Goal: Task Accomplishment & Management: Complete application form

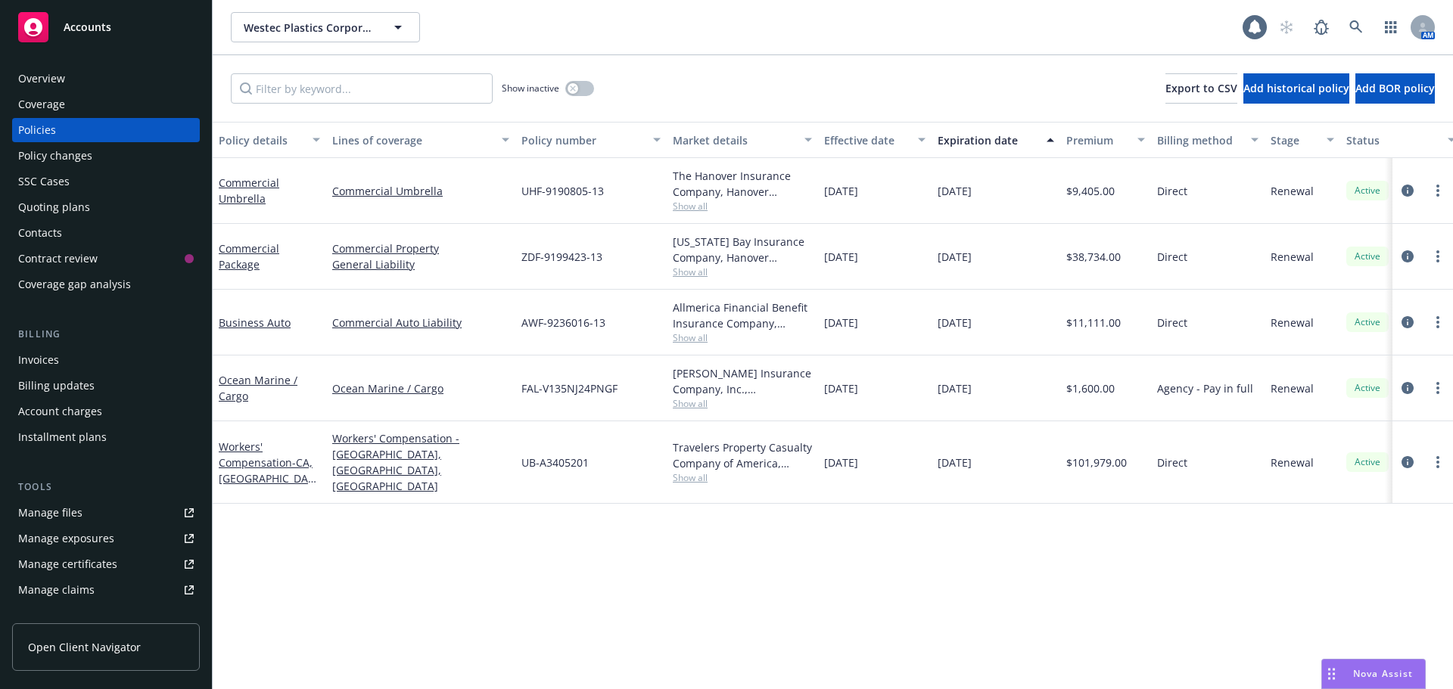
drag, startPoint x: 0, startPoint y: 0, endPoint x: 82, endPoint y: 14, distance: 82.8
click at [81, 14] on div "Accounts" at bounding box center [106, 27] width 176 height 30
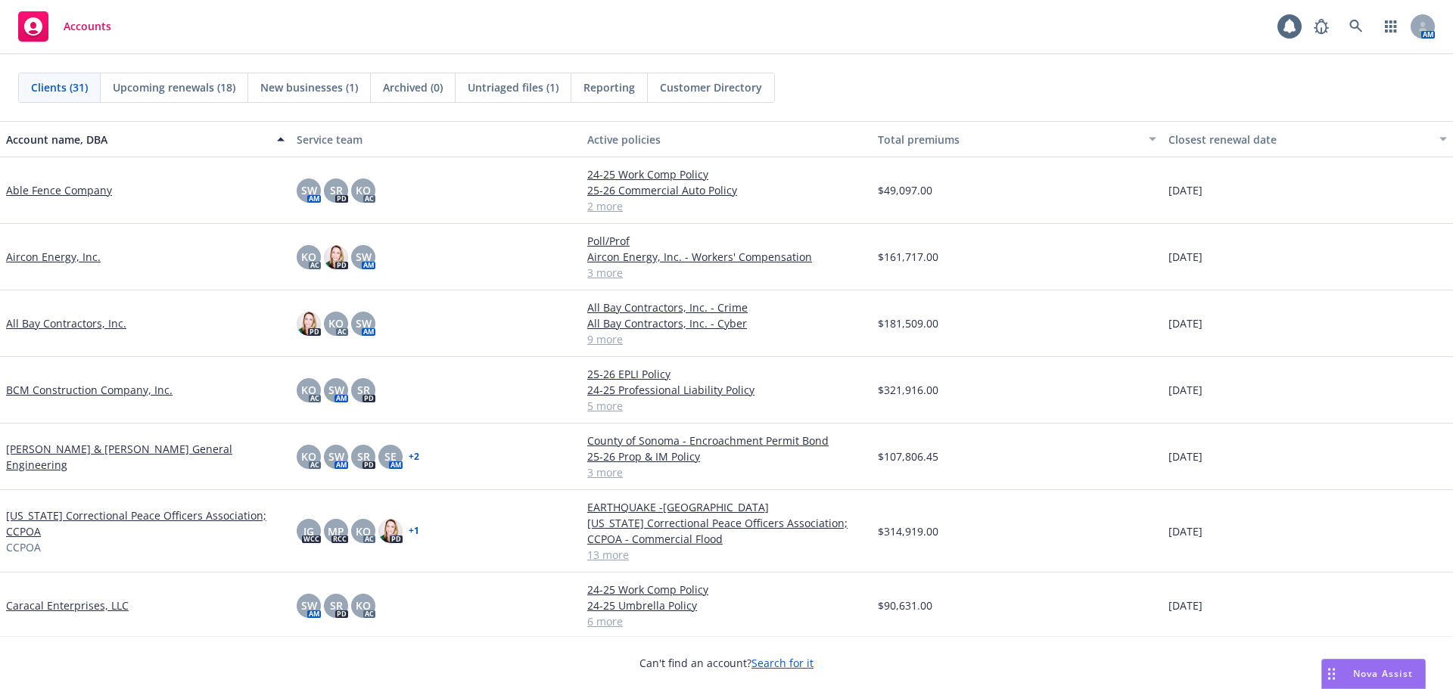
scroll to position [227, 0]
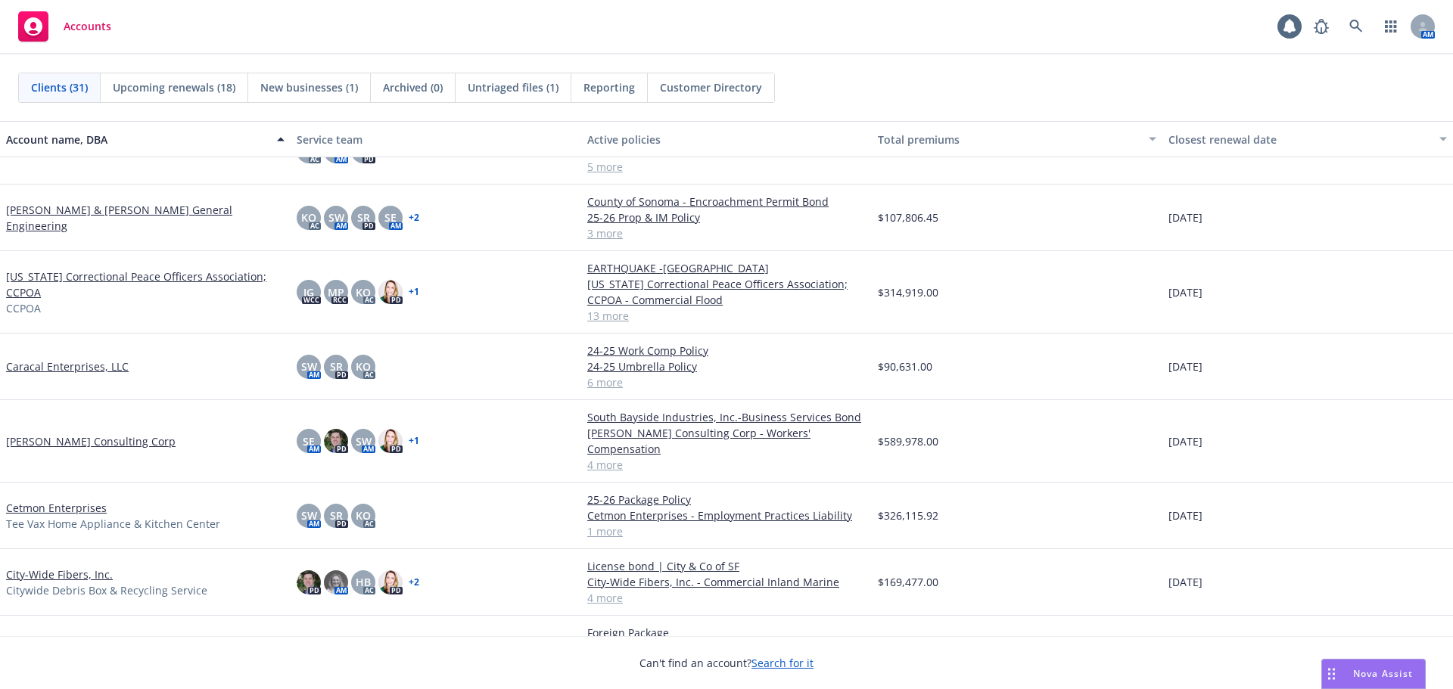
click at [52, 434] on link "[PERSON_NAME] Consulting Corp" at bounding box center [90, 442] width 169 height 16
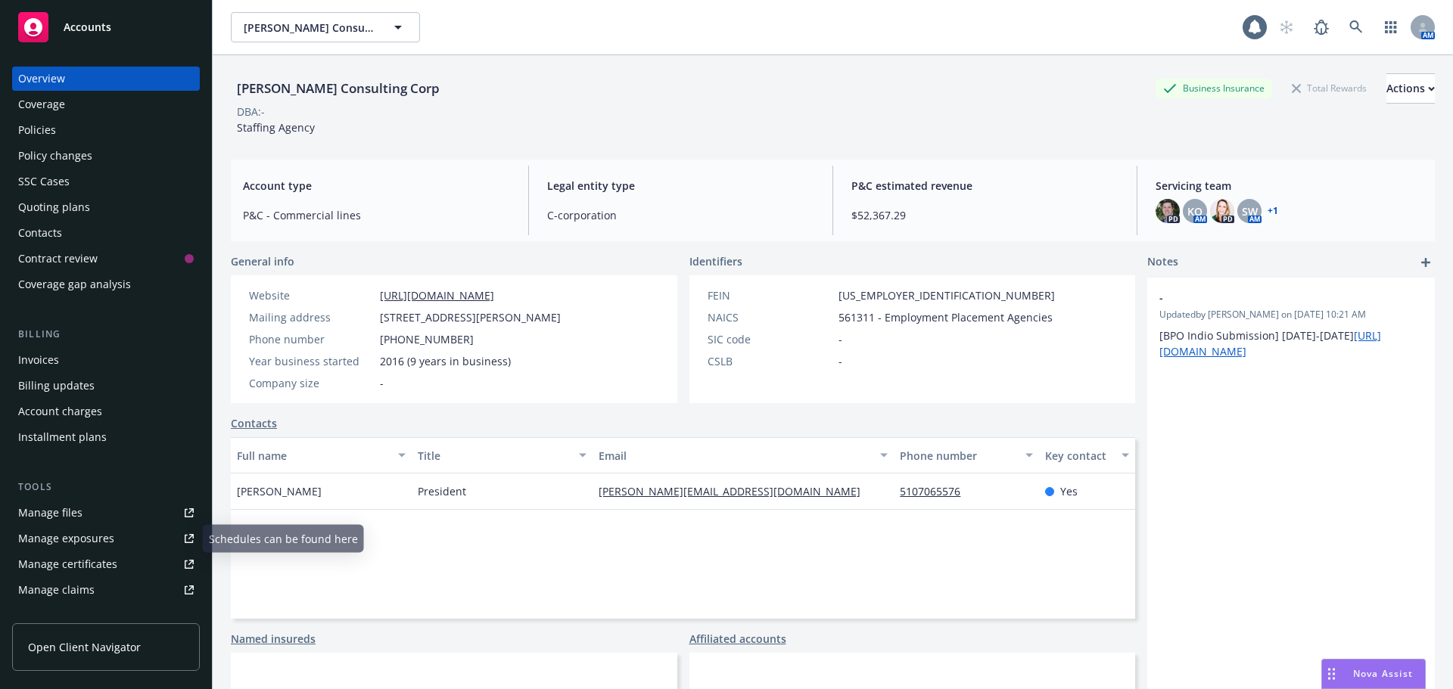
click at [58, 512] on div "Manage files" at bounding box center [50, 513] width 64 height 24
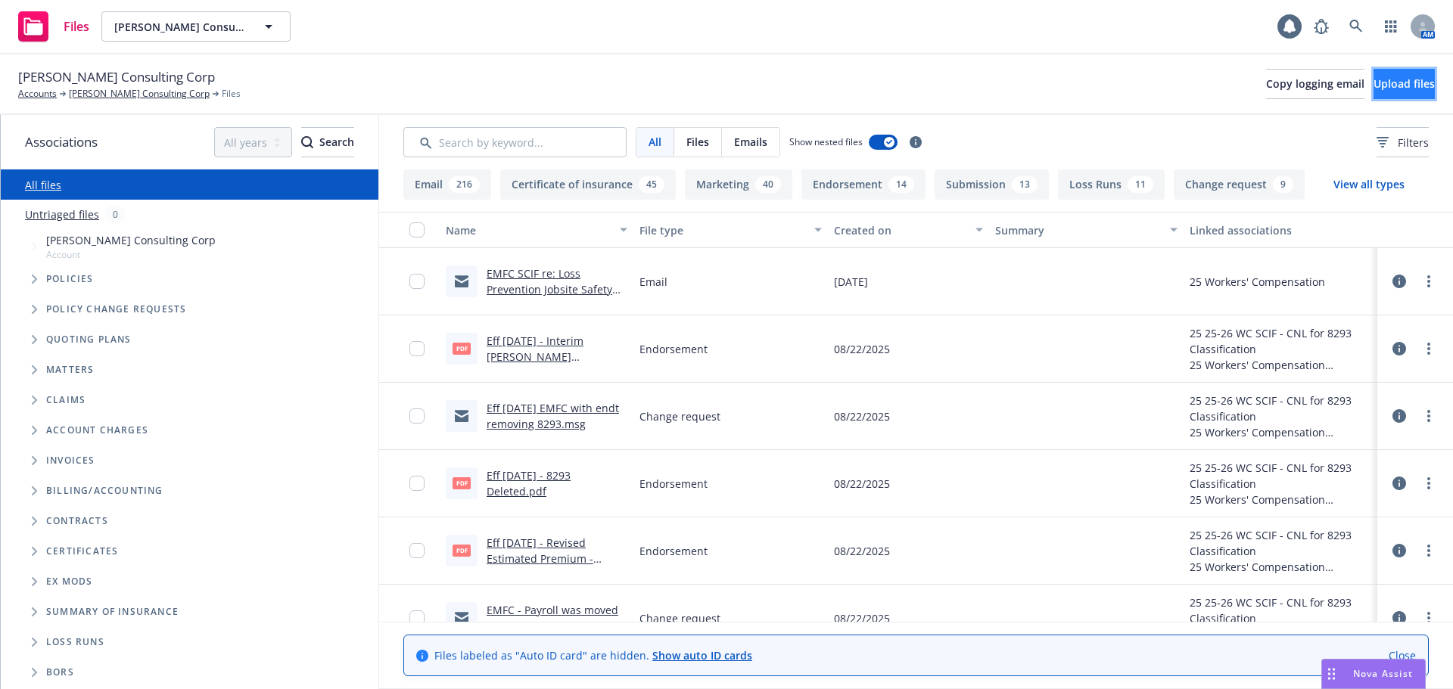
click at [1373, 80] on span "Upload files" at bounding box center [1403, 83] width 61 height 14
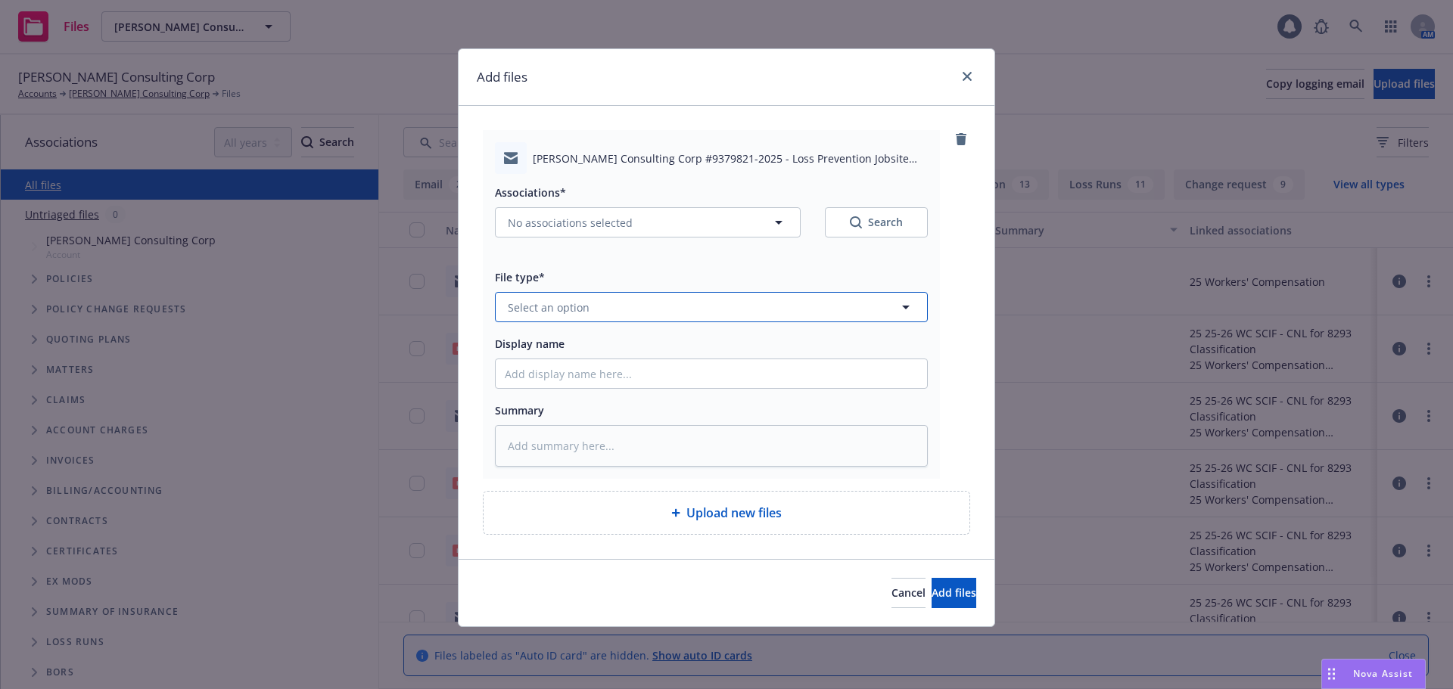
click at [625, 309] on button "Select an option" at bounding box center [711, 307] width 433 height 30
type input "emai"
click at [574, 340] on div "Email" at bounding box center [711, 349] width 413 height 22
drag, startPoint x: 518, startPoint y: 383, endPoint x: 526, endPoint y: 379, distance: 9.1
click at [518, 383] on input "Display name" at bounding box center [711, 373] width 431 height 29
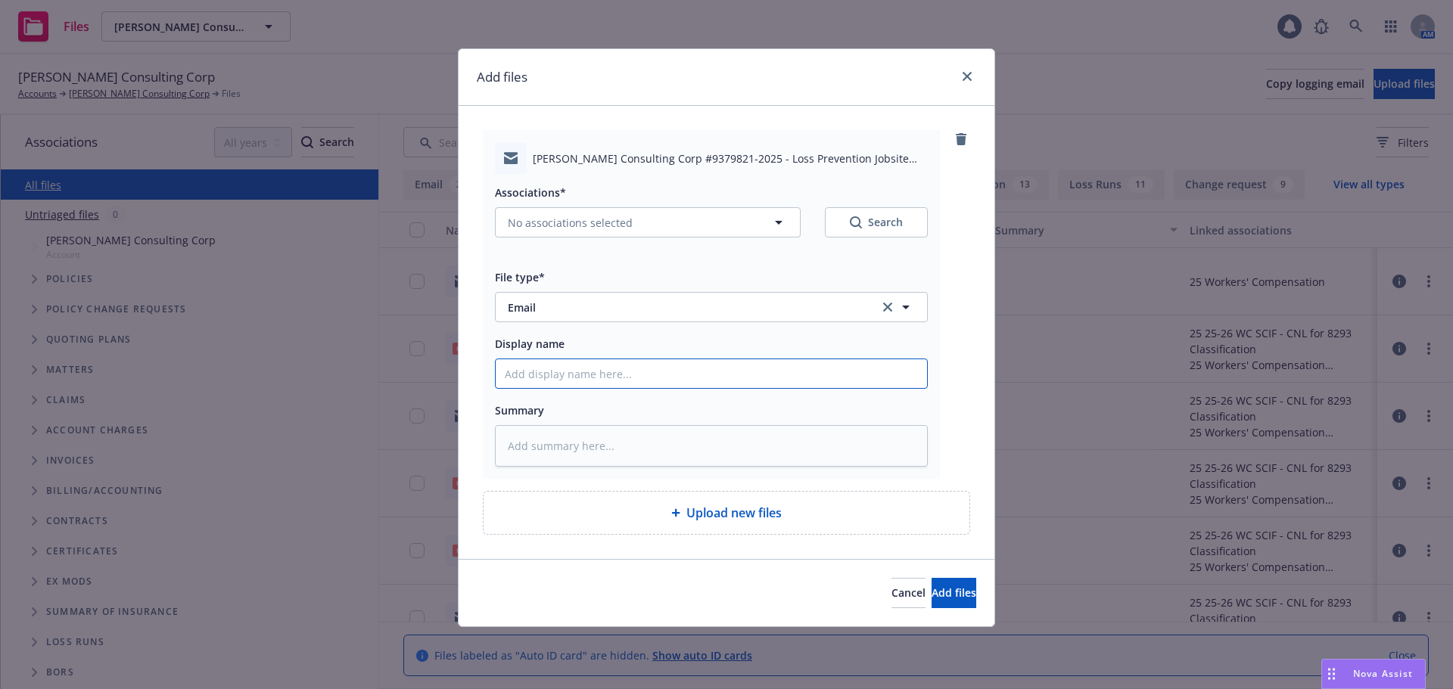
type textarea "x"
type input "E"
type textarea "x"
type input "EM"
type textarea "x"
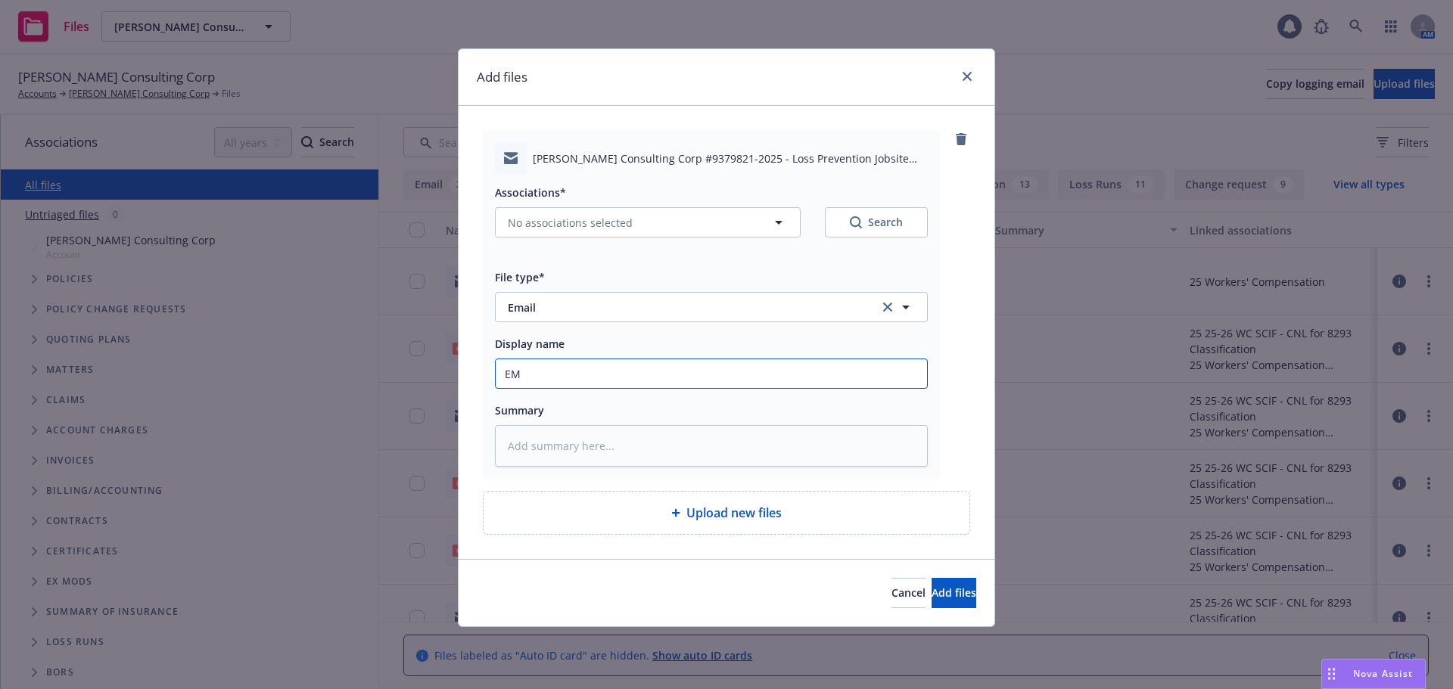
type input "EMF"
type textarea "x"
type input "EMFC"
type textarea "x"
type input "EMFC"
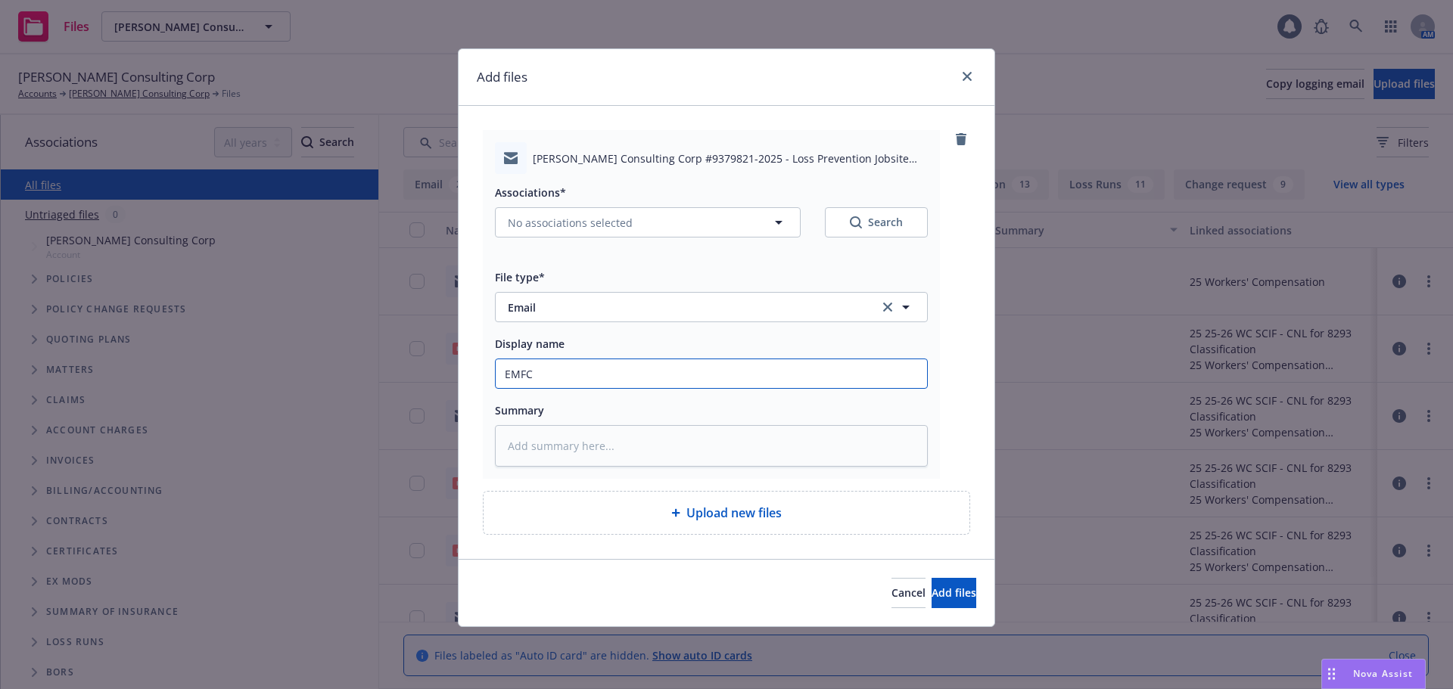
type textarea "x"
type input "EMFC -"
type textarea "x"
type input "EMFC -"
type textarea "x"
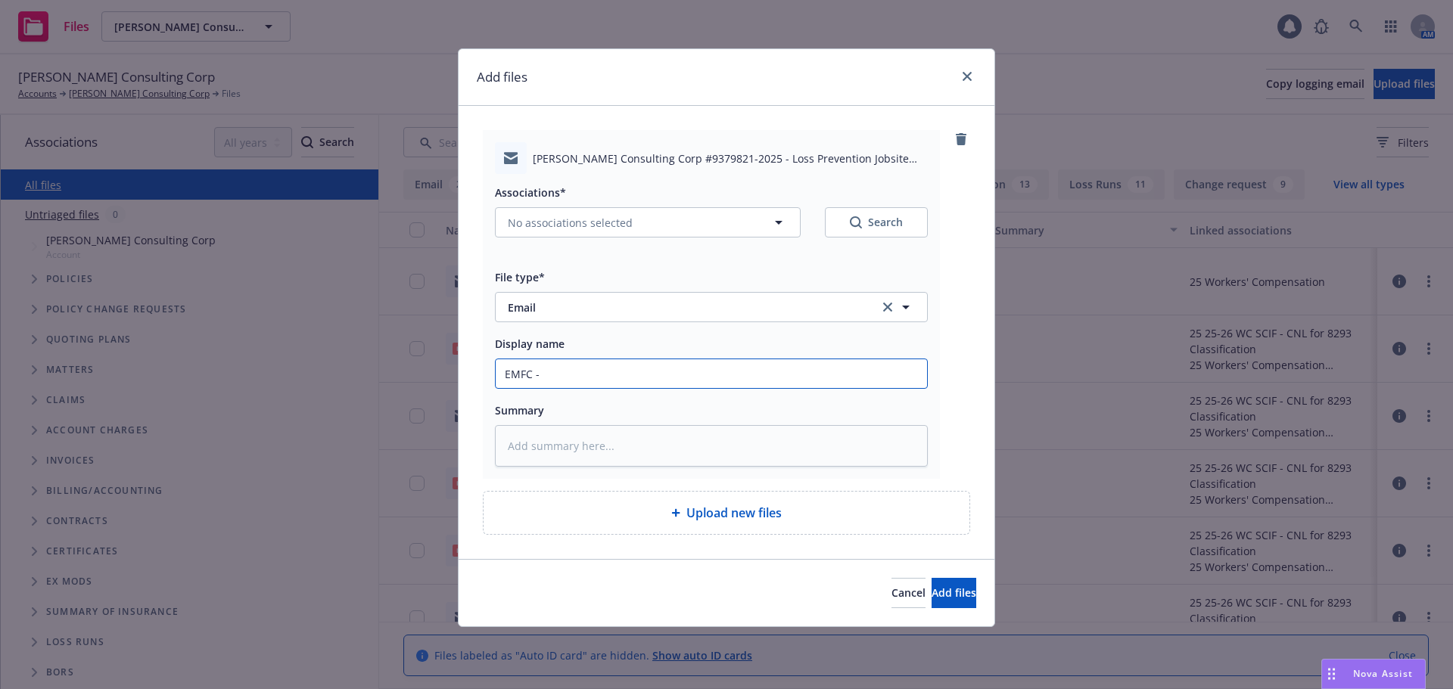
type input "EMFC - e"
type textarea "x"
type input "EMFC - em"
type textarea "x"
type input "EMFC - eml"
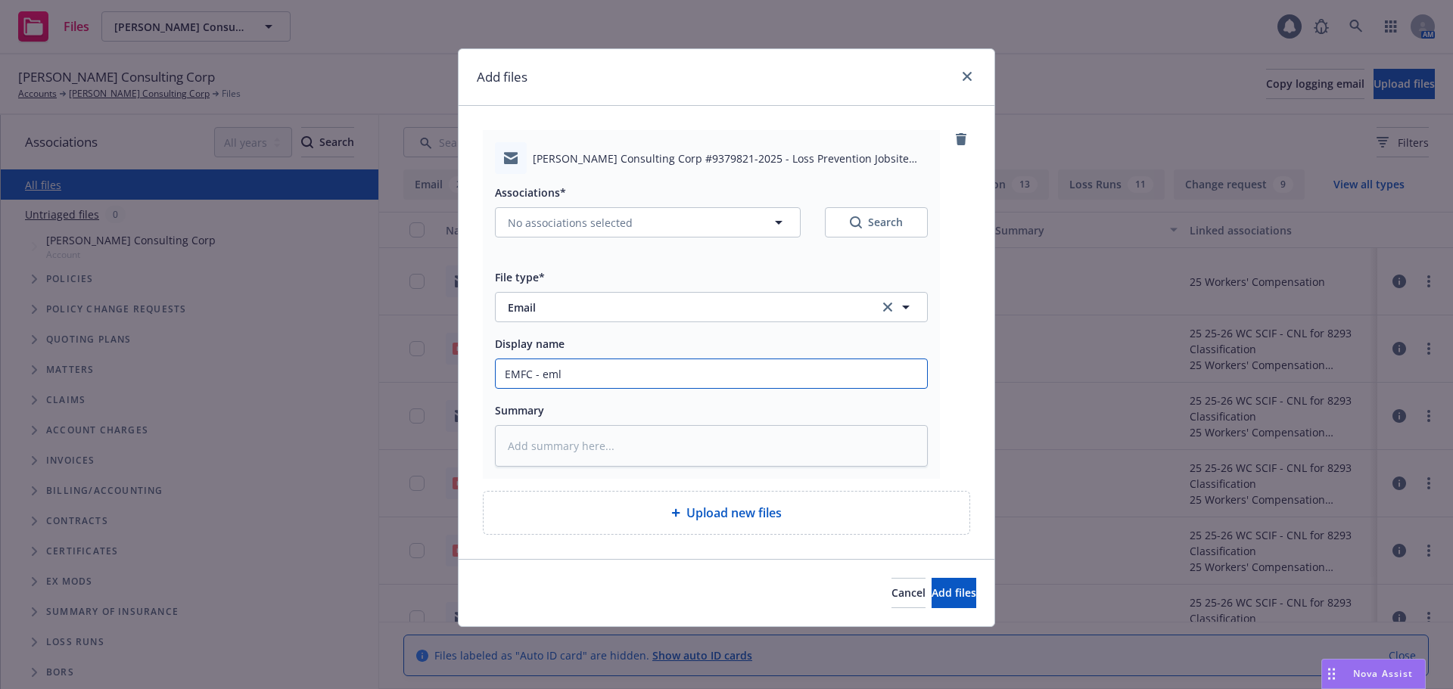
type textarea "x"
type input "EMFC - eml"
type textarea "x"
type input "EMFC - eml f"
type textarea "x"
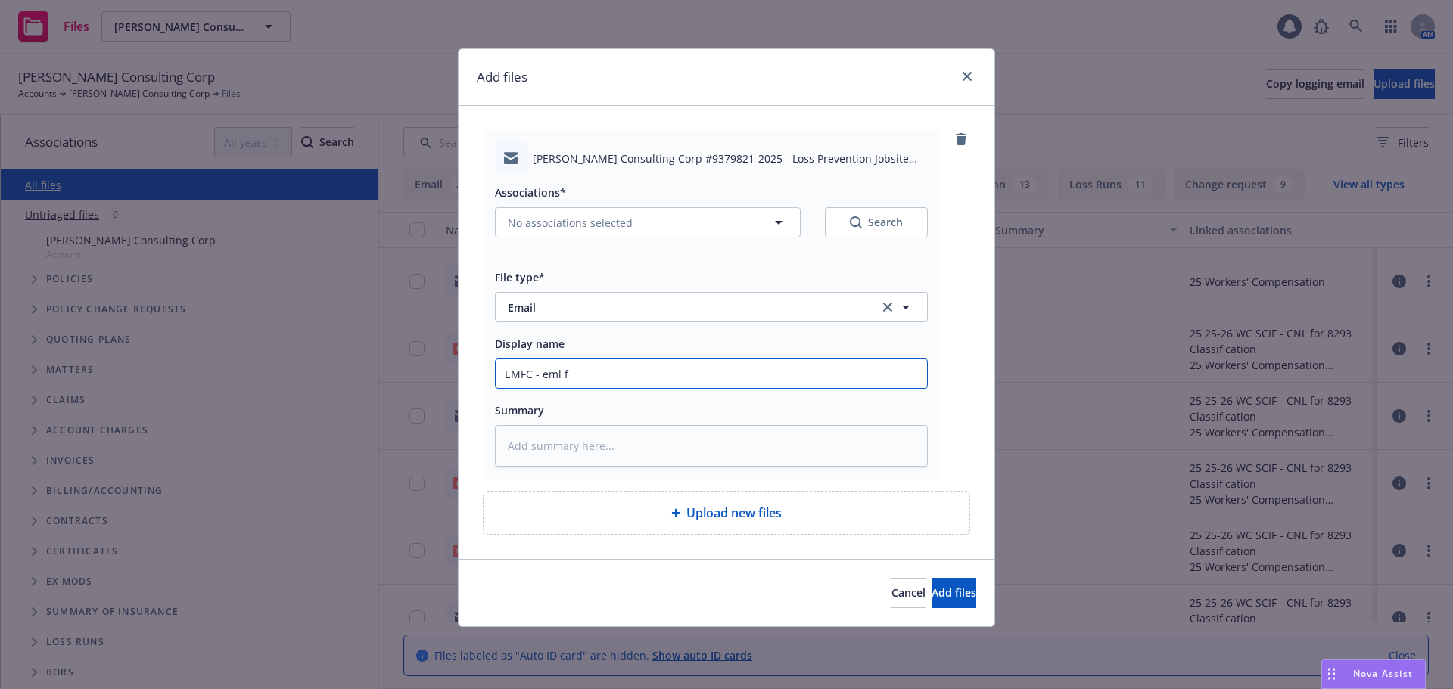
type input "EMFC - eml fr"
type textarea "x"
type input "EMFC - eml fro"
type textarea "x"
type input "EMFC - eml from"
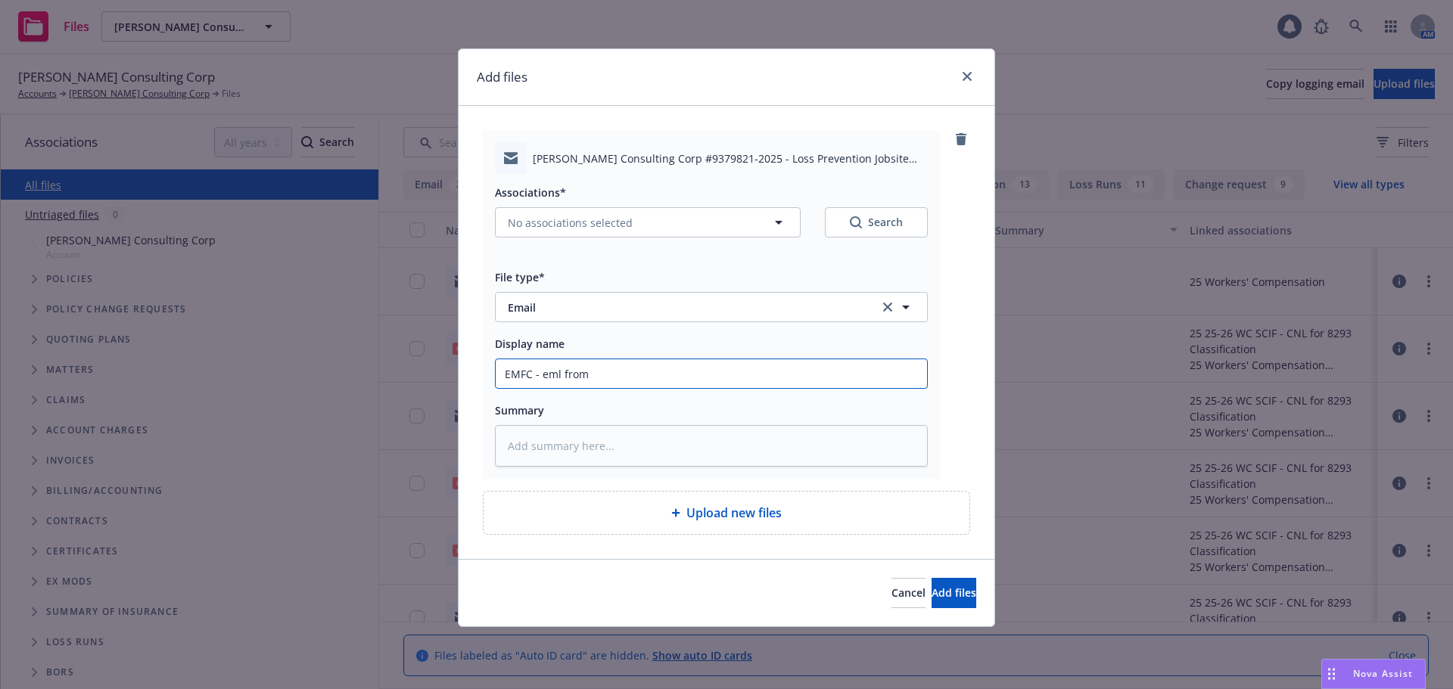
type textarea "x"
type input "EMFC - eml from"
type textarea "x"
type input "EMFC - eml from S"
type textarea "x"
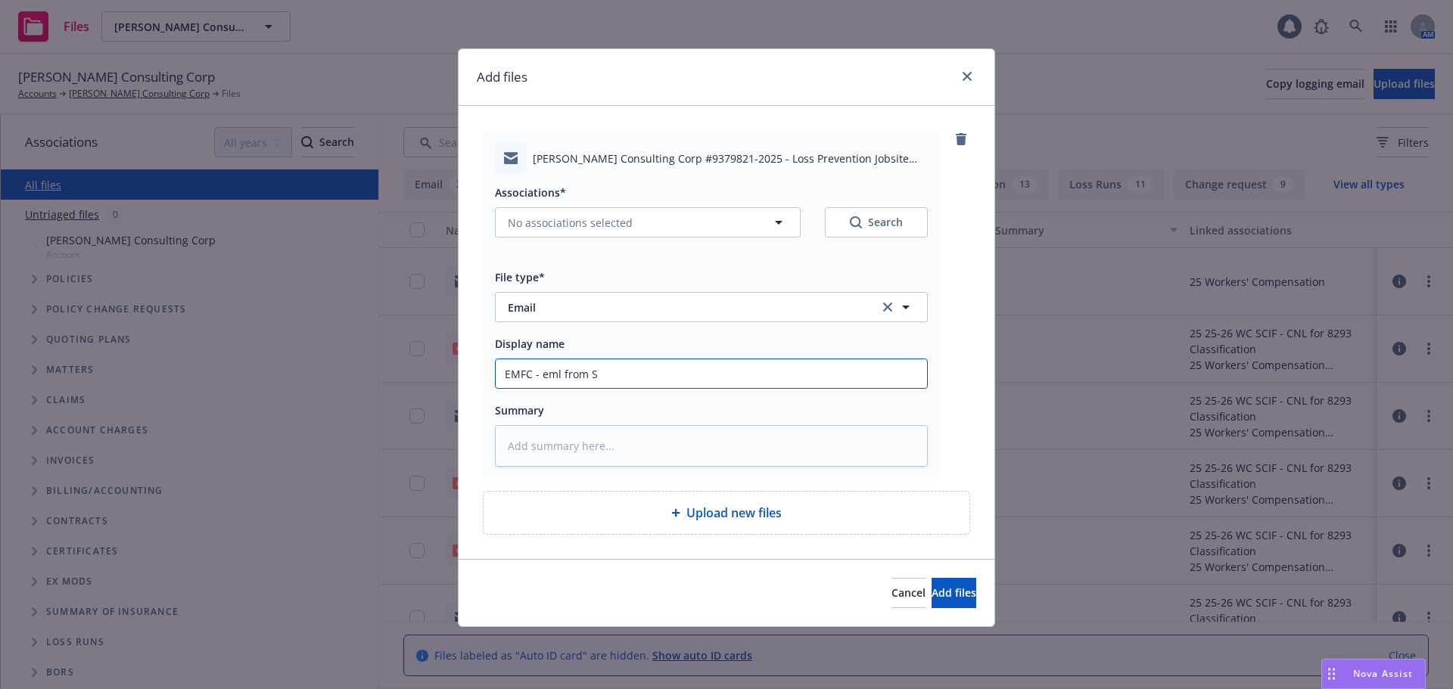
type input "EMFC - eml from SC"
type textarea "x"
type input "EMFC - eml from SCIF"
type textarea "x"
type input "EMFC - eml from SCIF"
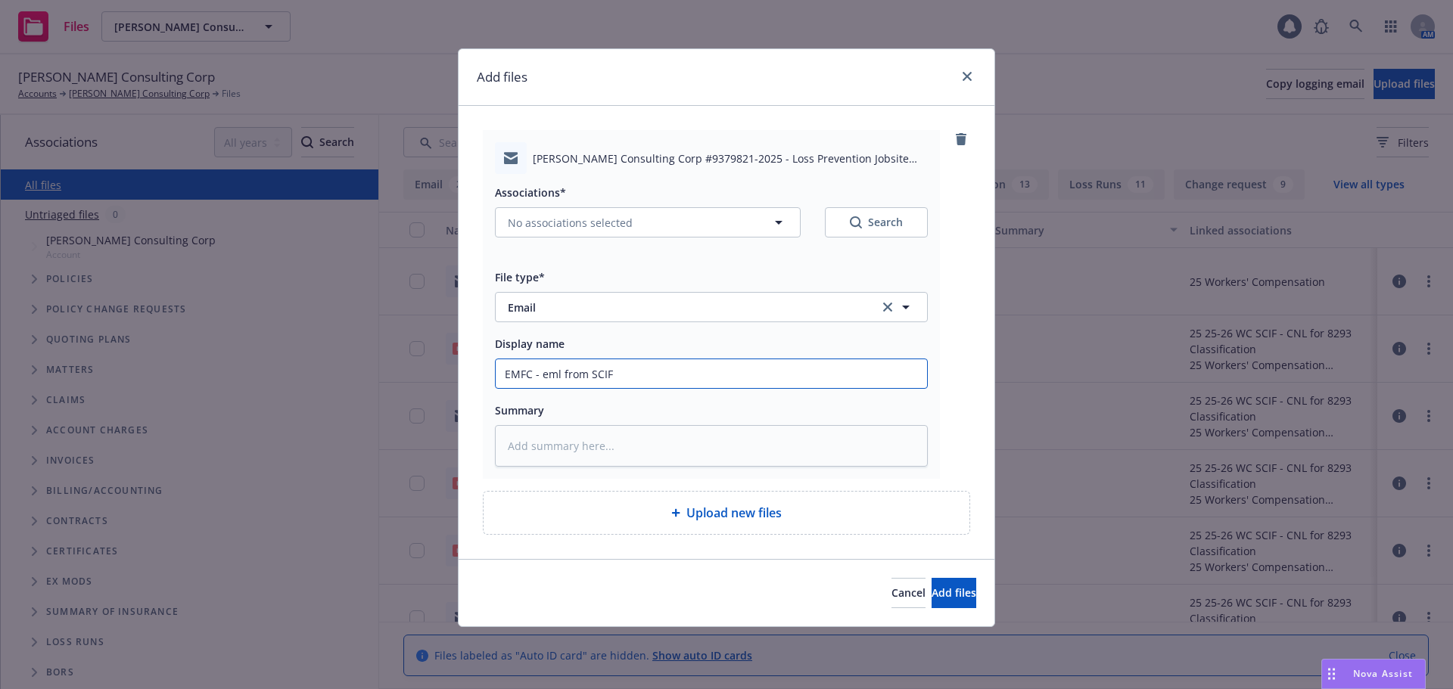
type textarea "x"
type input "EMFC - eml from SCIF u"
type textarea "x"
type input "EMFC - eml from SCIF un"
type textarea "x"
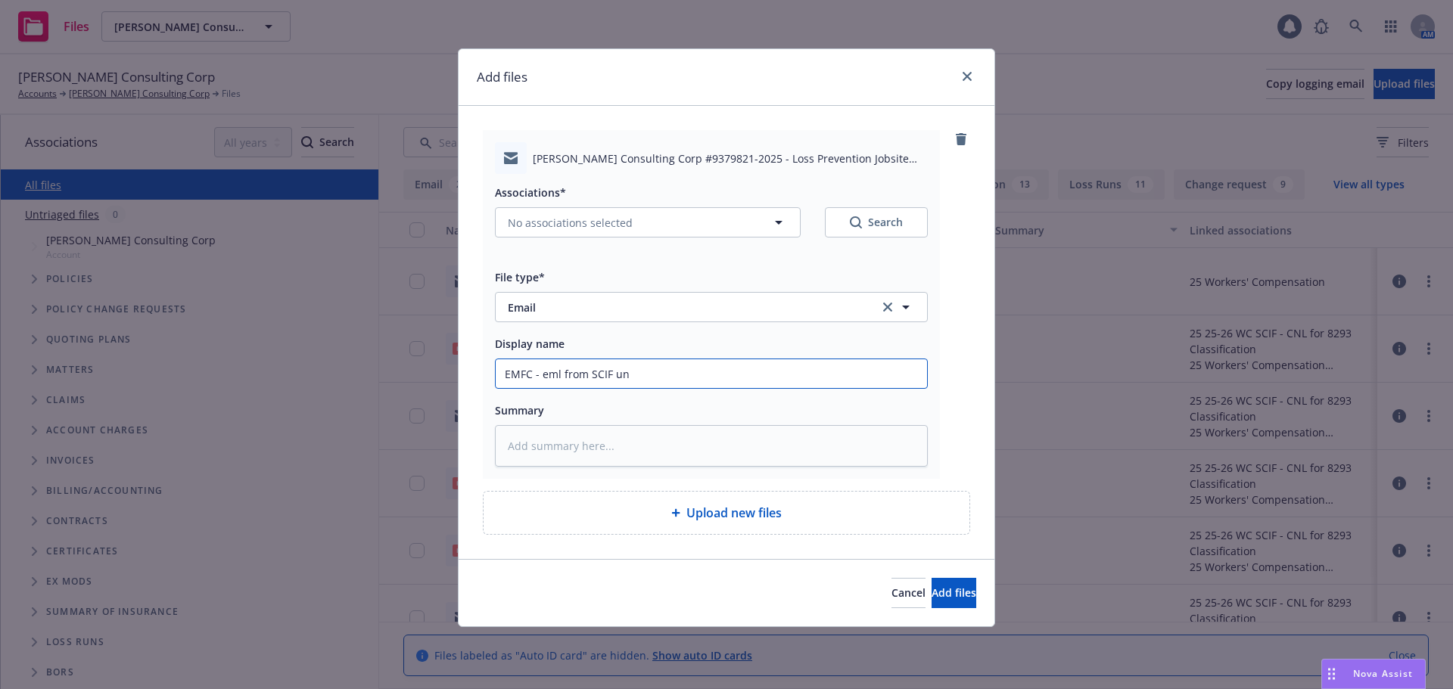
type input "EMFC - eml from SCIF un"
type textarea "x"
type input "EMFC - eml from SCIF un co"
type textarea "x"
type input "EMFC - eml from SCIF un con"
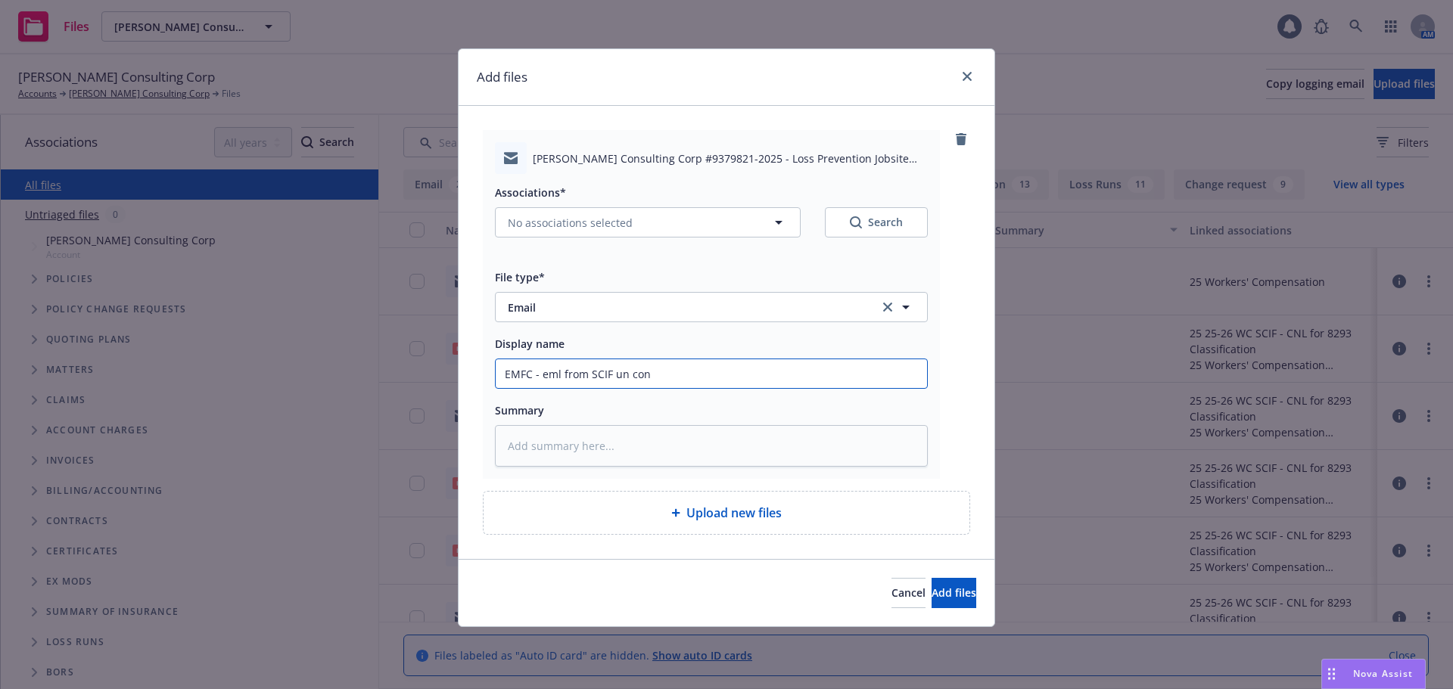
type textarea "x"
type input "EMFC - eml from SCIF un conf"
type textarea "x"
type input "EMFC - eml from SCIF un con"
type textarea "x"
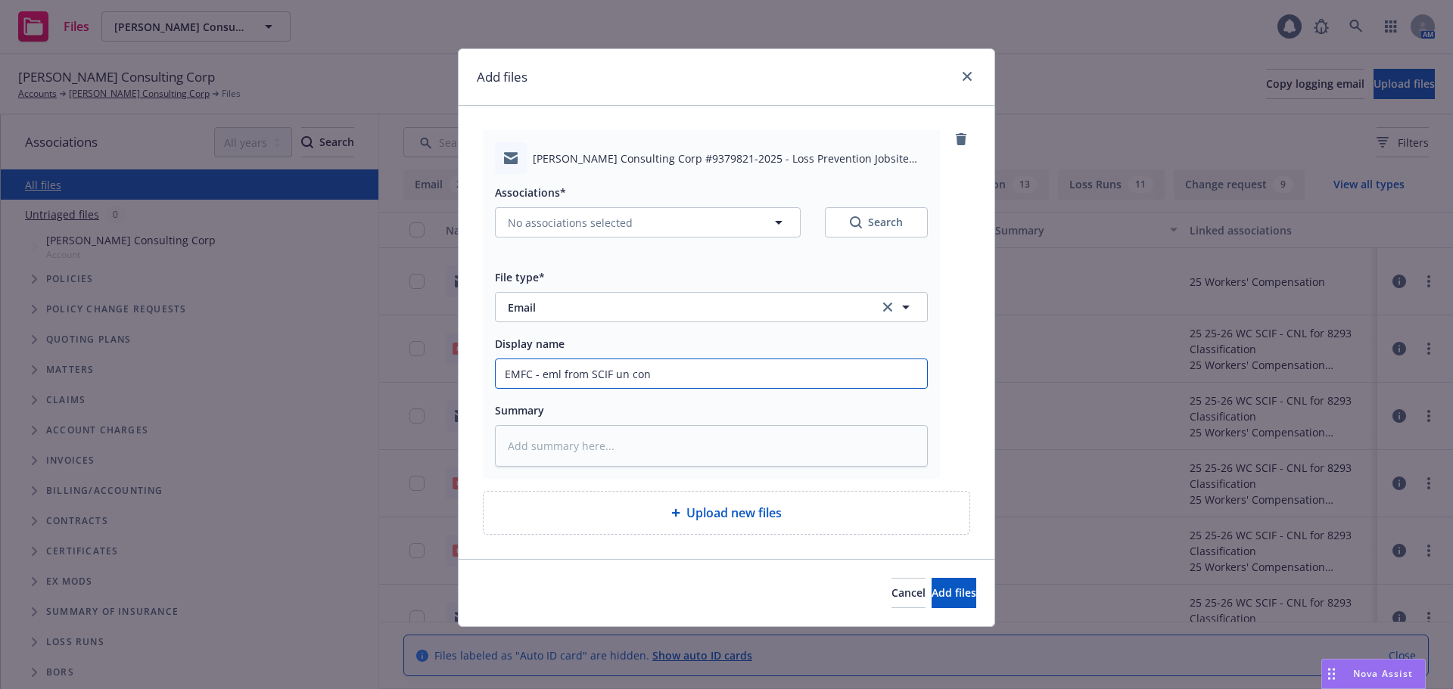
type input "EMFC - eml from SCIF un co"
type textarea "x"
type input "EMFC - eml from SCIF un c"
type textarea "x"
type input "EMFC - eml from SCIF un"
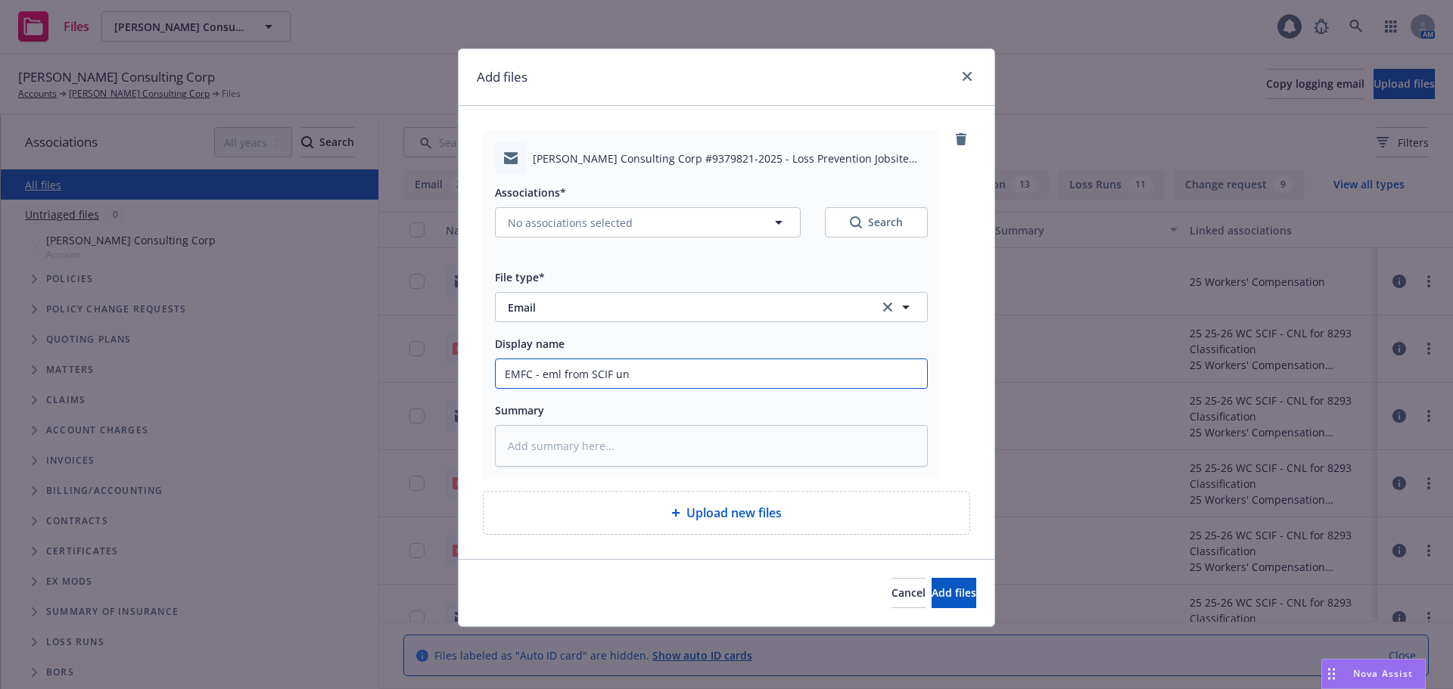
type textarea "x"
type input "EMFC - eml from SCIF un"
type textarea "x"
type input "EMFC - eml from SCIF und"
type textarea "x"
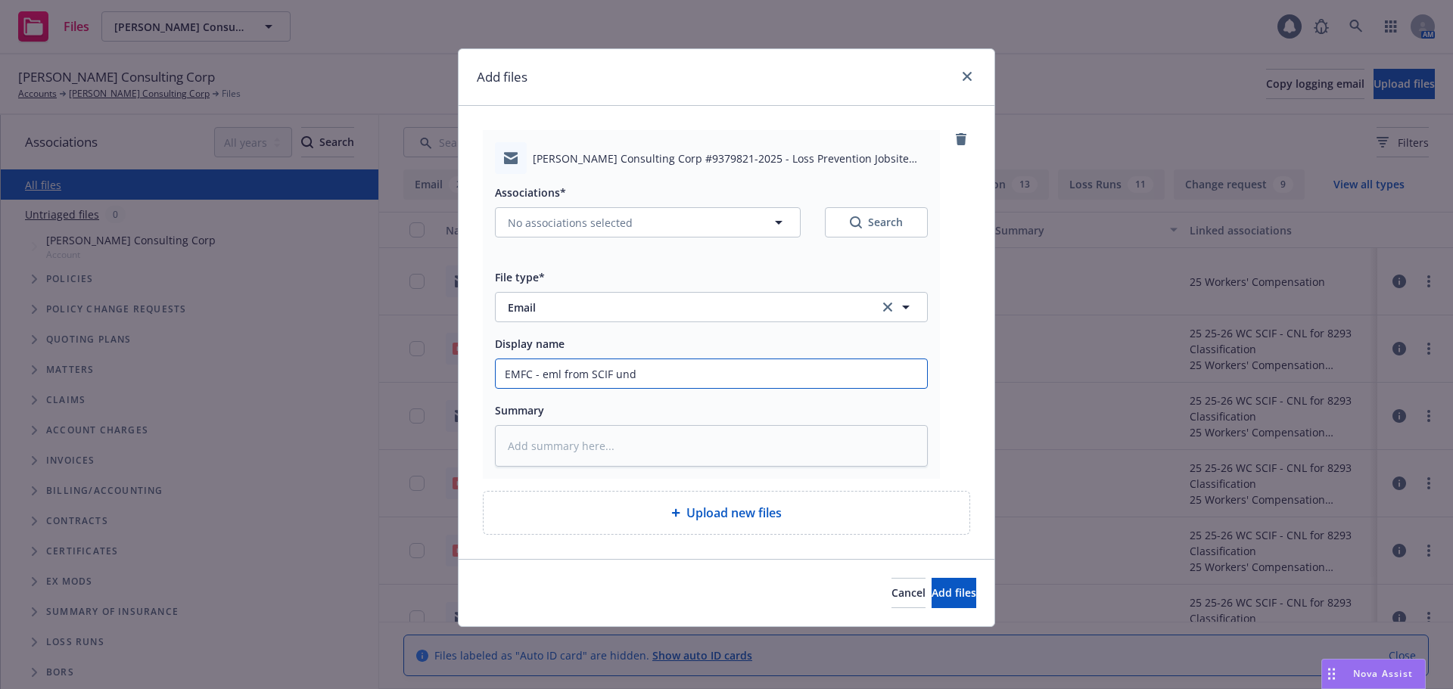
type input "EMFC - eml from SCIF und"
type textarea "x"
type input "EMFC - eml from SCIF und a"
type textarea "x"
type input "EMFC - eml from SCIF und ad"
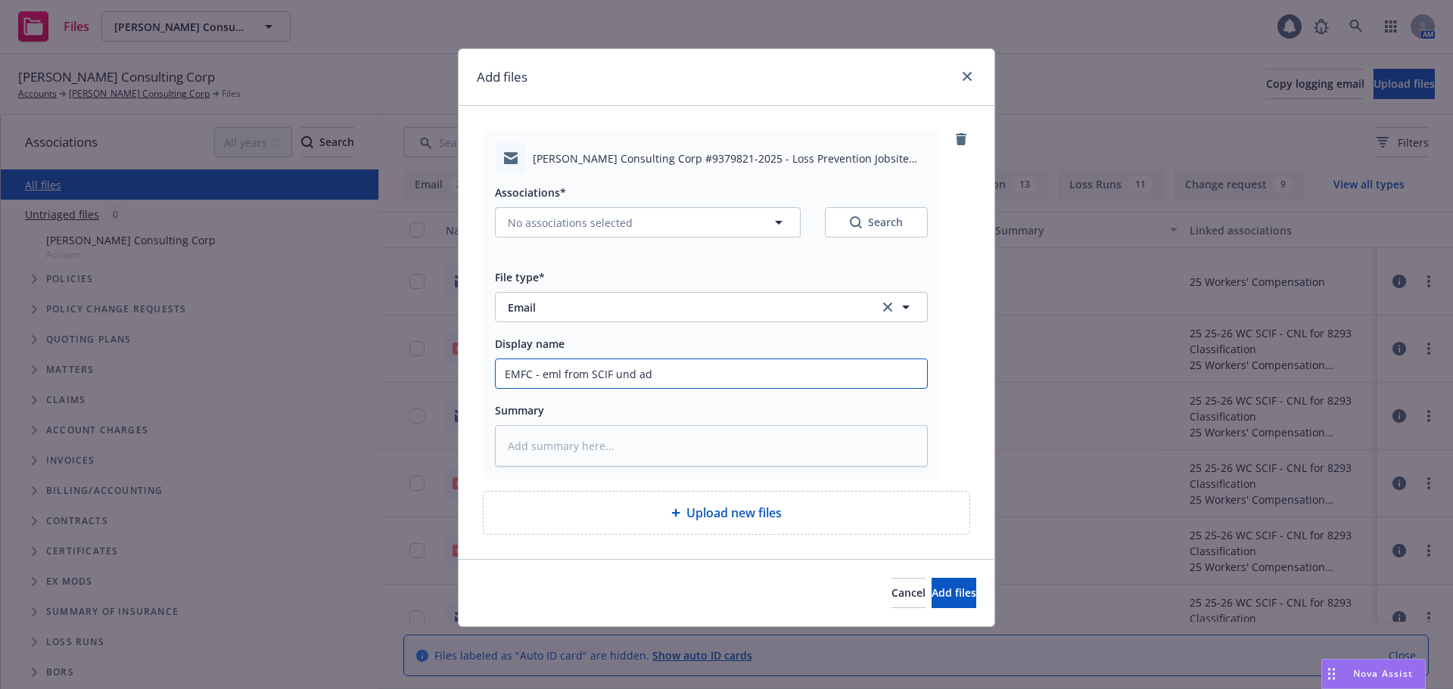
type textarea "x"
type input "EMFC - eml from SCIF und adc"
type textarea "x"
type input "EMFC - eml from SCIF und adci"
type textarea "x"
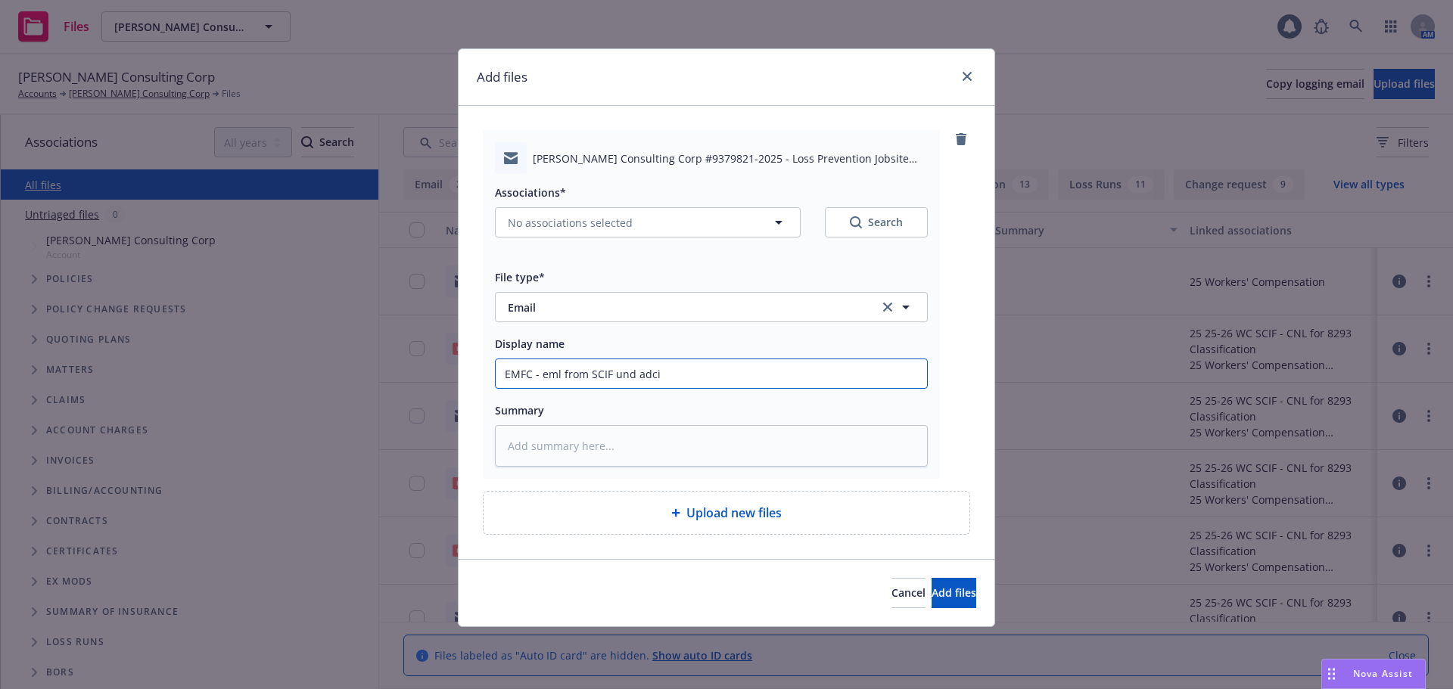
type input "EMFC - eml from SCIF und adc"
type textarea "x"
type input "EMFC - eml from SCIF und ad"
type textarea "x"
type input "EMFC - eml from SCIF und adv"
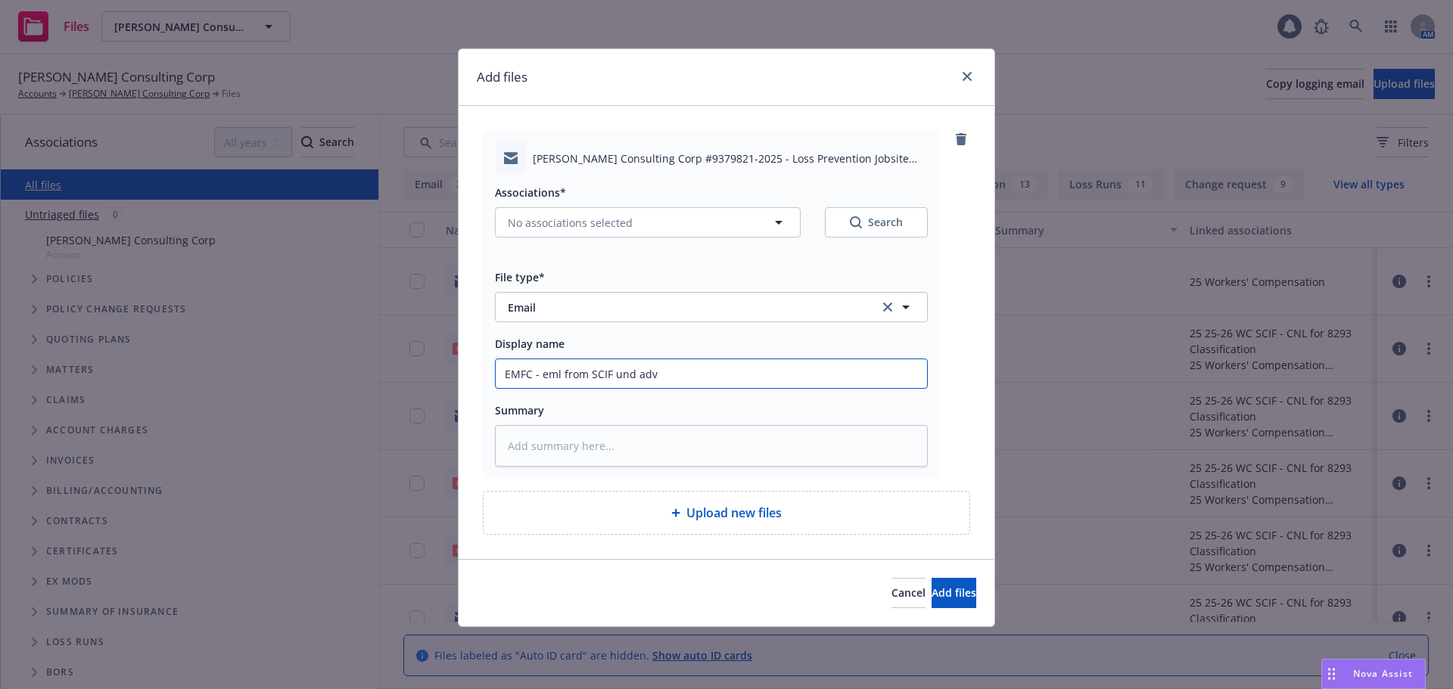
type textarea "x"
type input "EMFC - eml from SCIF und advi"
type textarea "x"
type input "EMFC - eml from SCIF und advin"
type textarea "x"
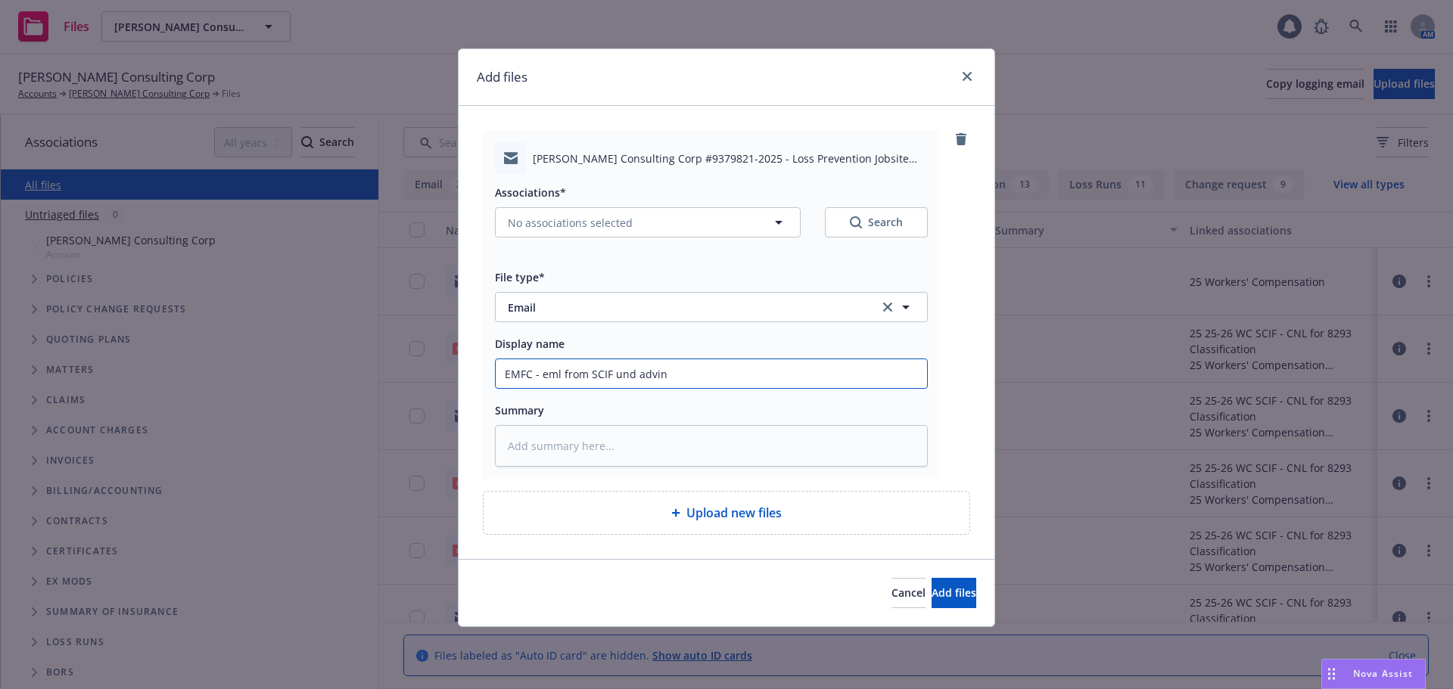
type input "EMFC - eml from SCIF und adving"
type textarea "x"
type input "EMFC - eml from SCIF und advin"
type textarea "x"
type input "EMFC - eml from SCIF und advi"
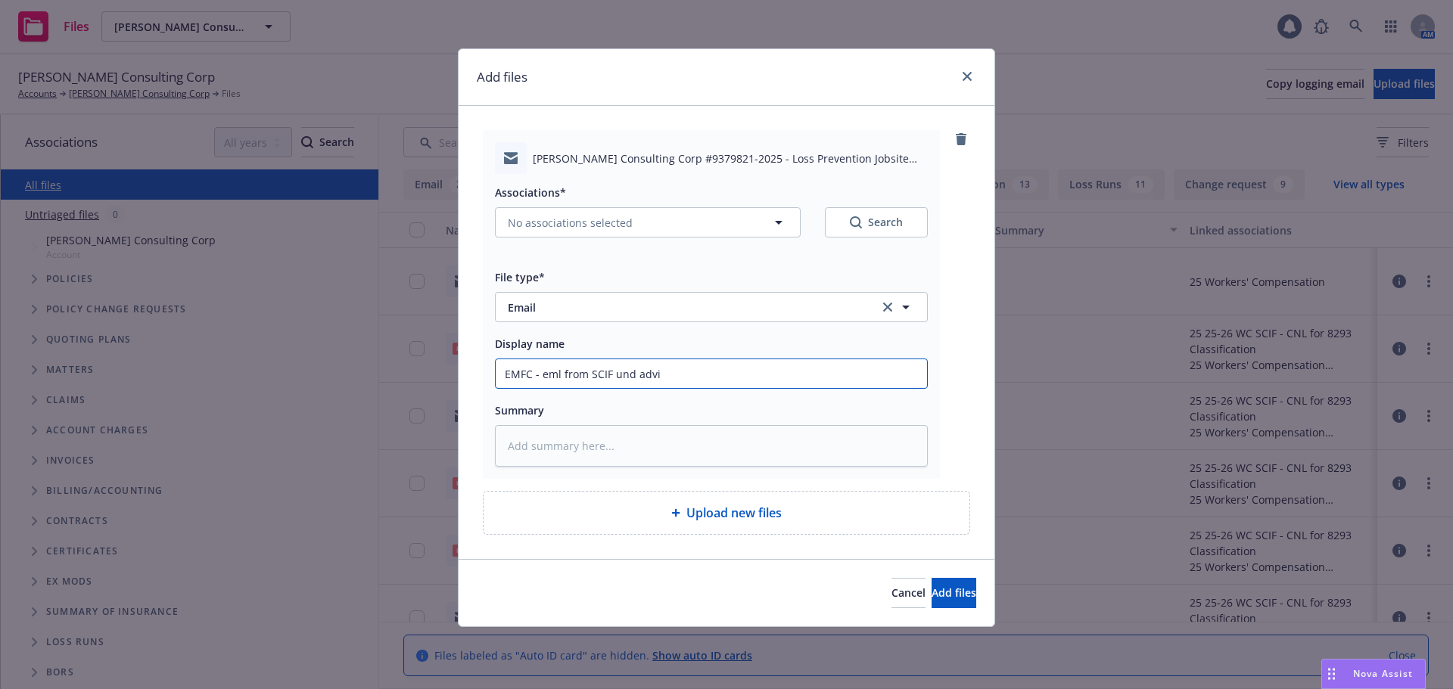
type textarea "x"
type input "EMFC - eml from SCIF und advis"
type textarea "x"
type input "EMFC - eml from SCIF und advisi"
type textarea "x"
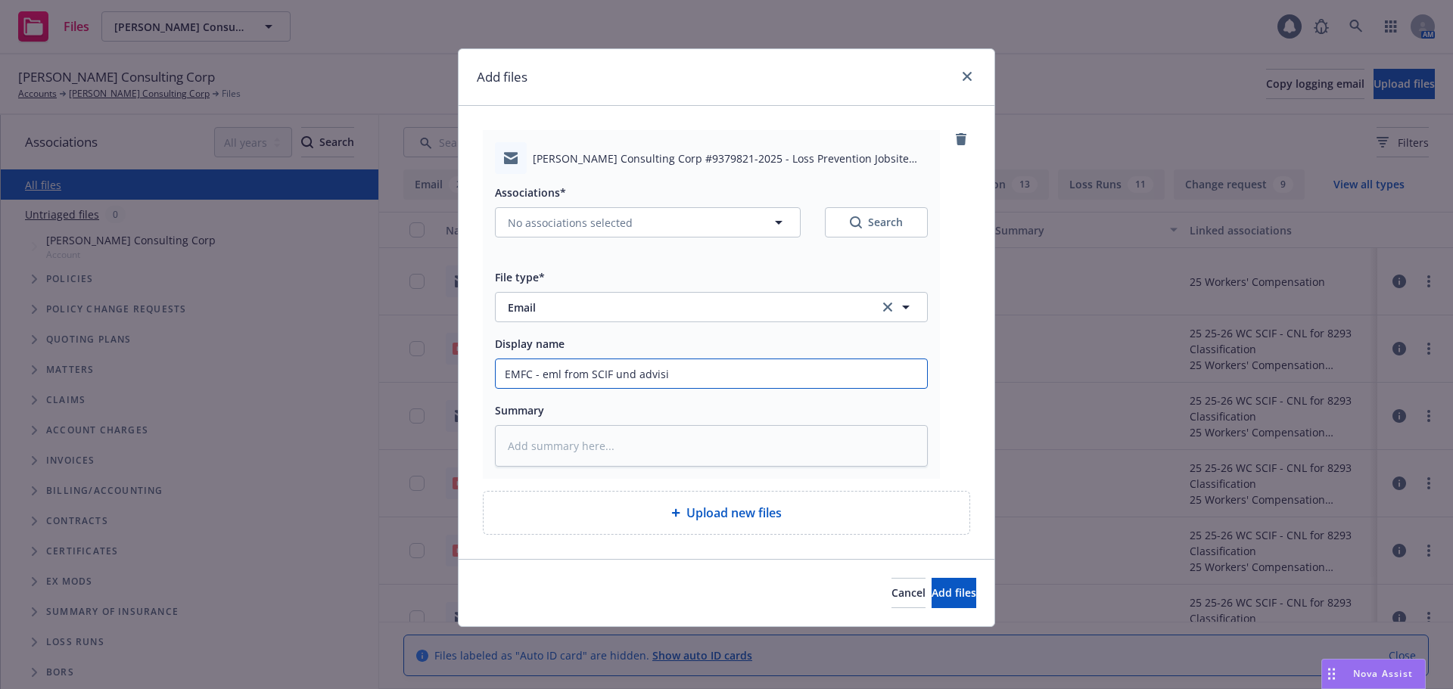
type input "EMFC - eml from SCIF und advisin"
type textarea "x"
type input "EMFC - eml from SCIF und advising"
type textarea "x"
type input "EMFC - eml from SCIF und advising t"
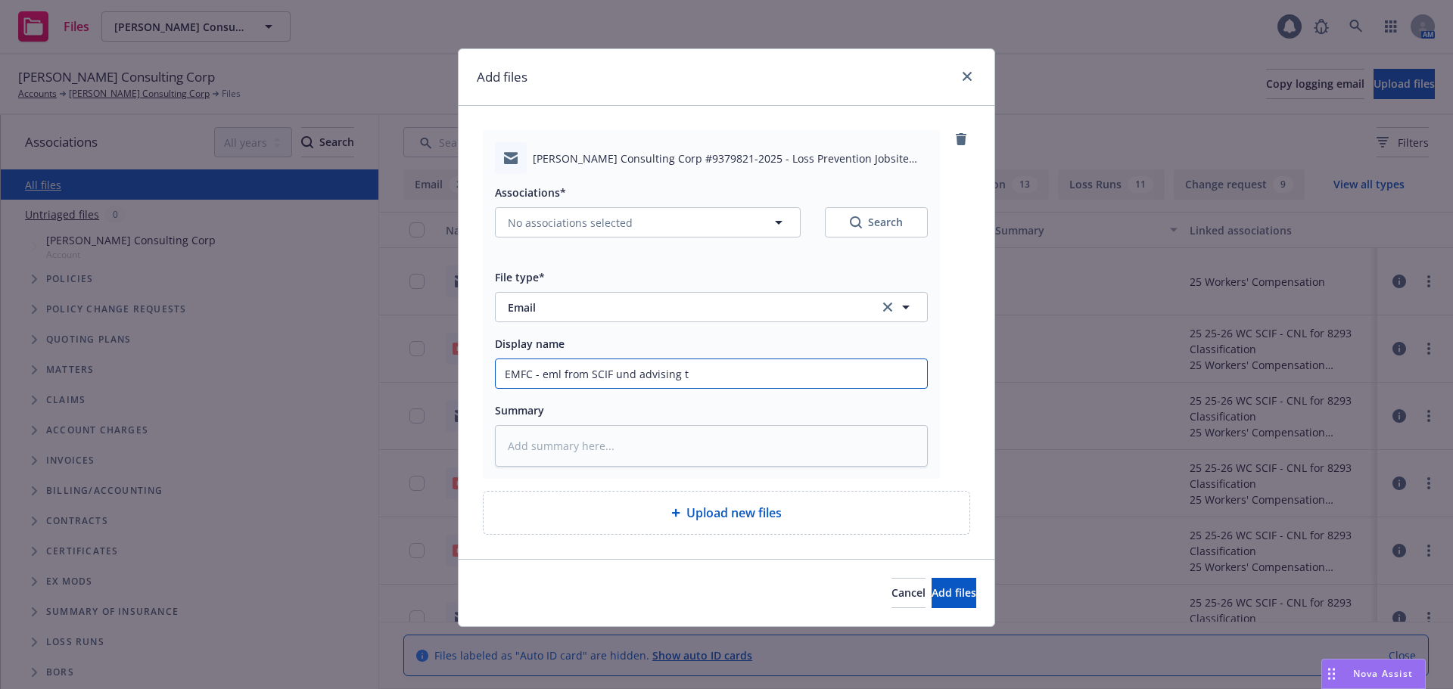
type textarea "x"
type input "EMFC - eml from SCIF und advising th"
type textarea "x"
type input "EMFC - eml from SCIF und advising tha"
type textarea "x"
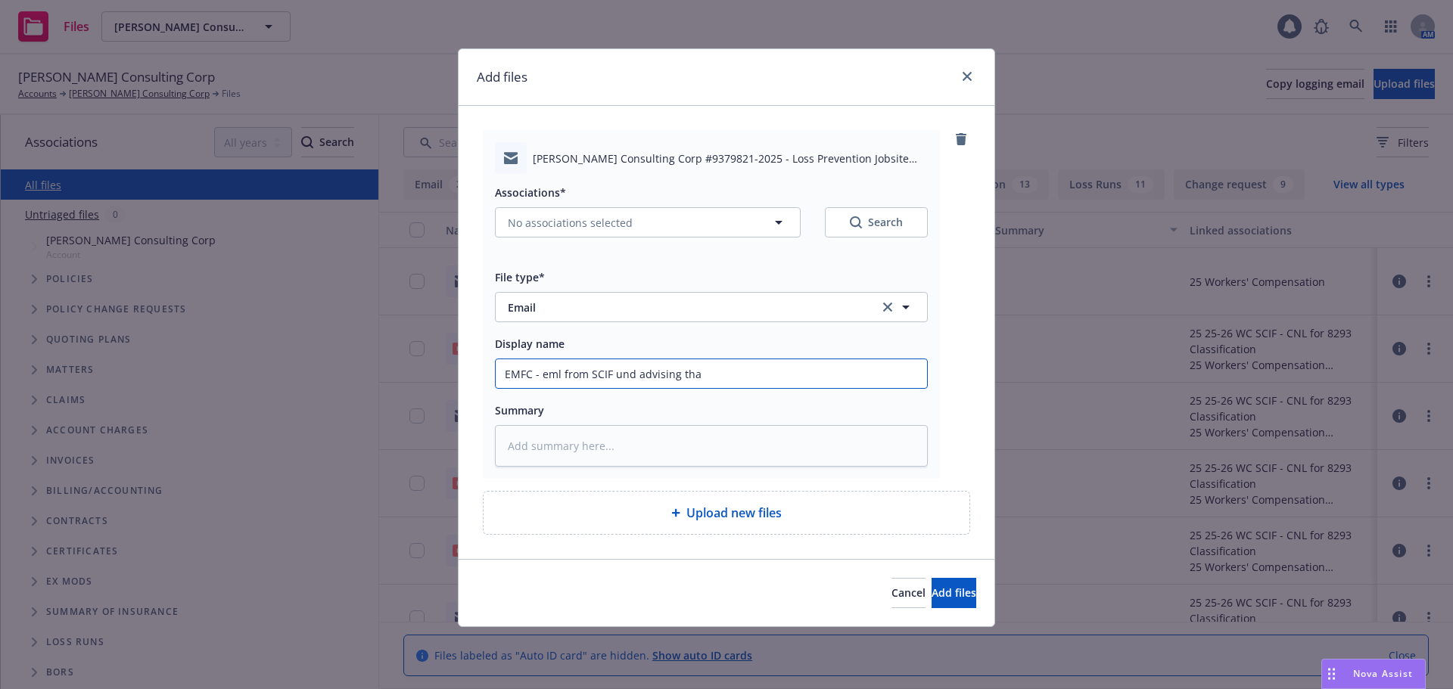
type input "EMFC - eml from SCIF und advising that"
type textarea "x"
type input "EMFC - eml from SCIF und advising that"
type textarea "x"
type input "EMFC - eml from SCIF und advising that a"
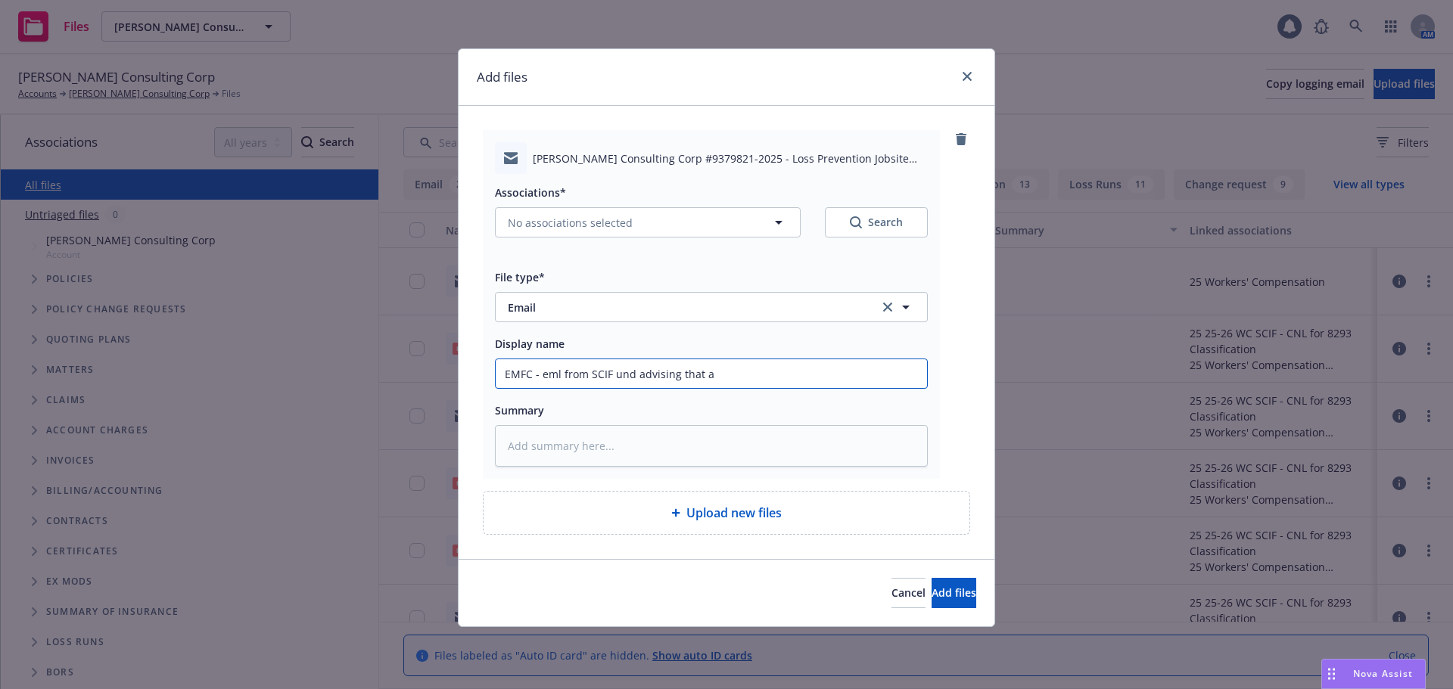
type textarea "x"
type input "EMFC - eml from SCIF und advising that a"
type textarea "x"
type input "EMFC - eml from SCIF und advising that a s"
type textarea "x"
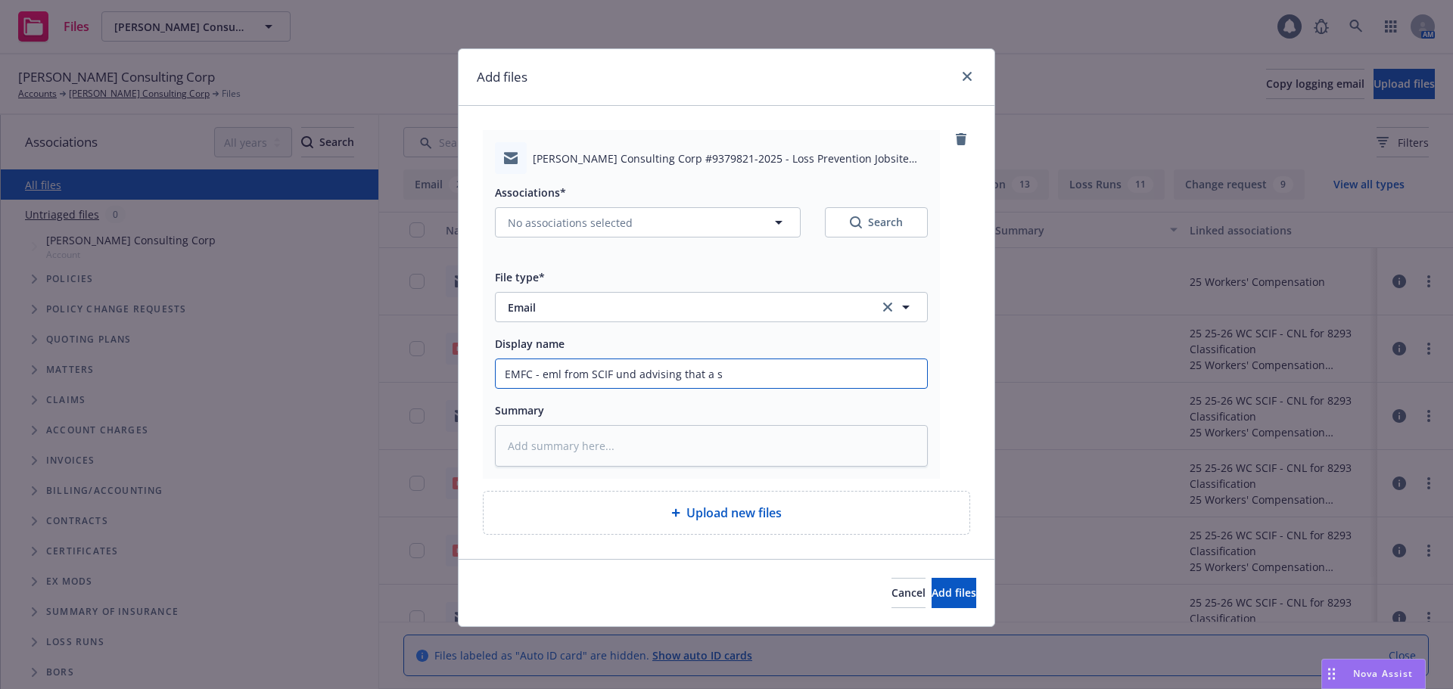
type input "EMFC - eml from SCIF und advising that a si"
type textarea "x"
type input "EMFC - eml from SCIF und advising that a site"
type textarea "x"
type input "EMFC - eml from SCIF und advising that a site"
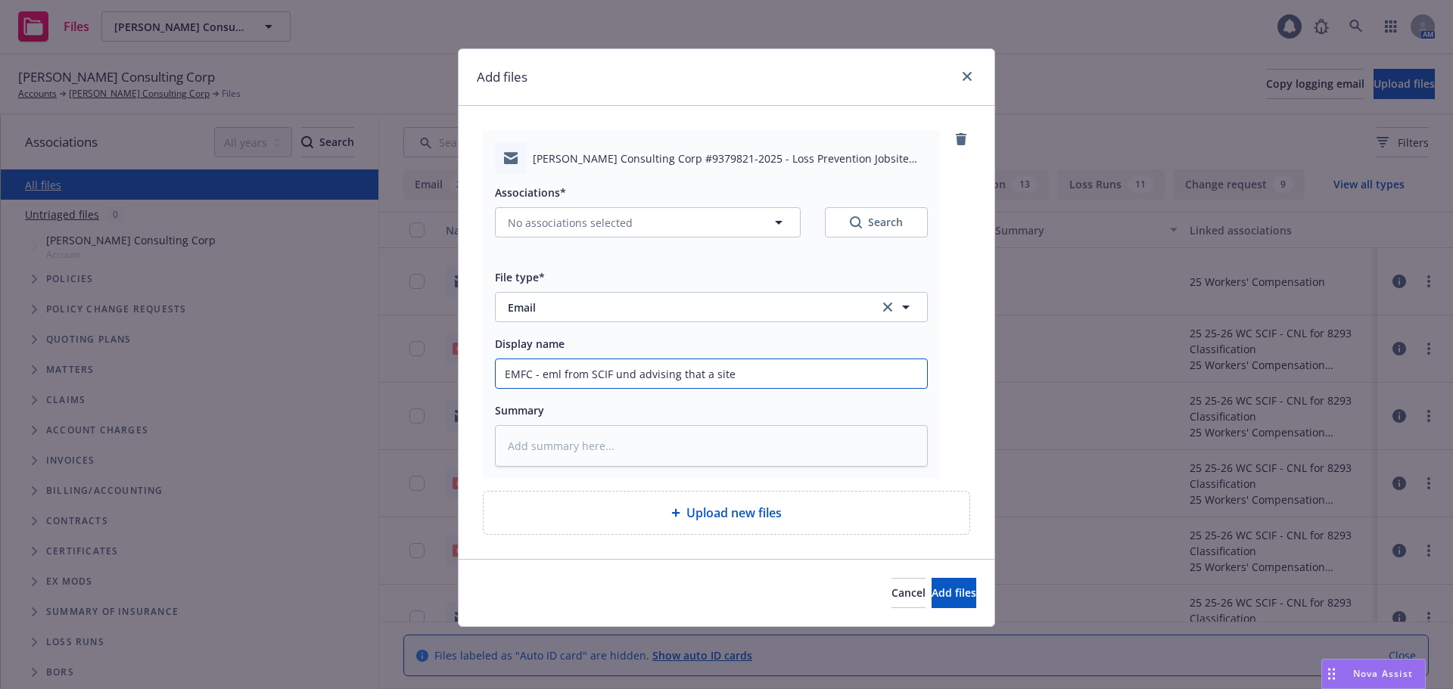
type textarea "x"
type input "EMFC - eml from SCIF und advising that a site i"
type textarea "x"
type input "EMFC - eml from SCIF und advising that a site in"
type textarea "x"
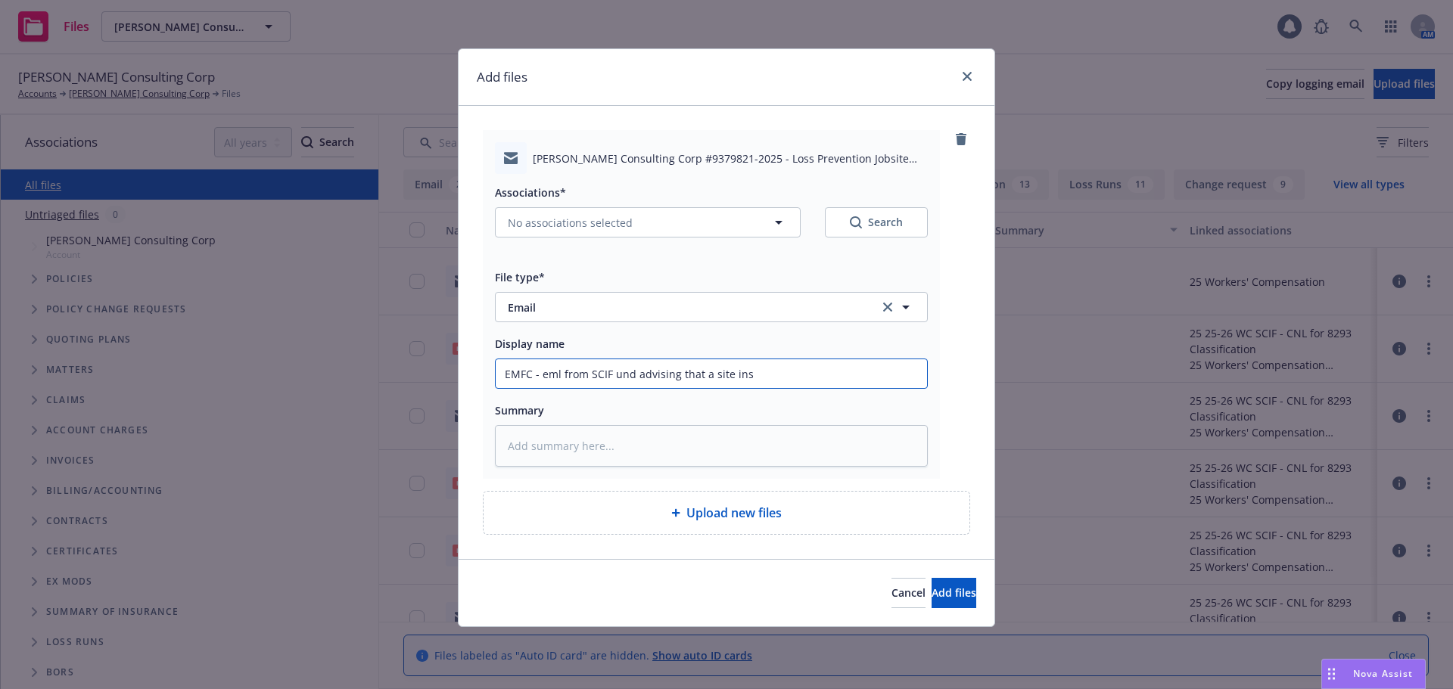
type input "EMFC - eml from SCIF und advising that a site insp"
type textarea "x"
type input "EMFC - eml from SCIF und advising that a site inspe"
type textarea "x"
type input "EMFC - eml from SCIF und advising that a site inspec"
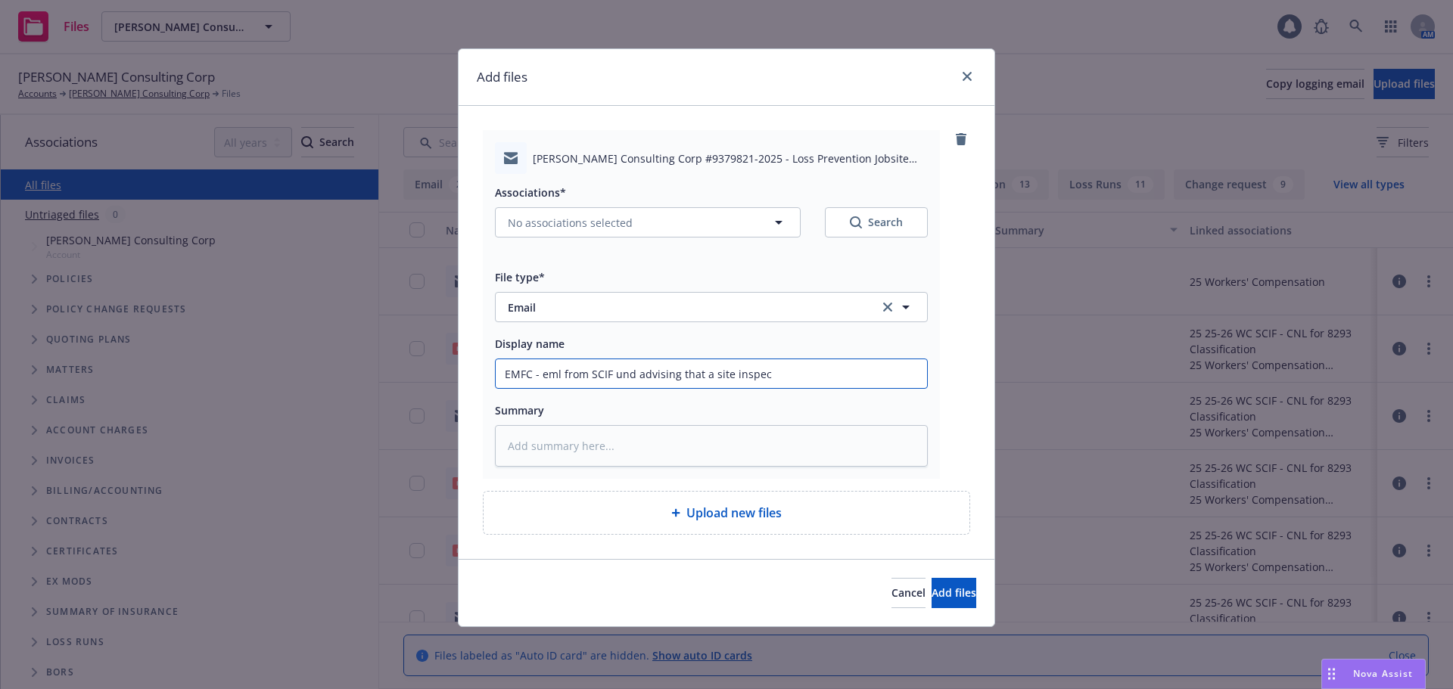
type textarea "x"
type input "EMFC - eml from SCIF und advising that a site inspect"
type textarea "x"
type input "EMFC - eml from SCIF und advising that a site inspectio"
type textarea "x"
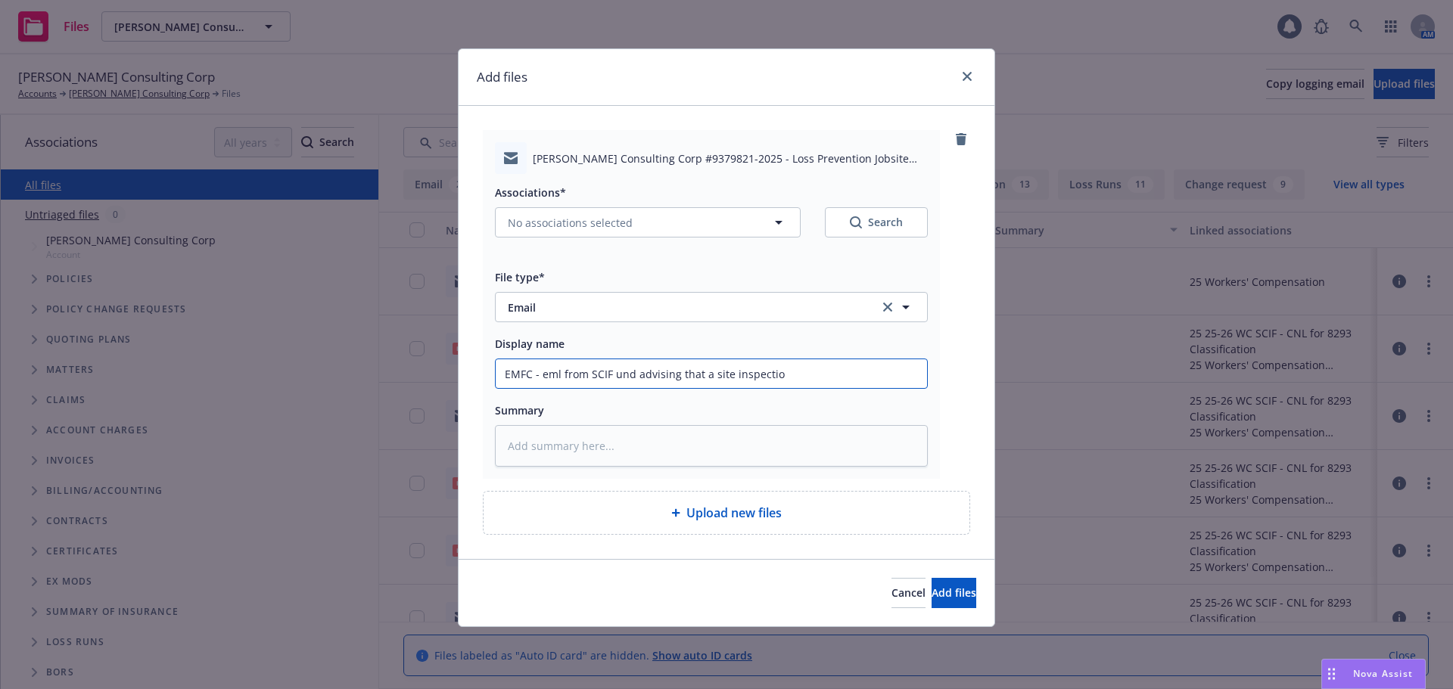
type input "EMFC - eml from SCIF und advising that a site inspection"
type textarea "x"
type input "EMFC - eml from SCIF und advising that a site inspection"
type textarea "x"
type input "EMFC - eml from SCIF und advising that a site inspection i"
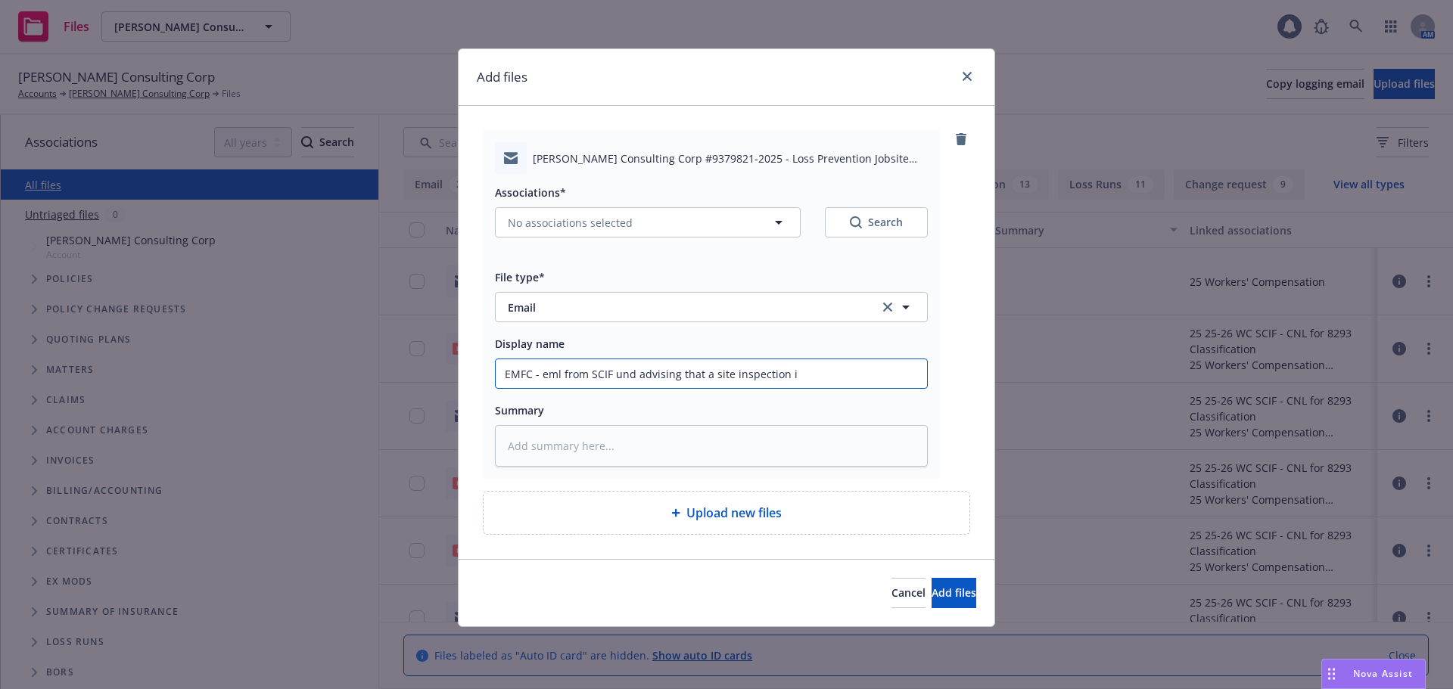
type textarea "x"
type input "EMFC - eml from SCIF und advising that a site inspection is"
type textarea "x"
type input "EMFC - eml from SCIF und advising that a site inspection is"
type textarea "x"
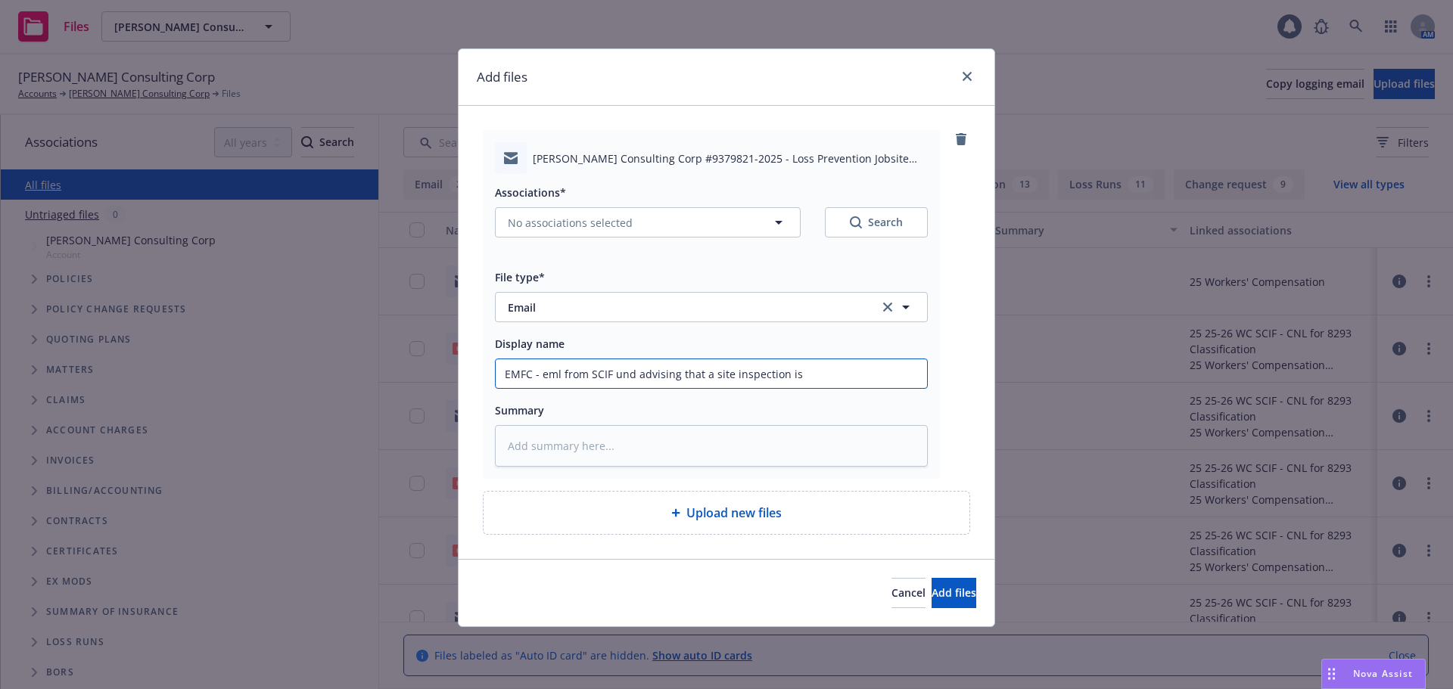
type input "EMFC - eml from SCIF und advising that a site inspection is r"
type textarea "x"
type input "EMFC - eml from SCIF und advising that a site inspection is re"
type textarea "x"
type input "EMFC - eml from SCIF und advising that a site inspection is req"
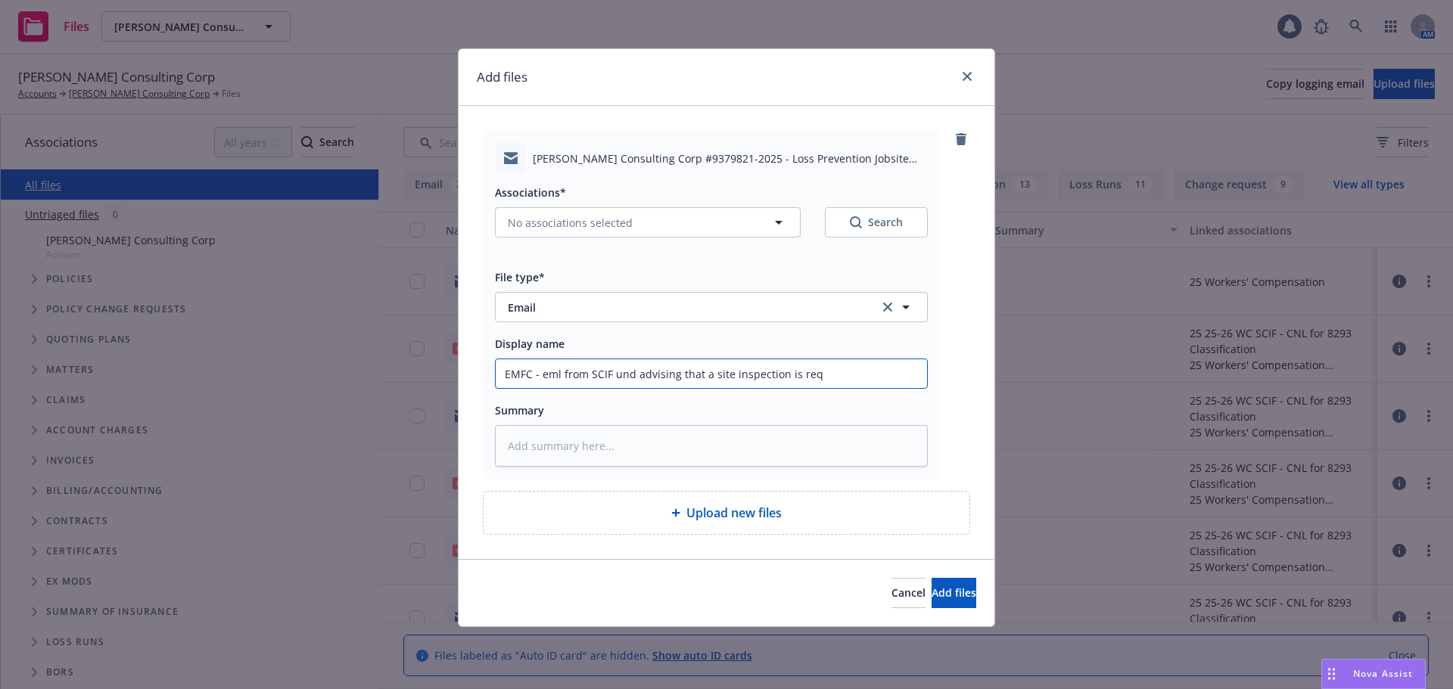
type textarea "x"
type input "EMFC - eml from SCIF und advising that a site inspection is requ"
type textarea "x"
type input "EMFC - eml from SCIF und advising that a site inspection is requi"
type textarea "x"
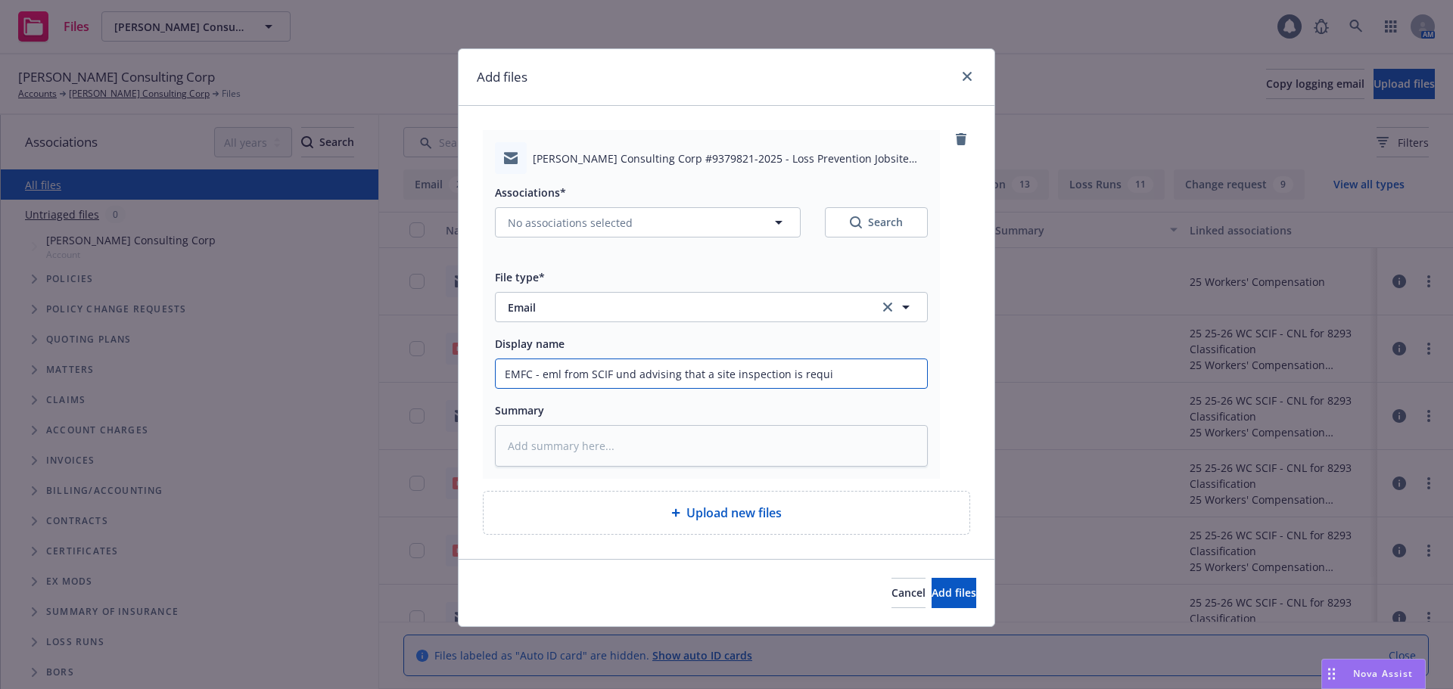
type input "EMFC - eml from SCIF und advising that a site inspection is requir"
type textarea "x"
type input "EMFC - eml from SCIF und advising that a site inspection is require"
type textarea "x"
type input "EMFC - eml from SCIF und advising that a site inspection is required"
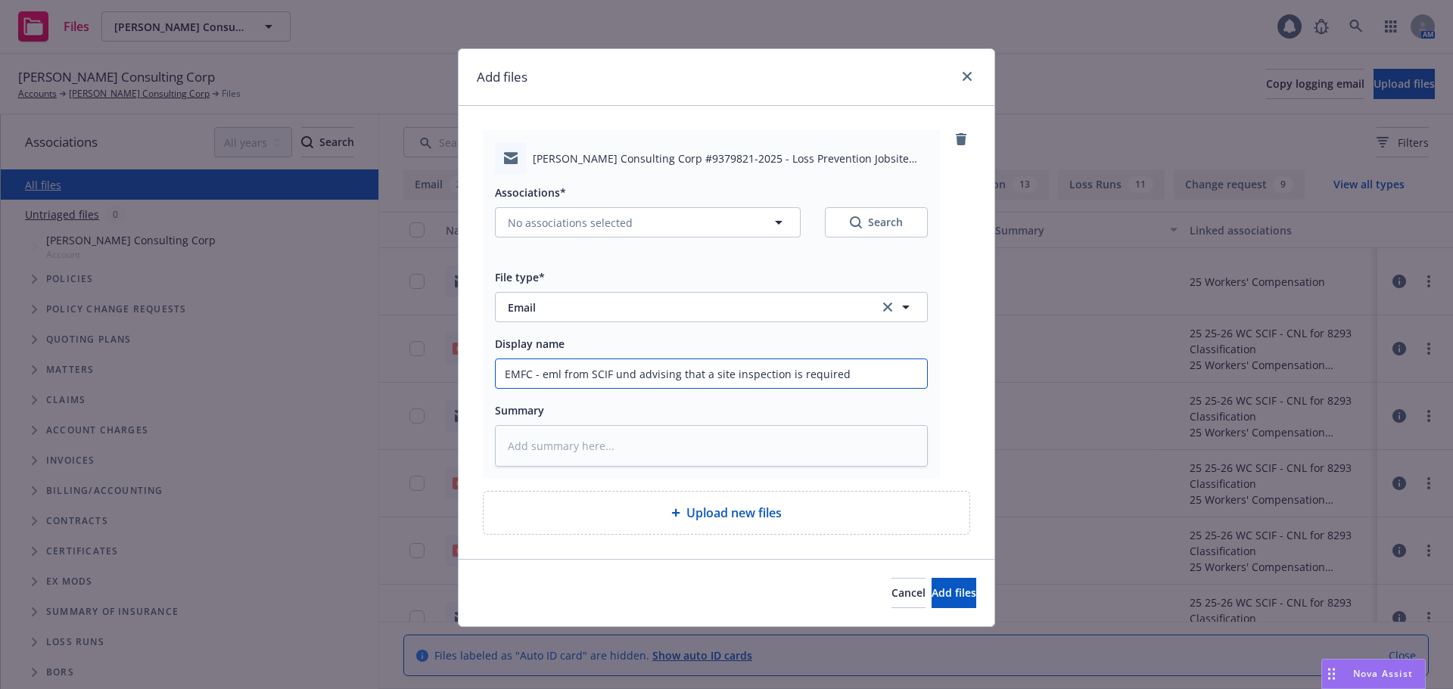
type textarea "x"
type input "EMFC - eml from SCIF und advising that a site inspection is required"
type textarea "x"
type input "EMFC - eml from SCIF und advising that a site inspection is required a"
type textarea "x"
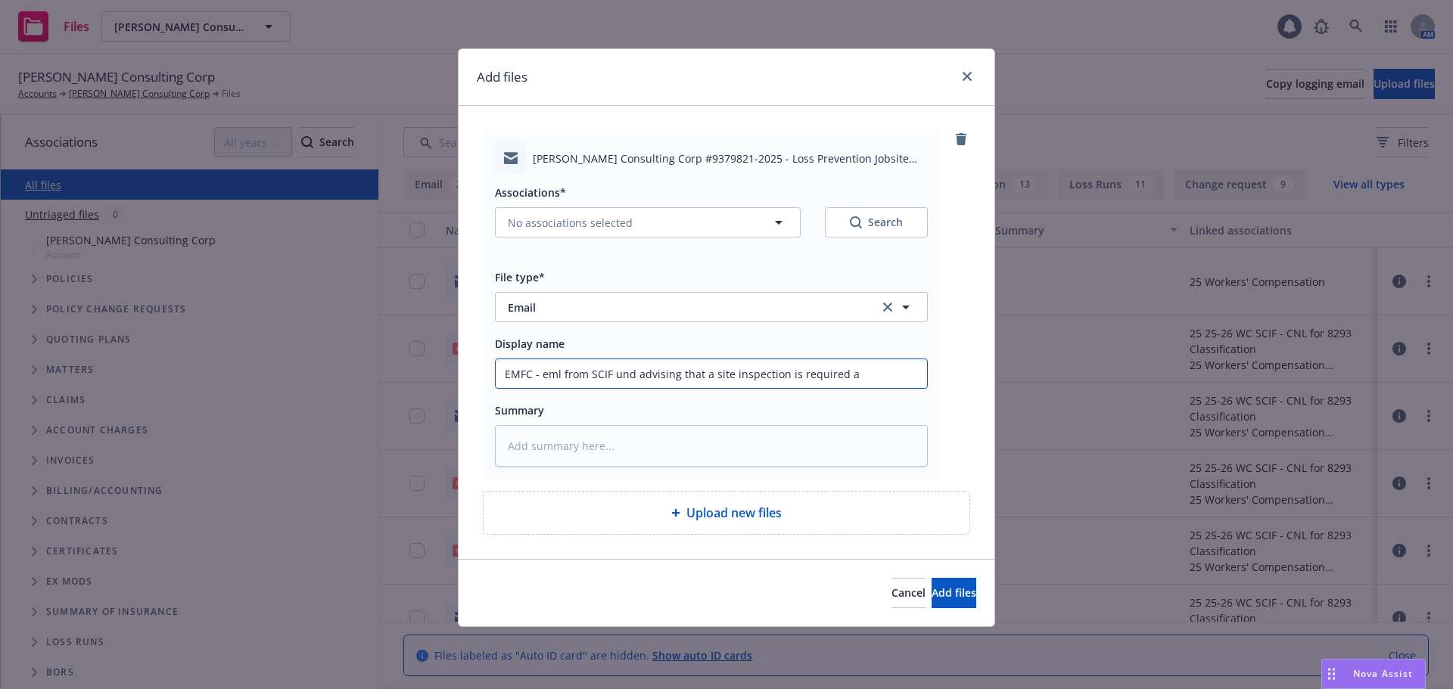
type input "EMFC - eml from SCIF und advising that a site inspection is required as"
type textarea "x"
type input "EMFC - eml from SCIF und advising that a site inspection is required as"
type textarea "x"
type input "EMFC - eml from SCIF und advising that a site inspection is required as p"
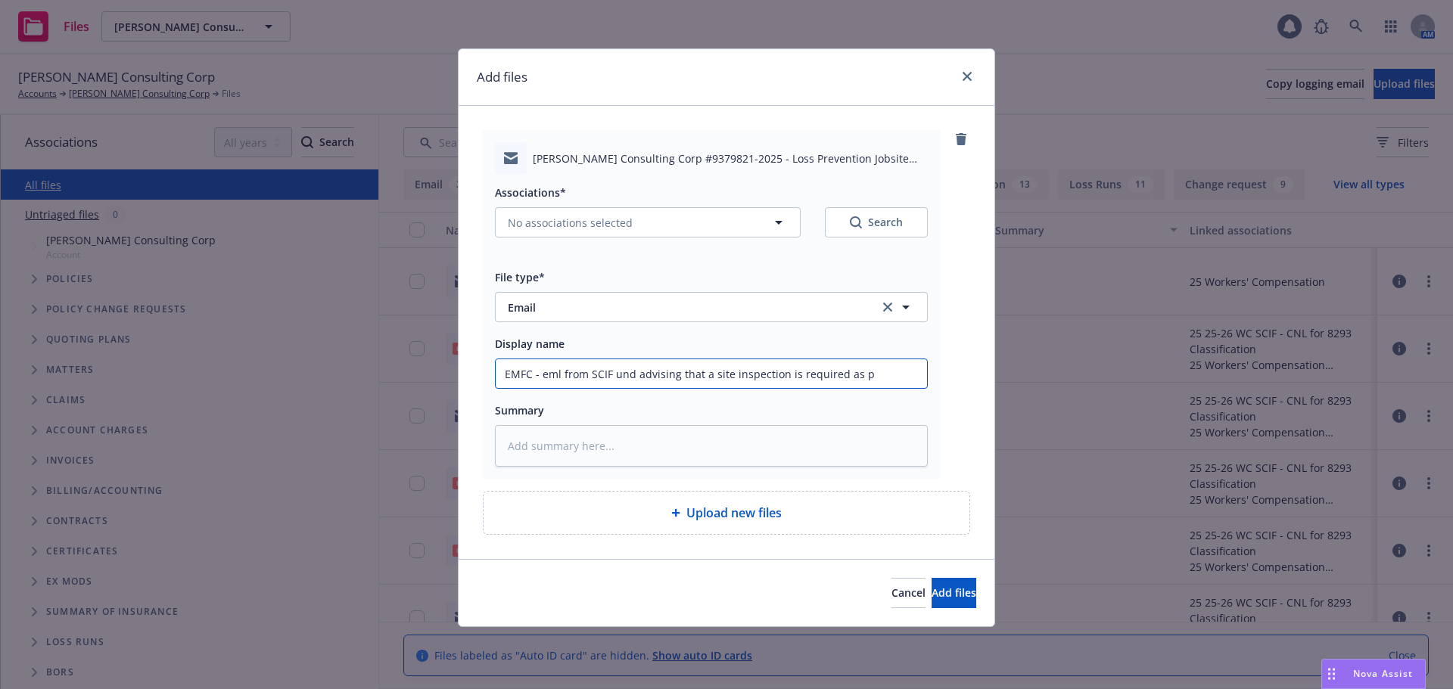
type textarea "x"
type input "EMFC - eml from SCIF und advising that a site inspection is required as pa"
type textarea "x"
type input "EMFC - eml from SCIF und advising that a site inspection is required as par"
type textarea "x"
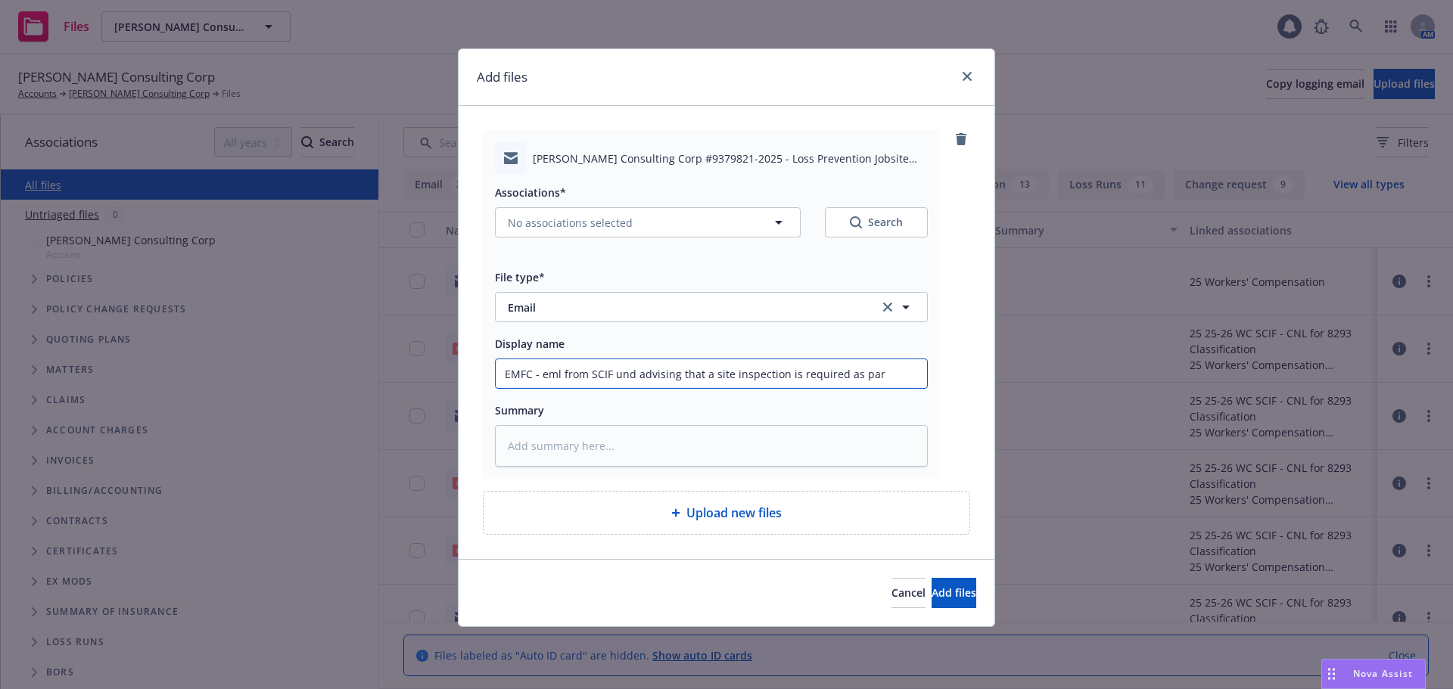
type input "EMFC - eml from SCIF und advising that a site inspection is required as part"
type textarea "x"
type input "EMFC - eml from SCIF und advising that a site inspection is required as part"
type textarea "x"
type input "EMFC - eml from SCIF und advising that a site inspection is required as part o"
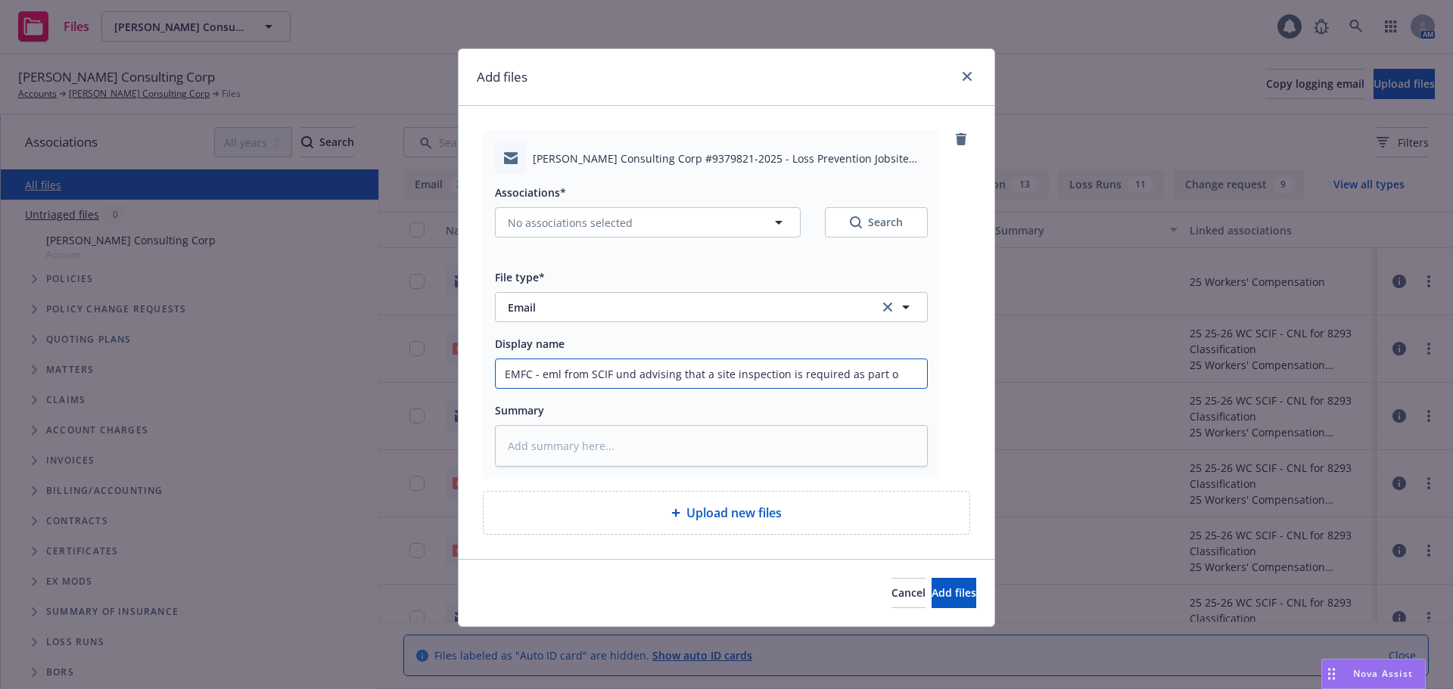
type textarea "x"
type input "EMFC - eml from SCIF und advising that a site inspection is required as part of"
type textarea "x"
type input "EMFC - eml from SCIF und advising that a site inspection is required as part of"
type textarea "x"
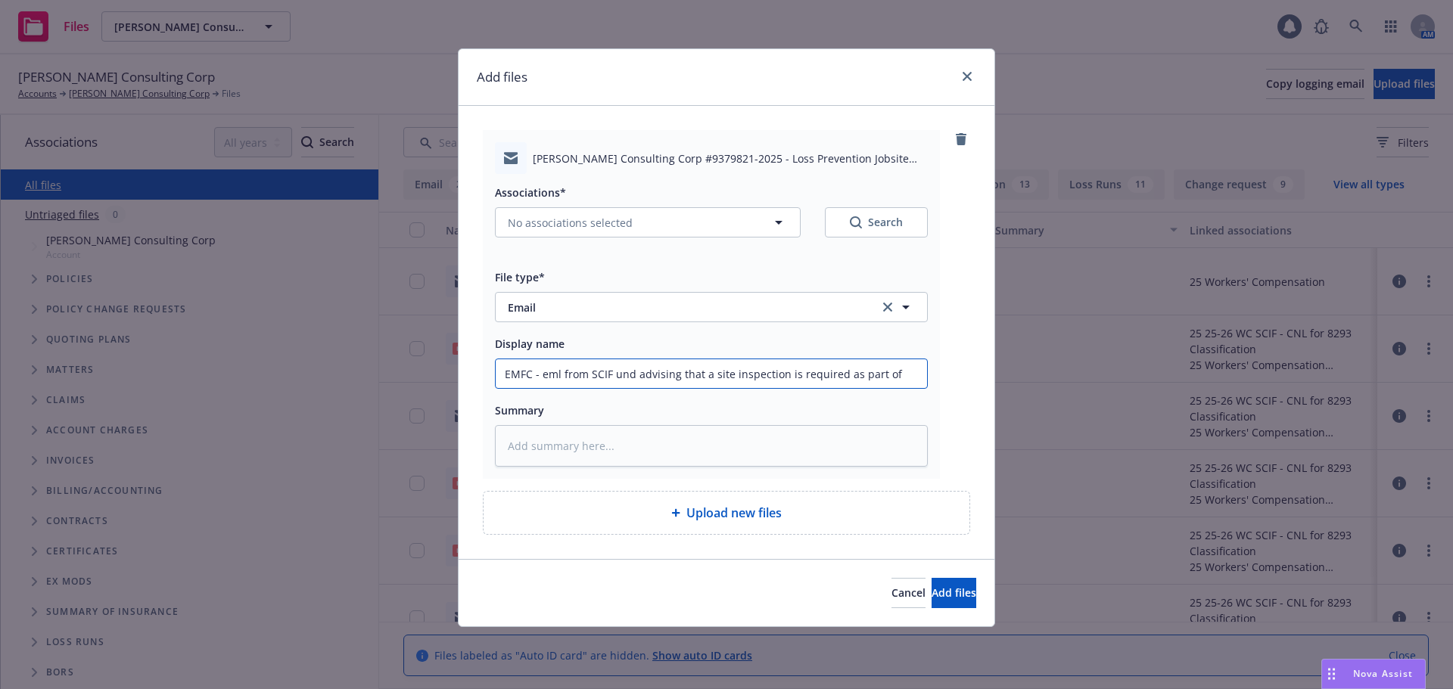
type input "EMFC - eml from SCIF und advising that a site inspection is required as part of…"
type textarea "x"
type input "EMFC - eml from SCIF und advising that a site inspection is required as part of…"
type textarea "x"
type input "EMFC - eml from SCIF und advising that a site inspection is required as part of…"
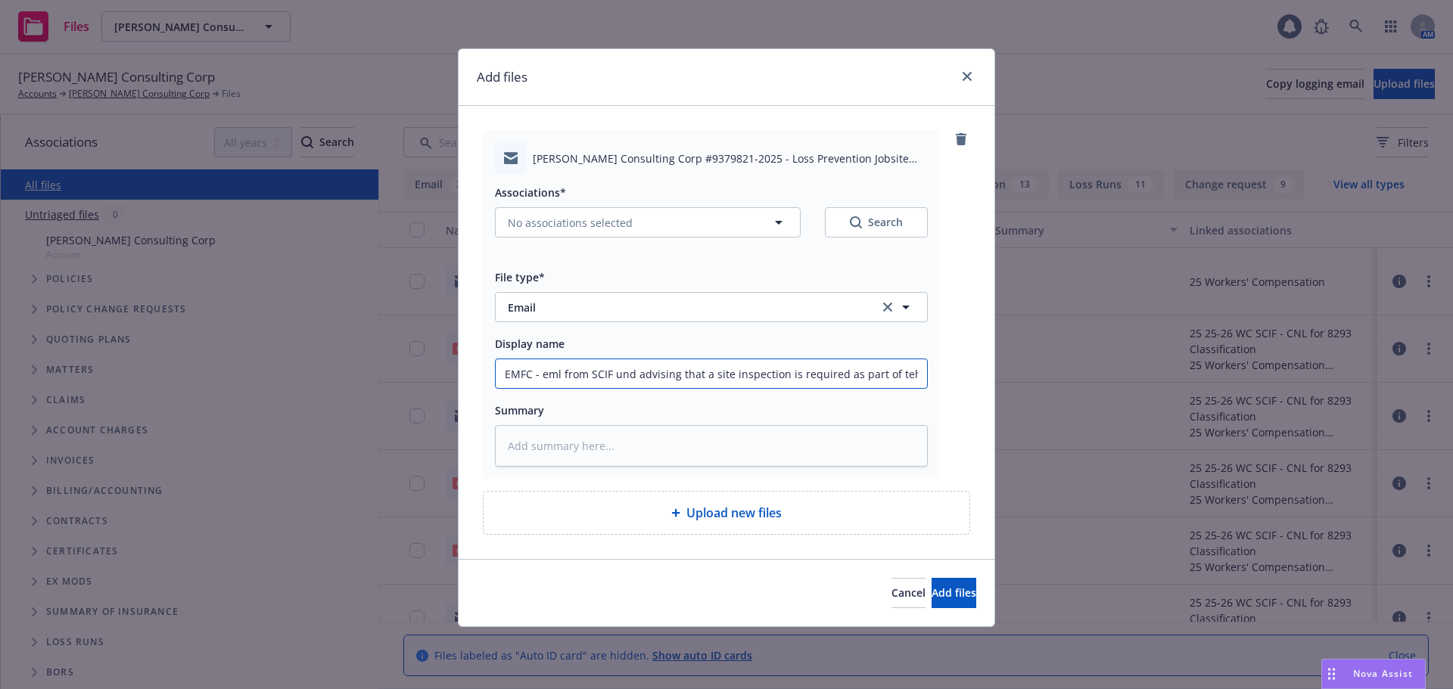
type textarea "x"
type input "EMFC - eml from SCIF und advising that a site inspection is required as part of…"
type textarea "x"
type input "EMFC - eml from SCIF und advising that a site inspection is required as part of…"
type textarea "x"
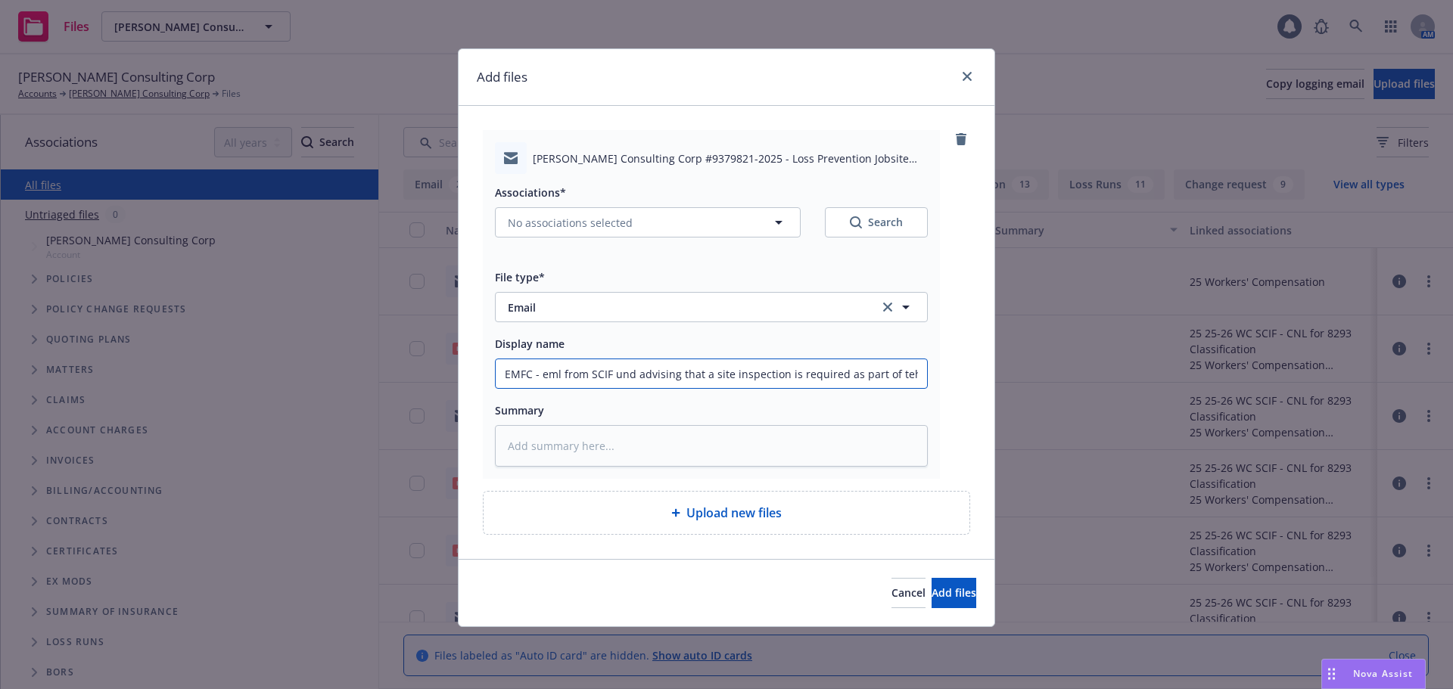
type input "EMFC - eml from SCIF und advising that a site inspection is required as part of…"
type textarea "x"
type input "EMFC - eml from SCIF und advising that a site inspection is required as part of…"
type textarea "x"
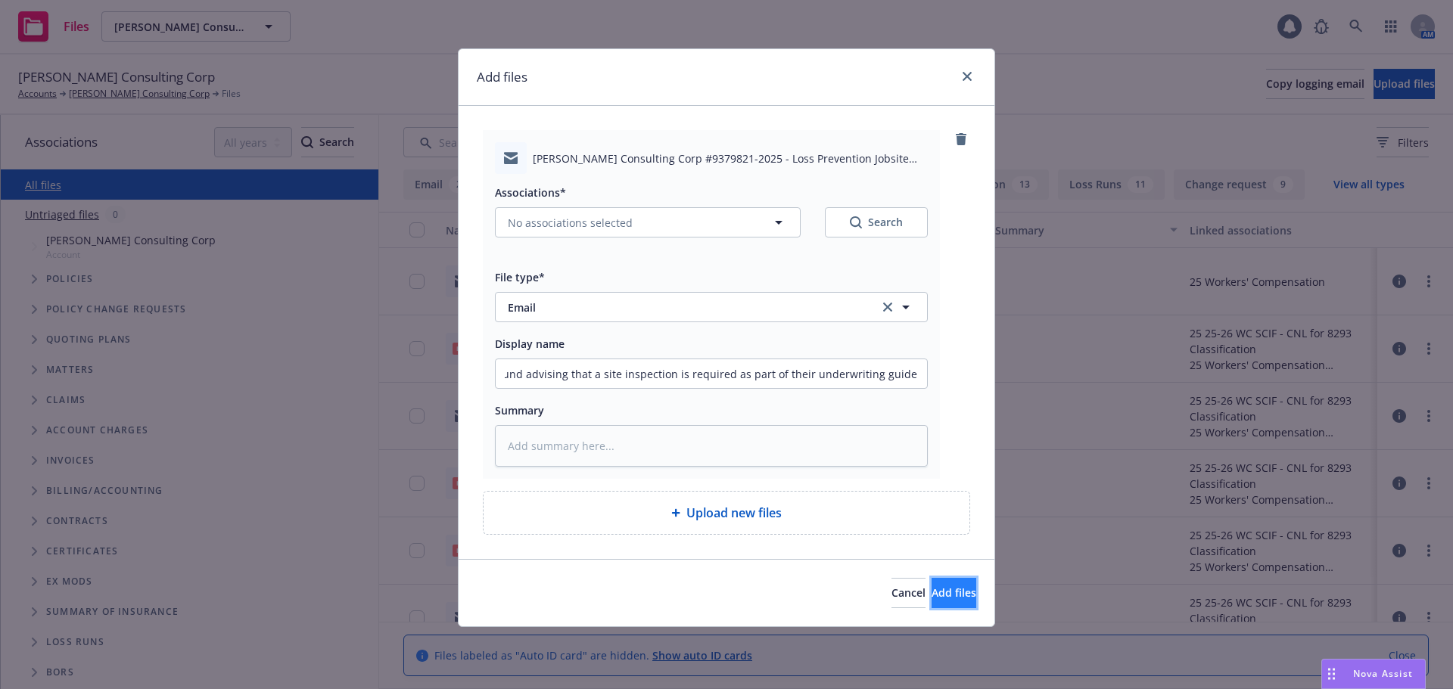
click at [931, 598] on span "Add files" at bounding box center [953, 593] width 45 height 14
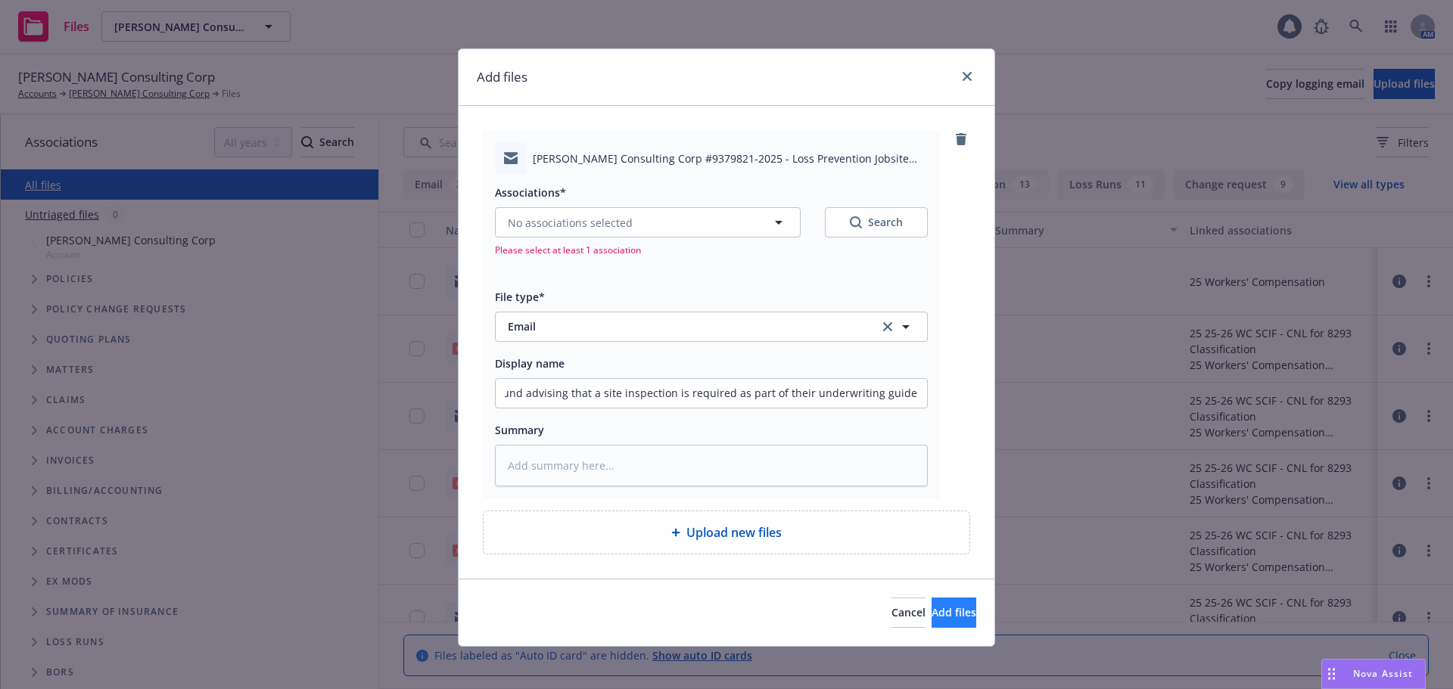
scroll to position [0, 0]
click at [665, 215] on button "No associations selected" at bounding box center [648, 222] width 306 height 30
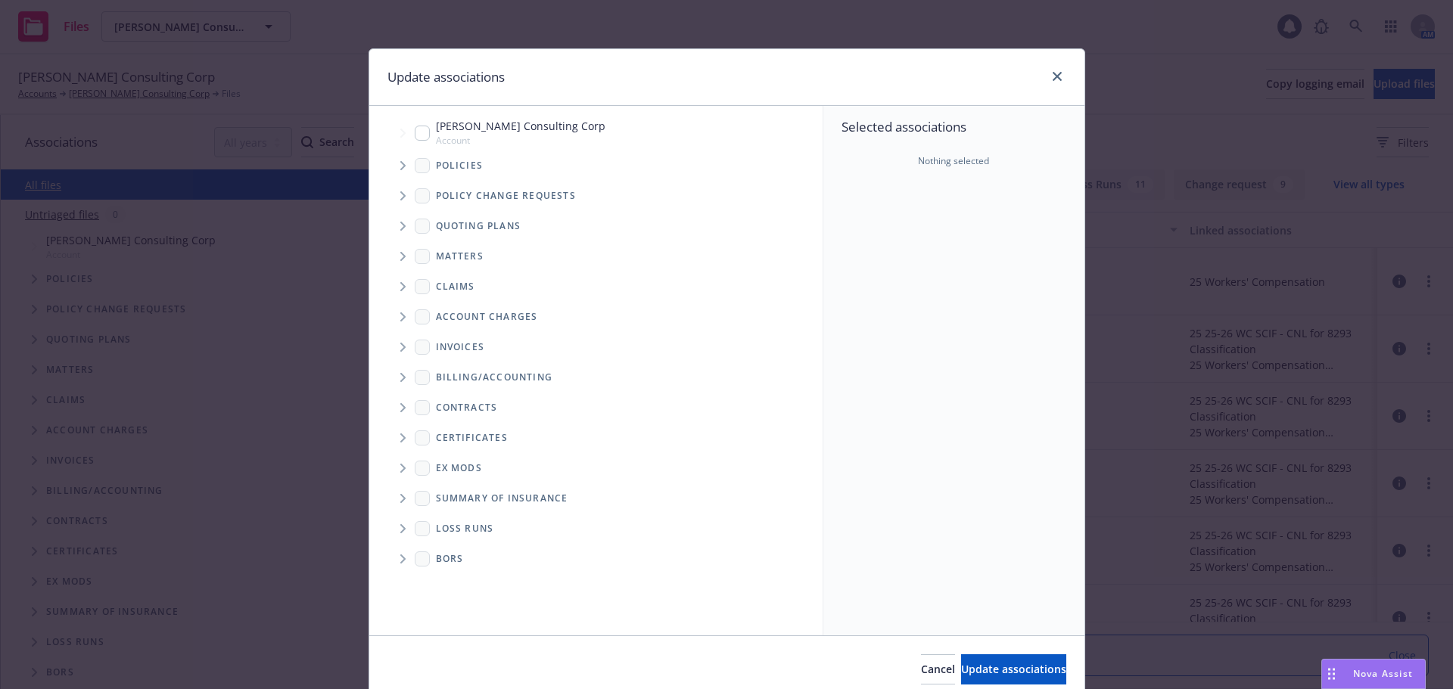
click at [416, 134] on input "Tree Example" at bounding box center [422, 133] width 15 height 15
click at [1001, 665] on span "Update associations" at bounding box center [1013, 669] width 105 height 14
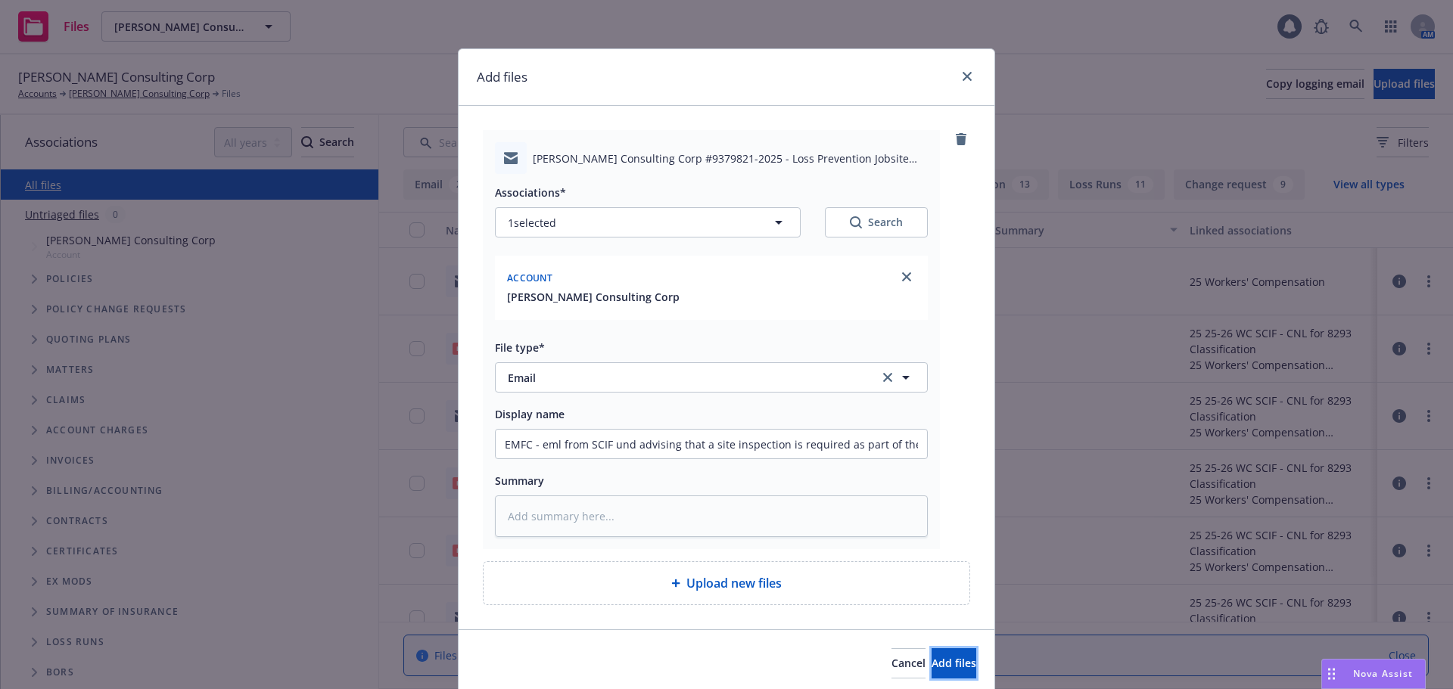
click at [931, 671] on button "Add files" at bounding box center [953, 663] width 45 height 30
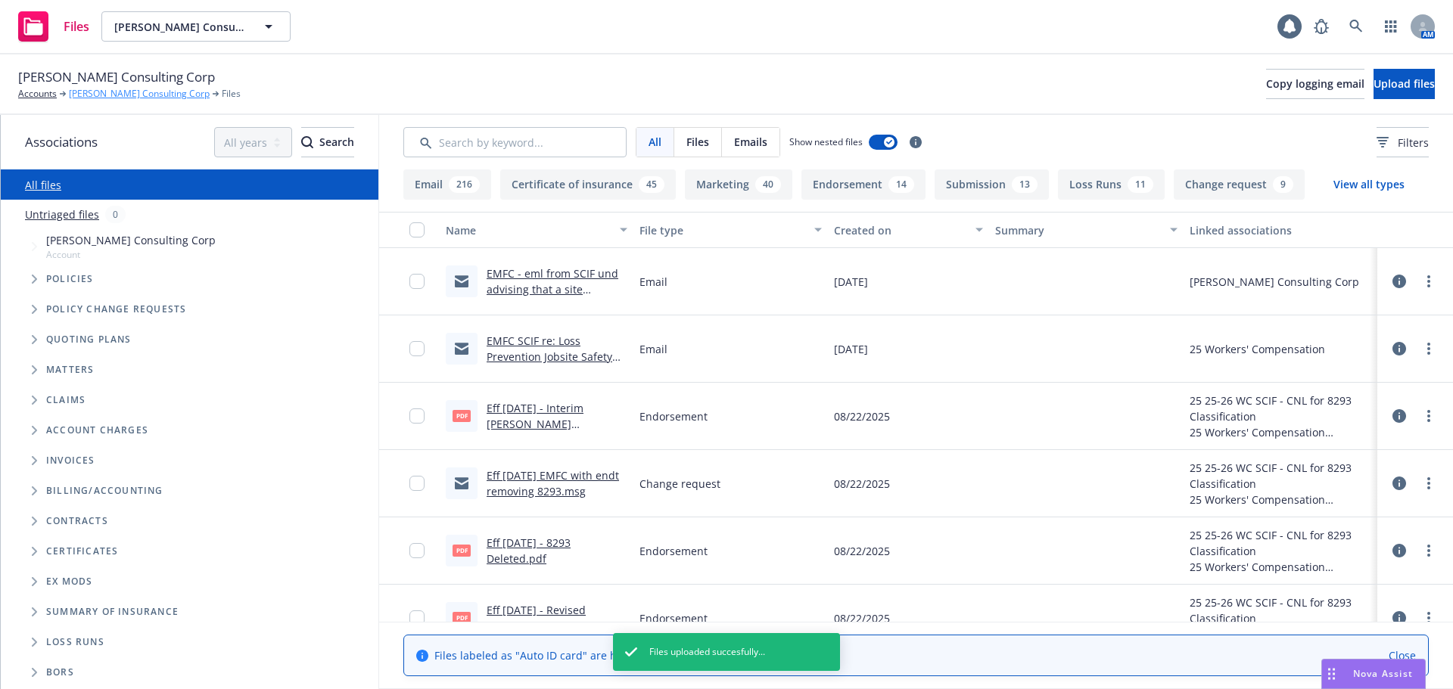
click at [137, 93] on link "[PERSON_NAME] Consulting Corp" at bounding box center [139, 94] width 141 height 14
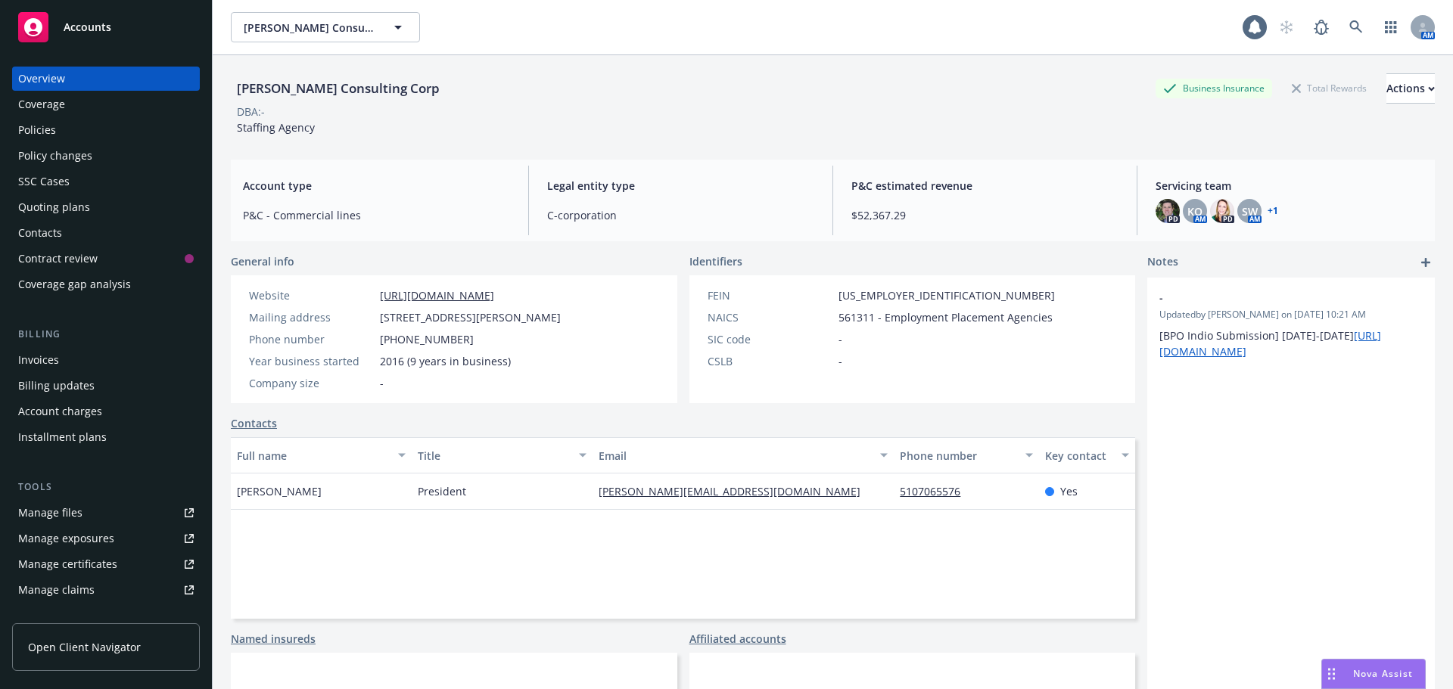
click at [96, 138] on div "Policies" at bounding box center [106, 130] width 176 height 24
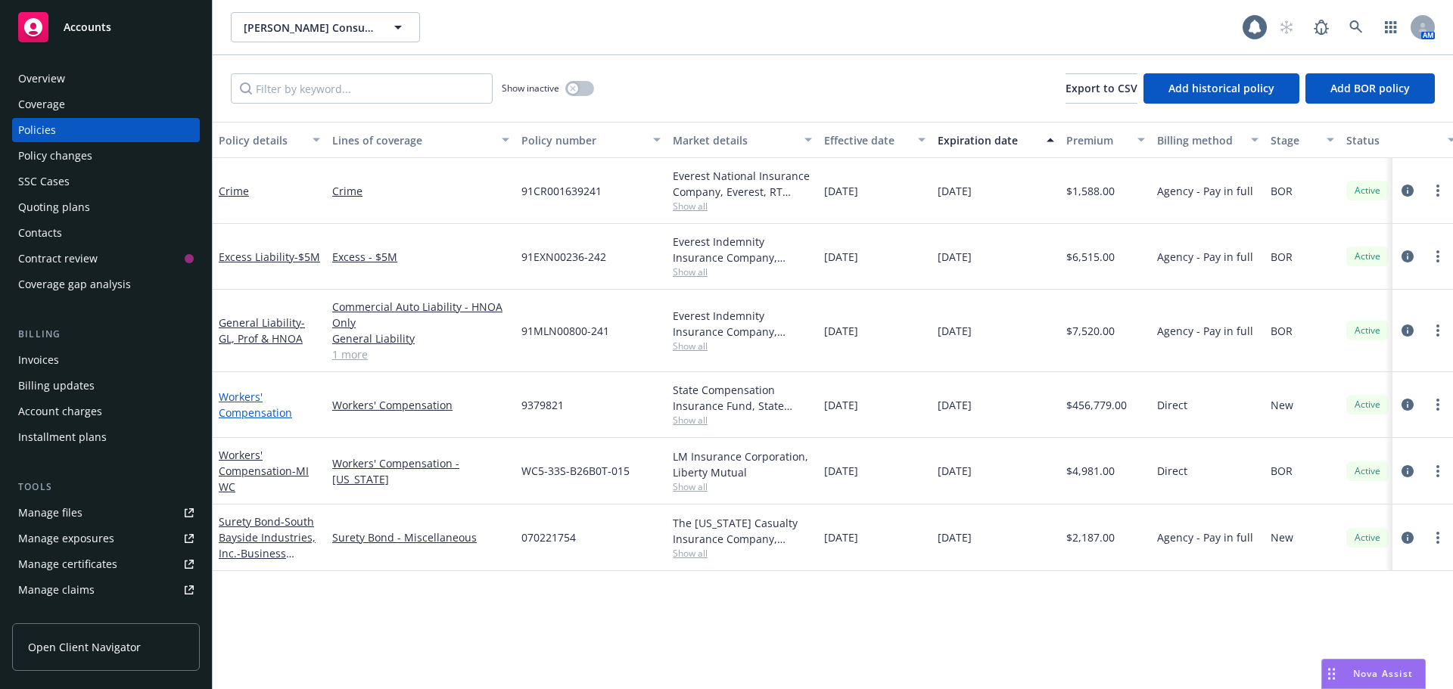
click at [241, 409] on link "Workers' Compensation" at bounding box center [255, 405] width 73 height 30
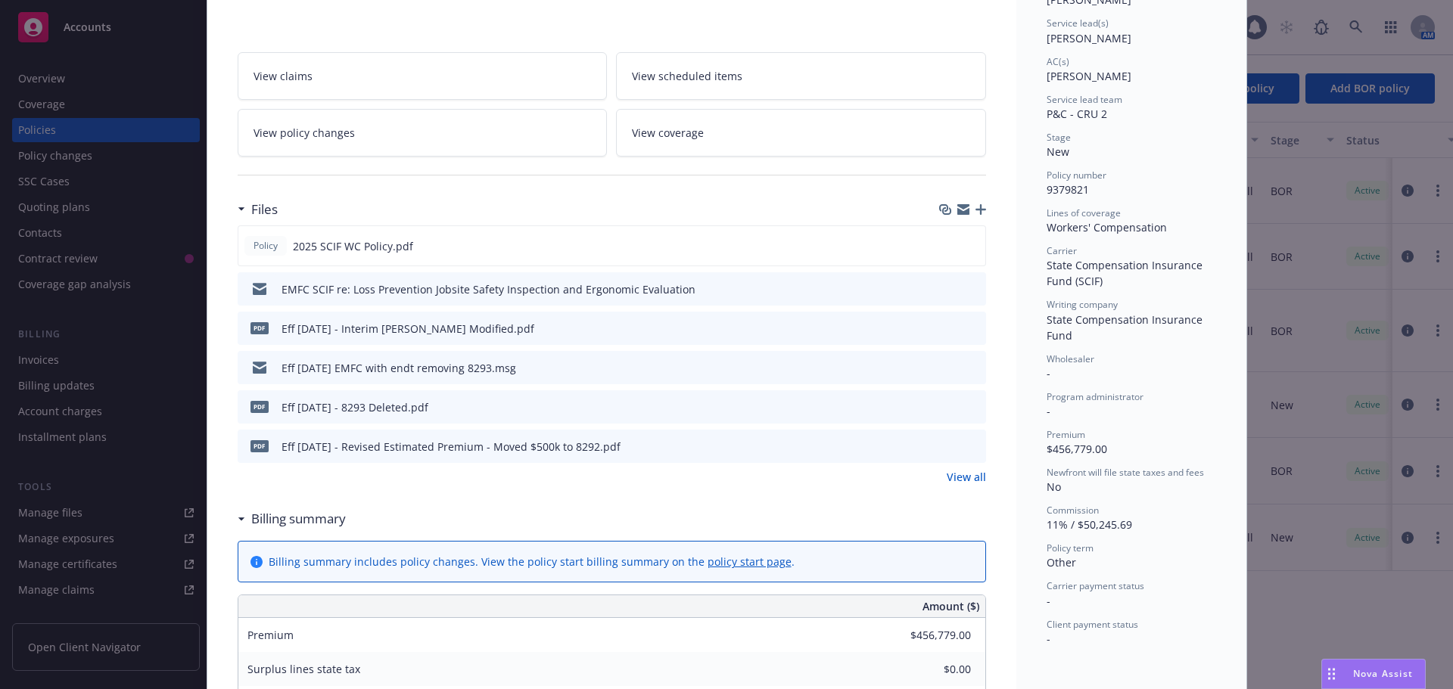
scroll to position [227, 0]
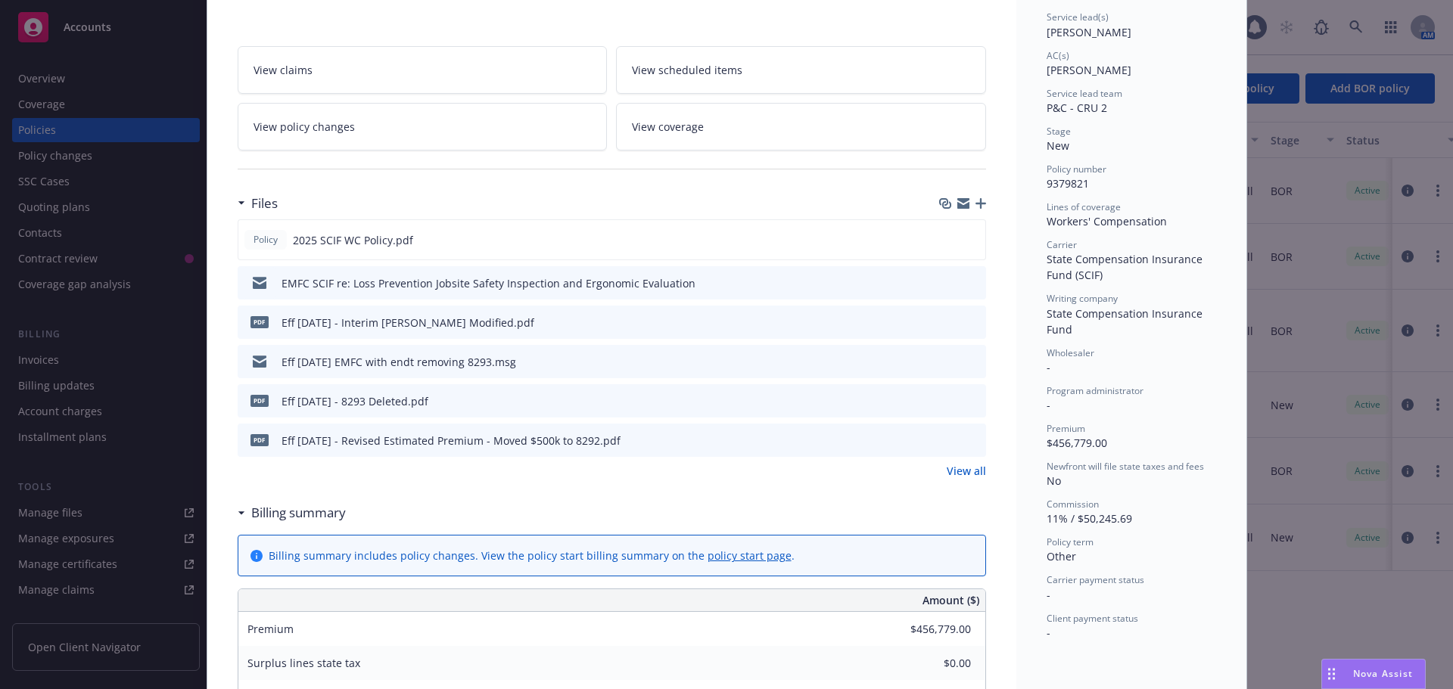
click at [975, 204] on icon "button" at bounding box center [980, 203] width 11 height 11
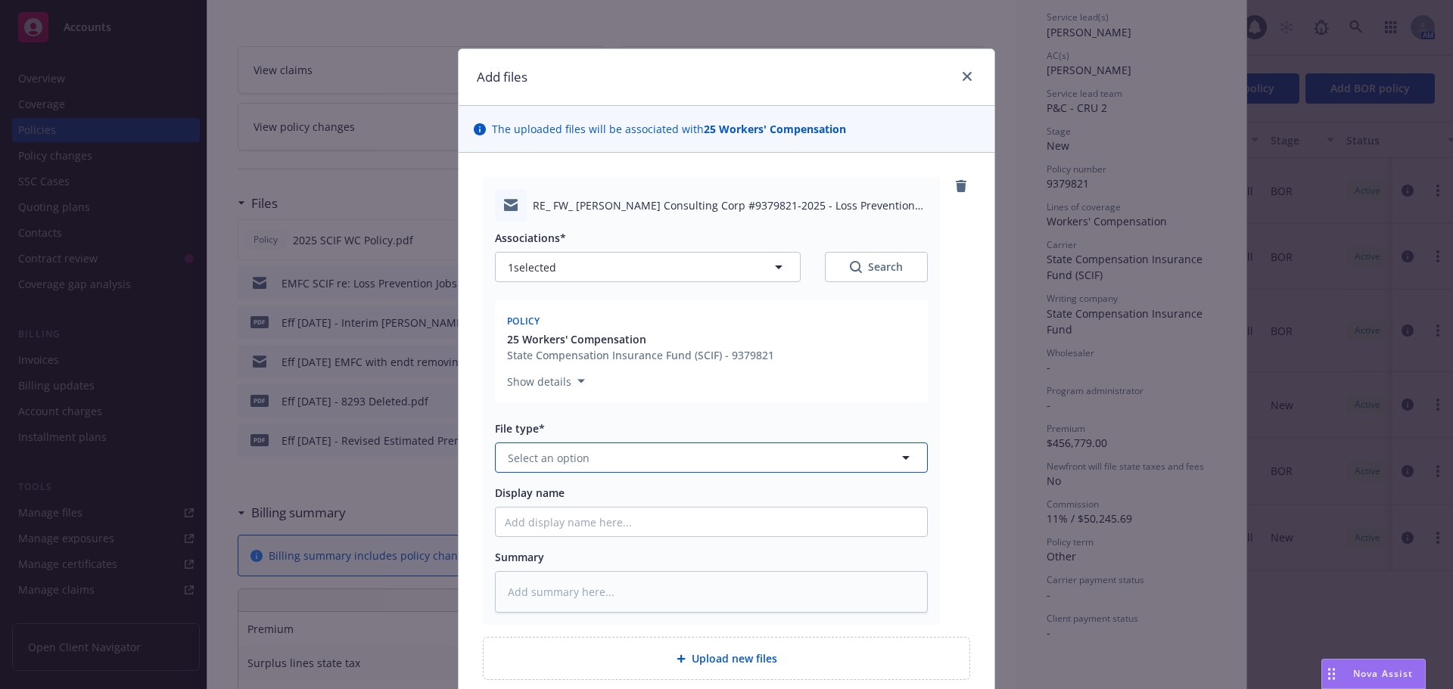
click at [634, 458] on button "Select an option" at bounding box center [711, 458] width 433 height 30
type input "em"
click at [592, 545] on div "Email" at bounding box center [711, 540] width 413 height 22
type textarea "x"
type input "E"
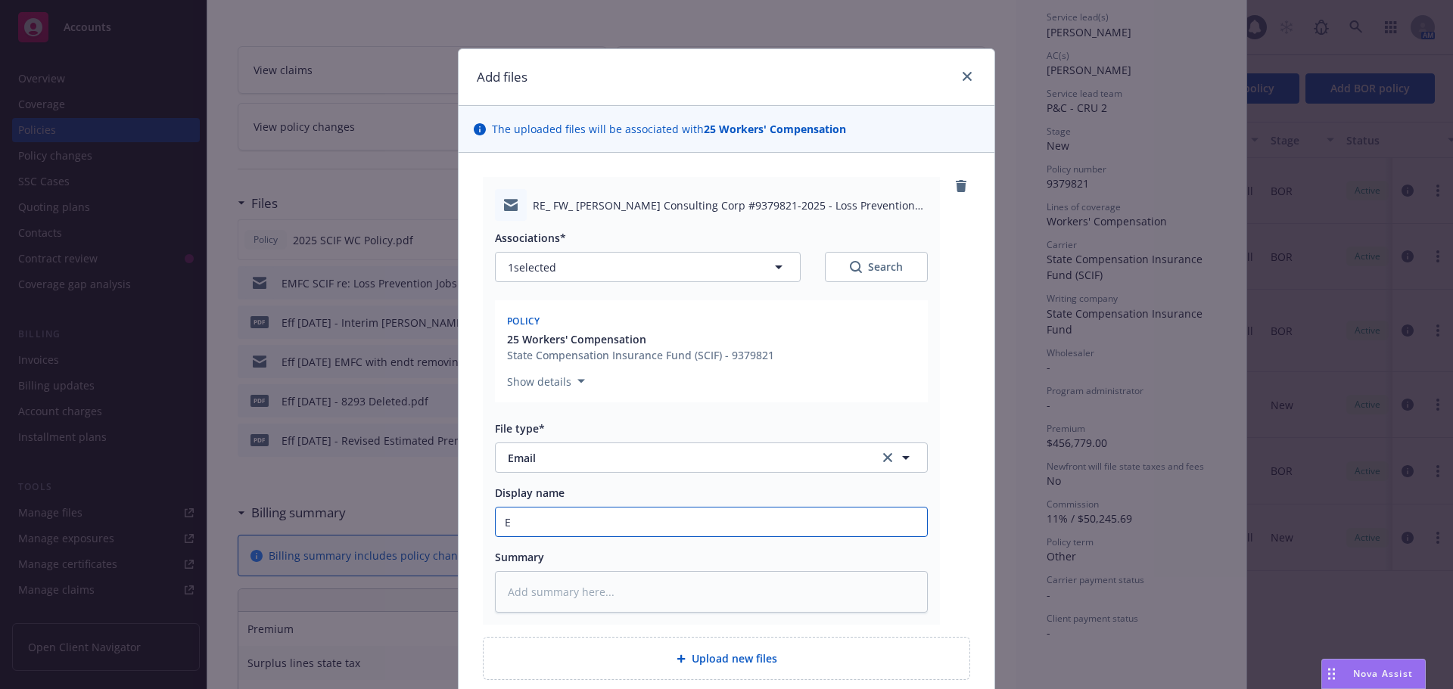
type textarea "x"
type input "EM"
type textarea "x"
type input "EMT"
type textarea "x"
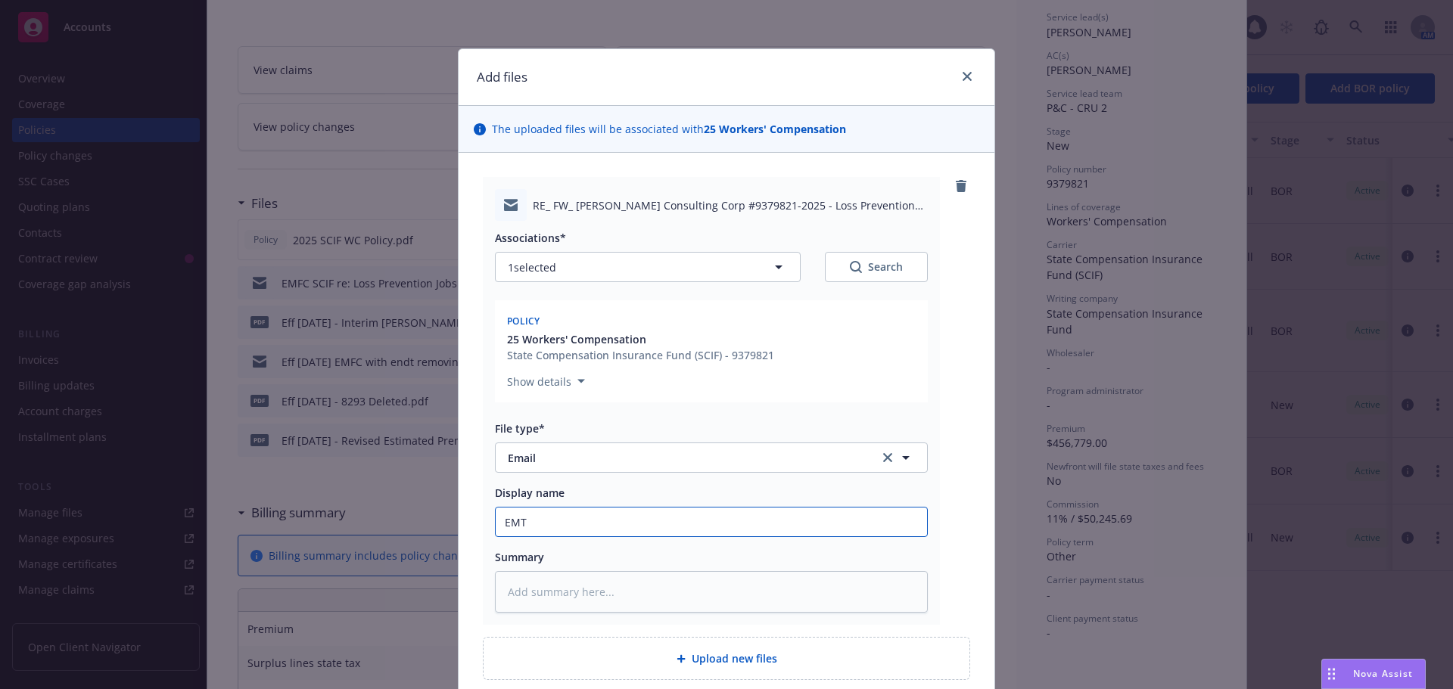
type input "EMTI"
type textarea "x"
type input "EMTI"
type textarea "x"
type input "EMTI -"
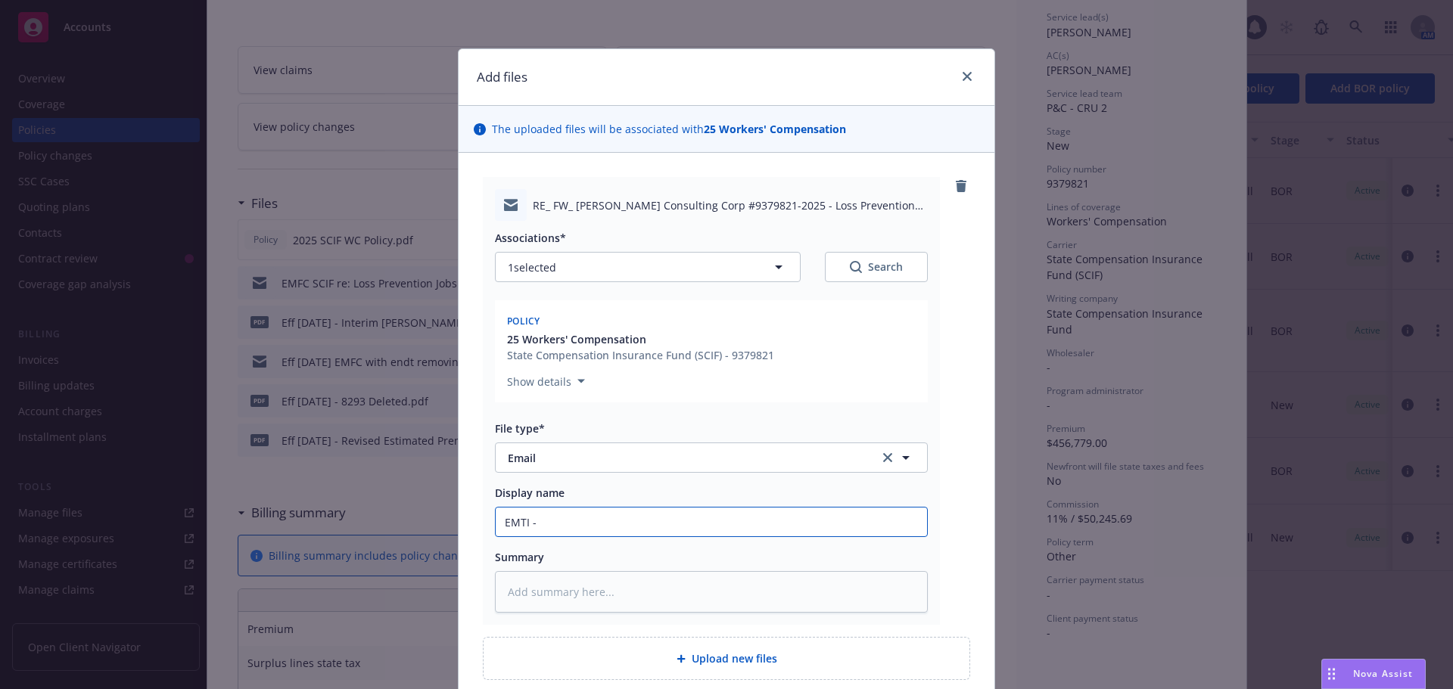
type textarea "x"
type input "EMTI -"
type textarea "x"
type input "EMTI -"
type textarea "x"
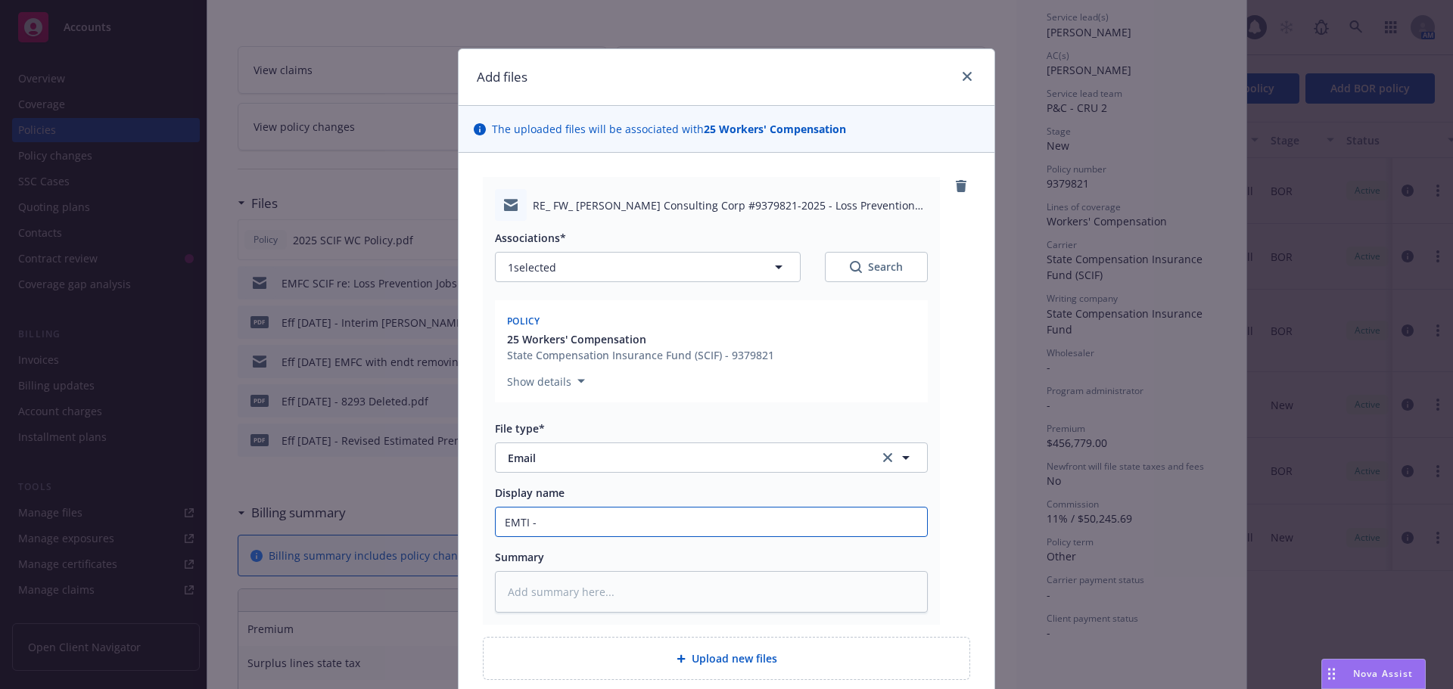
type input "EMTI"
type textarea "x"
type input "EMTI"
type textarea "x"
type input "EMT"
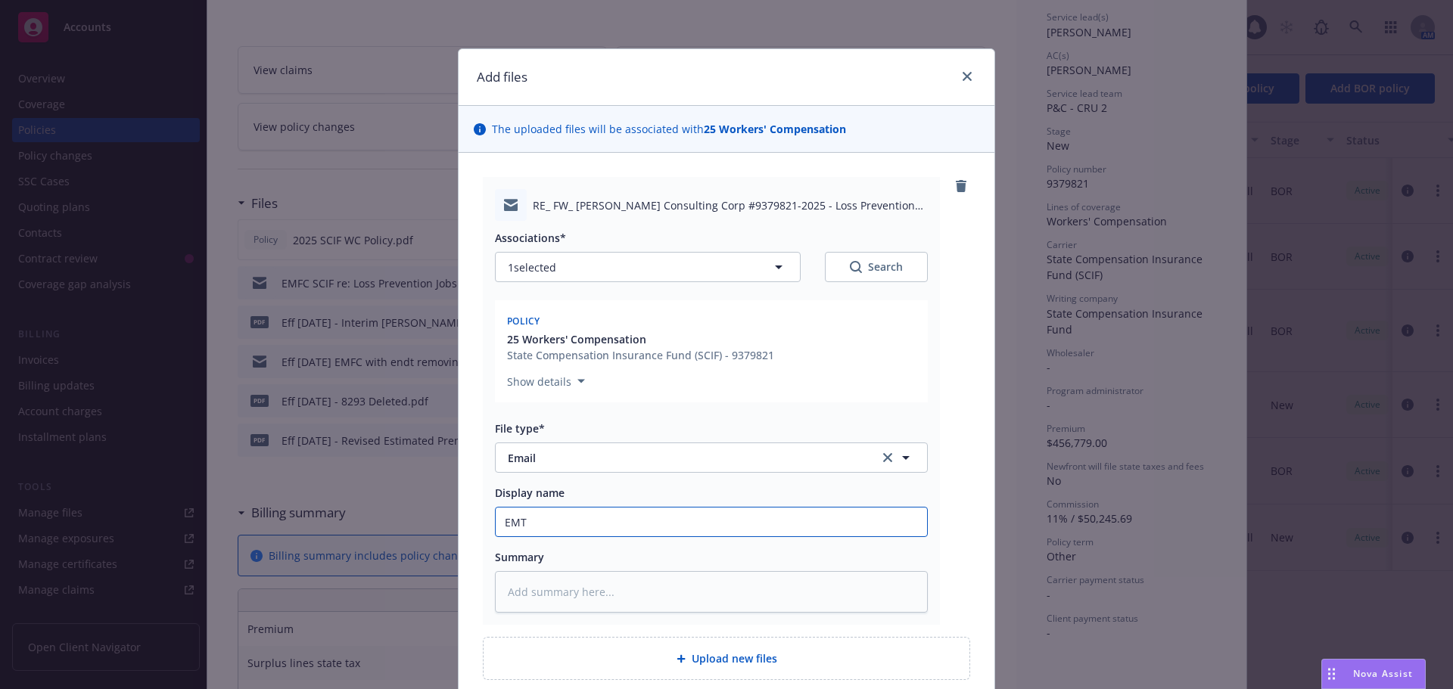
type textarea "x"
type input "EMTC"
type textarea "x"
type input "EMTC"
type textarea "x"
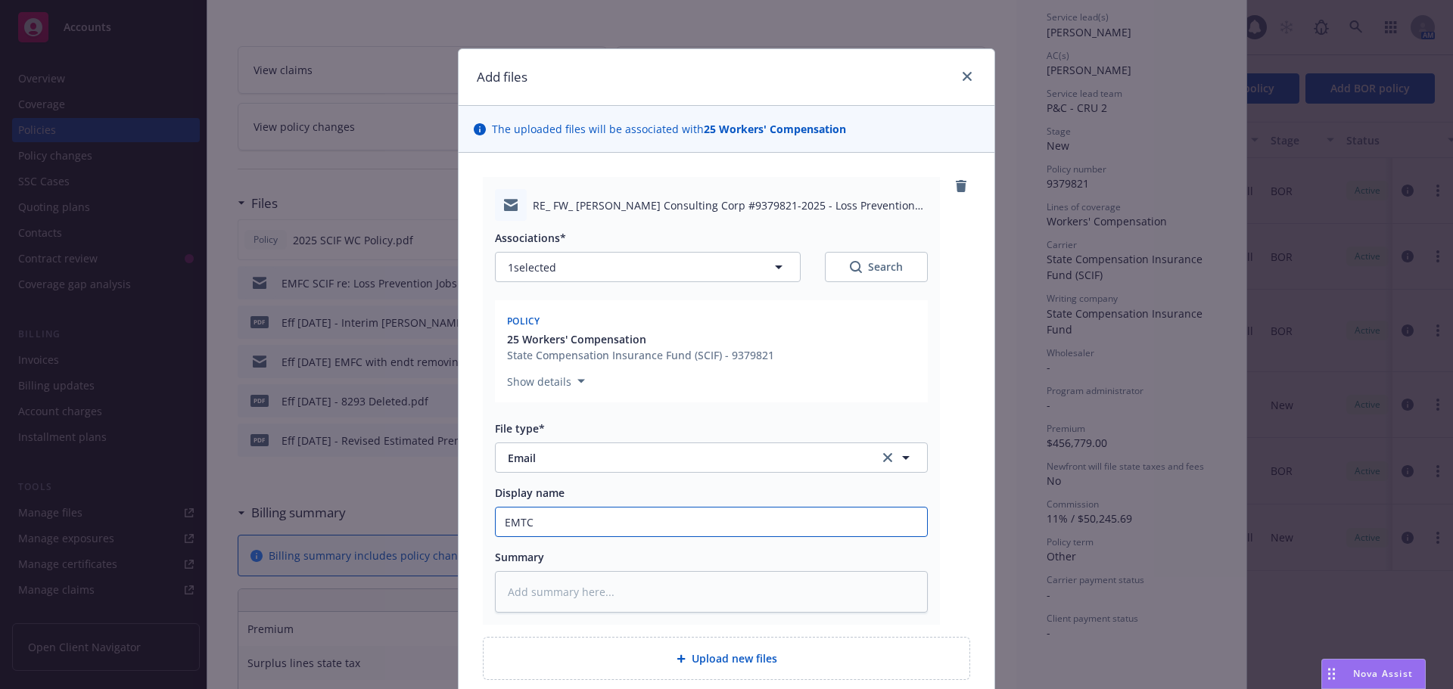
type input "EMTC -"
type textarea "x"
type input "EMTC -"
type textarea "x"
type input "EMTC -"
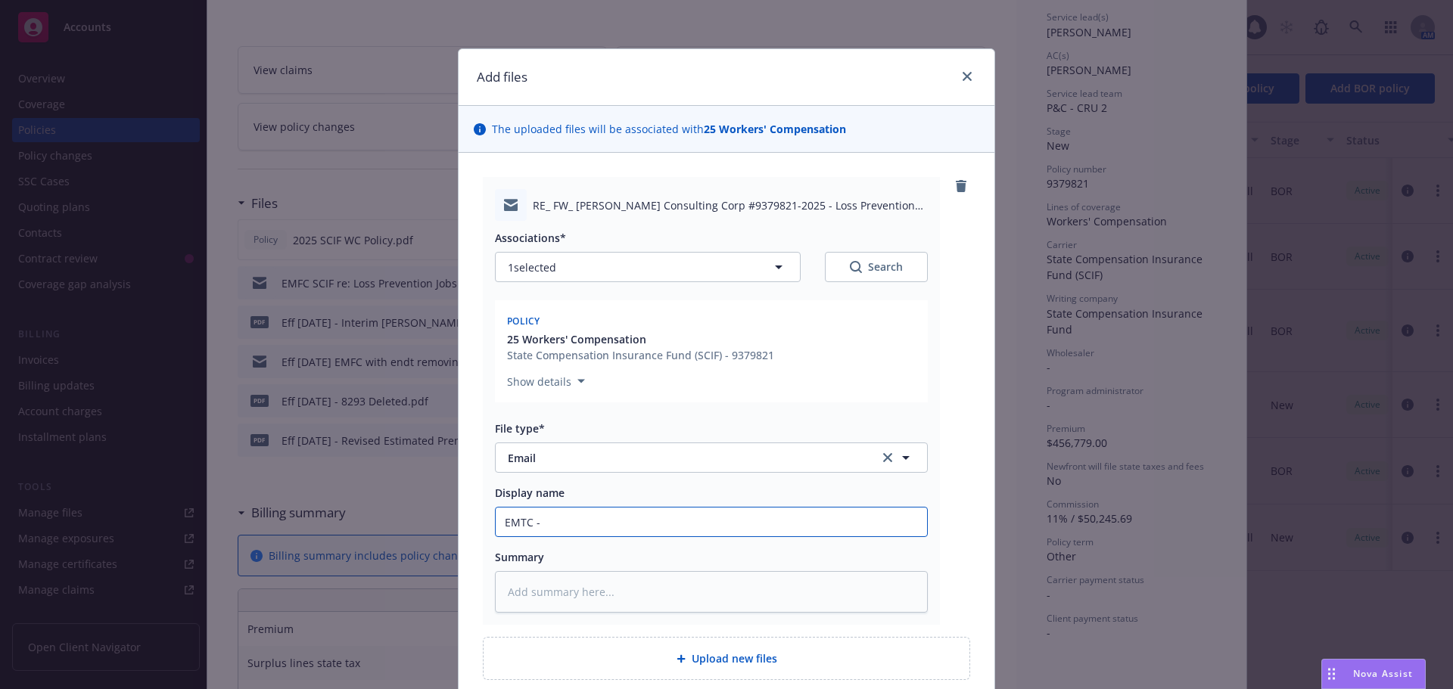
type textarea "x"
type input "EMTC"
type textarea "x"
type input "EMTC"
type textarea "x"
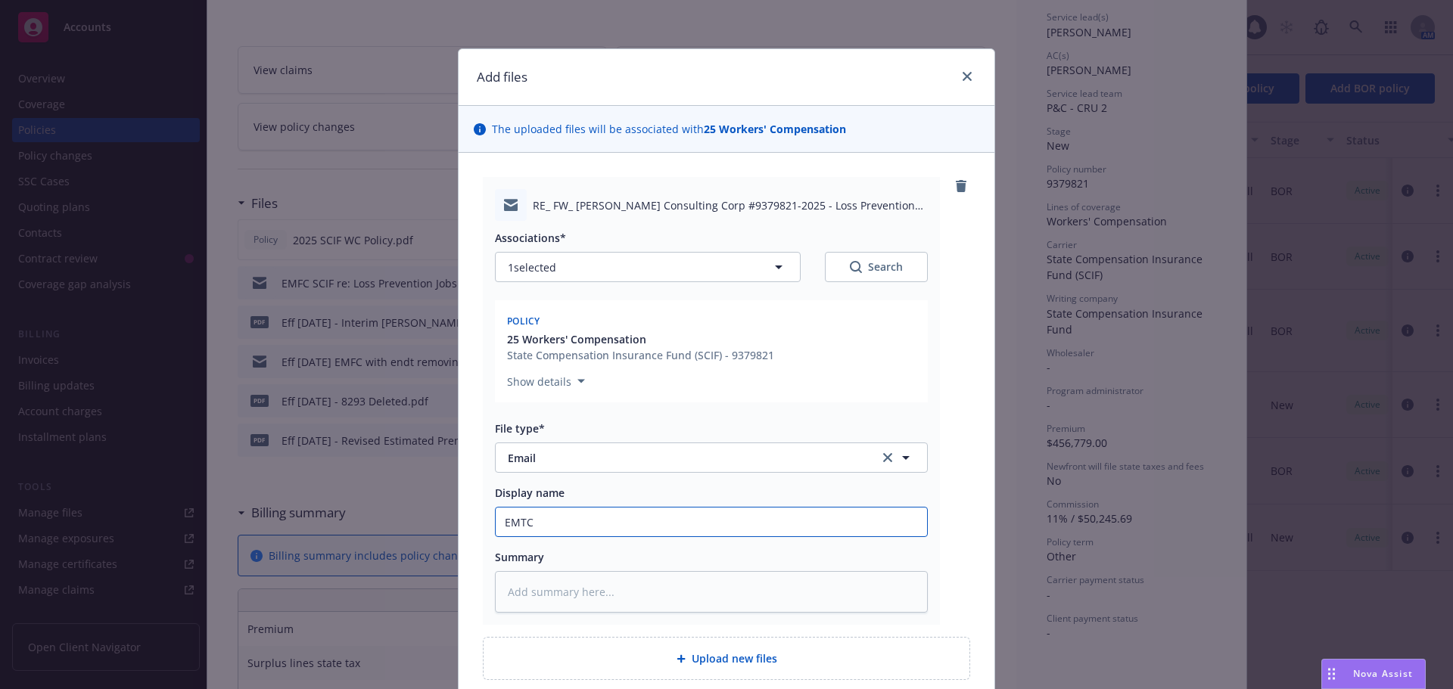
type input "EMT"
type textarea "x"
type input "EMTI"
type textarea "x"
type input "EMTI"
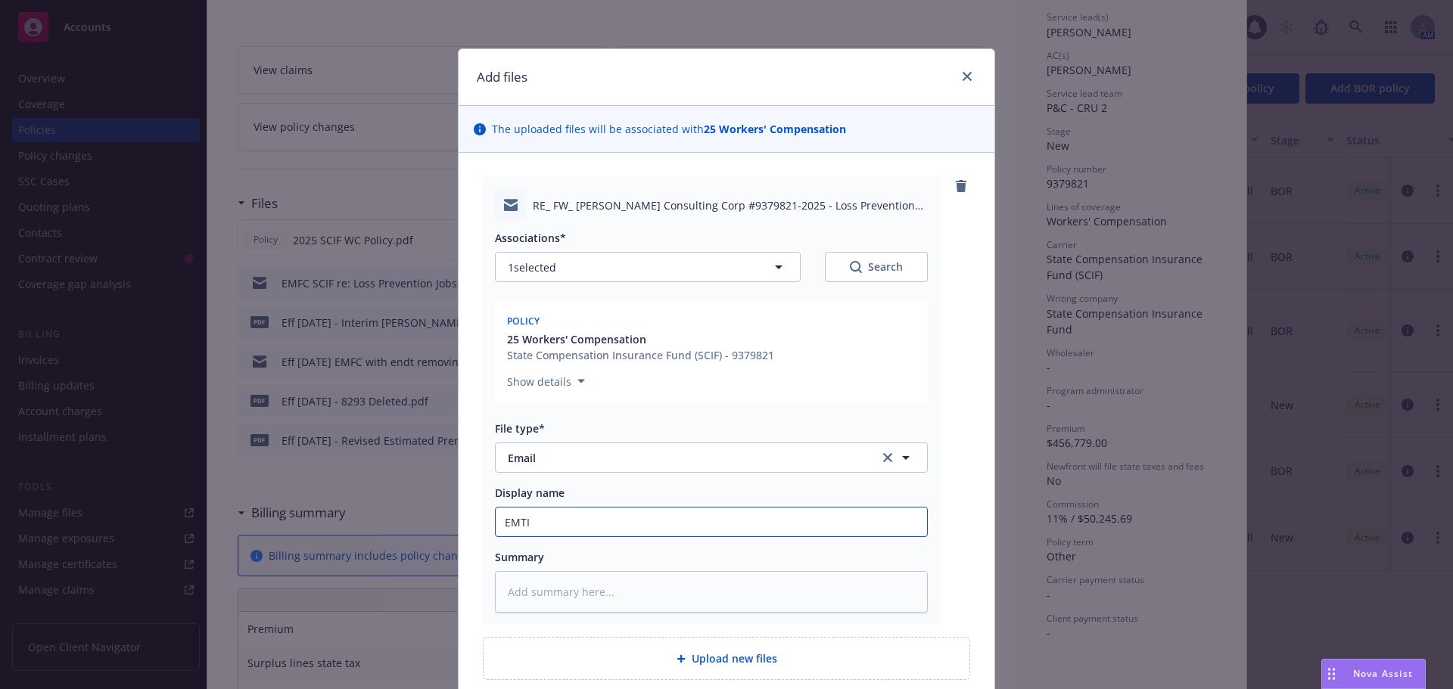
type textarea "x"
type input "EMTI -"
type textarea "x"
type input "EMTI -"
type textarea "x"
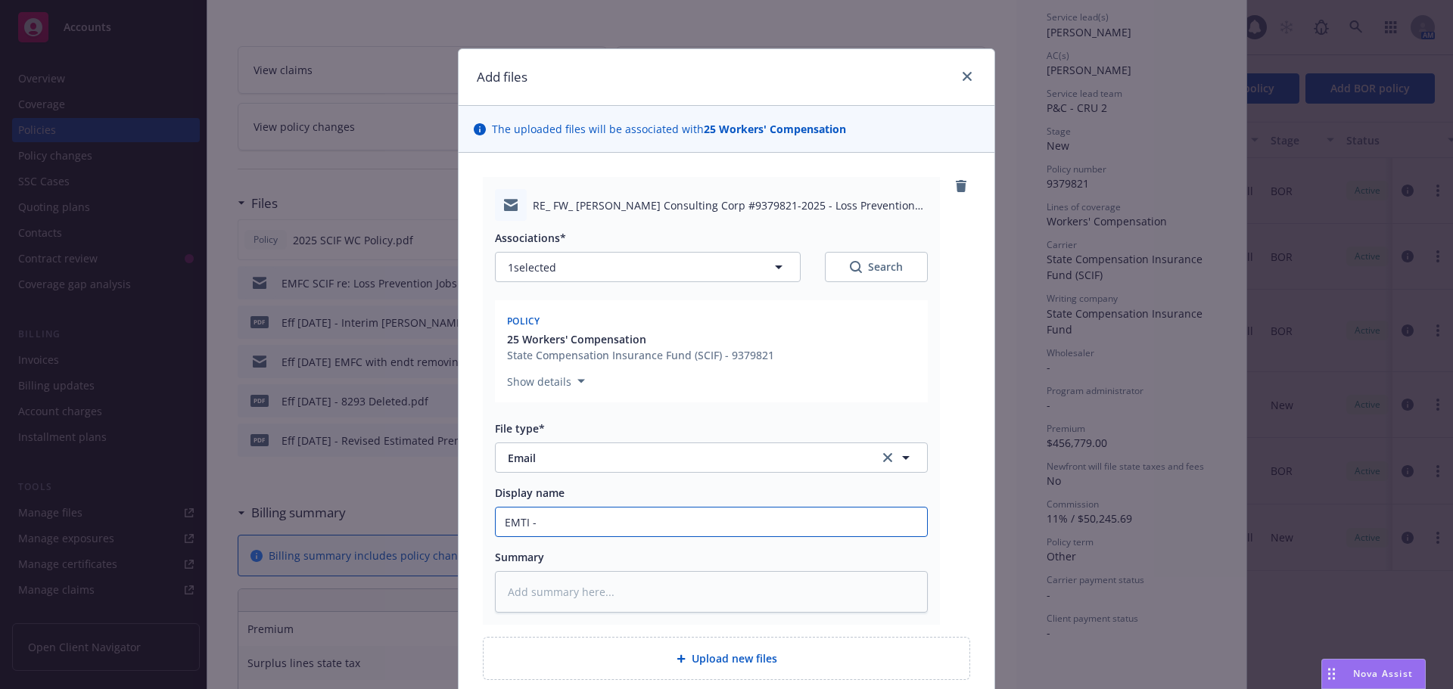
type input "EMTI - E"
type textarea "x"
type input "EMTI - EM"
type textarea "x"
type input "EMTI - EML"
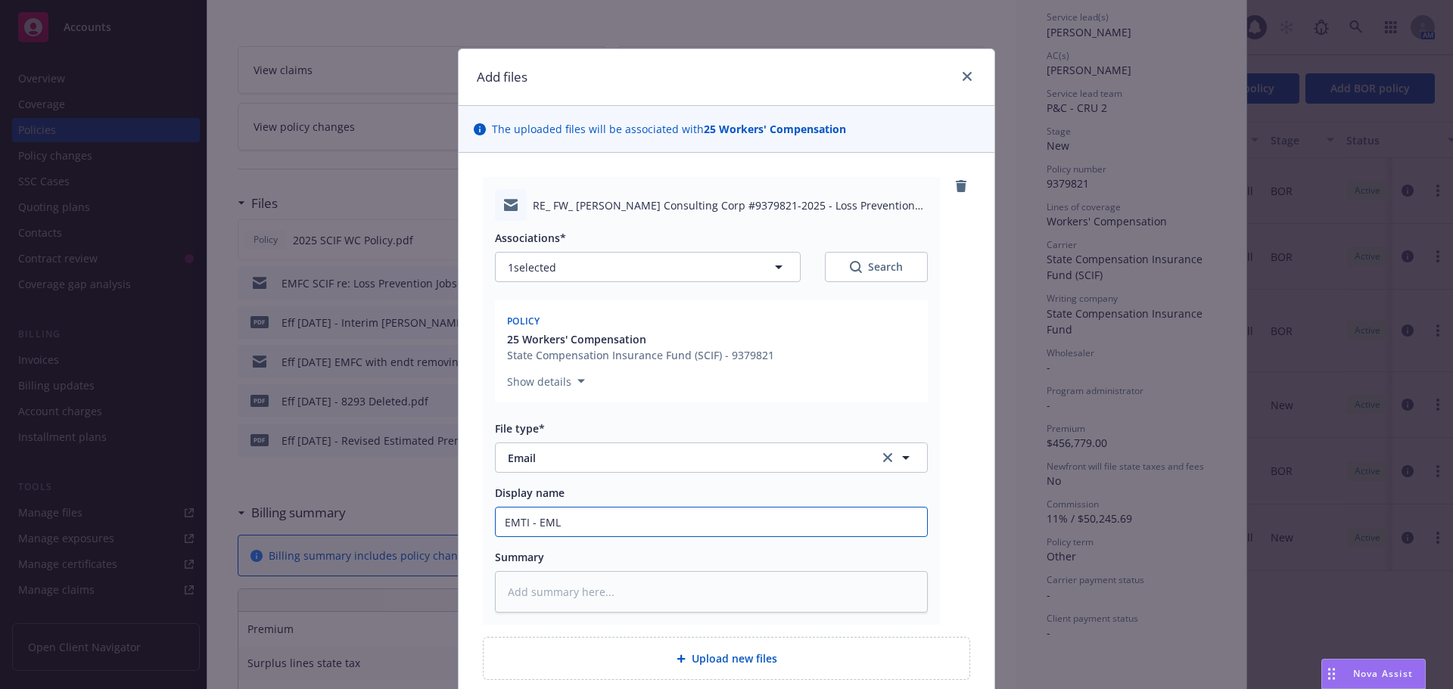
type textarea "x"
type input "EMTI - EML"
type textarea "x"
type input "EMTI - EML"
type textarea "x"
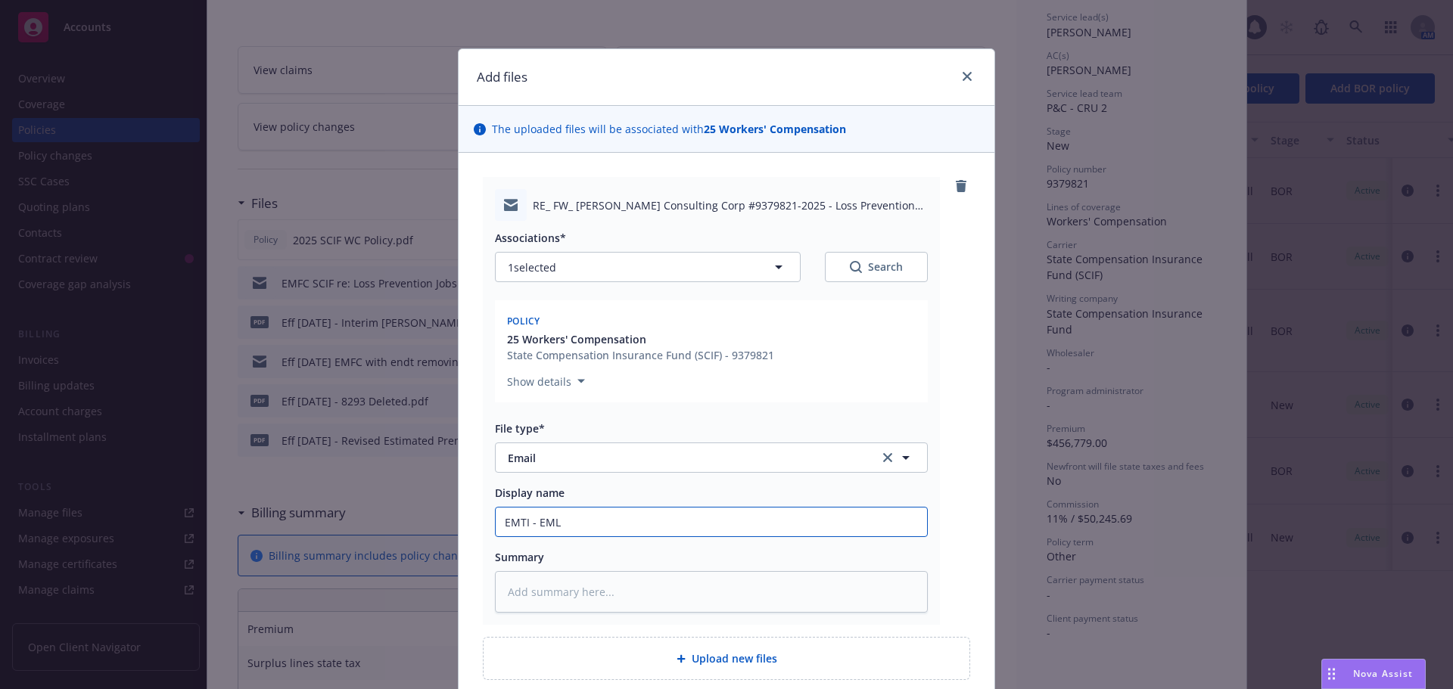
type input "EMTI - EM"
type textarea "x"
type input "EMTI - E"
type textarea "x"
type input "EMTI - EML"
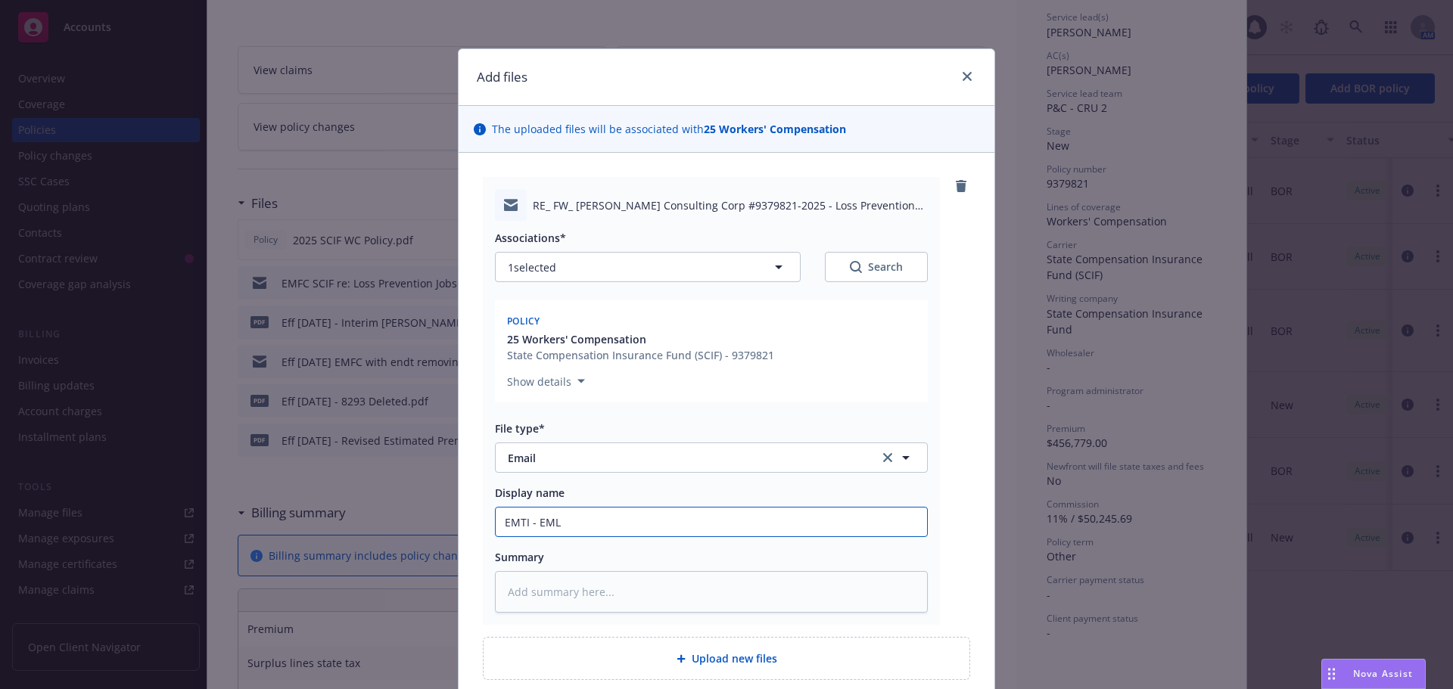
type textarea "x"
type input "EMTI - EML"
type textarea "x"
type input "EMTI - EML r"
type textarea "x"
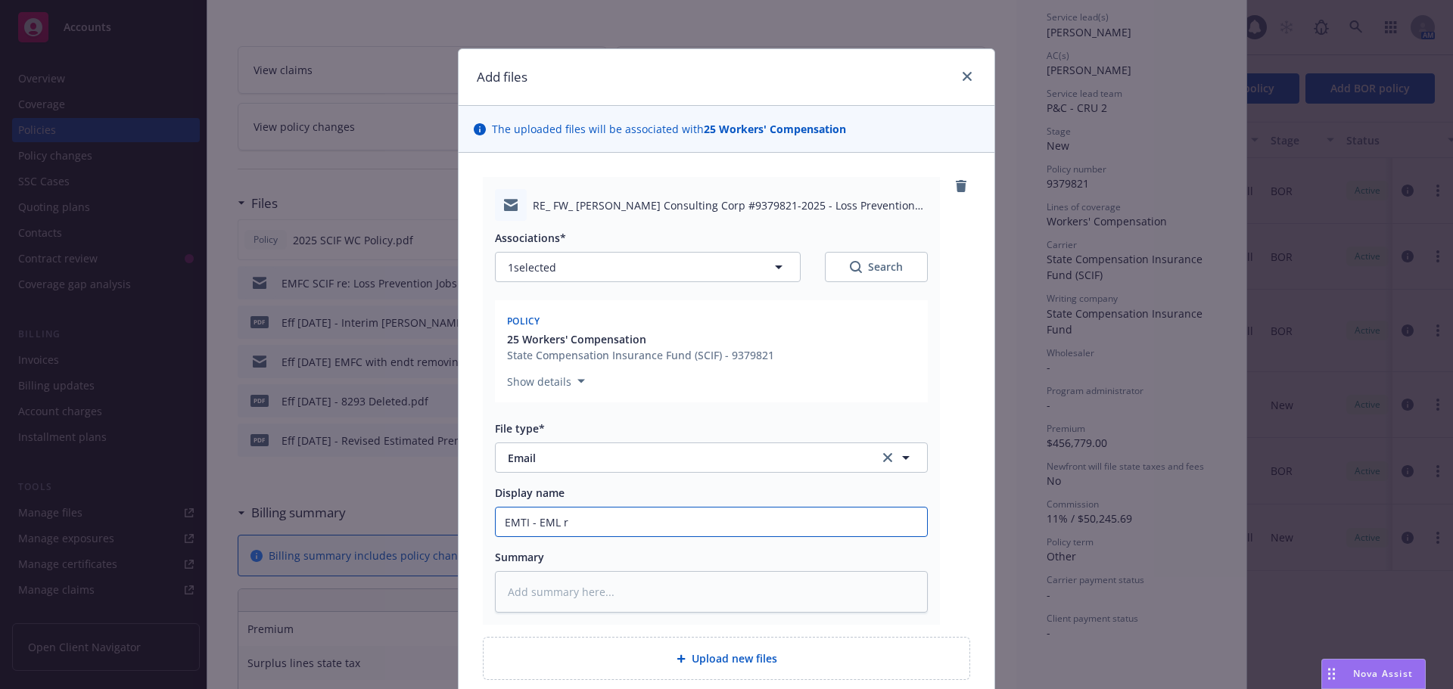
type input "EMTI - EML"
type textarea "x"
type input "EMTI - EML"
type textarea "x"
type input "EMTI - EMLS"
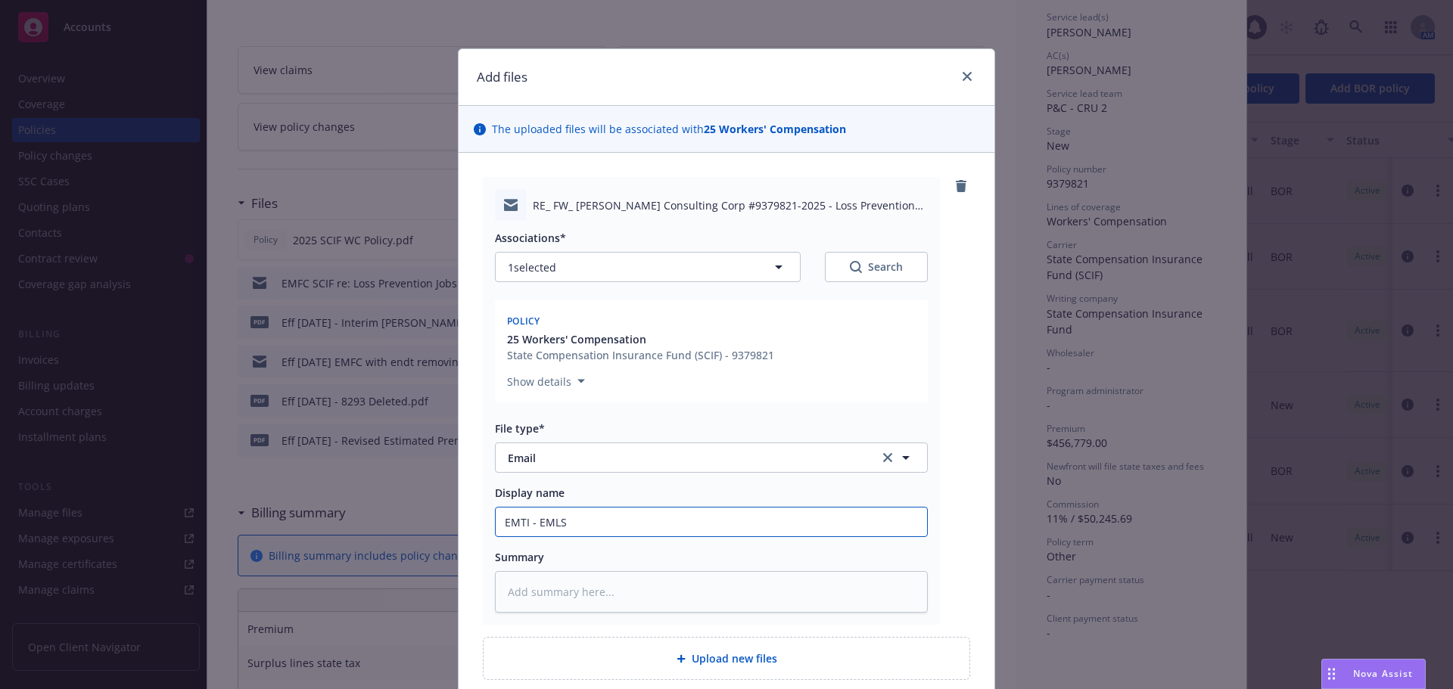
type textarea "x"
type input "EMTI - EMLS"
type textarea "x"
type input "EMTI - EMLS b"
type textarea "x"
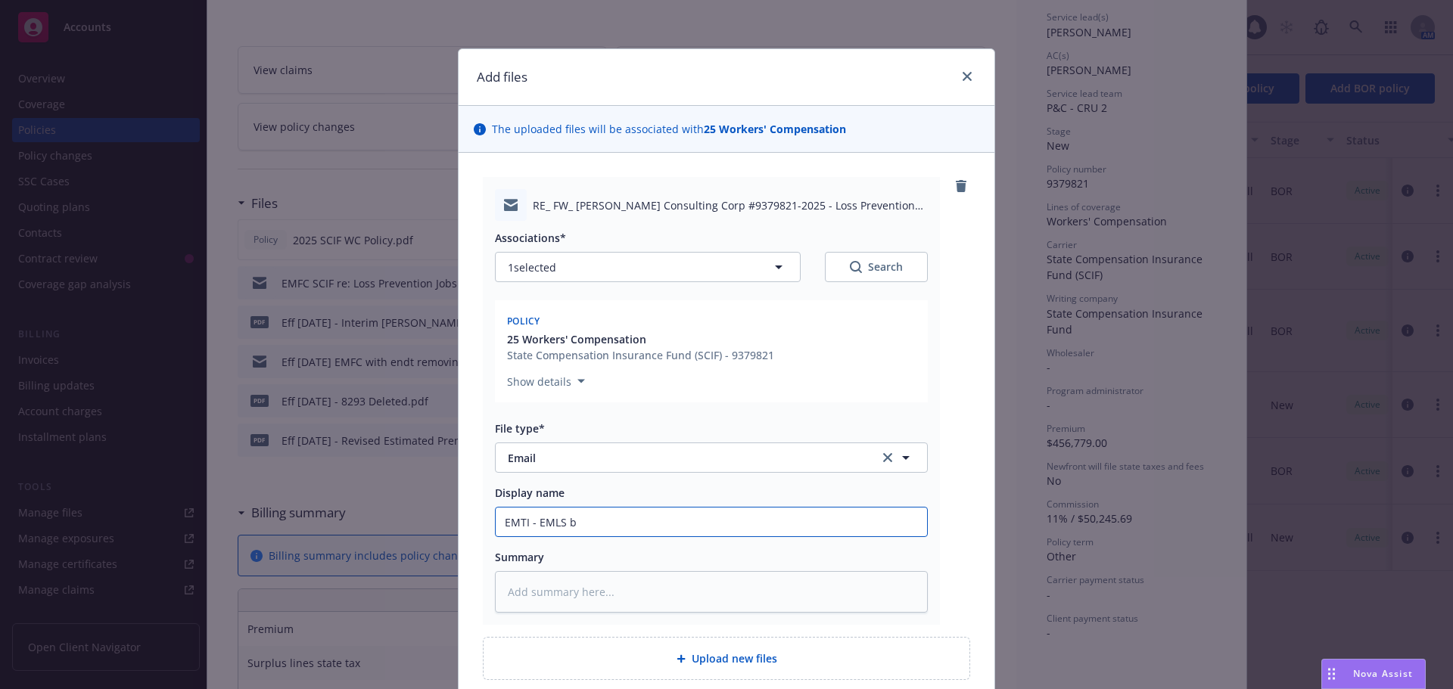
type input "EMTI - EMLS be"
type textarea "x"
type input "EMTI - EMLS bet"
type textarea "x"
type input "EMTI - EMLS betw"
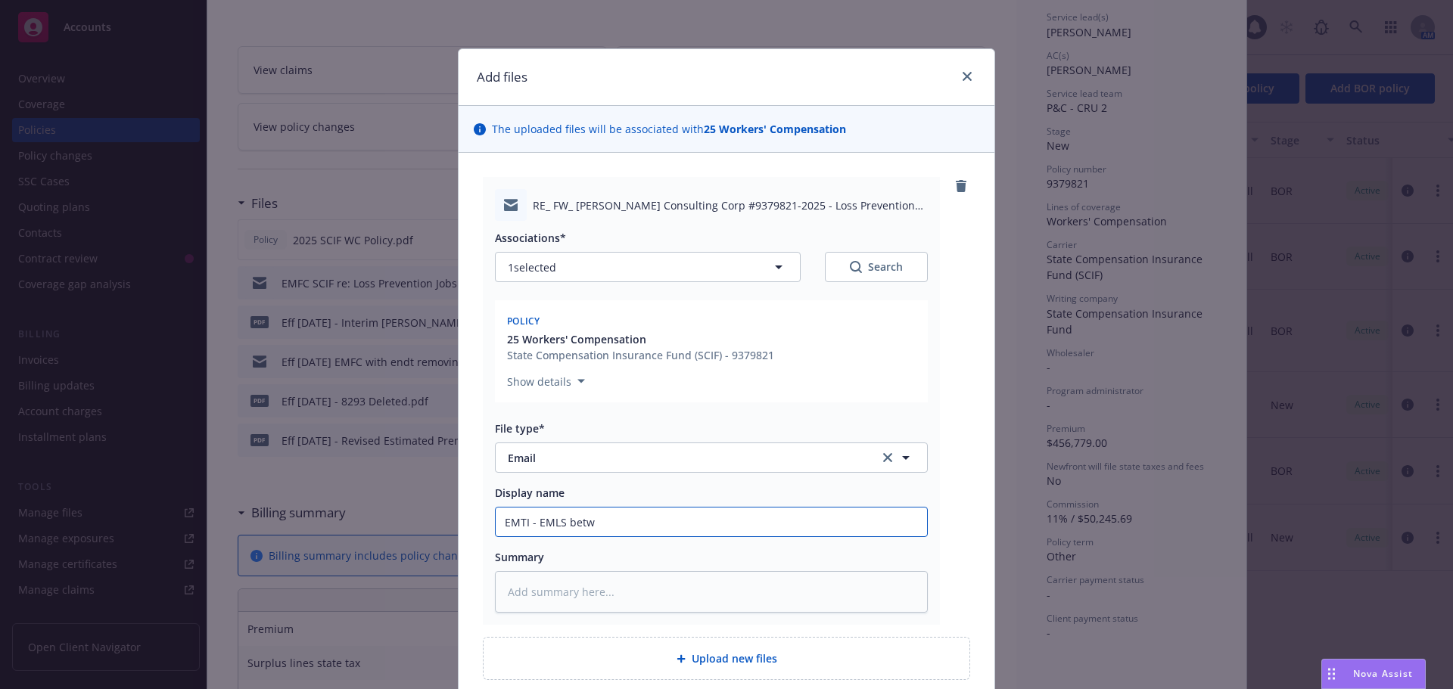
type textarea "x"
type input "EMTI - EMLS betwe"
type textarea "x"
type input "EMTI - EMLS betwee"
type textarea "x"
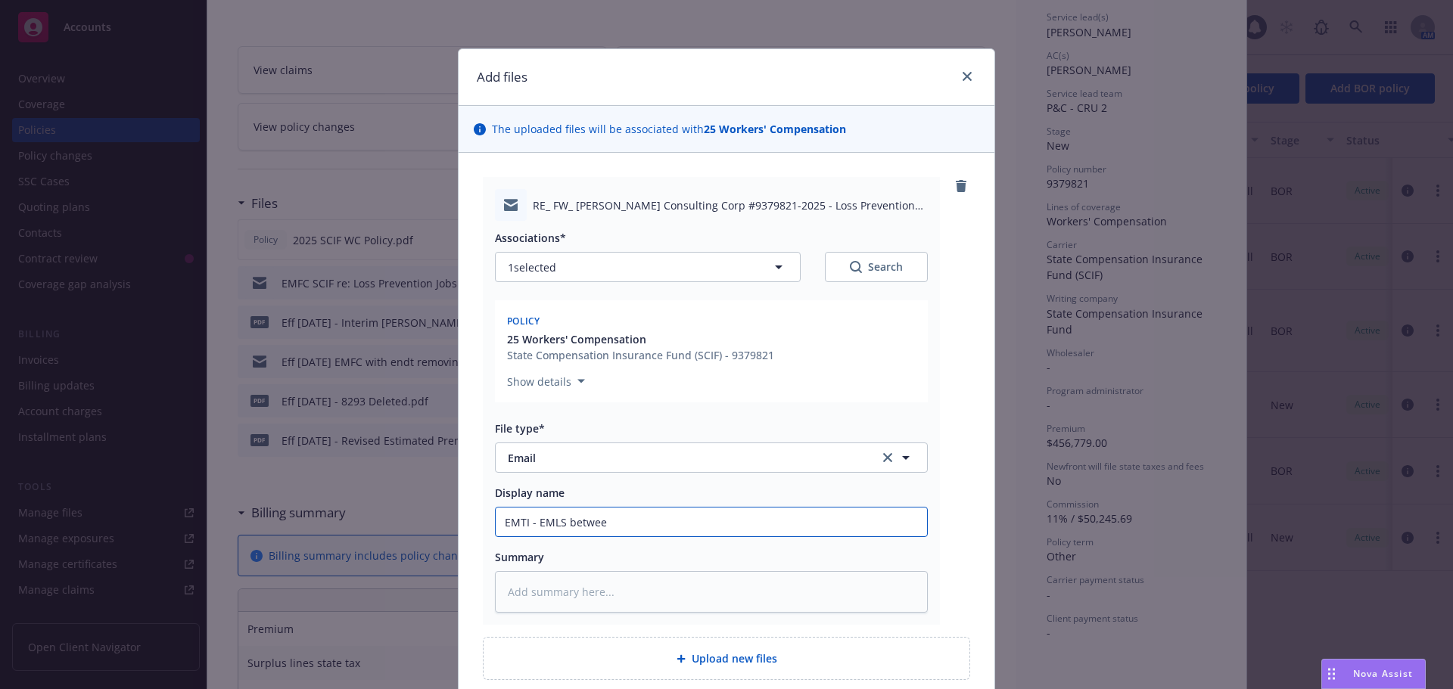
type input "EMTI - EMLS between"
type textarea "x"
type input "EMTI - EMLS between"
type textarea "x"
type input "EMTI - EMLS between p"
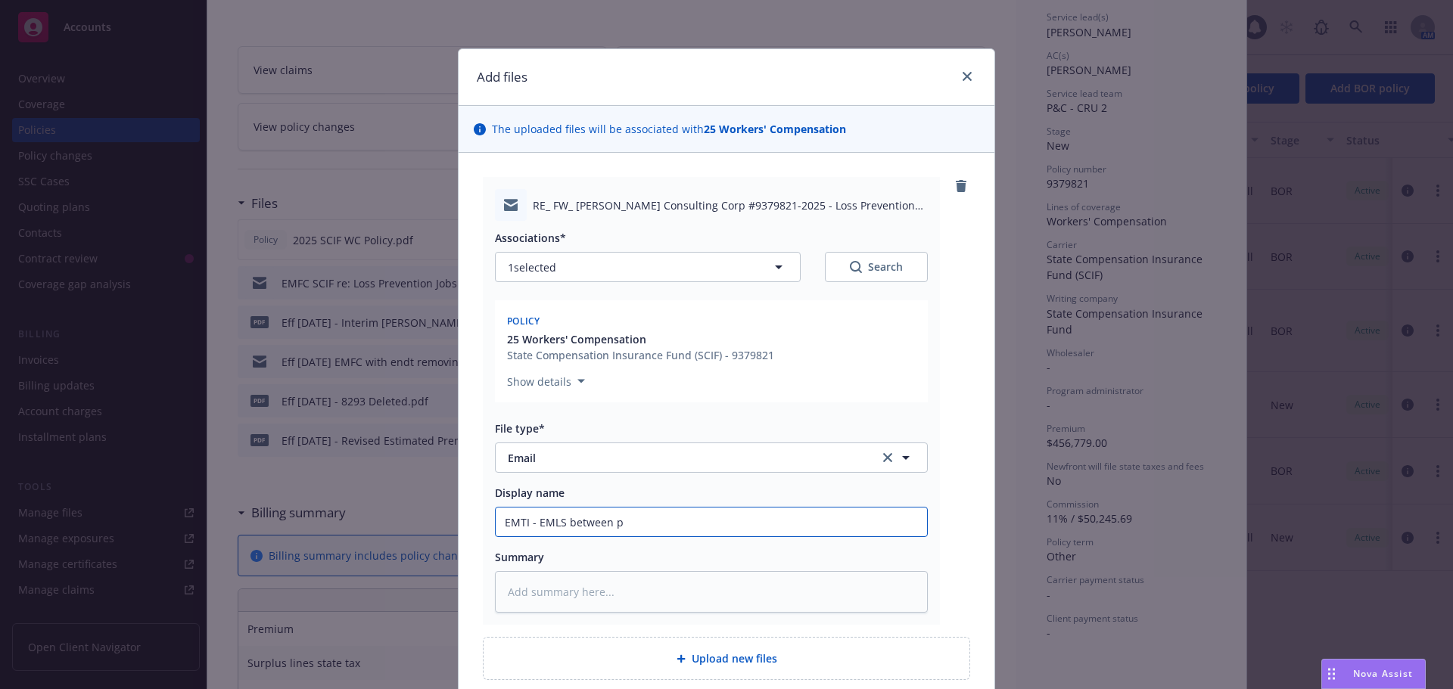
type textarea "x"
type input "EMTI - EMLS between pr"
type textarea "x"
type input "EMTI - EMLS between pro"
type textarea "x"
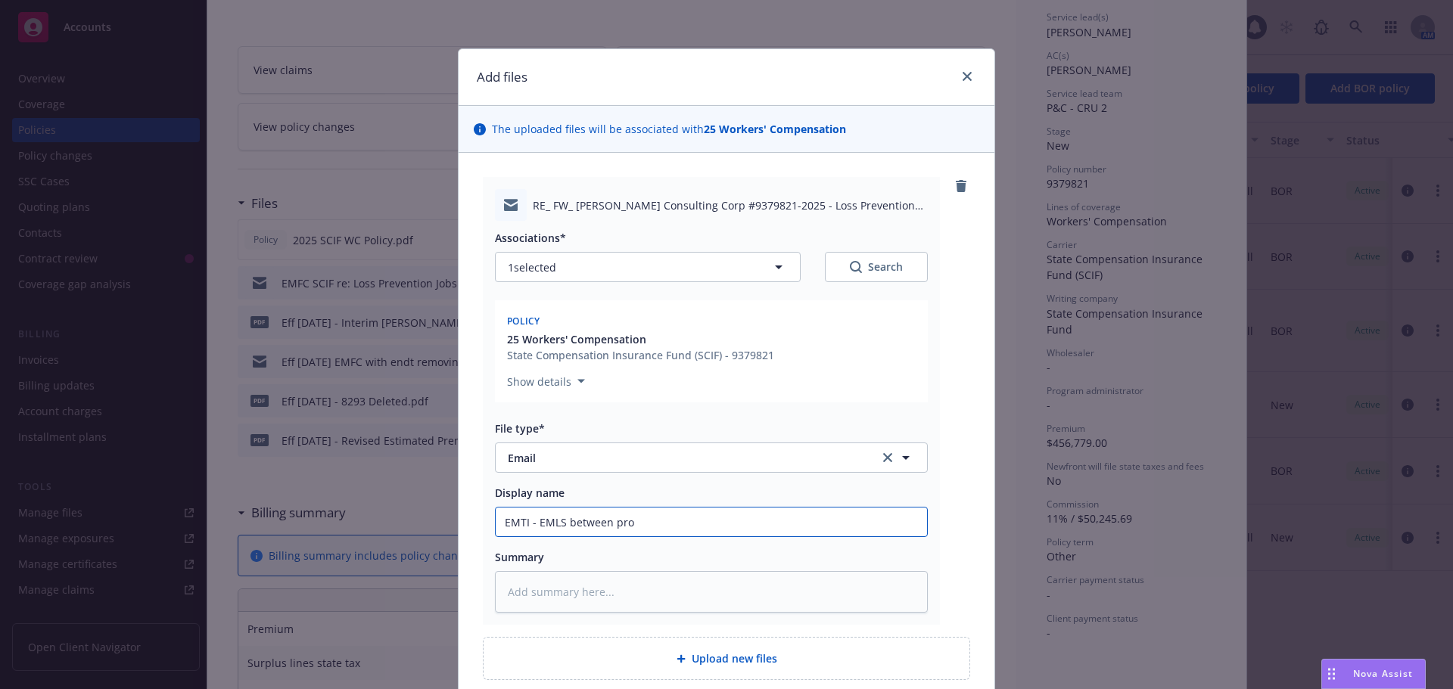
type input "EMTI - EMLS between prod"
type textarea "x"
type input "EMTI - EMLS between produc"
type textarea "x"
type input "EMTI - EMLS between produce"
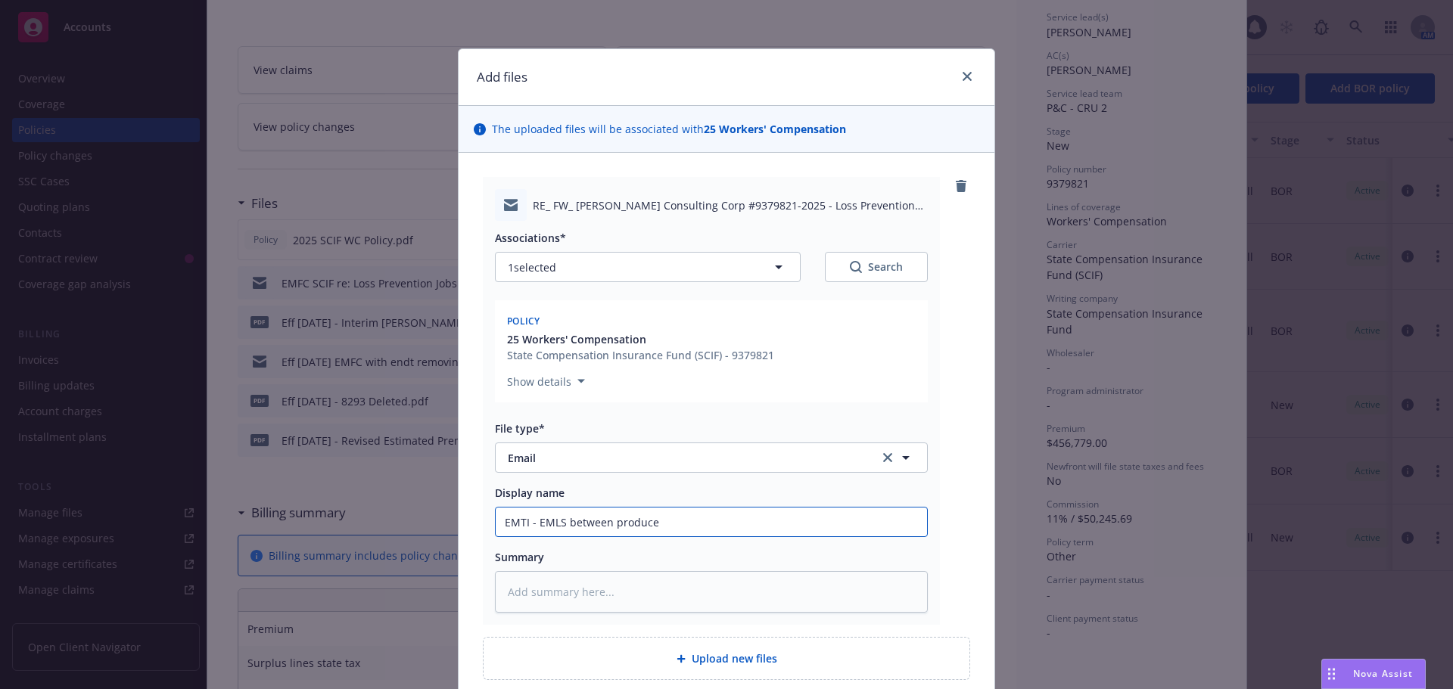
type textarea "x"
type input "EMTI - EMLS between producer"
type textarea "x"
type input "EMTI - EMLS between producer"
type textarea "x"
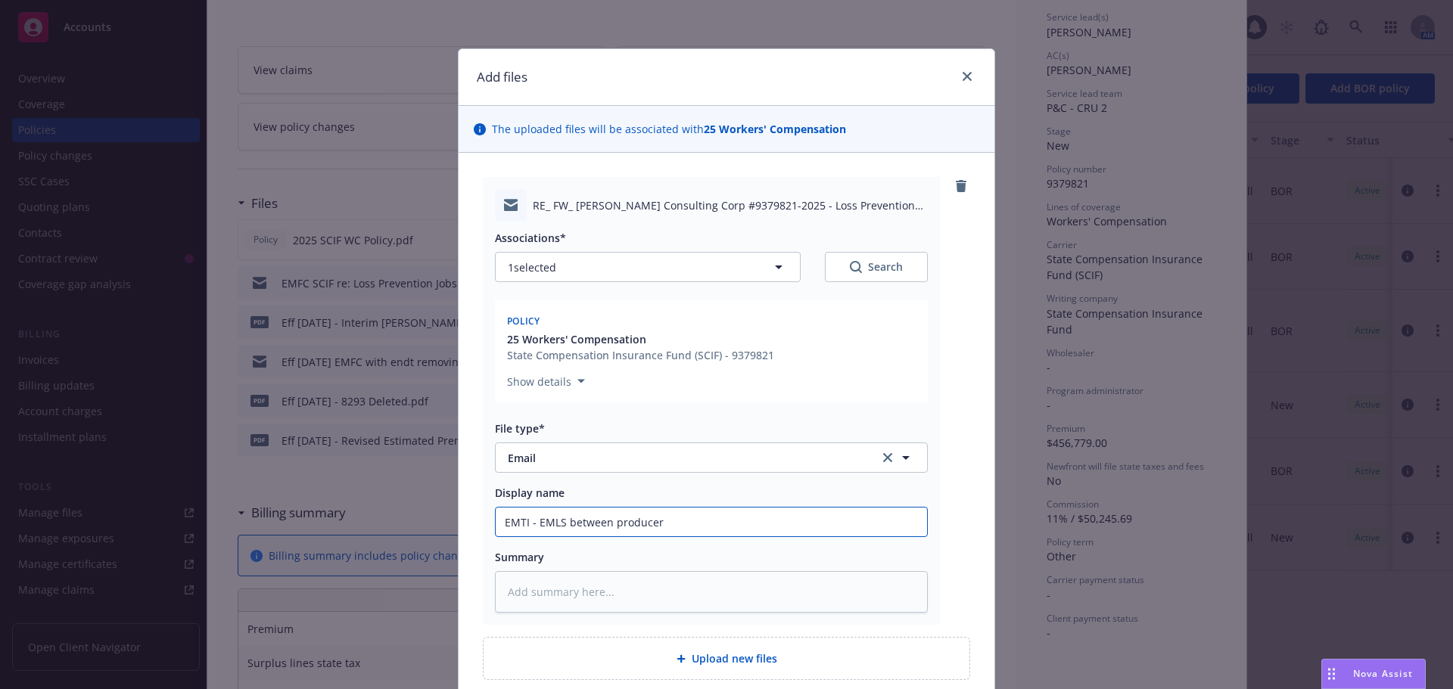
type input "EMTI - EMLS between producer 7"
type textarea "x"
type input "EMTI - EMLS between producer 7"
type textarea "x"
type input "EMTI - EMLS between producer 7"
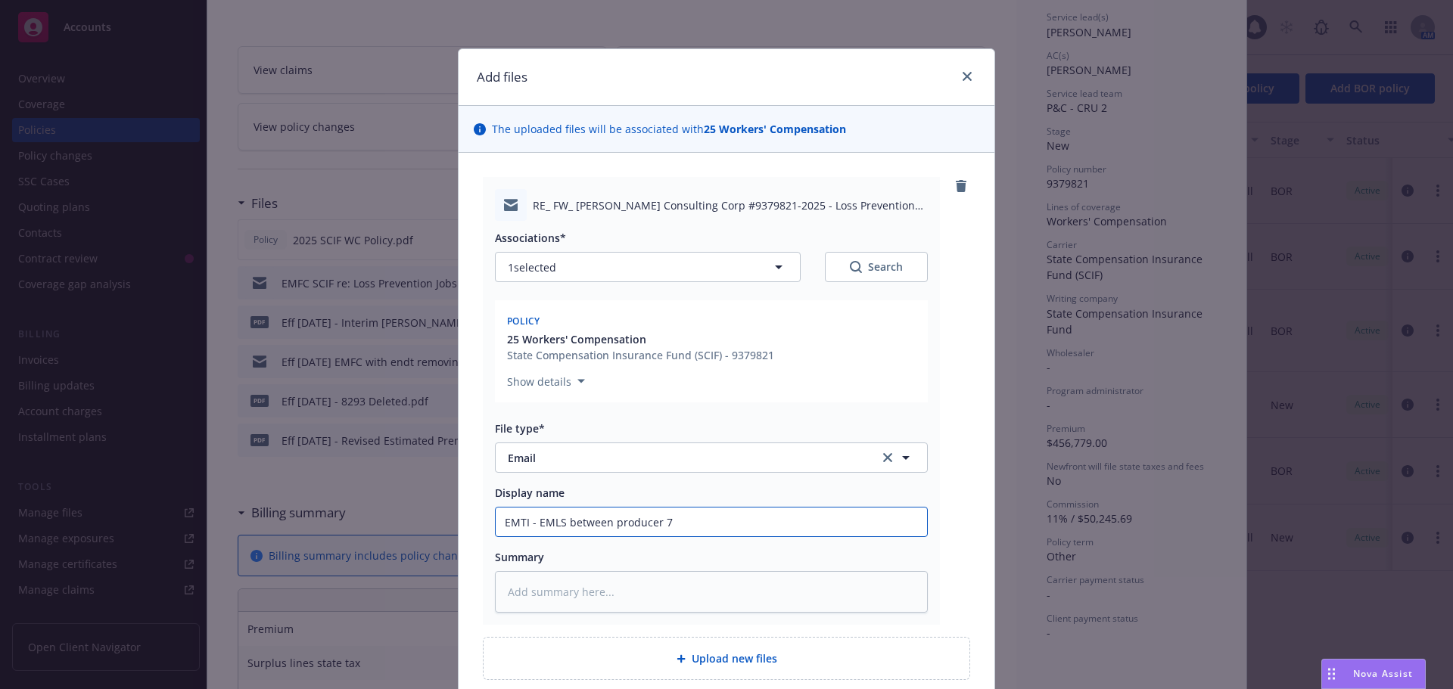
type textarea "x"
type input "EMTI - EMLS between producer &"
type textarea "x"
type input "EMTI - EMLS between producer &"
type textarea "x"
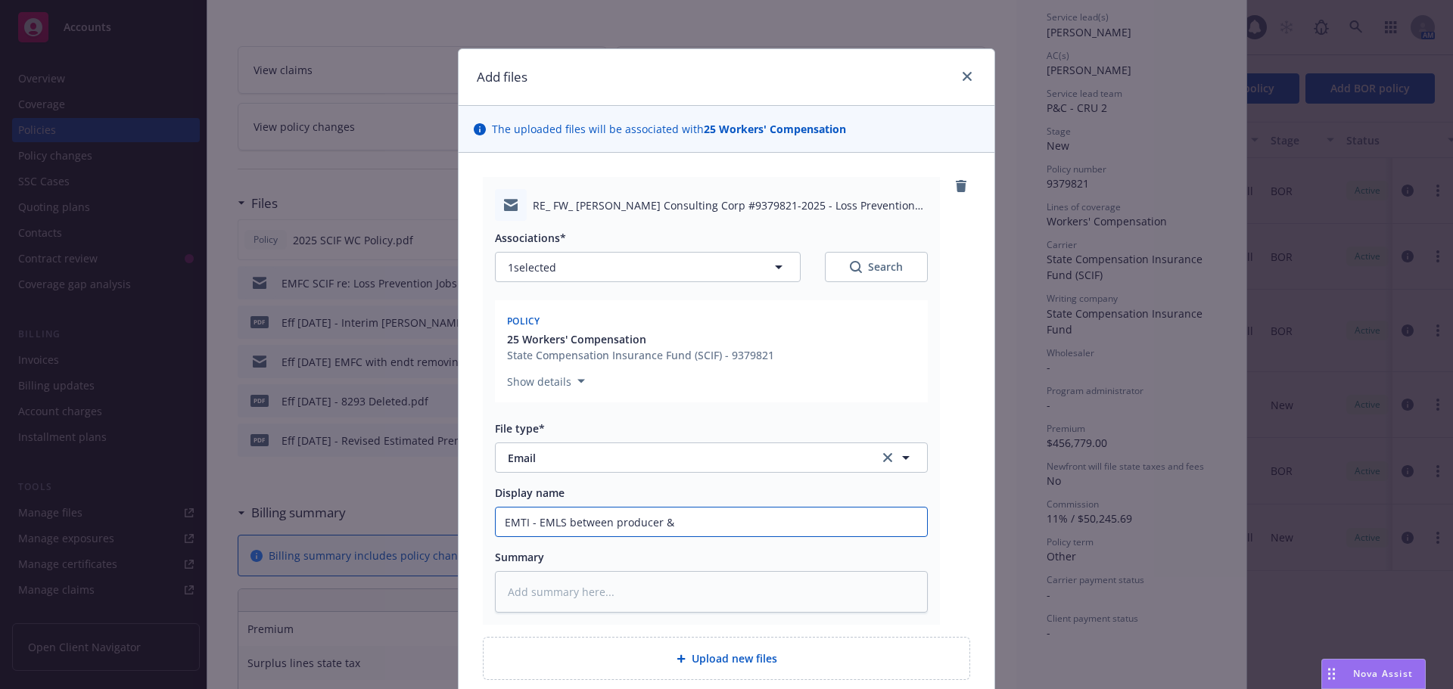
type input "EMTI - EMLS between producer & i"
type textarea "x"
type input "EMTI - EMLS between producer & in"
type textarea "x"
type input "EMTI - EMLS between producer & ins"
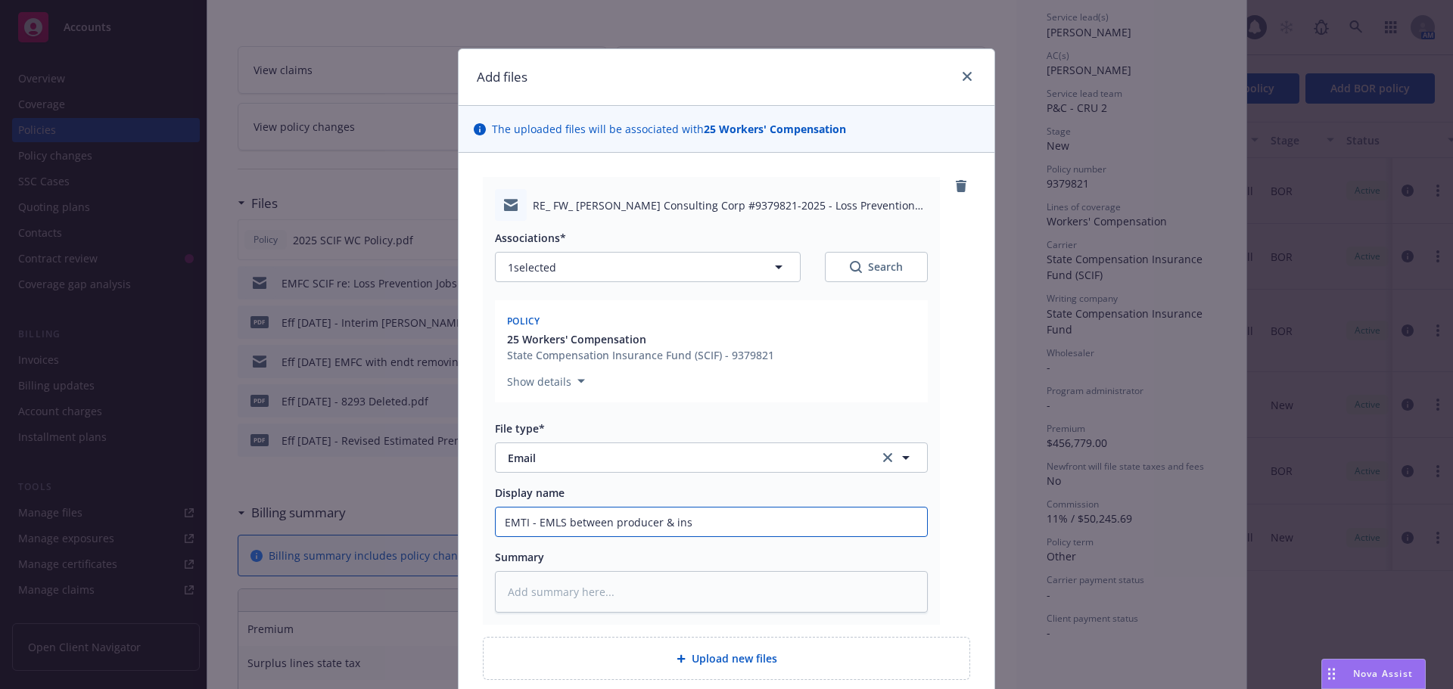
type textarea "x"
type input "EMTI - EMLS between producer & insd"
type textarea "x"
type input "EMTI - EMLS between producer & insd"
type textarea "x"
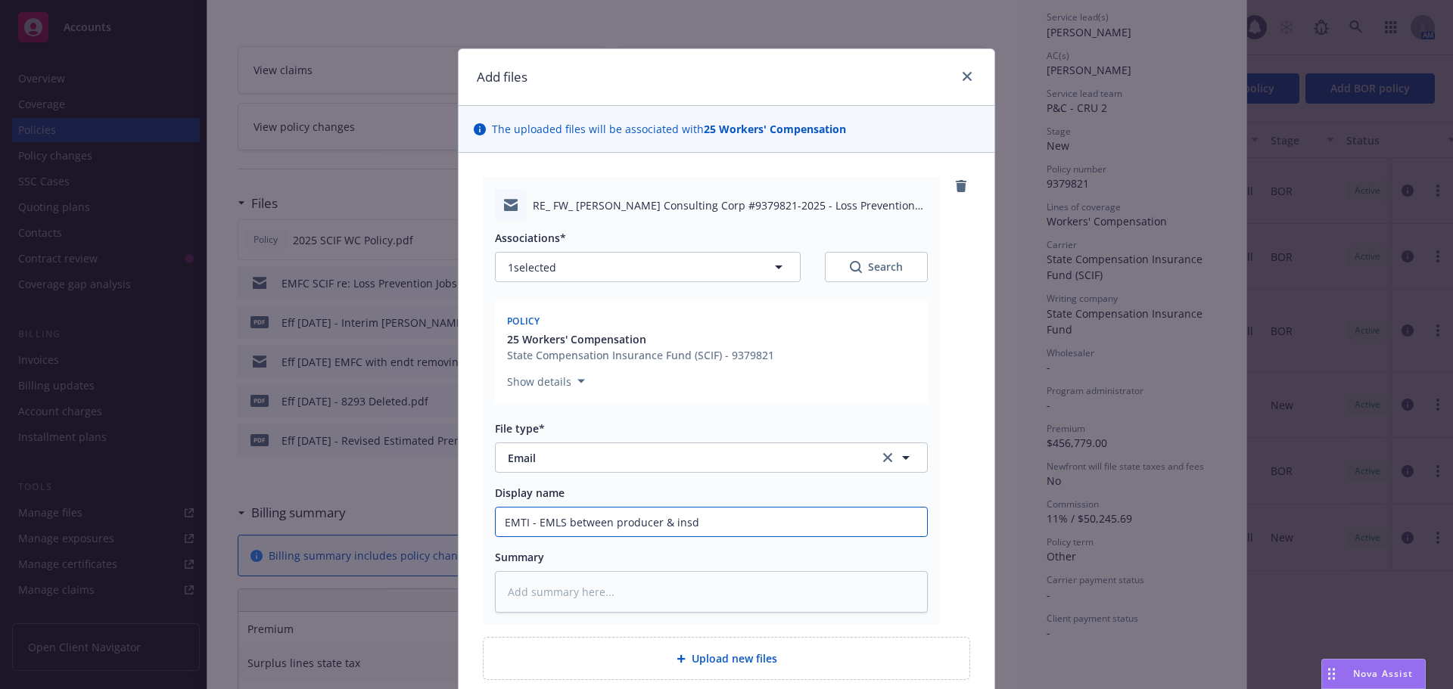
type input "EMTI - EMLS between producer & insd r"
type textarea "x"
type input "EMTI - EMLS between producer & insd re"
type textarea "x"
type input "EMTI - EMLS between producer & insd reg"
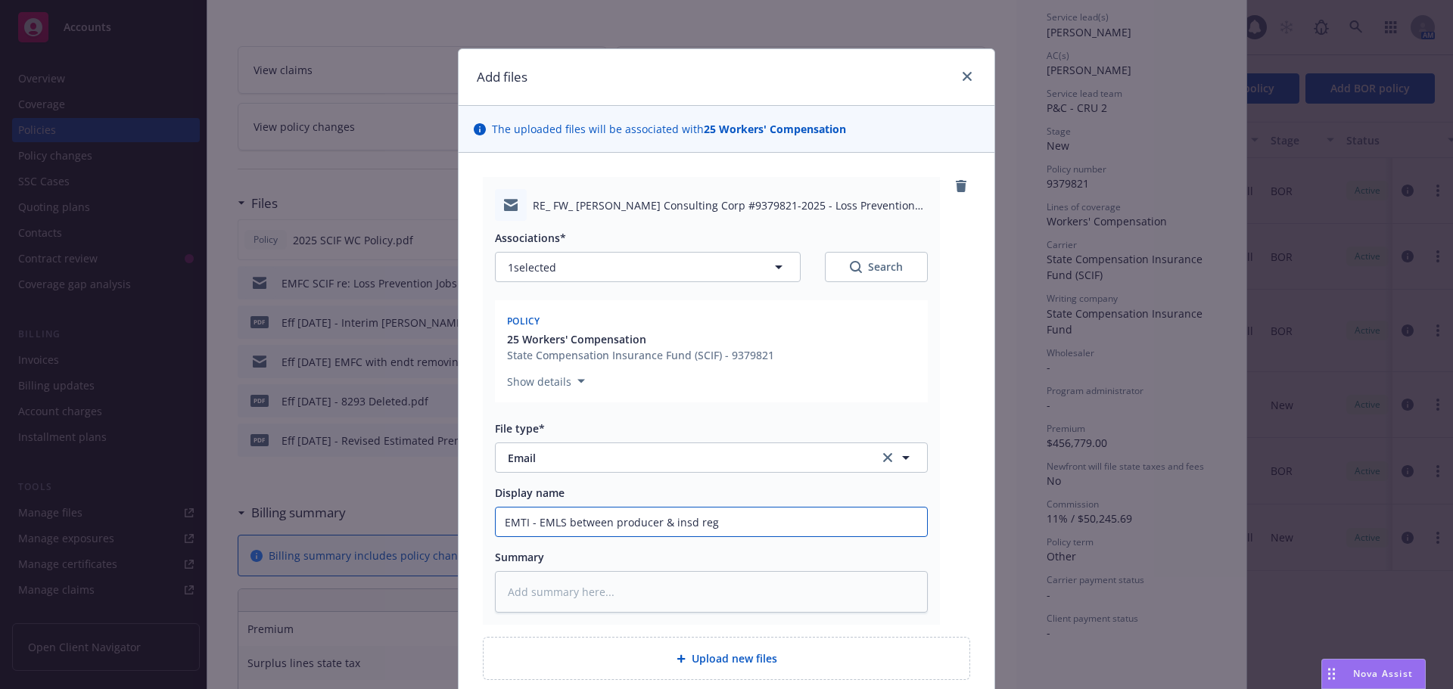
type textarea "x"
type input "EMTI - EMLS between producer & insd rega"
type textarea "x"
type input "EMTI - EMLS between producer & insd regar"
type textarea "x"
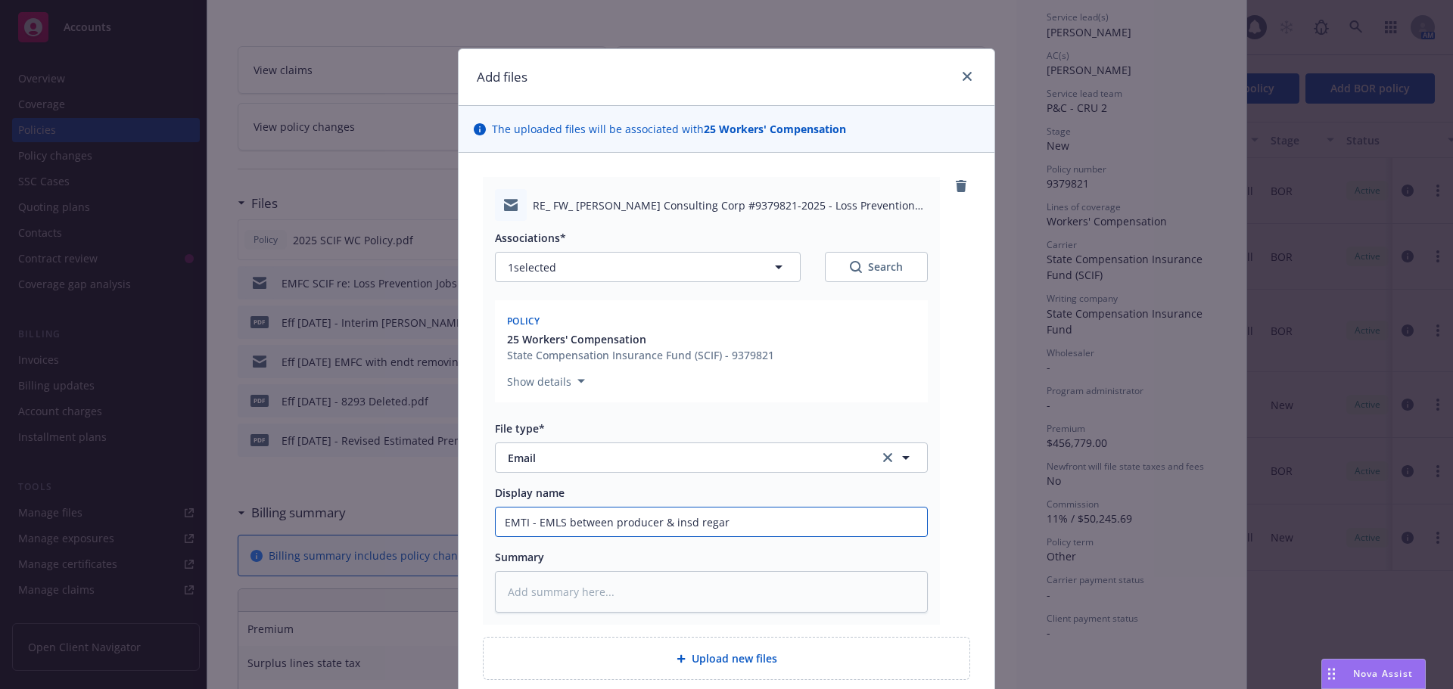
type input "EMTI - EMLS between producer & insd regard"
type textarea "x"
type input "EMTI - EMLS between producer & insd regardi"
type textarea "x"
type input "EMTI - EMLS between producer & insd regardin"
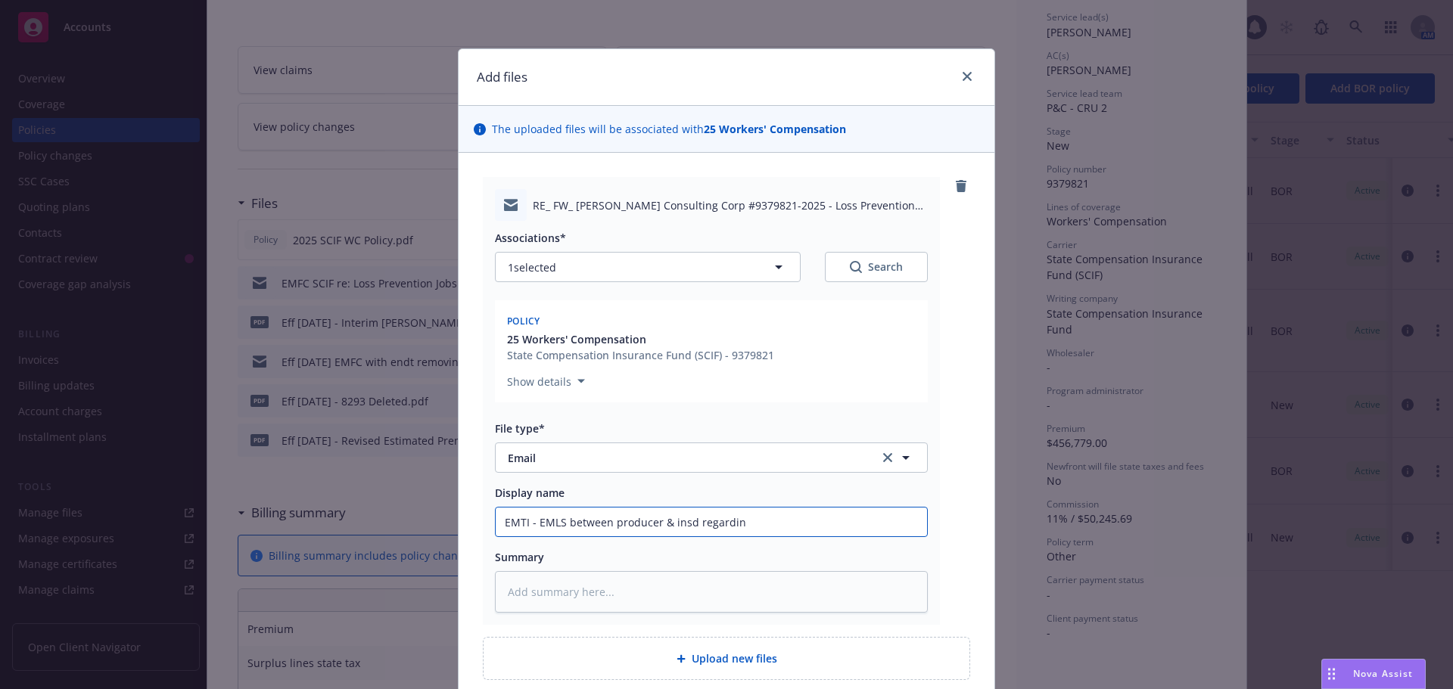
type textarea "x"
type input "EMTI - EMLS between producer & insd regarding"
type textarea "x"
type input "EMTI - EMLS between producer & insd regarding"
type textarea "x"
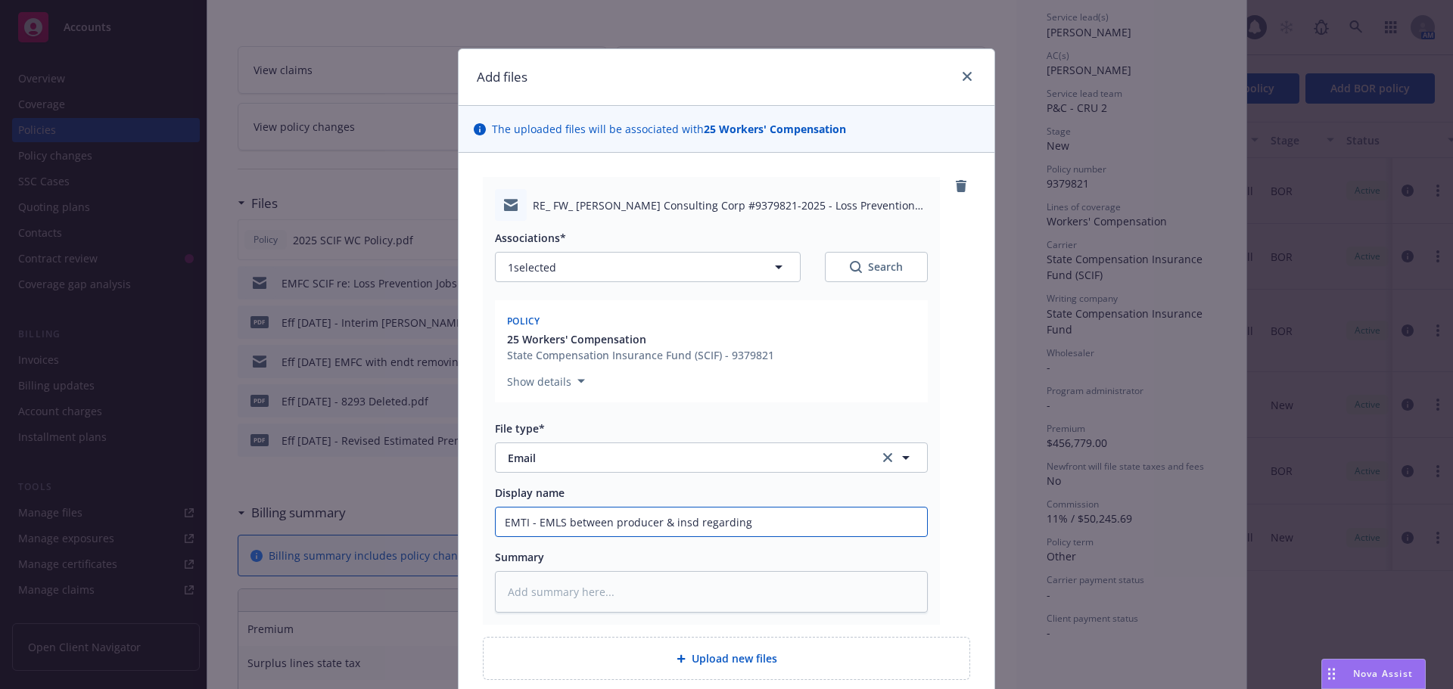
type input "EMTI - EMLS between producer & insd regarding S"
type textarea "x"
type input "EMTI - EMLS between producer & insd regarding SC"
type textarea "x"
type input "EMTI - EMLS between producer & insd regarding SCI"
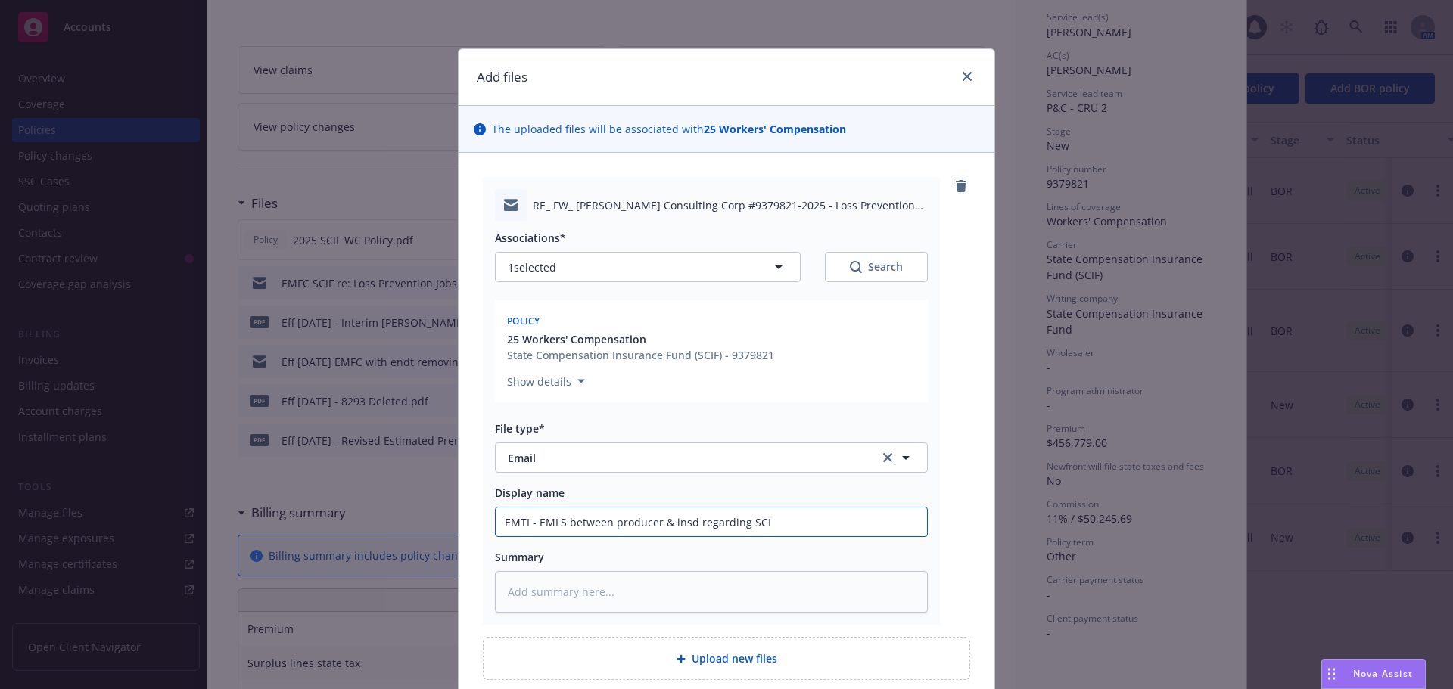
type textarea "x"
type input "EMTI - EMLS between producer & insd regarding SCIF"
type textarea "x"
type input "EMTI - EMLS between producer & insd regarding SCIF"
type textarea "x"
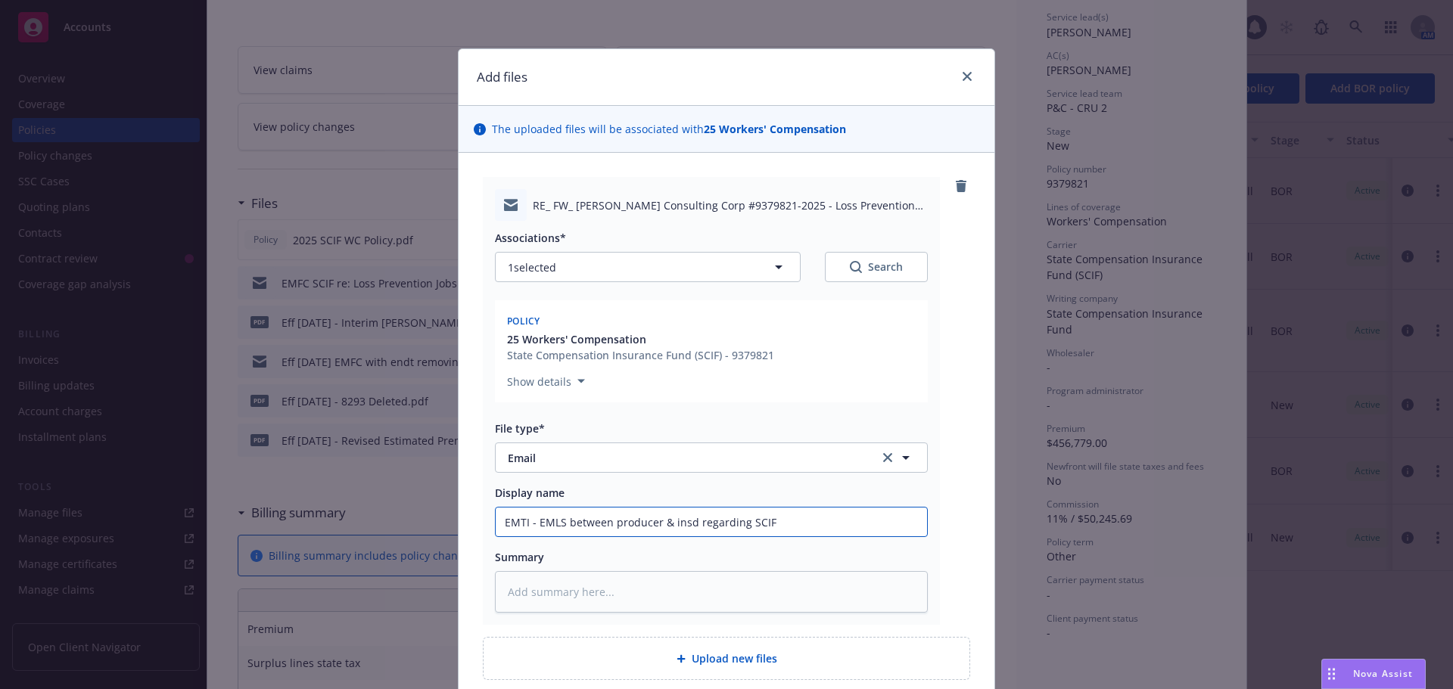
type input "EMTI - EMLS between producer & insd regarding SCIF l"
type textarea "x"
type input "EMTI - EMLS between producer & insd regarding SCIF lo"
type textarea "x"
type input "EMTI - EMLS between producer & insd regarding SCIF los"
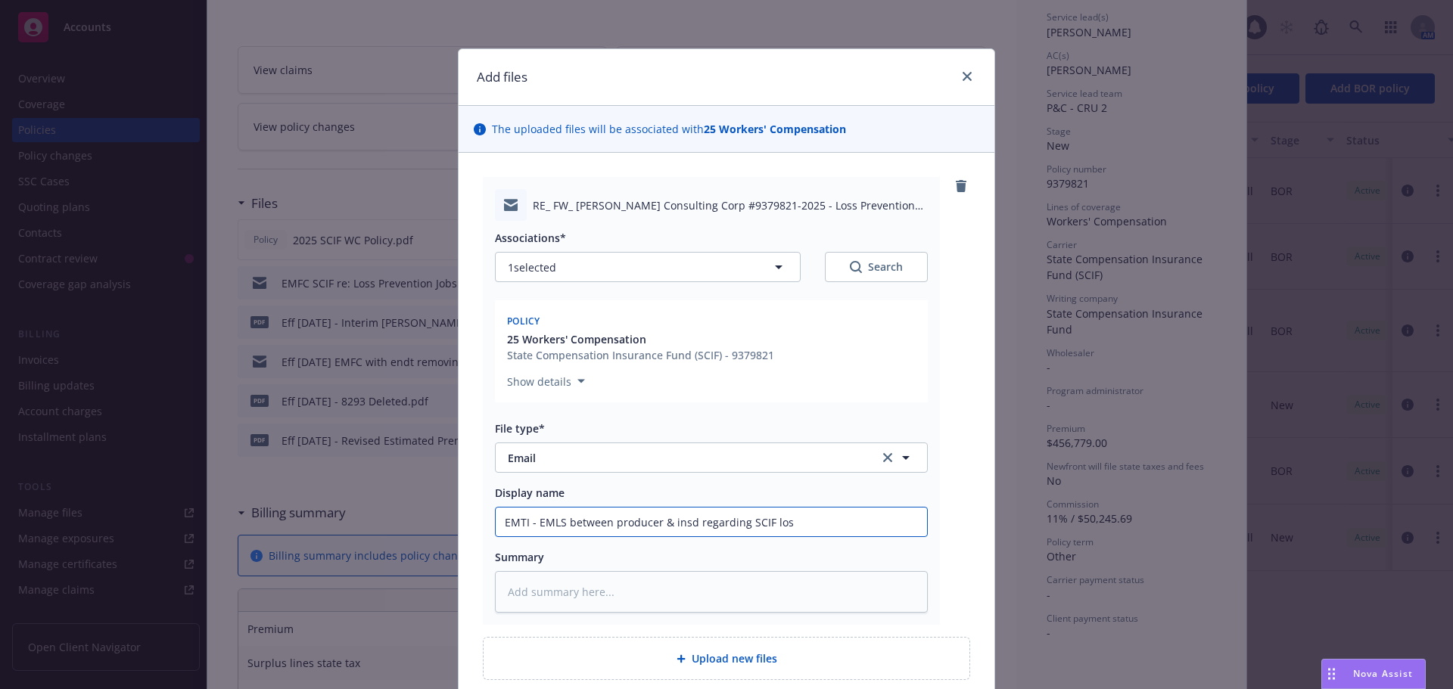
type textarea "x"
type input "EMTI - EMLS between producer & insd regarding SCIF loss"
type textarea "x"
type input "EMTI - EMLS between producer & insd regarding SCIF loss"
type textarea "x"
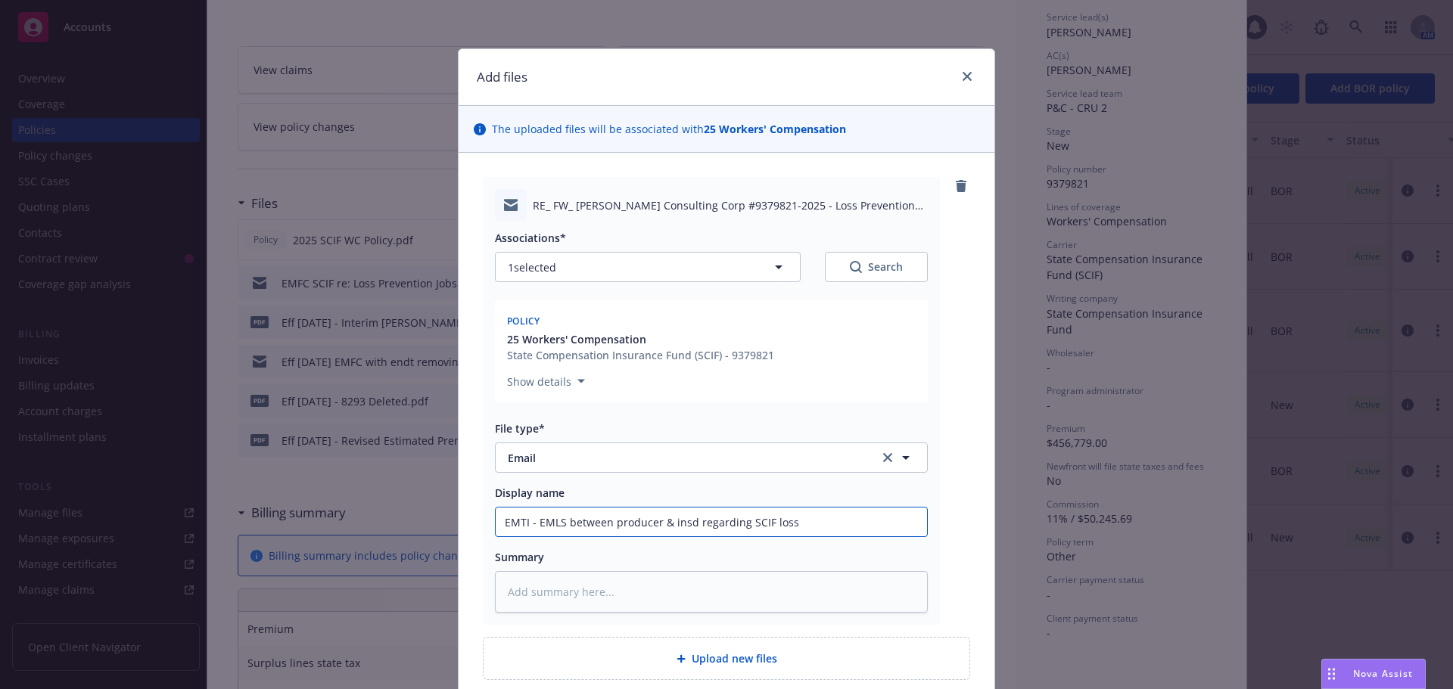
type input "EMTI - EMLS between producer & insd regarding SCIF loss p"
type textarea "x"
type input "EMTI - EMLS between producer & insd regarding SCIF loss pr"
type textarea "x"
type input "EMTI - EMLS between producer & insd regarding SCIF loss pre"
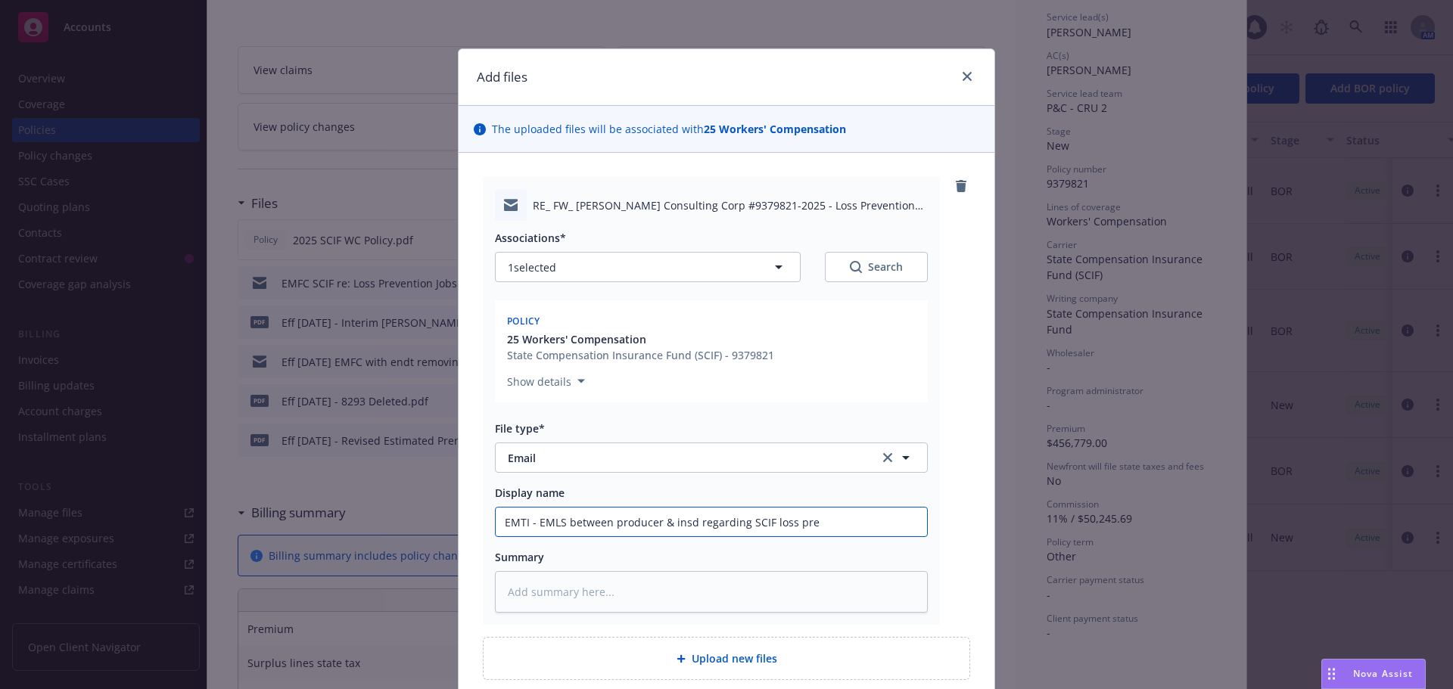
type textarea "x"
type input "EMTI - EMLS between producer & insd regarding SCIF loss pres"
type textarea "x"
type input "EMTI - EMLS between producer & insd regarding SCIF loss prese"
type textarea "x"
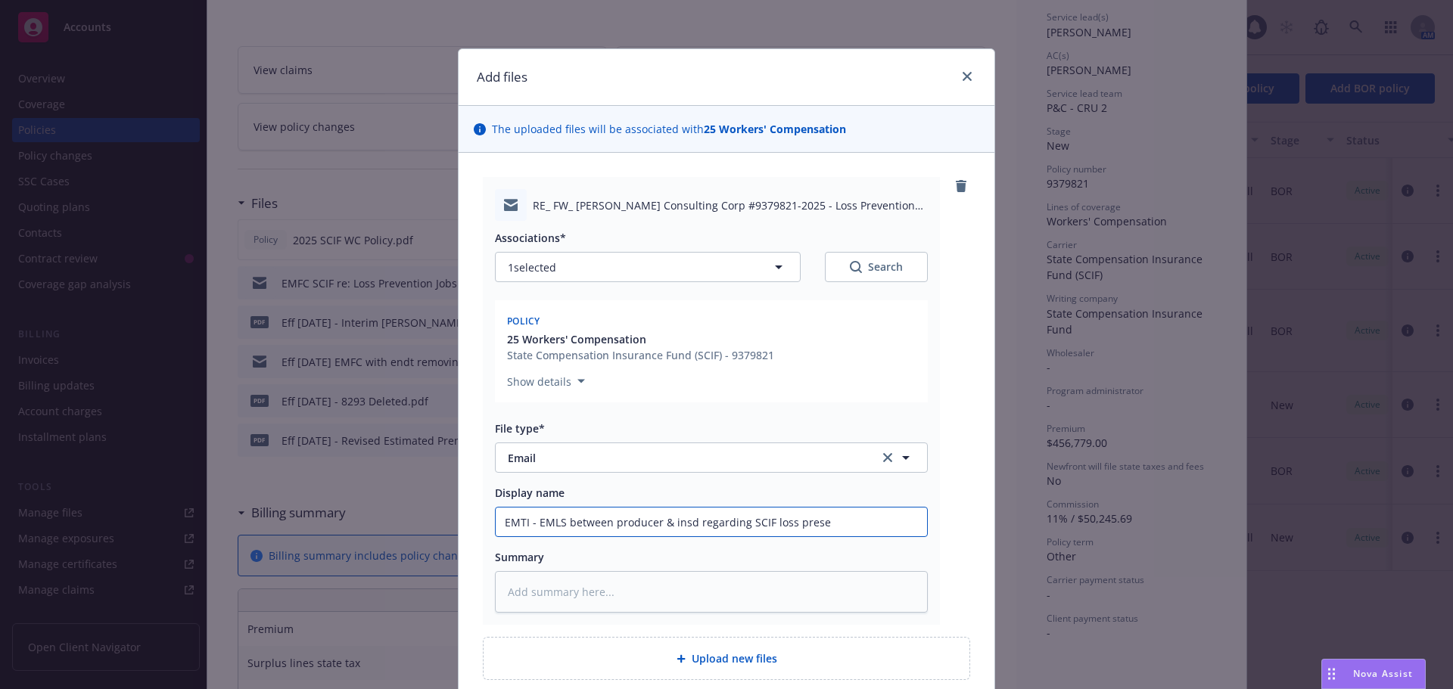
type input "EMTI - EMLS between producer & insd regarding SCIF loss pres"
type textarea "x"
type input "EMTI - EMLS between producer & insd regarding SCIF loss pre"
type textarea "x"
type input "EMTI - EMLS between producer & insd regarding SCIF loss prev"
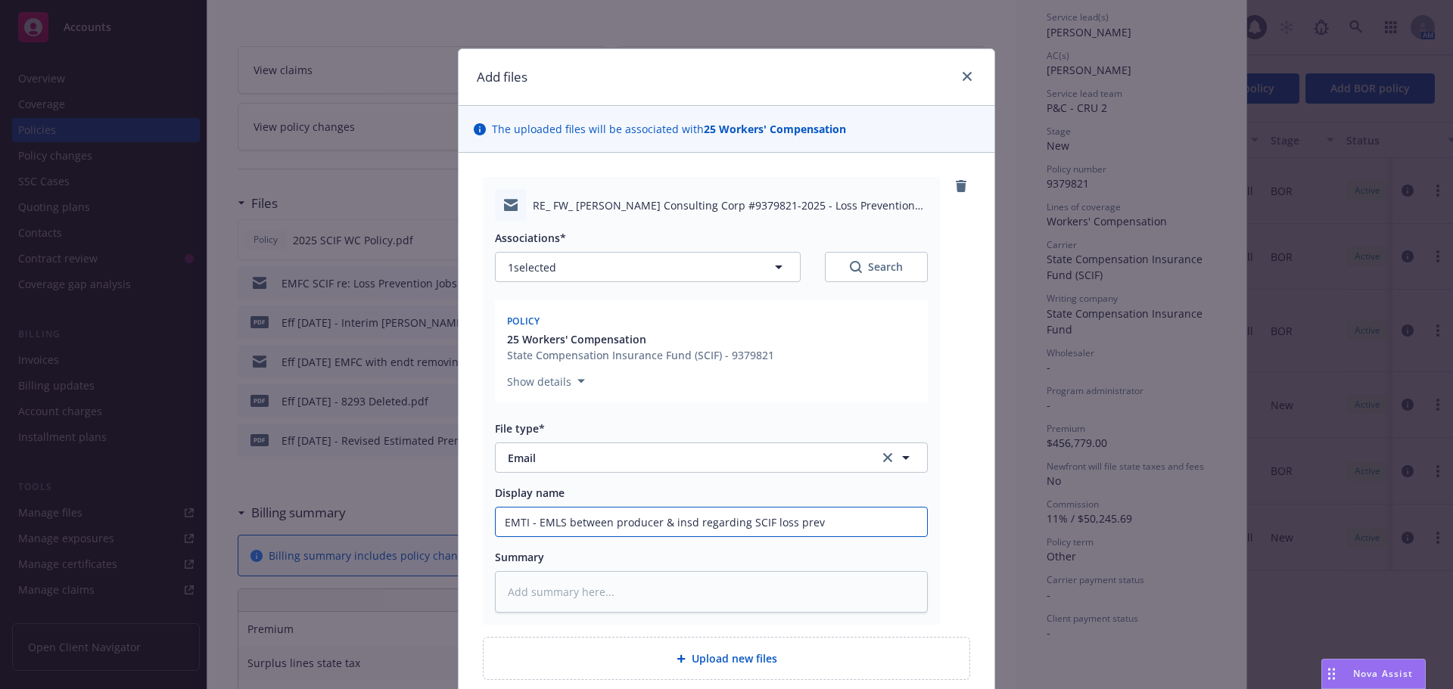
type textarea "x"
type input "EMTI - EMLS between producer & insd regarding SCIF loss preve"
type textarea "x"
type input "EMTI - EMLS between producer & insd regarding SCIF loss preven"
type textarea "x"
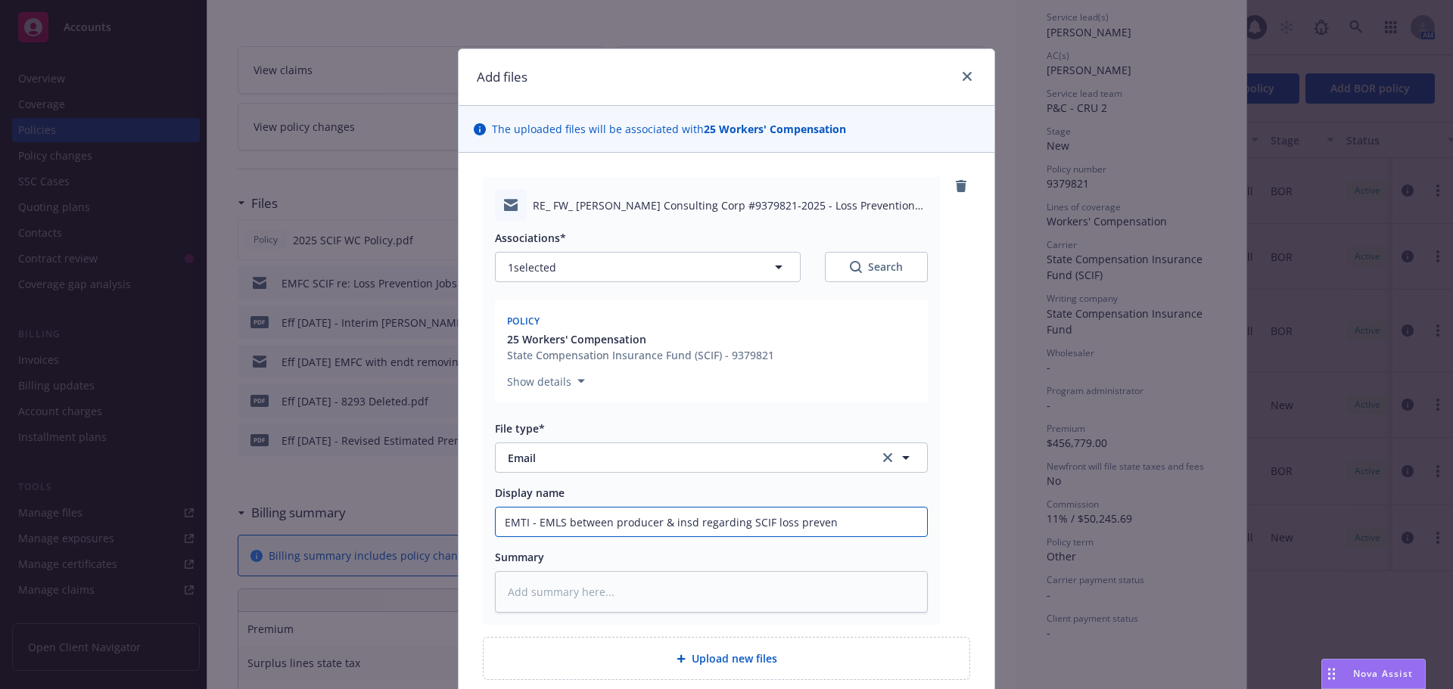
type input "EMTI - EMLS between producer & insd regarding SCIF loss prevent"
type textarea "x"
type input "EMTI - EMLS between producer & insd regarding SCIF loss preventi"
type textarea "x"
type input "EMTI - EMLS between producer & insd regarding SCIF loss preventio"
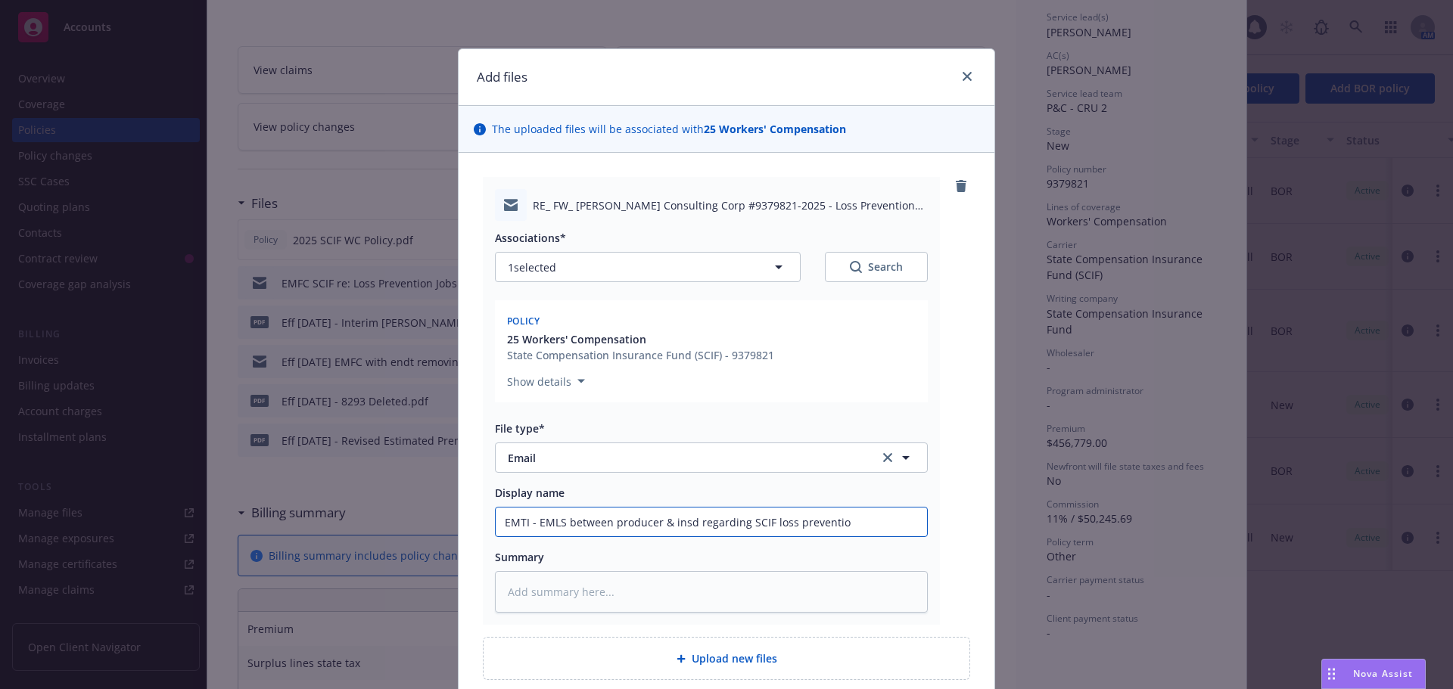
type textarea "x"
type input "EMTI - EMLS between producer & insd regarding SCIF loss prevention"
type textarea "x"
type input "EMTI - EMLS between producer & insd regarding SCIF loss prevention"
type textarea "x"
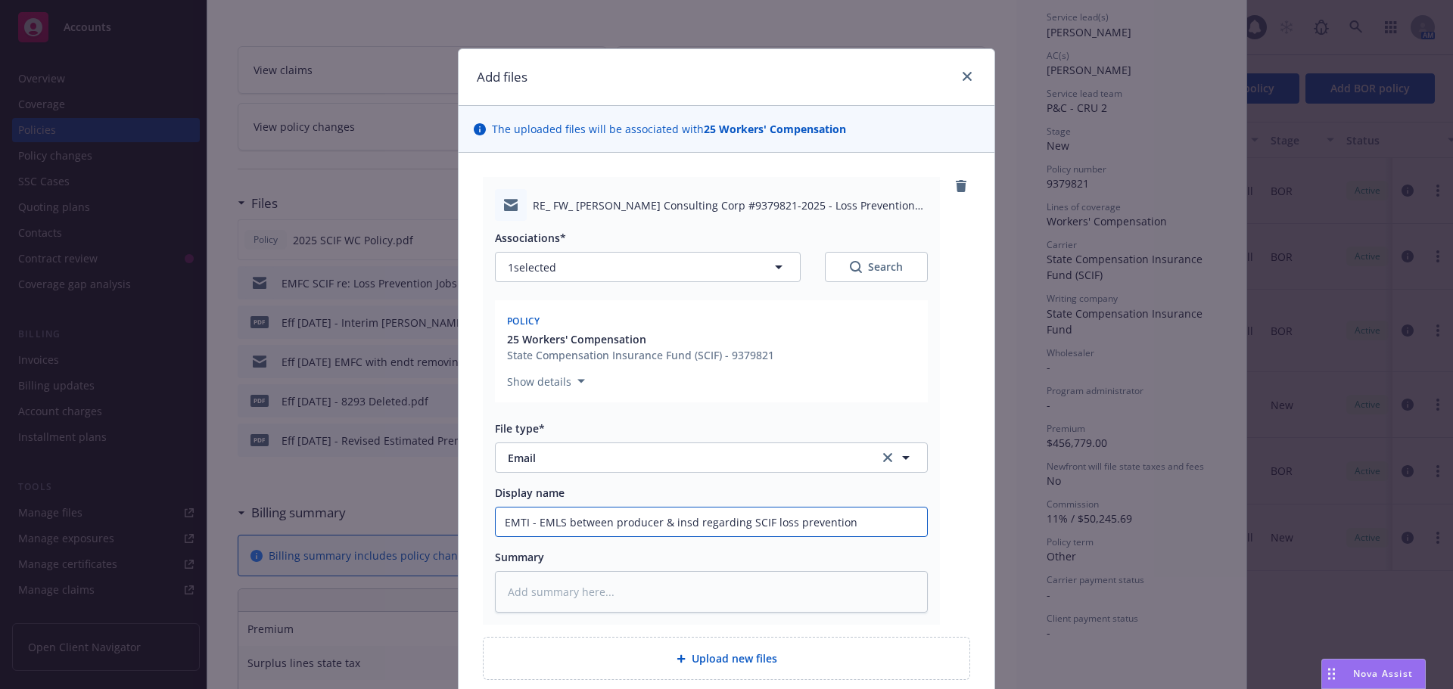
type input "EMTI - EMLS between producer & insd regarding SCIF loss prevention j"
type textarea "x"
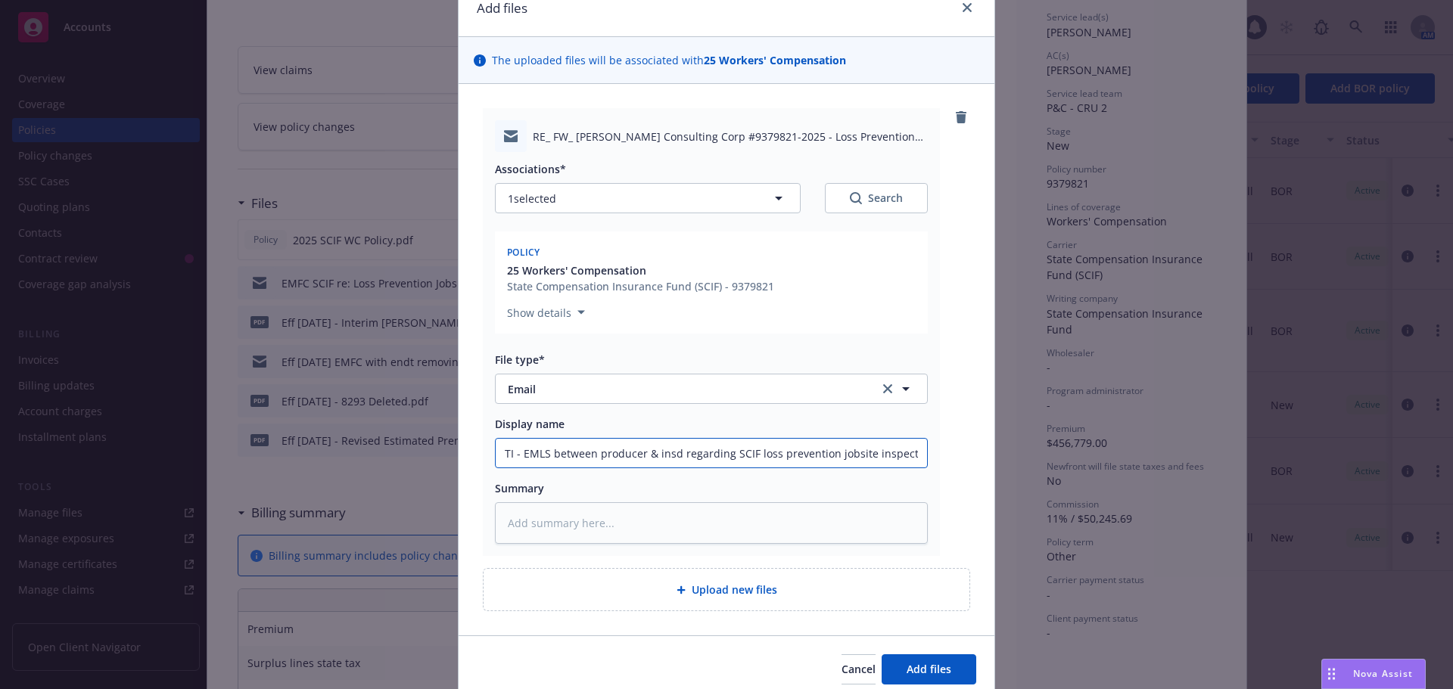
scroll to position [132, 0]
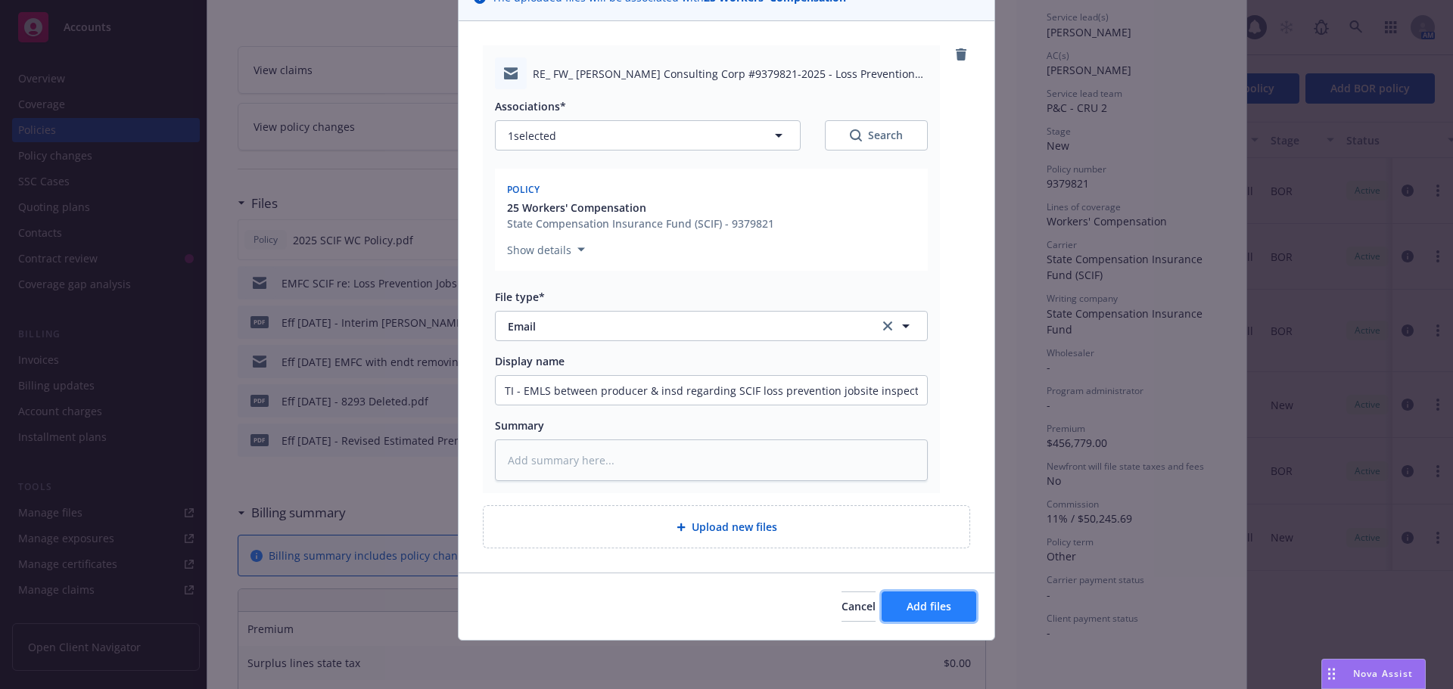
click at [906, 601] on span "Add files" at bounding box center [928, 606] width 45 height 14
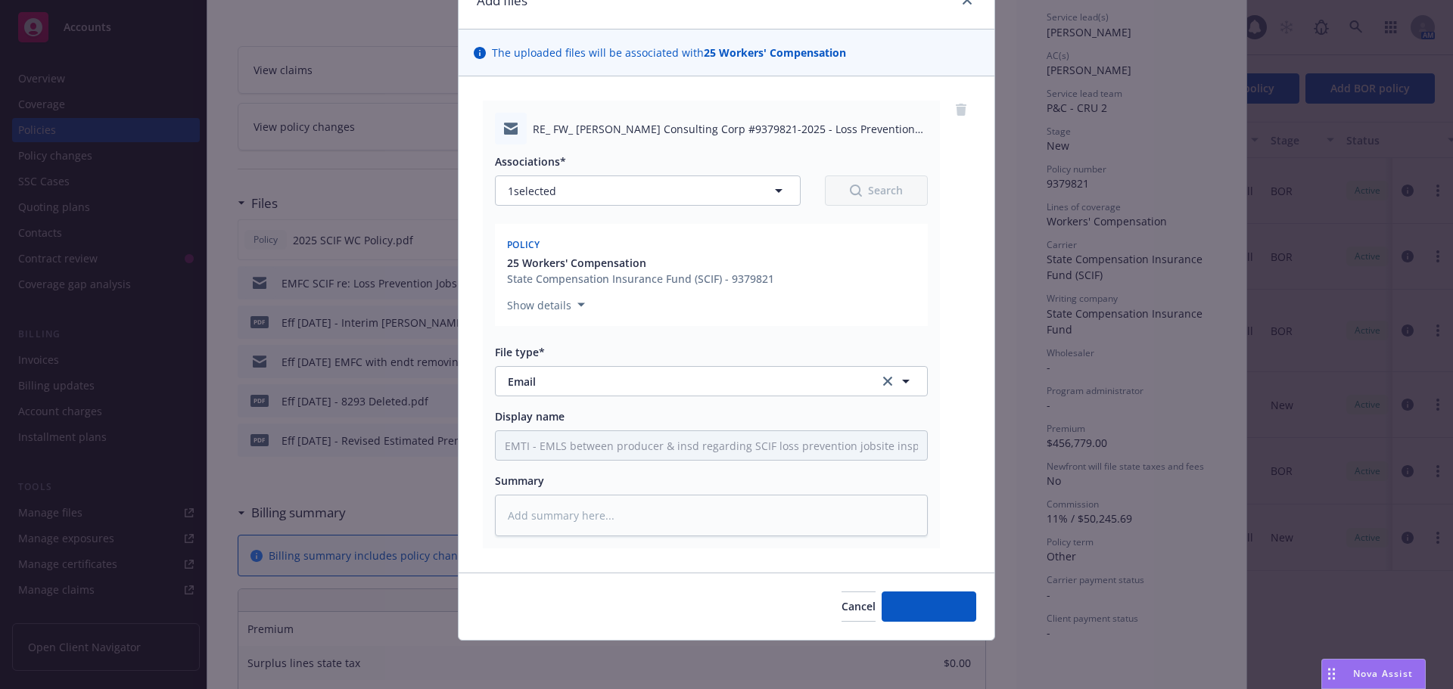
scroll to position [76, 0]
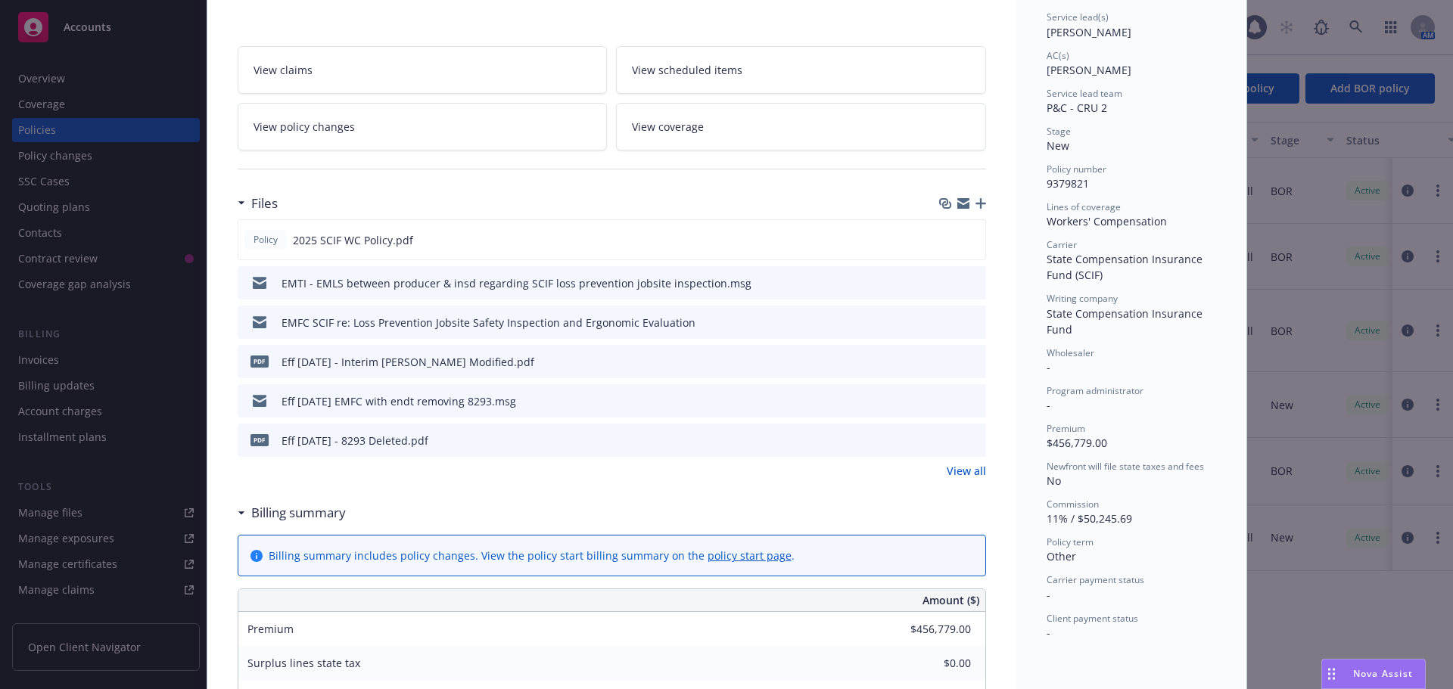
click at [105, 19] on div "Policy Workers' Compensation Add internal notes here... View claims View schedu…" at bounding box center [726, 344] width 1453 height 689
click at [96, 32] on div "Policy Workers' Compensation Add internal notes here... View claims View schedu…" at bounding box center [726, 344] width 1453 height 689
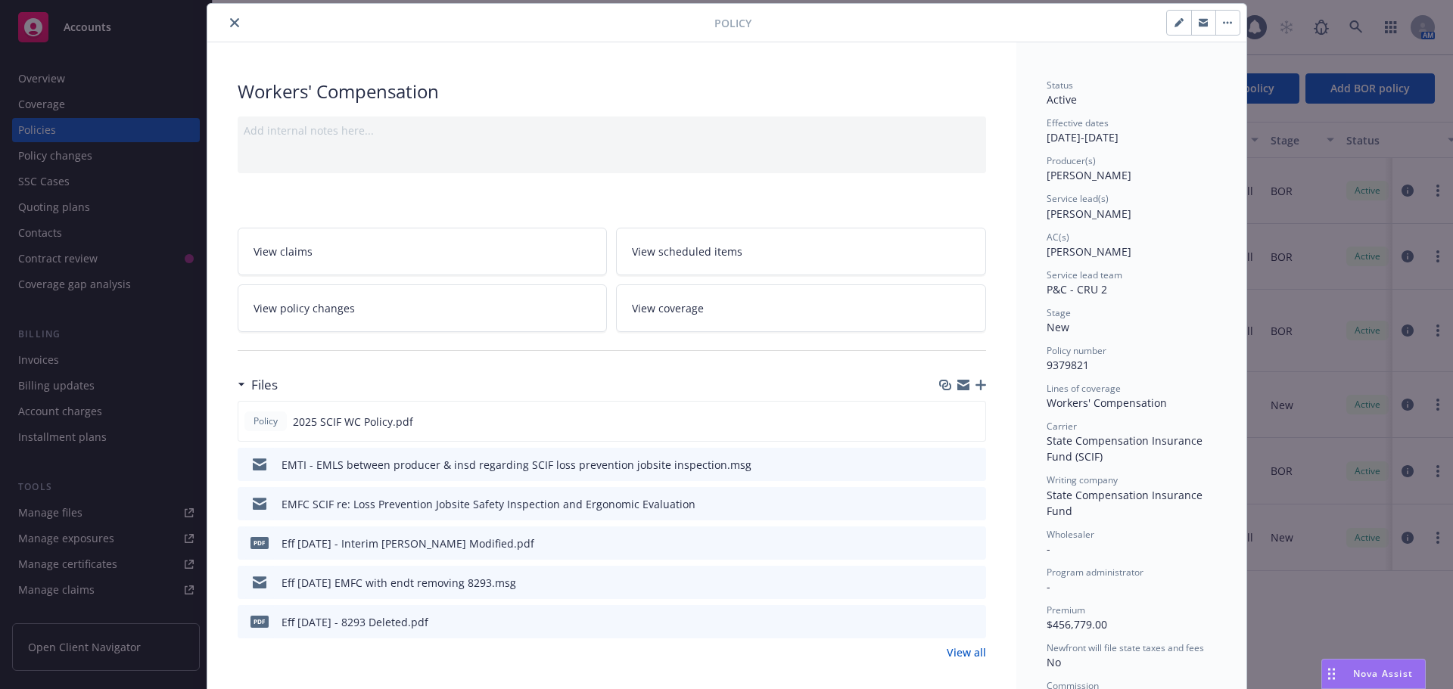
scroll to position [0, 0]
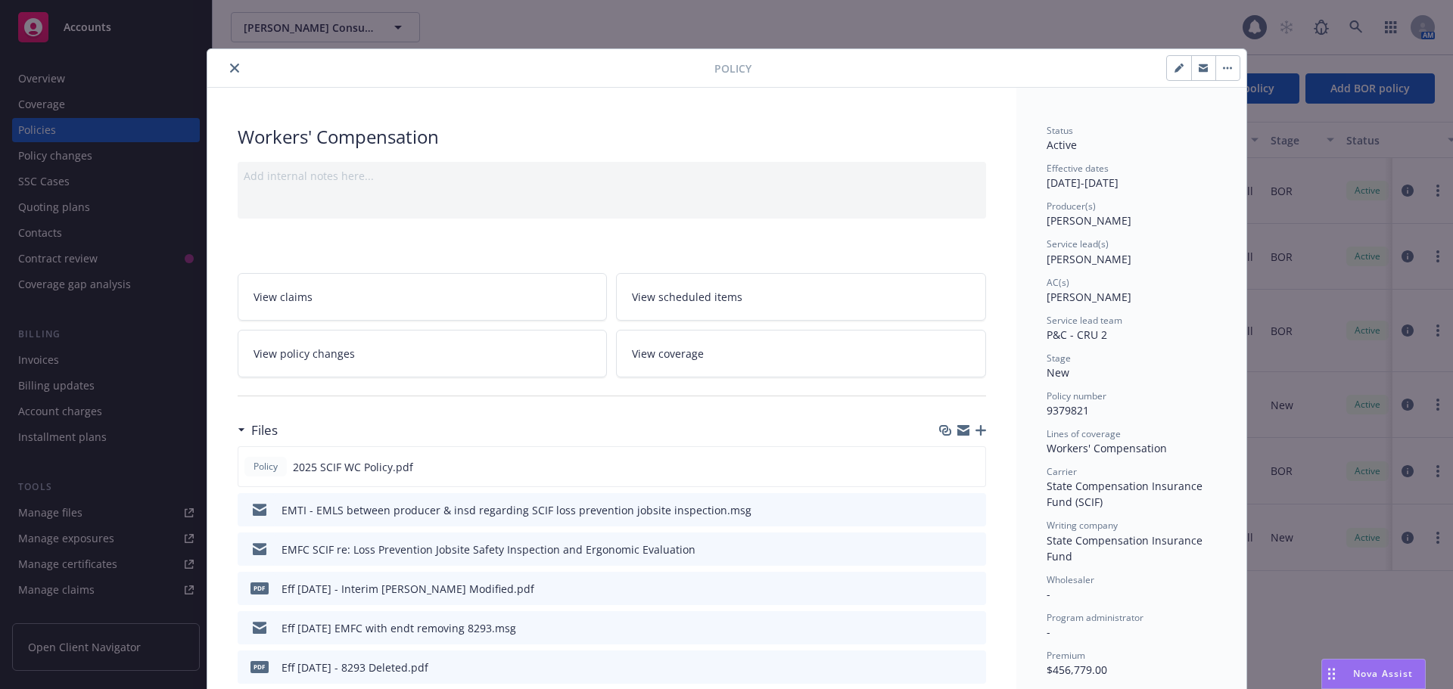
click at [226, 74] on button "close" at bounding box center [234, 68] width 18 height 18
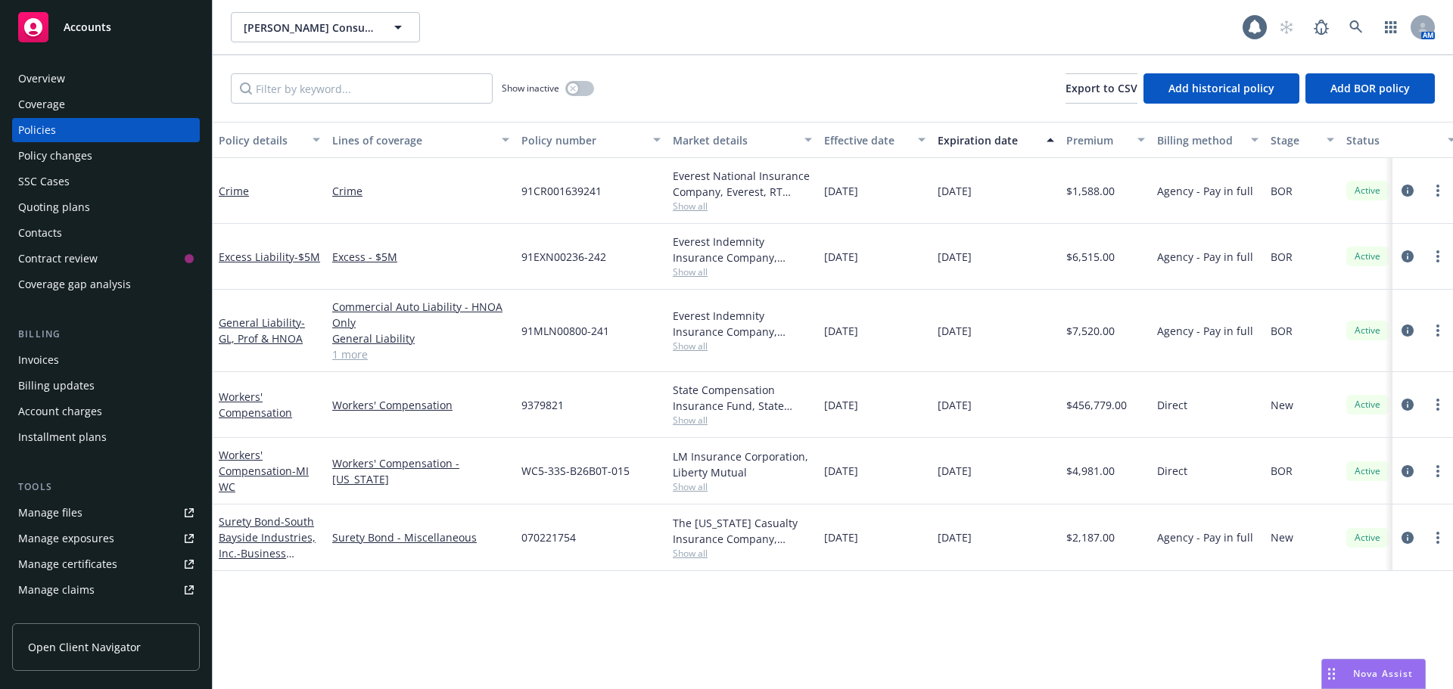
click at [115, 28] on div "Accounts" at bounding box center [106, 27] width 176 height 30
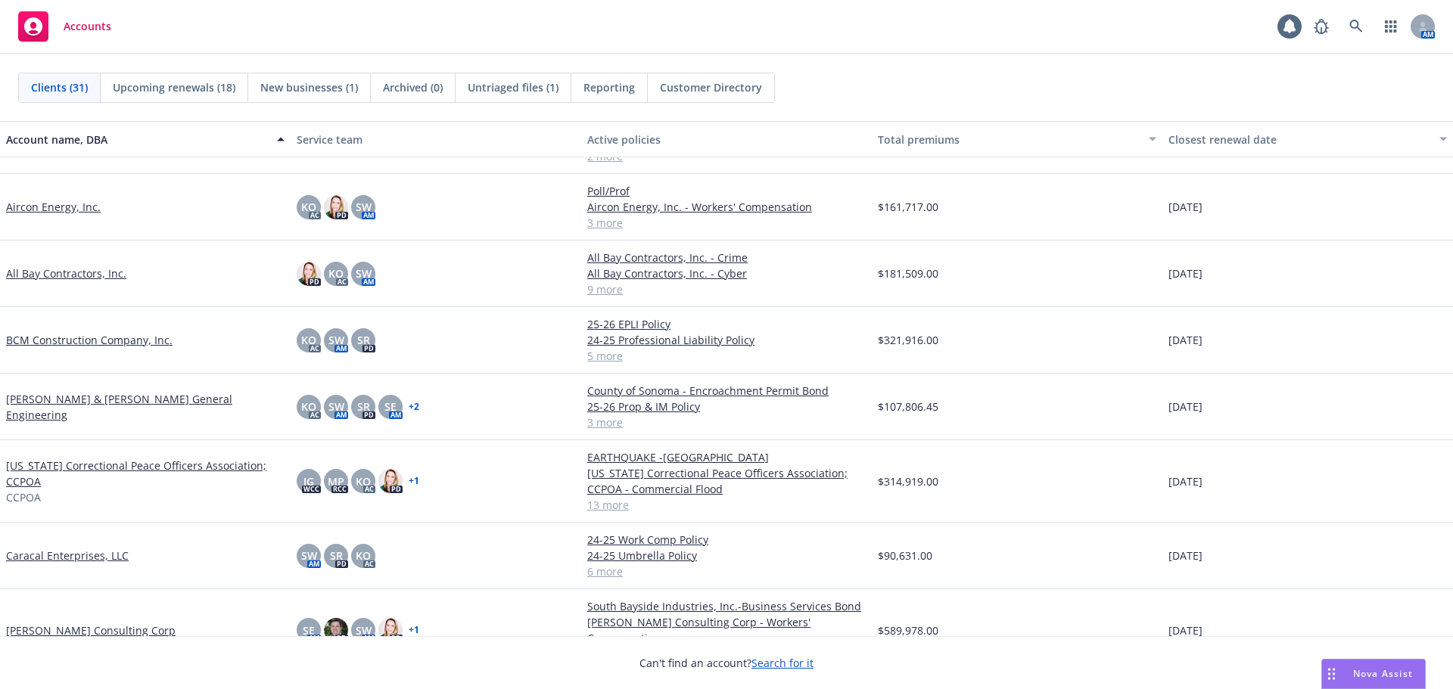
scroll to position [76, 0]
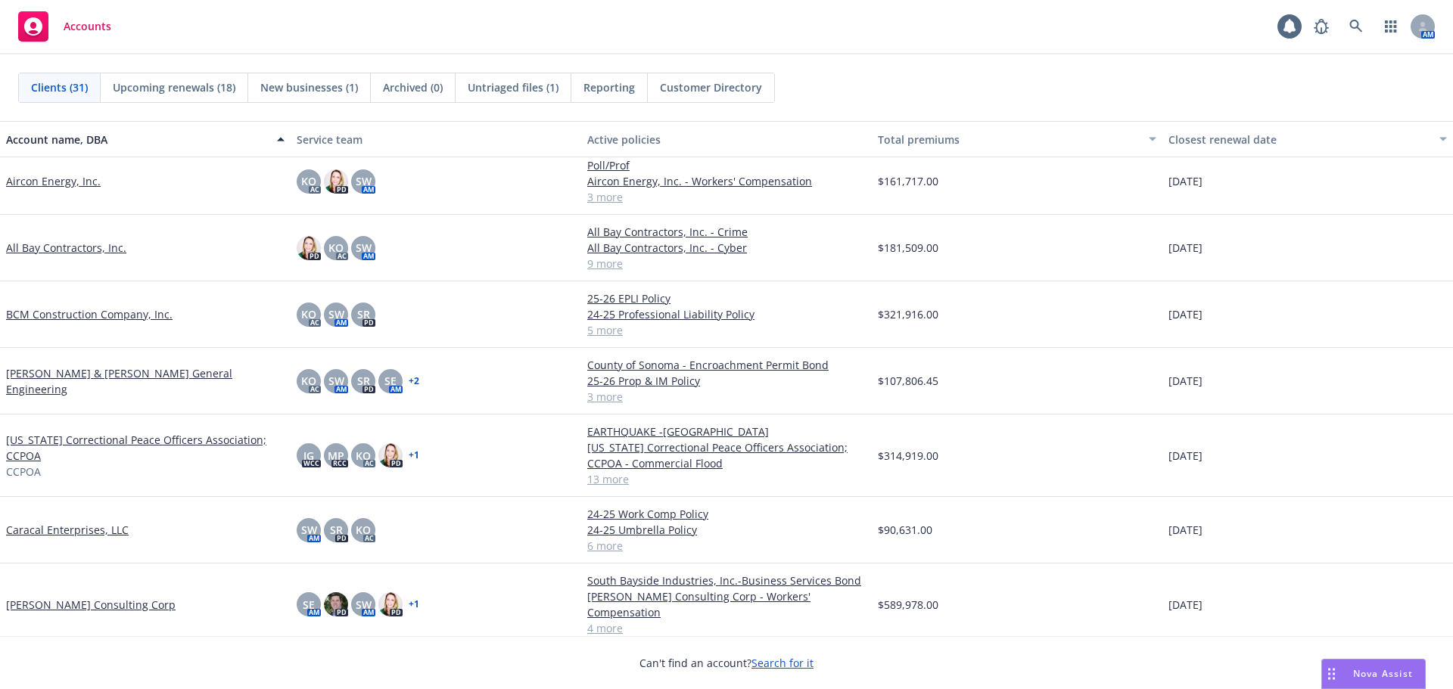
click at [32, 436] on link "[US_STATE] Correctional Peace Officers Association; CCPOA" at bounding box center [145, 448] width 278 height 32
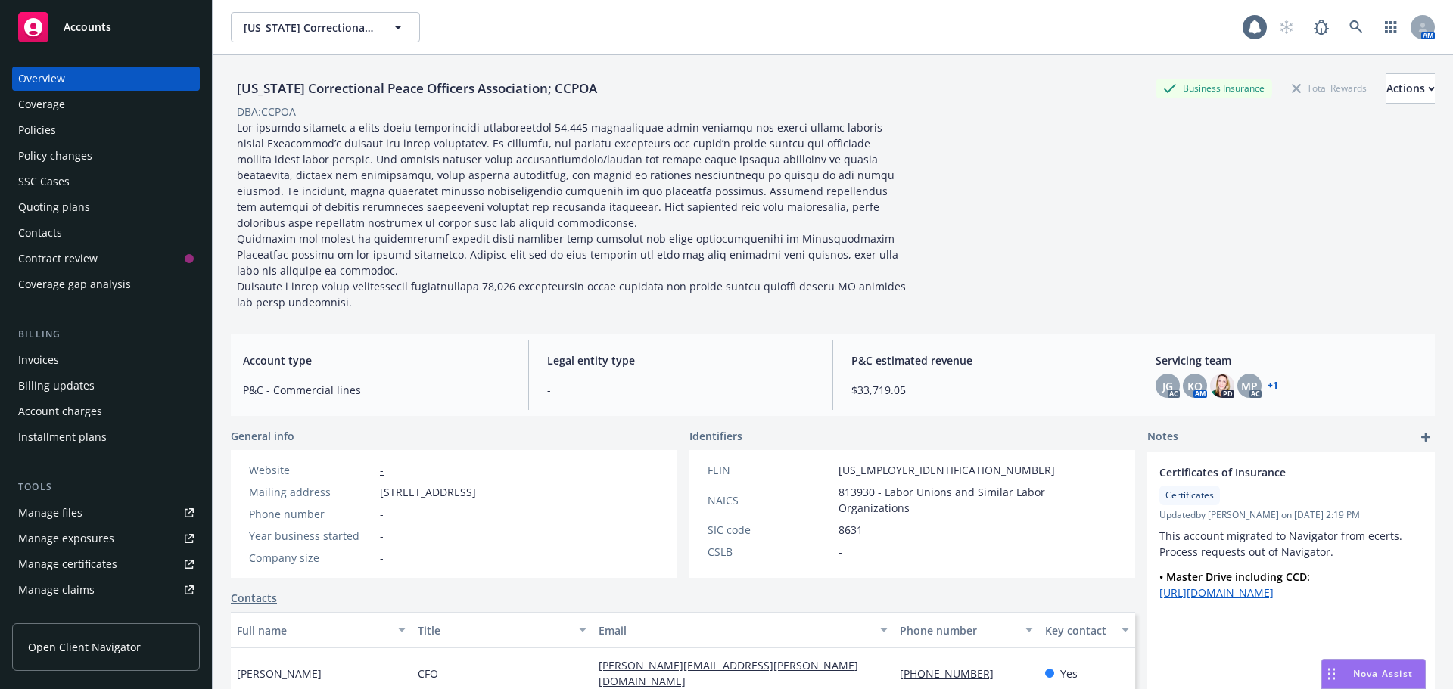
click at [71, 142] on div "Overview Coverage Policies Policy changes SSC Cases Quoting plans Contacts Cont…" at bounding box center [106, 182] width 188 height 230
click at [74, 131] on div "Policies" at bounding box center [106, 130] width 176 height 24
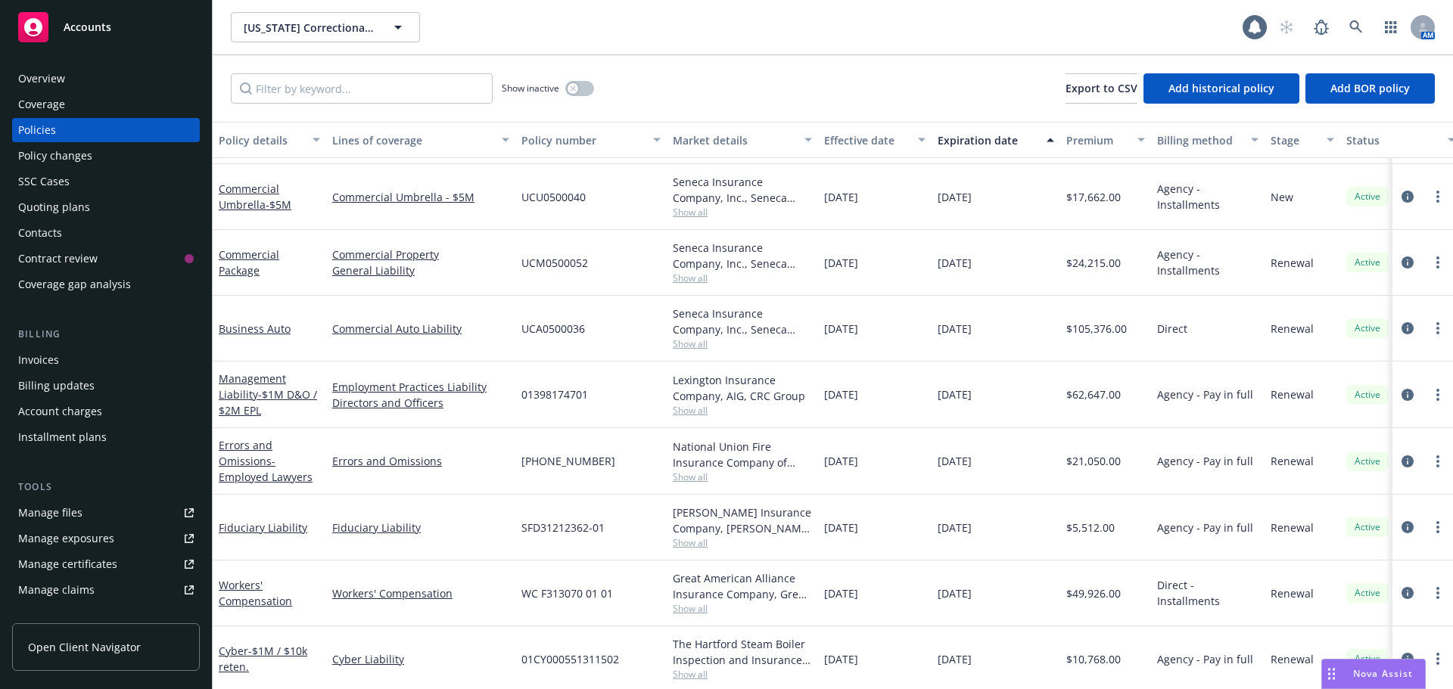
scroll to position [438, 0]
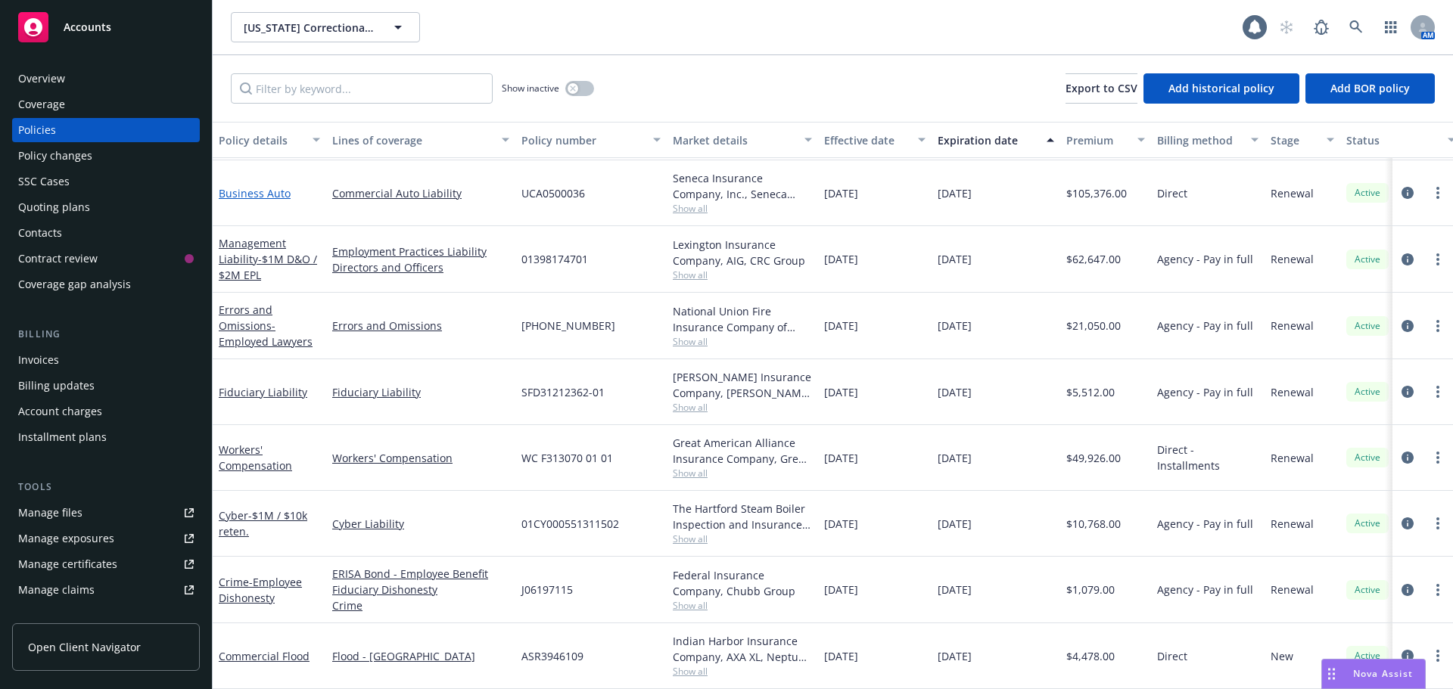
click at [241, 187] on link "Business Auto" at bounding box center [255, 193] width 72 height 14
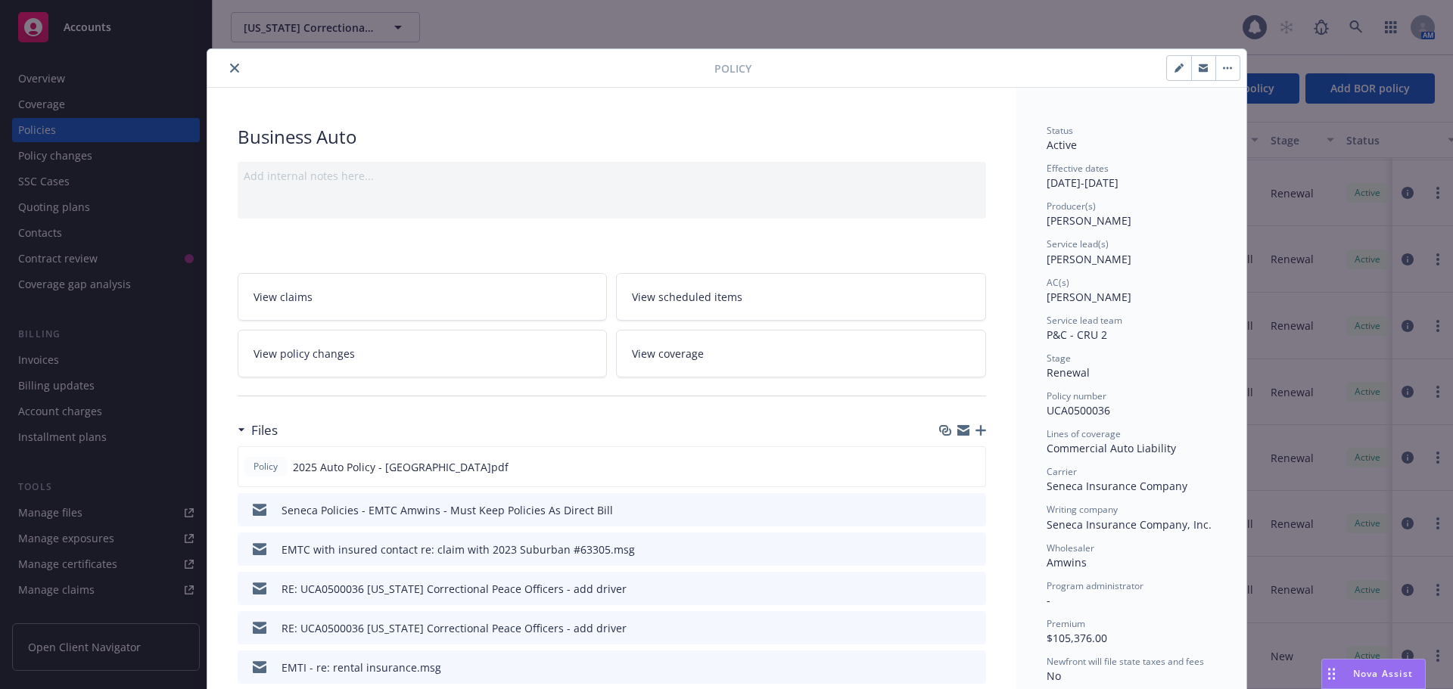
click at [975, 425] on icon "button" at bounding box center [980, 430] width 11 height 11
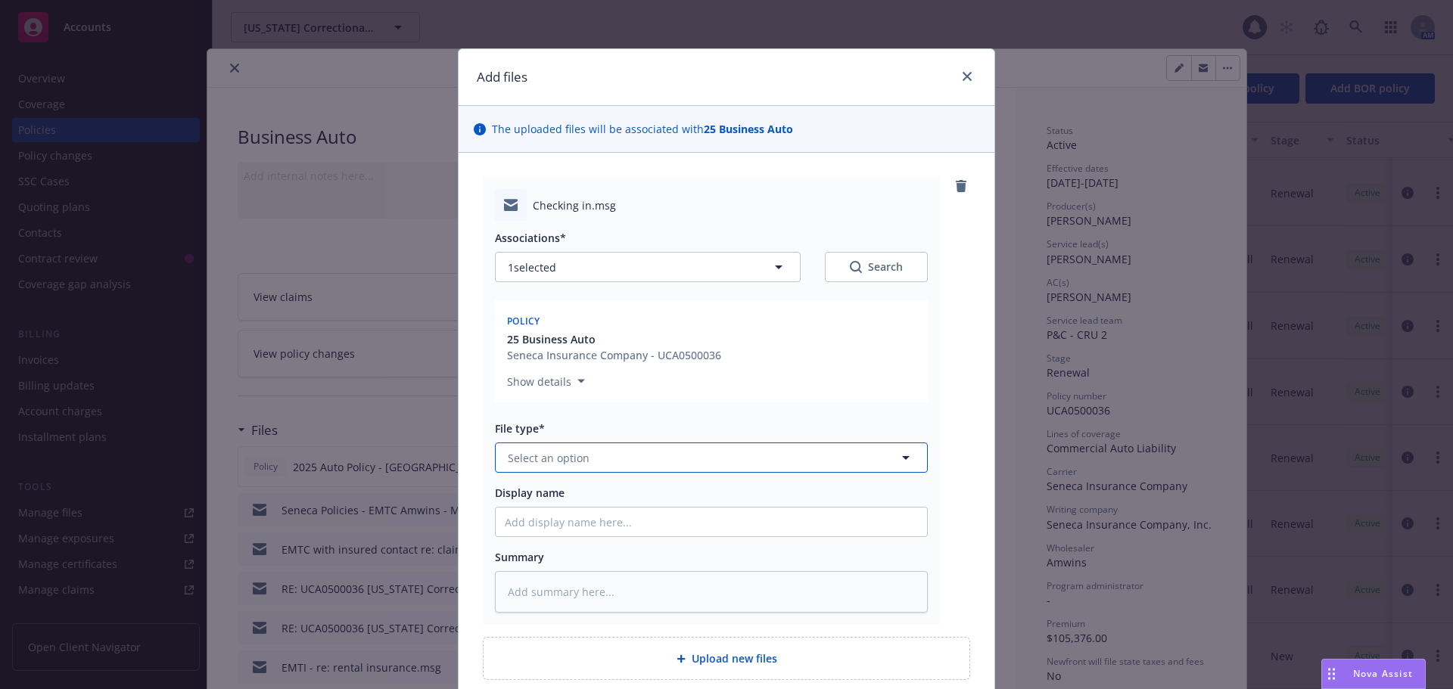
click at [625, 455] on button "Select an option" at bounding box center [711, 458] width 433 height 30
click at [558, 511] on div "Email" at bounding box center [711, 500] width 413 height 22
click at [544, 527] on input "Display name" at bounding box center [711, 522] width 431 height 29
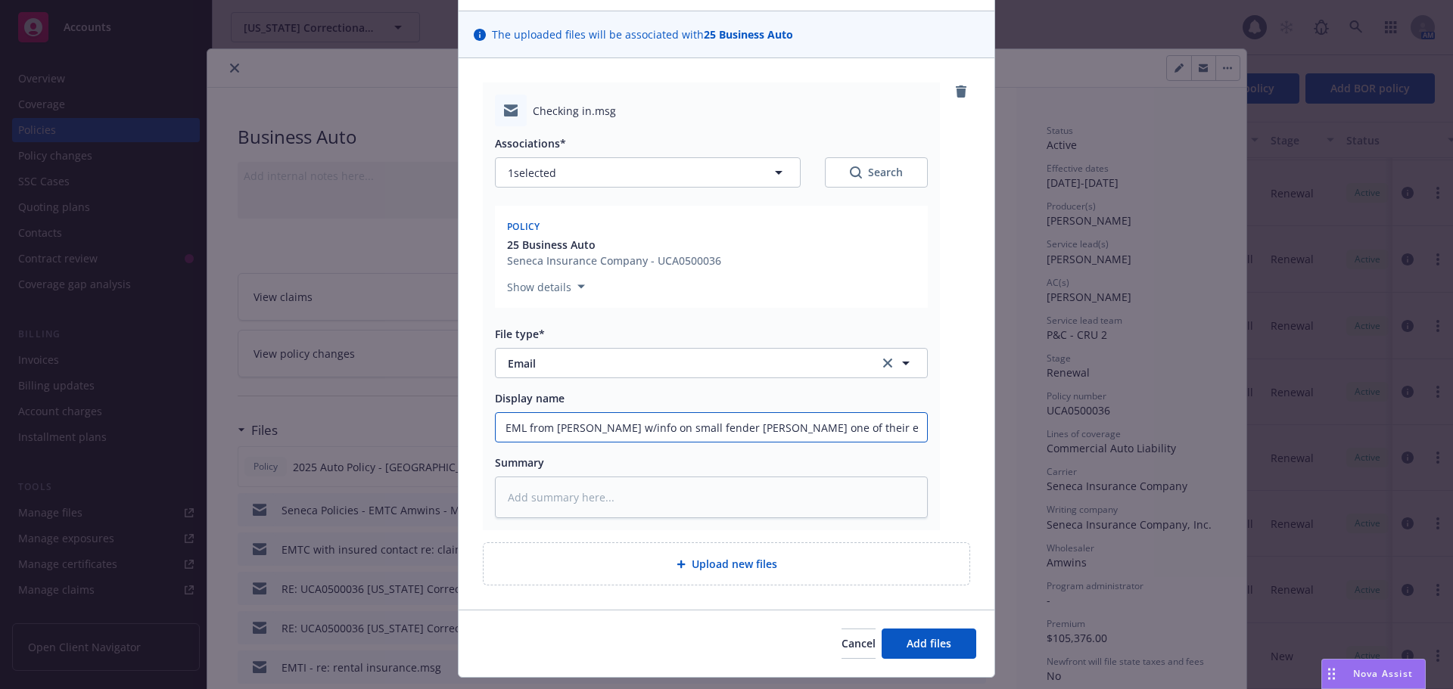
scroll to position [132, 0]
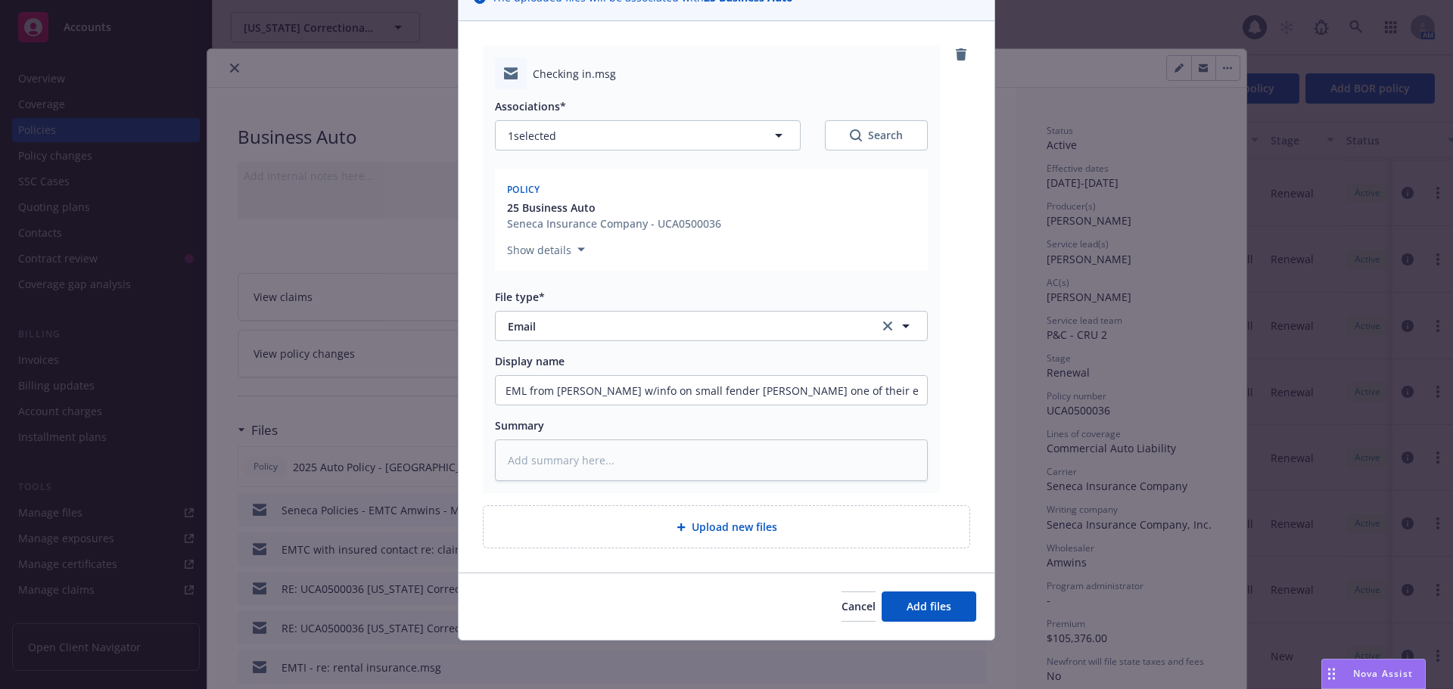
click at [610, 526] on div "Upload new files" at bounding box center [727, 526] width 462 height 17
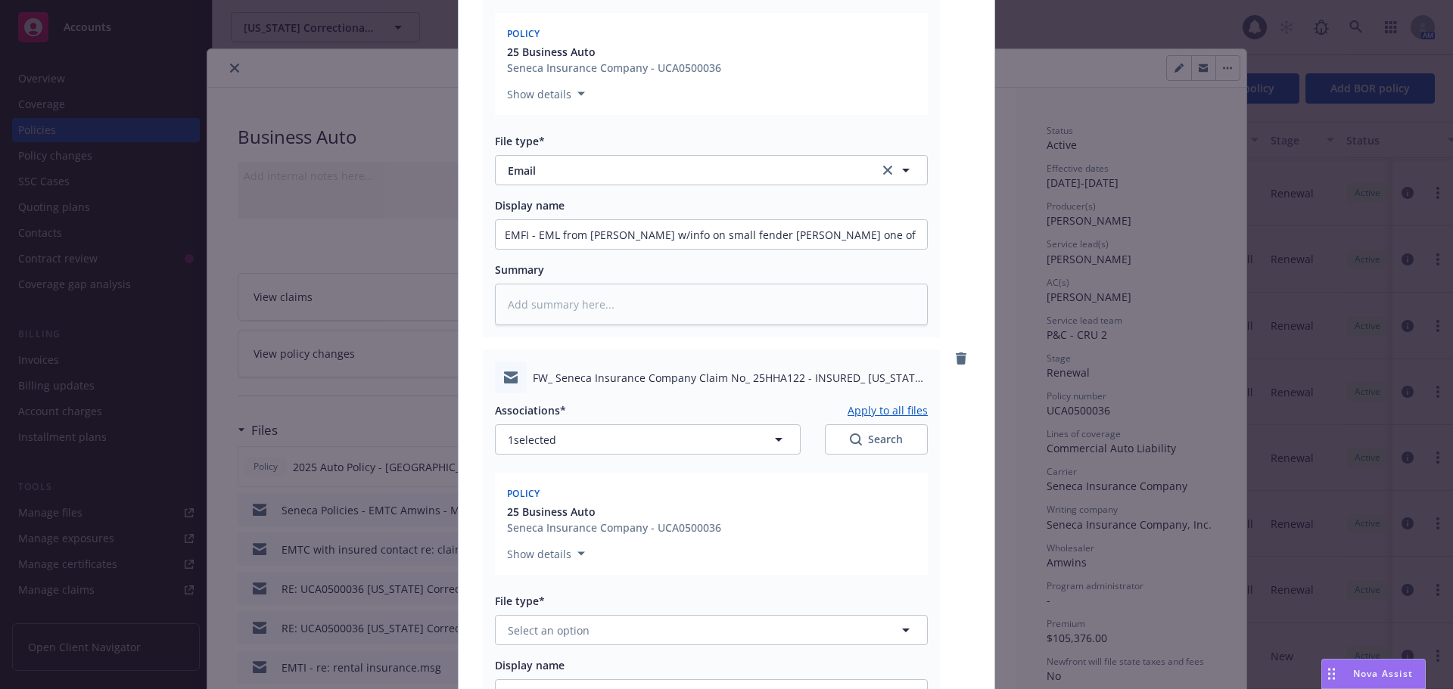
scroll to position [434, 0]
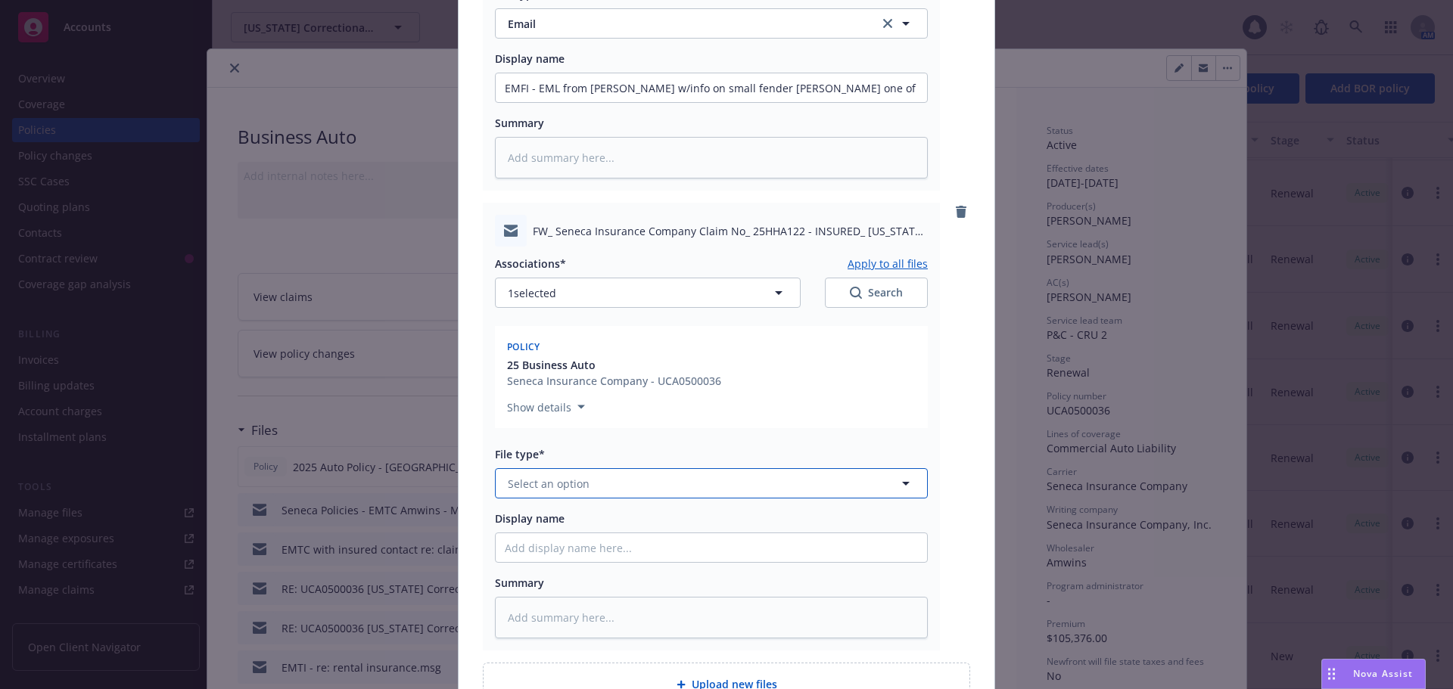
drag, startPoint x: 579, startPoint y: 486, endPoint x: 589, endPoint y: 487, distance: 10.7
click at [579, 486] on span "Select an option" at bounding box center [549, 484] width 82 height 16
click at [558, 521] on div "Email" at bounding box center [711, 525] width 413 height 22
drag, startPoint x: 552, startPoint y: 549, endPoint x: 552, endPoint y: 541, distance: 7.6
click at [552, 102] on input "Display name" at bounding box center [711, 87] width 431 height 29
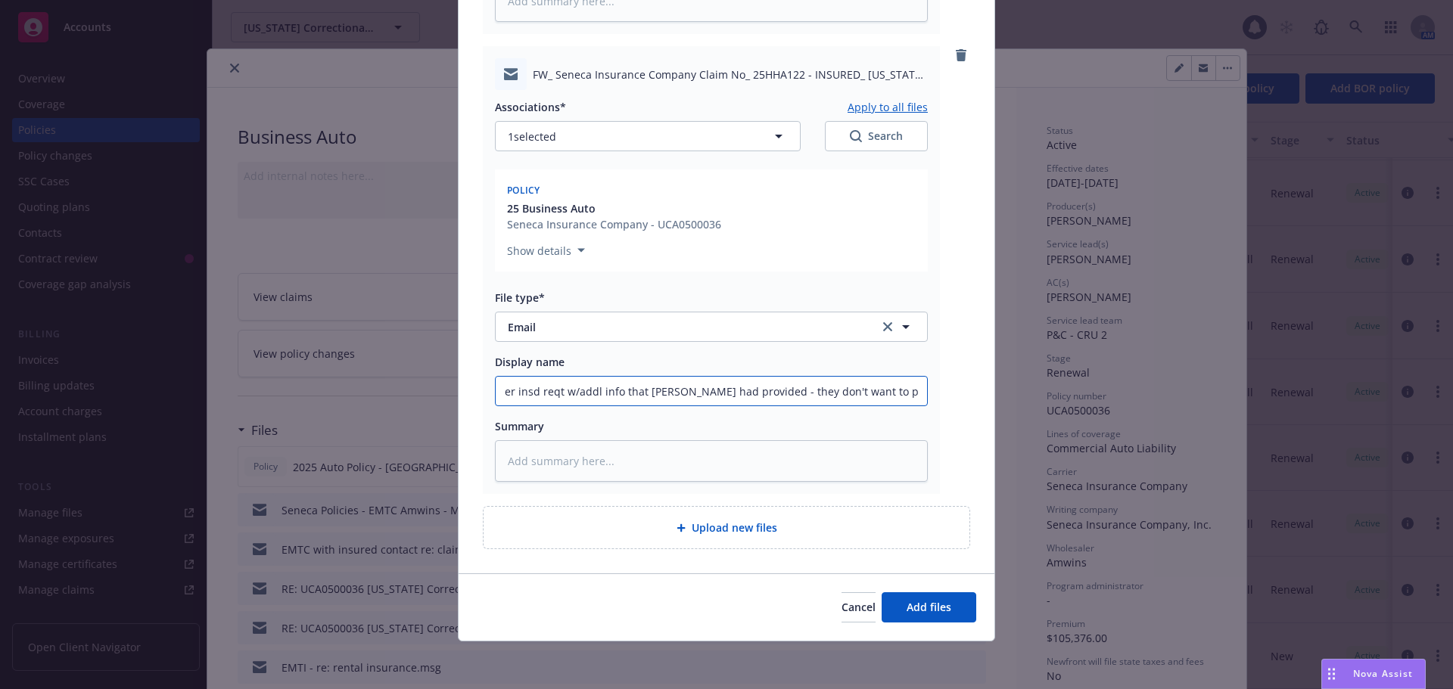
scroll to position [592, 0]
click at [906, 609] on span "Add files" at bounding box center [928, 606] width 45 height 14
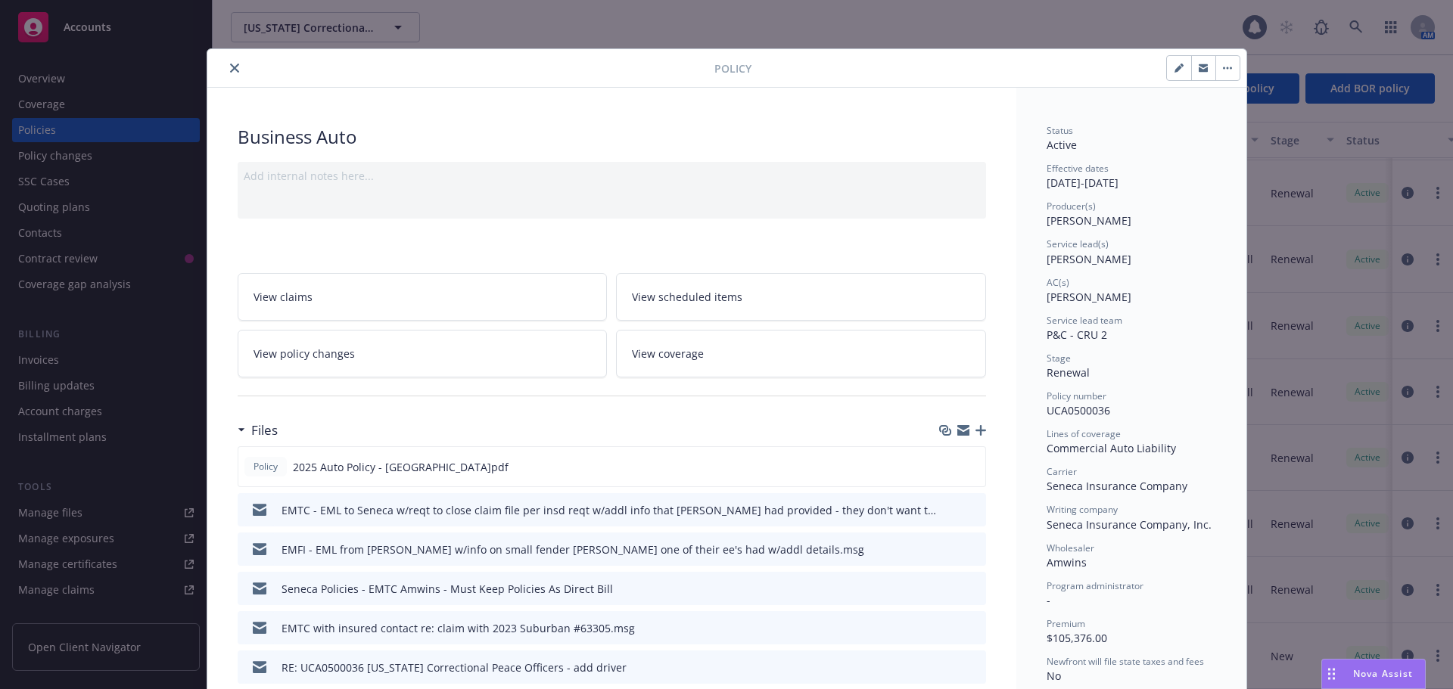
click at [230, 69] on icon "close" at bounding box center [234, 68] width 9 height 9
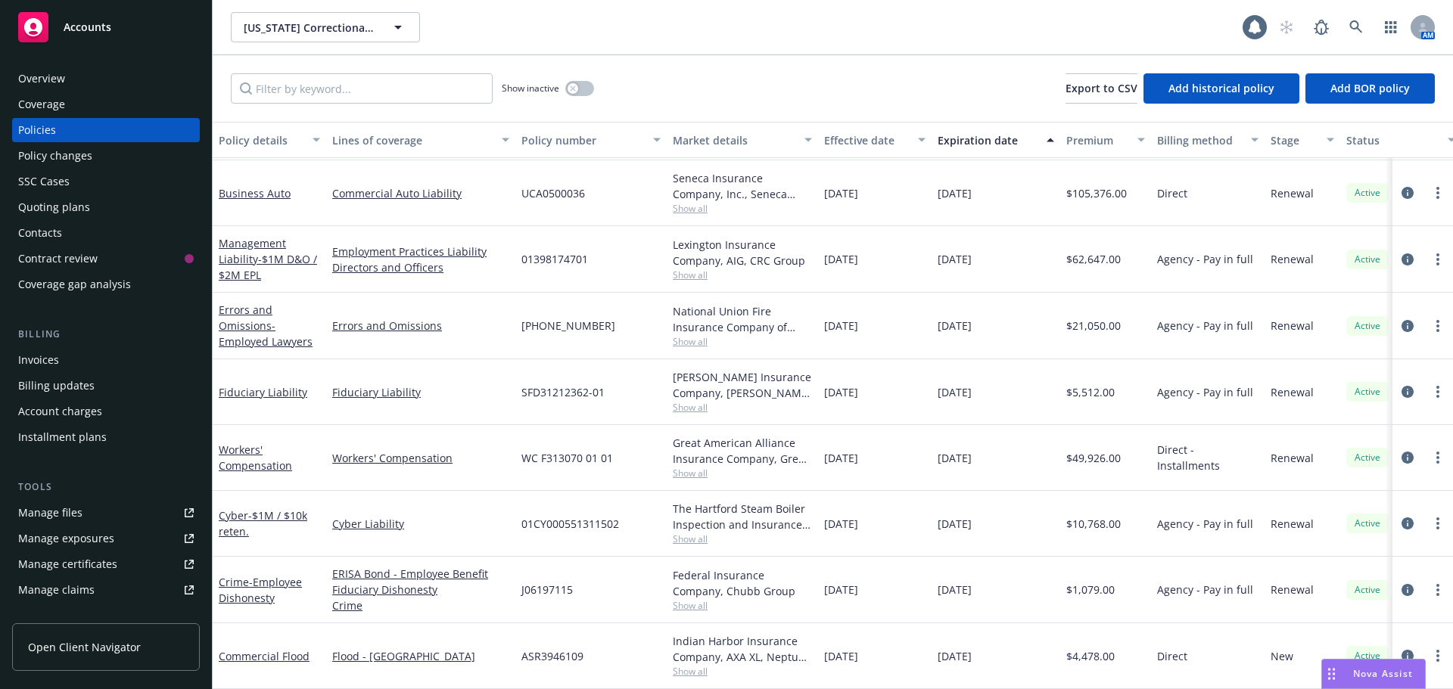
click at [111, 34] on div "Accounts" at bounding box center [106, 27] width 176 height 30
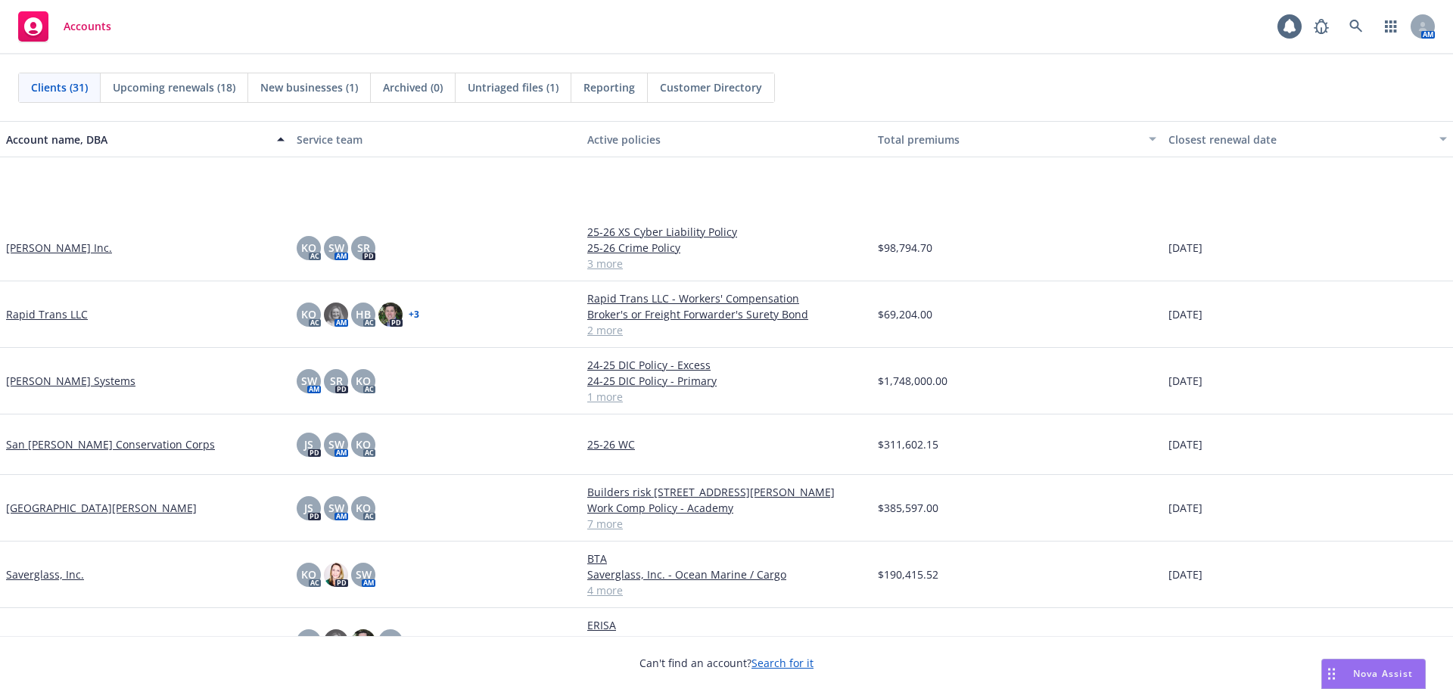
scroll to position [1286, 0]
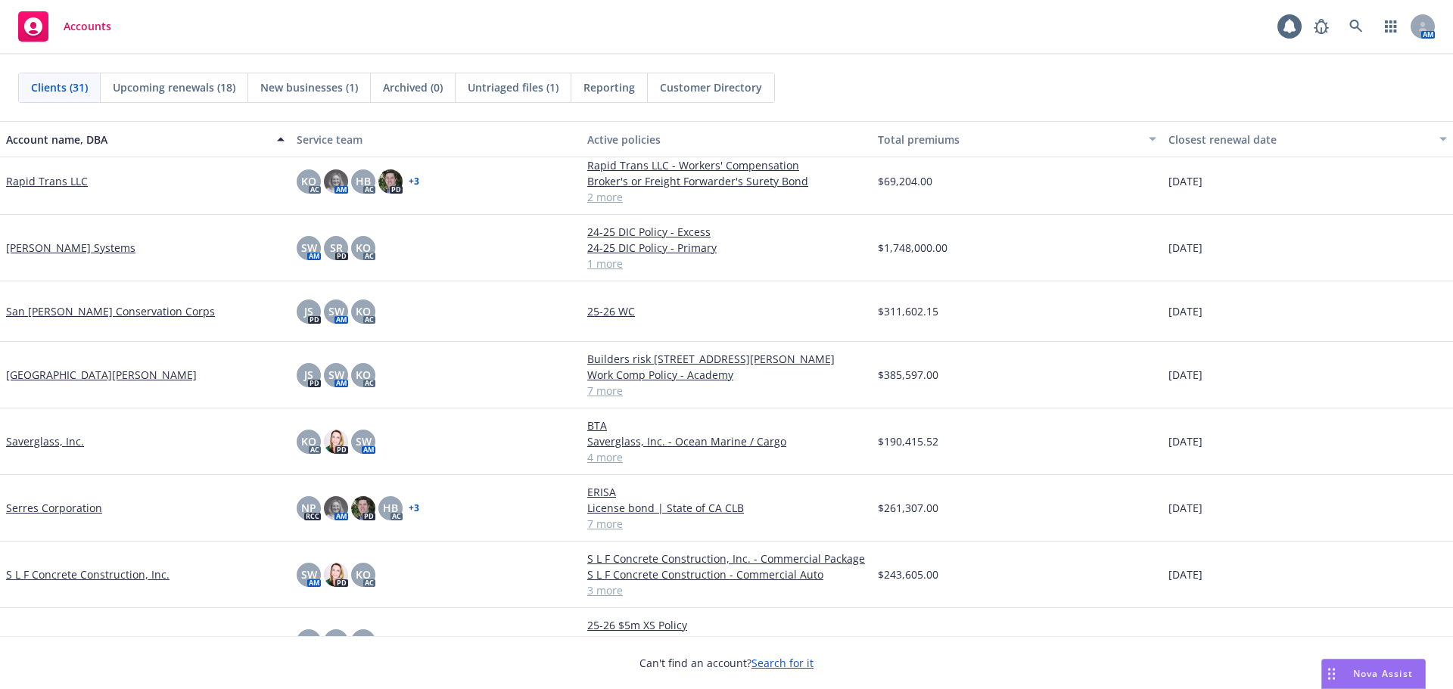
click at [85, 305] on link "San Jose Conservation Corps" at bounding box center [110, 311] width 209 height 16
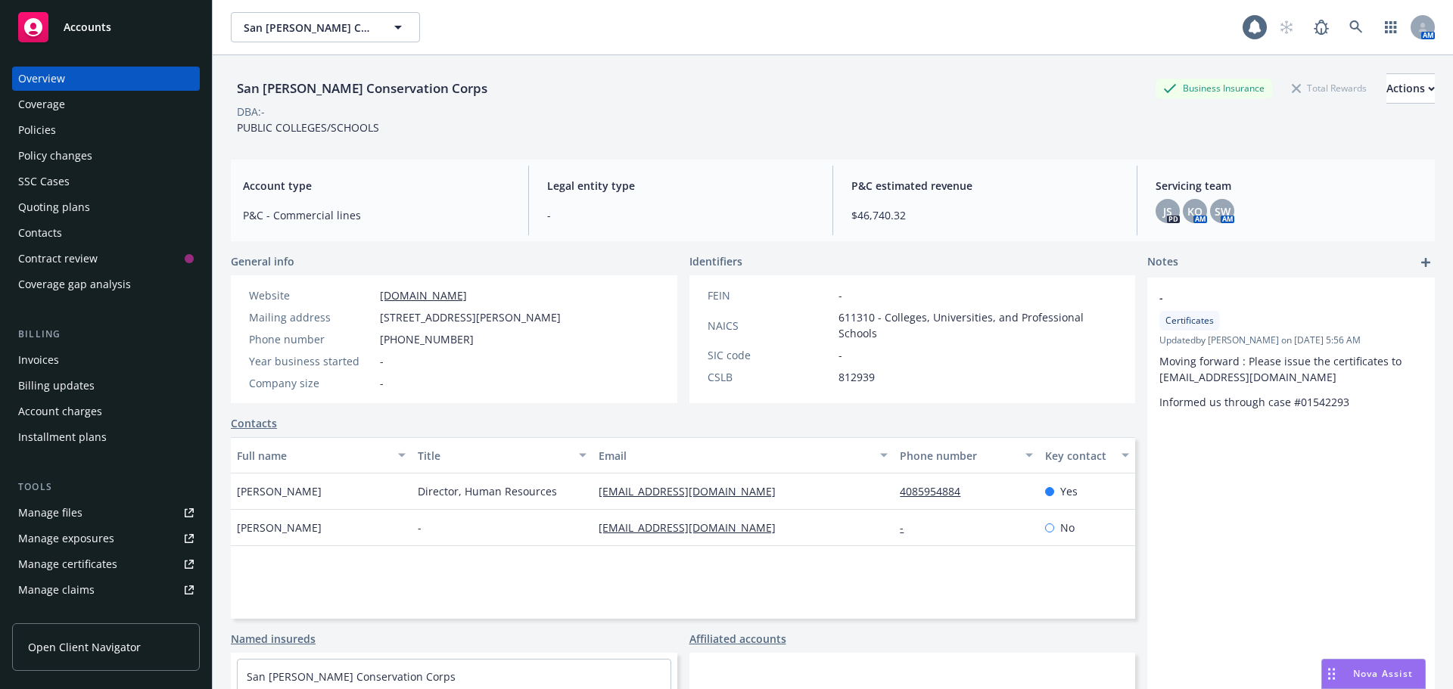
click at [48, 138] on div "Policies" at bounding box center [37, 130] width 38 height 24
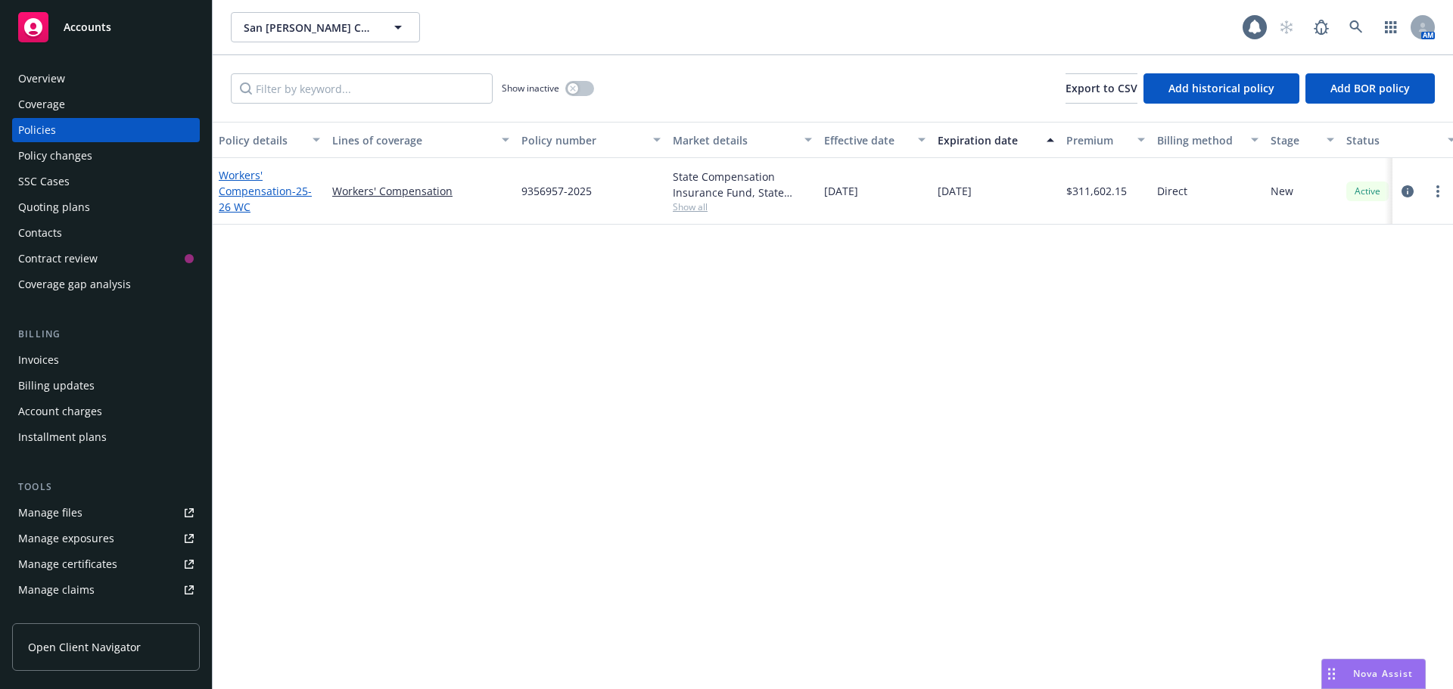
click at [254, 193] on link "Workers' Compensation - 25-26 WC" at bounding box center [265, 191] width 93 height 46
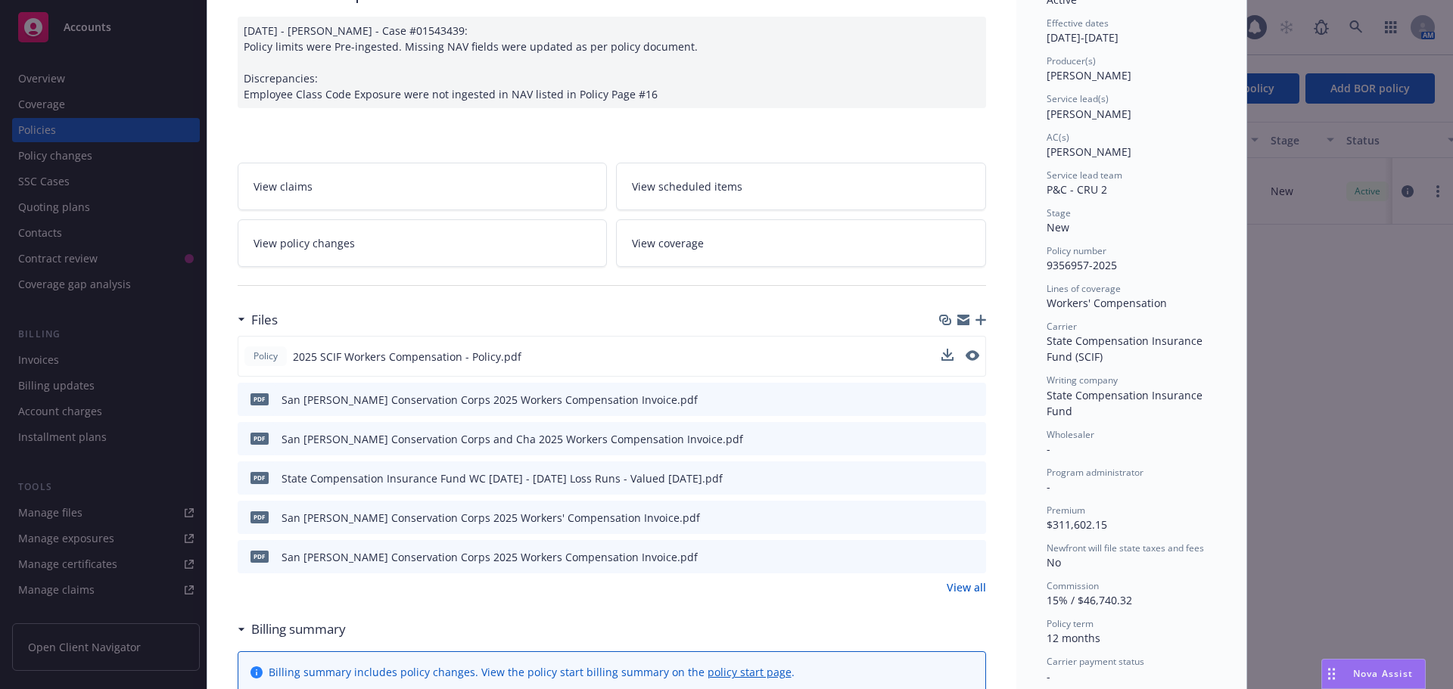
scroll to position [151, 0]
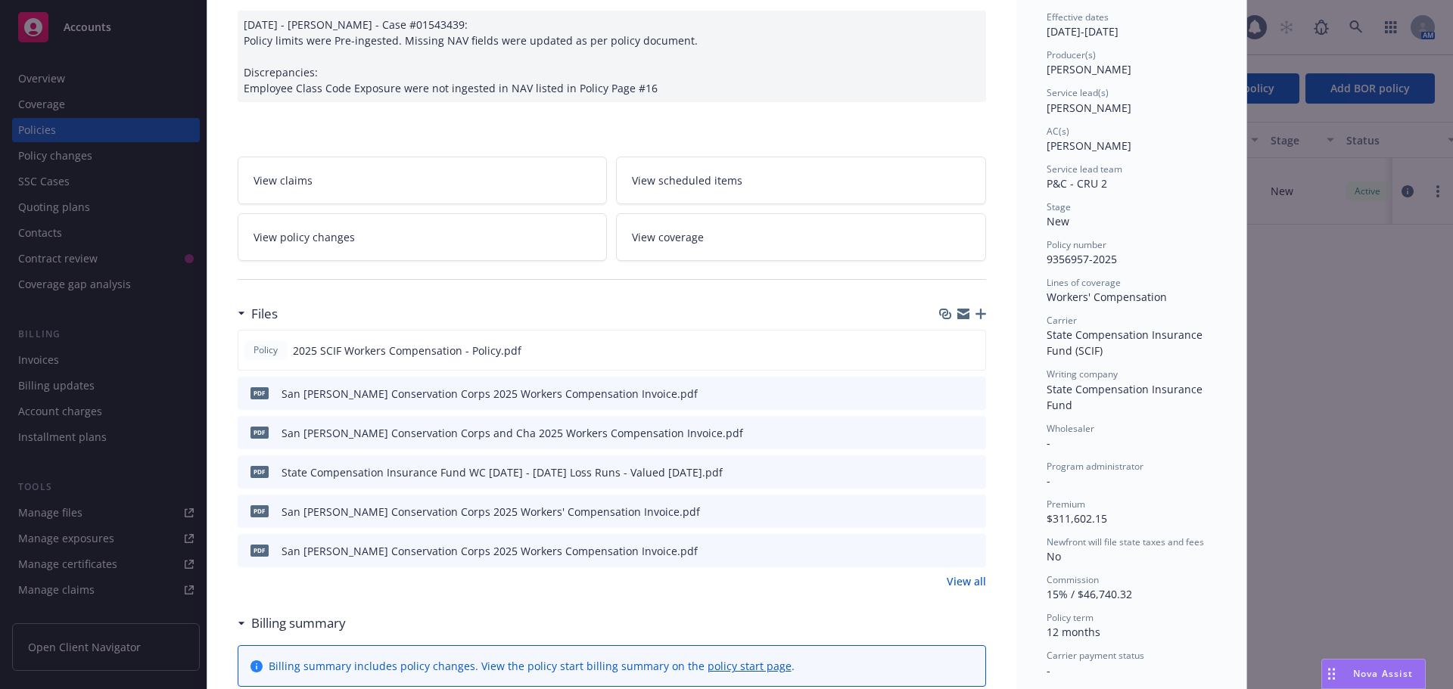
click at [975, 315] on icon "button" at bounding box center [980, 314] width 11 height 11
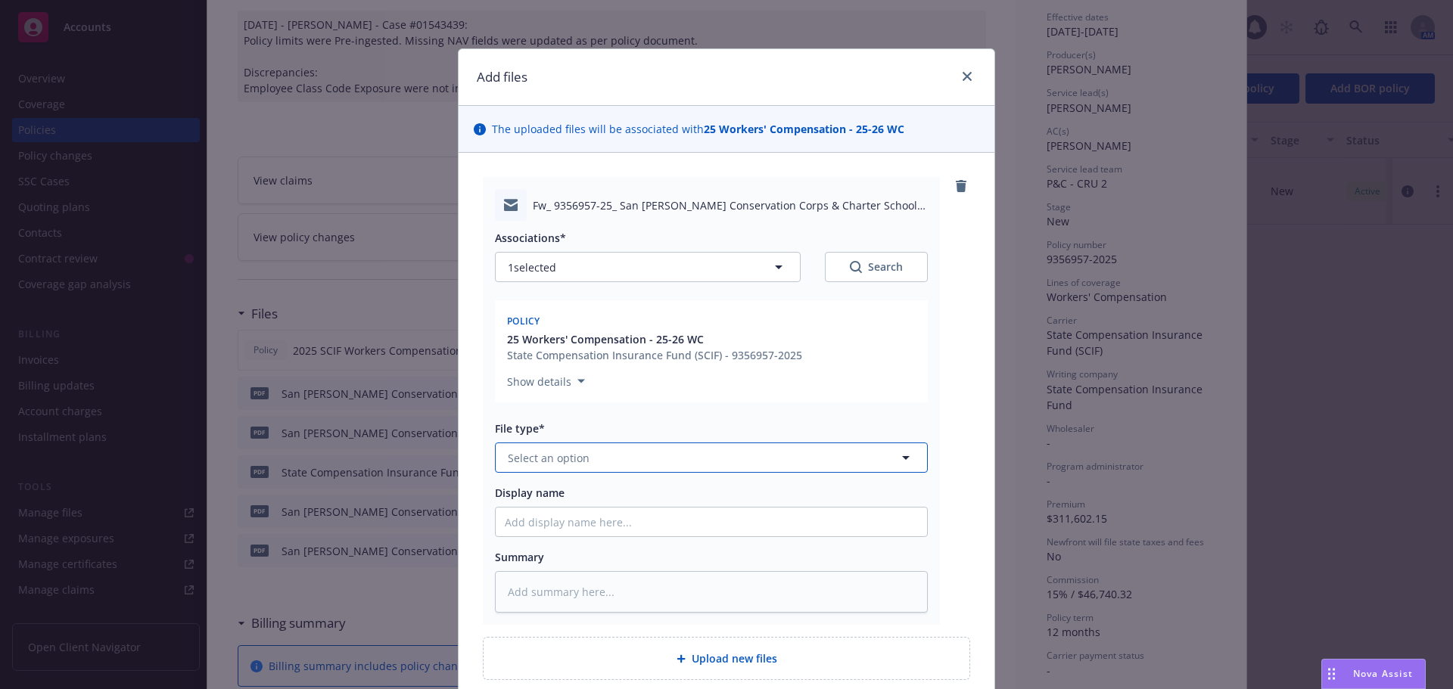
click at [572, 461] on span "Select an option" at bounding box center [549, 458] width 82 height 16
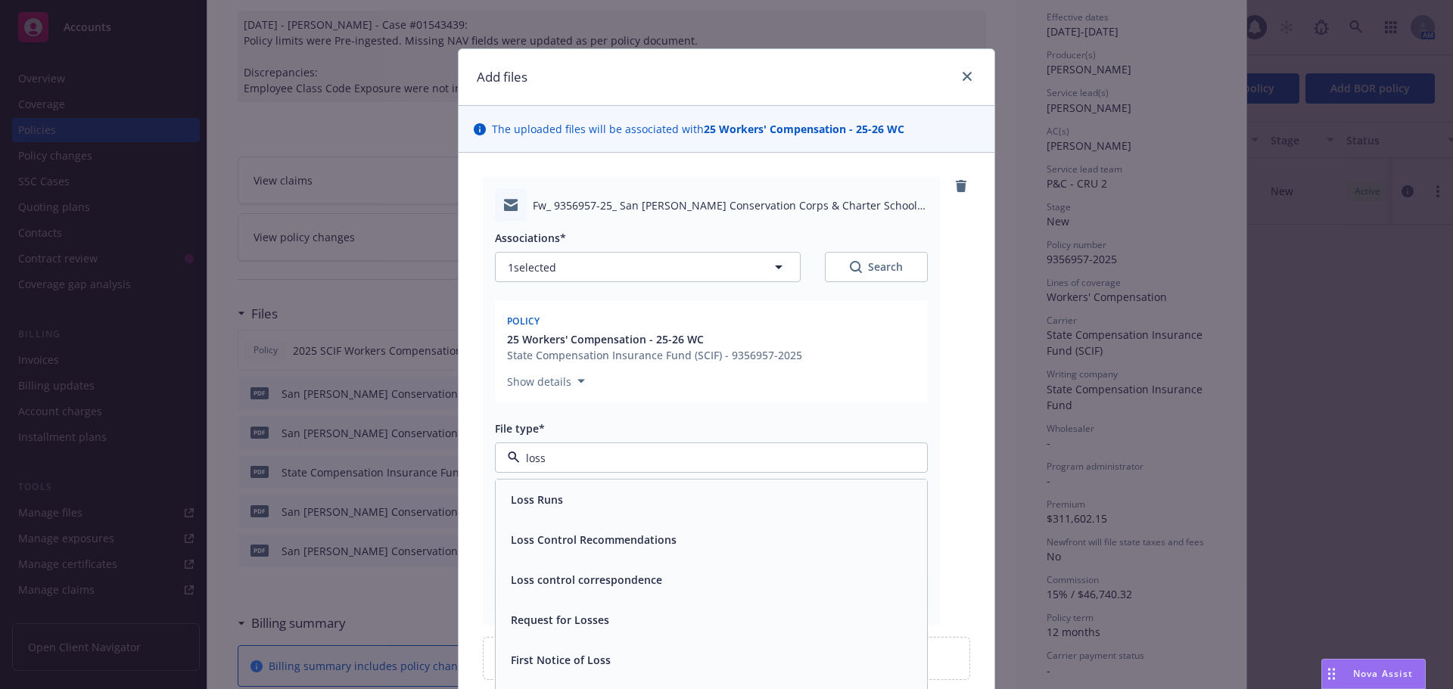
click at [607, 542] on span "Loss Control Recommendations" at bounding box center [594, 540] width 166 height 16
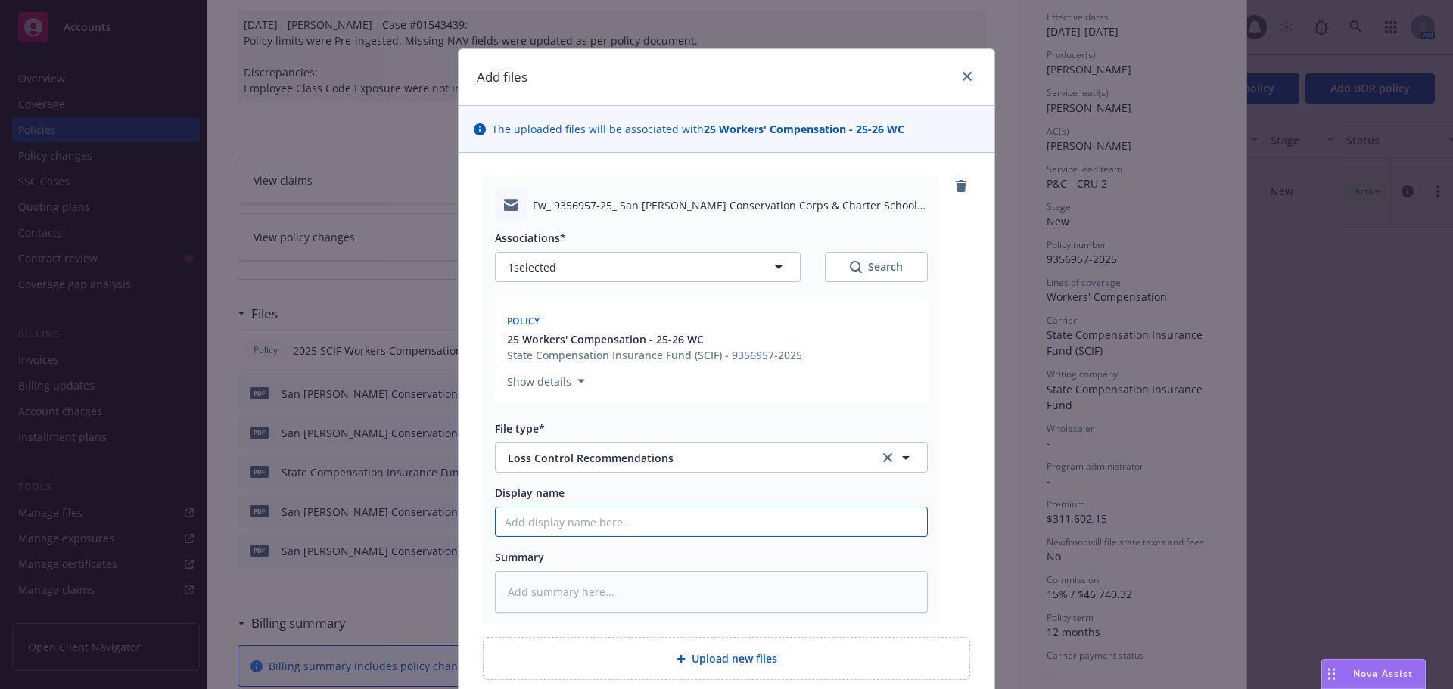
click at [558, 518] on input "Display name" at bounding box center [711, 522] width 431 height 29
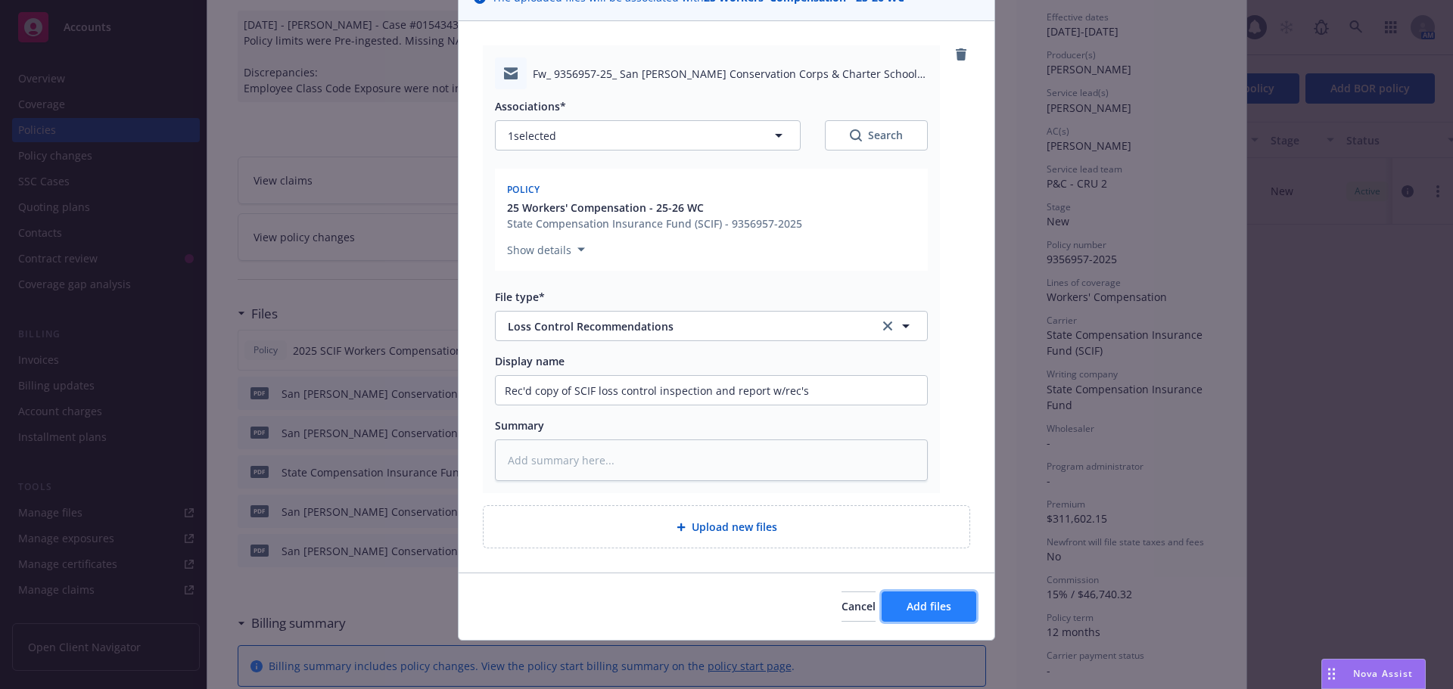
click at [909, 609] on span "Add files" at bounding box center [928, 606] width 45 height 14
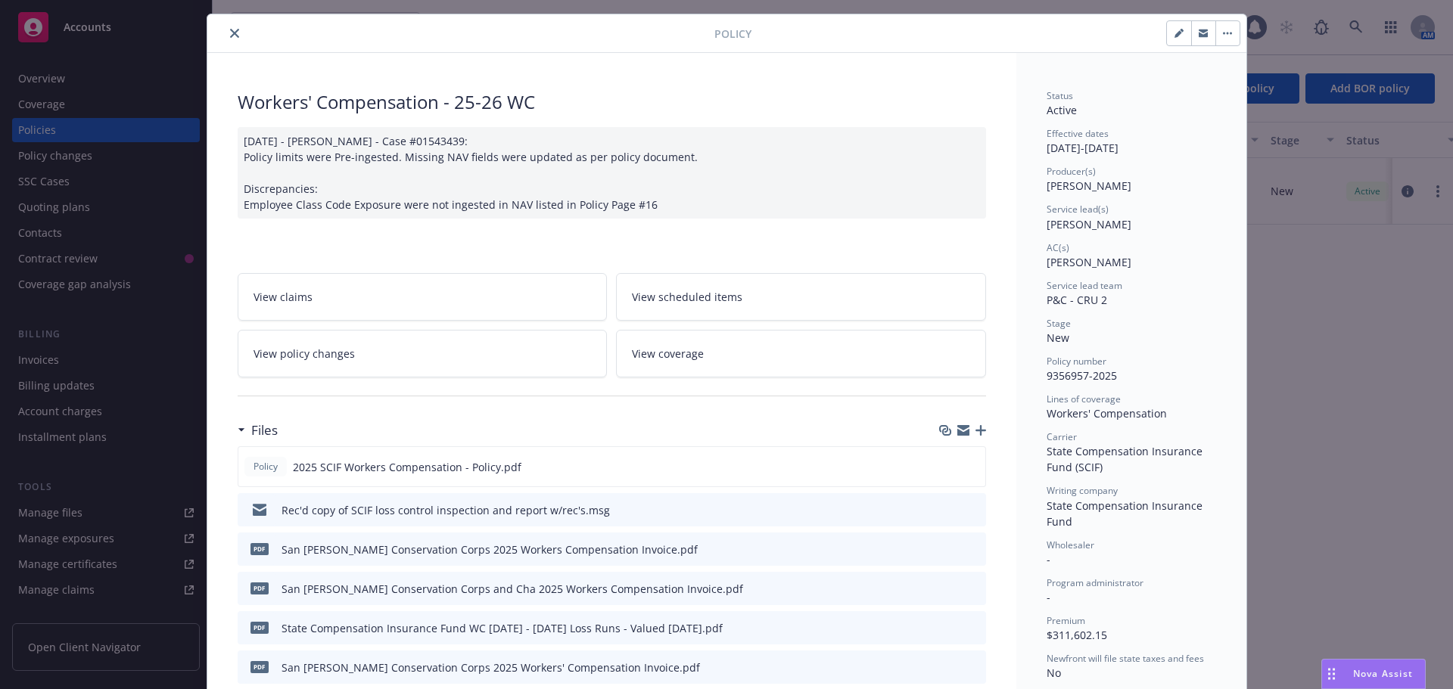
scroll to position [0, 0]
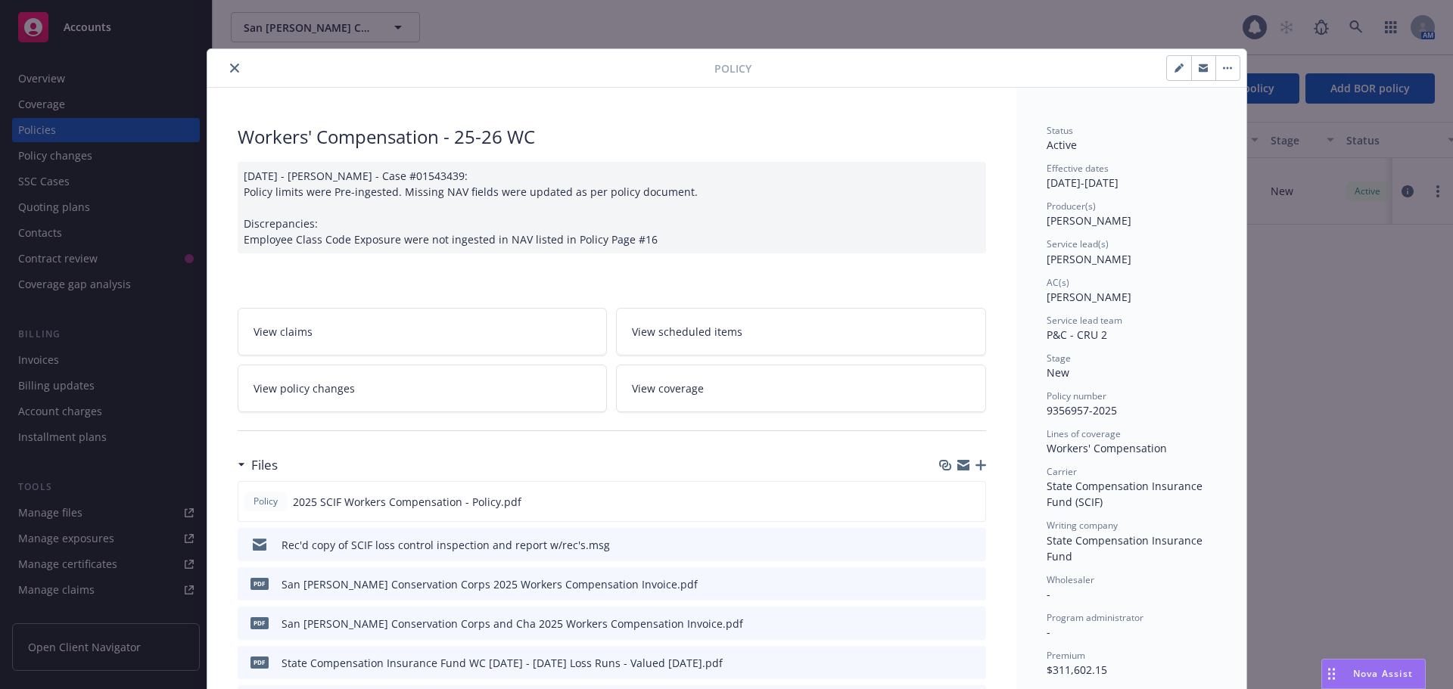
click at [232, 69] on icon "close" at bounding box center [234, 68] width 9 height 9
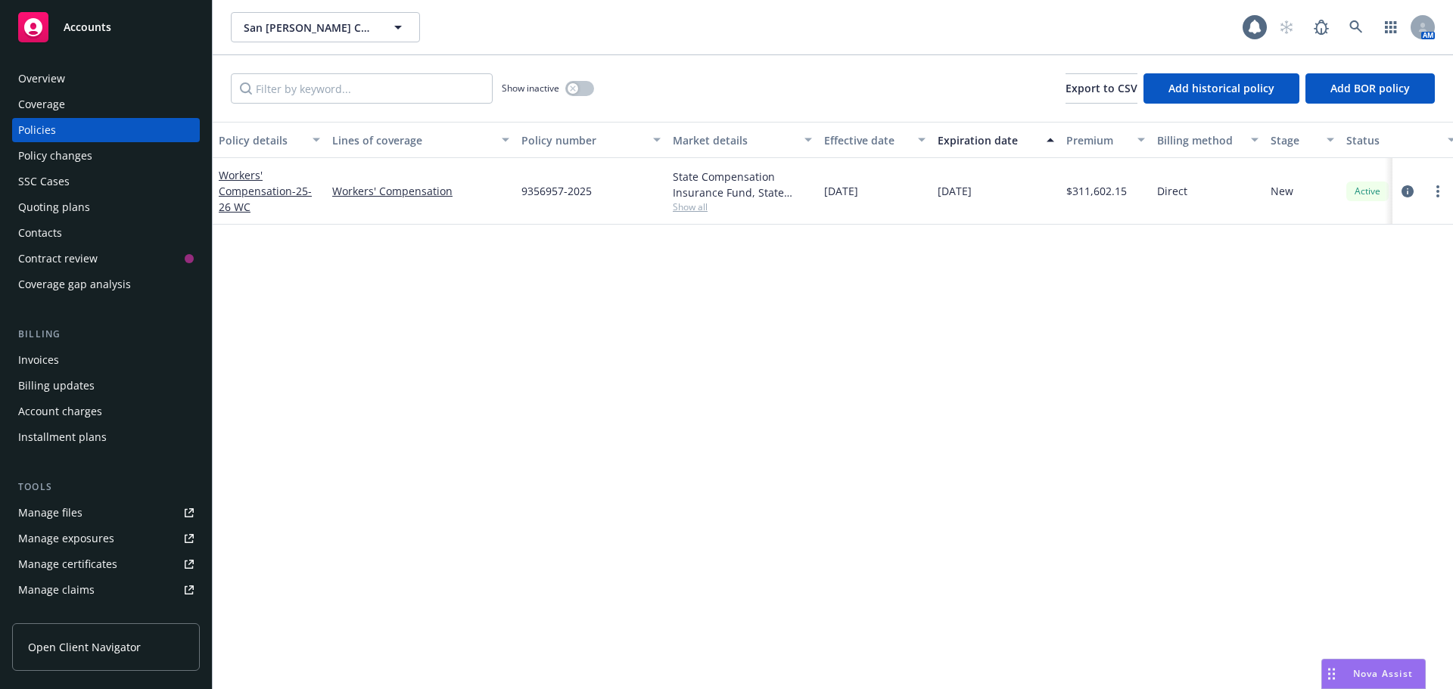
click at [112, 18] on div "Accounts" at bounding box center [106, 27] width 176 height 30
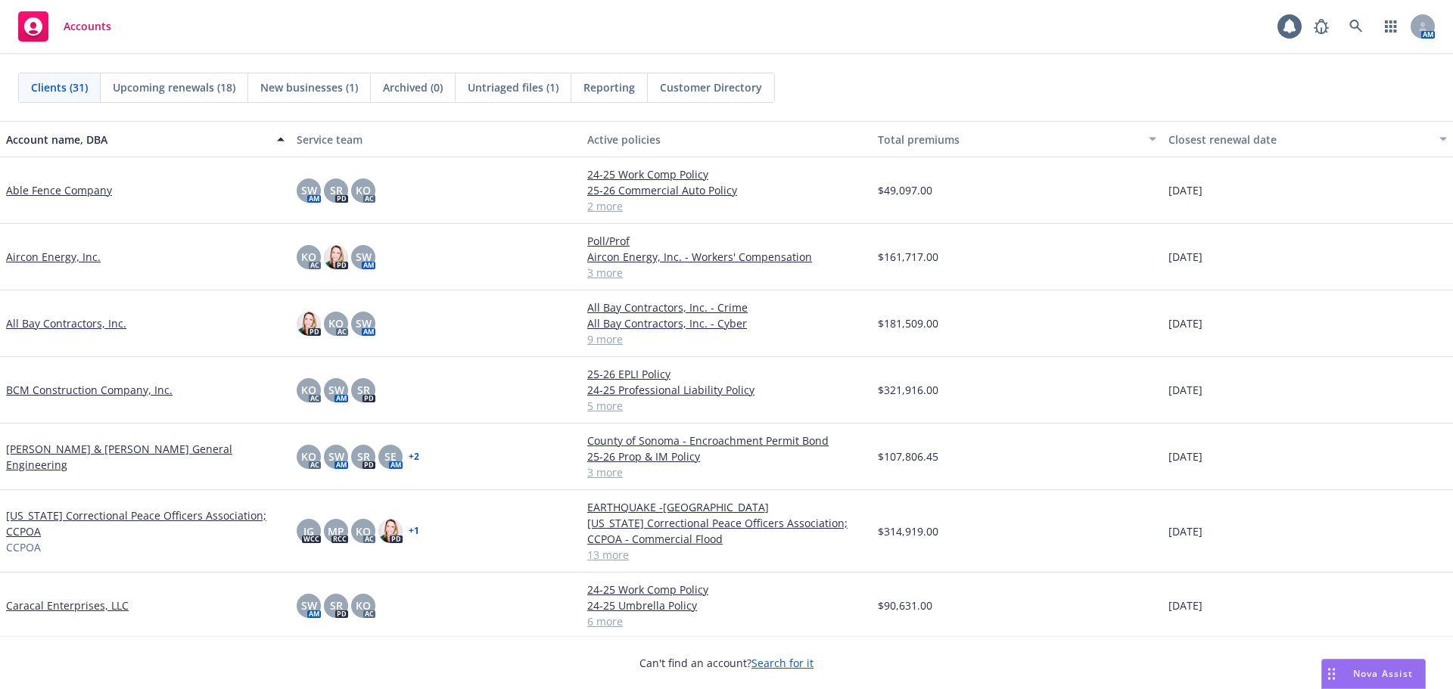
click at [72, 461] on link "[PERSON_NAME] & [PERSON_NAME] General Engineering" at bounding box center [145, 457] width 278 height 32
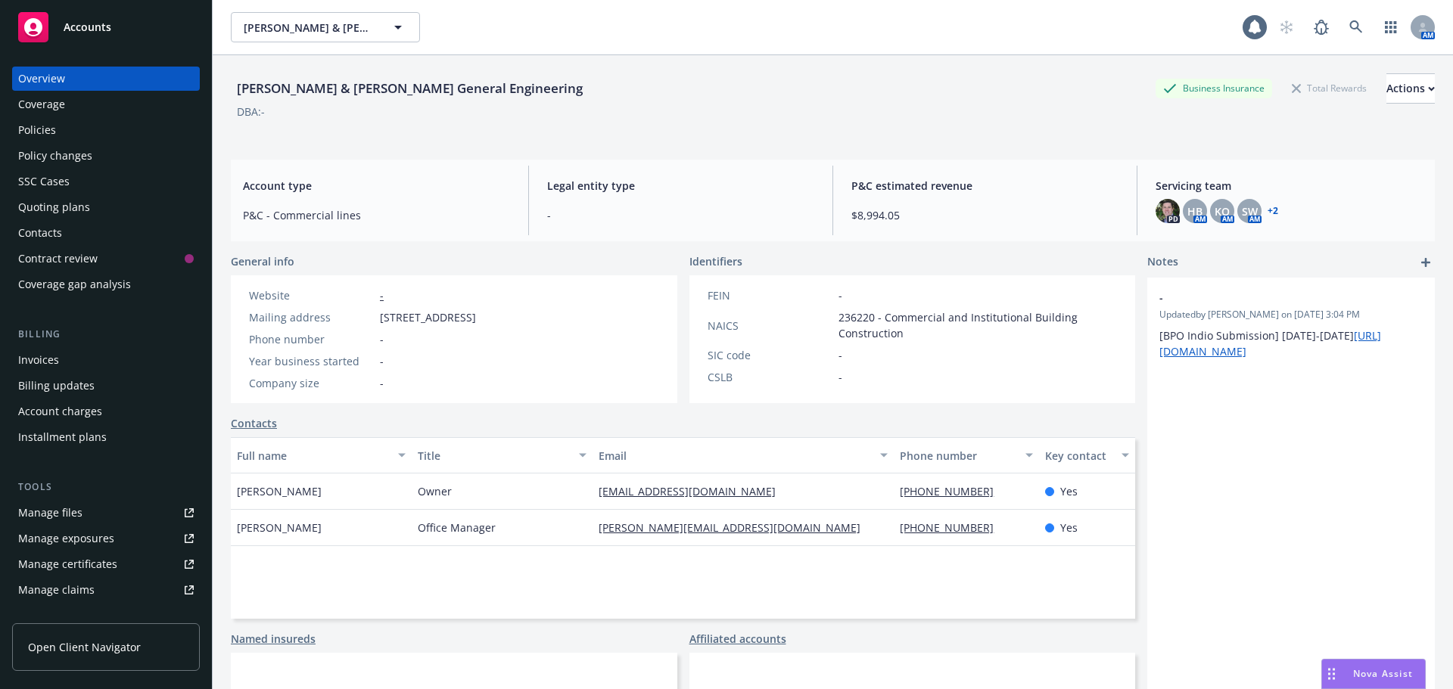
click at [39, 126] on div "Policies" at bounding box center [37, 130] width 38 height 24
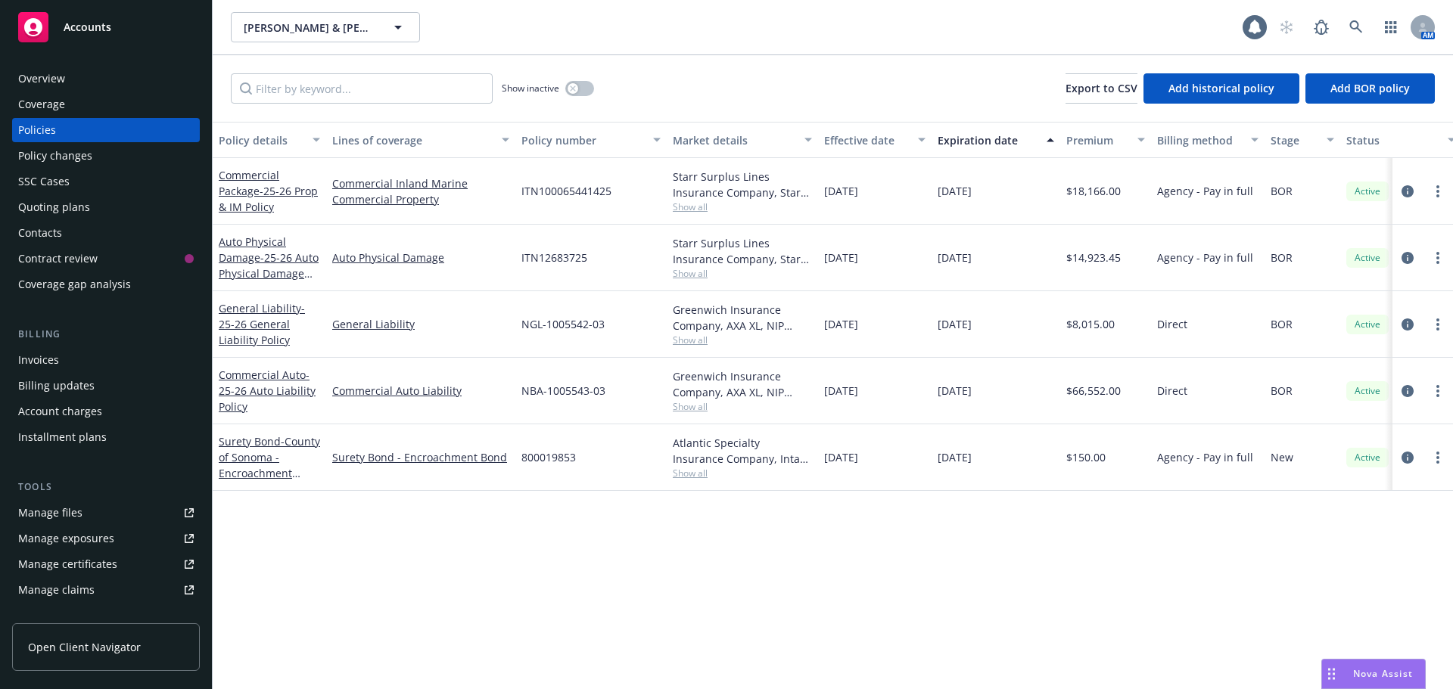
click at [83, 508] on link "Manage files" at bounding box center [106, 513] width 188 height 24
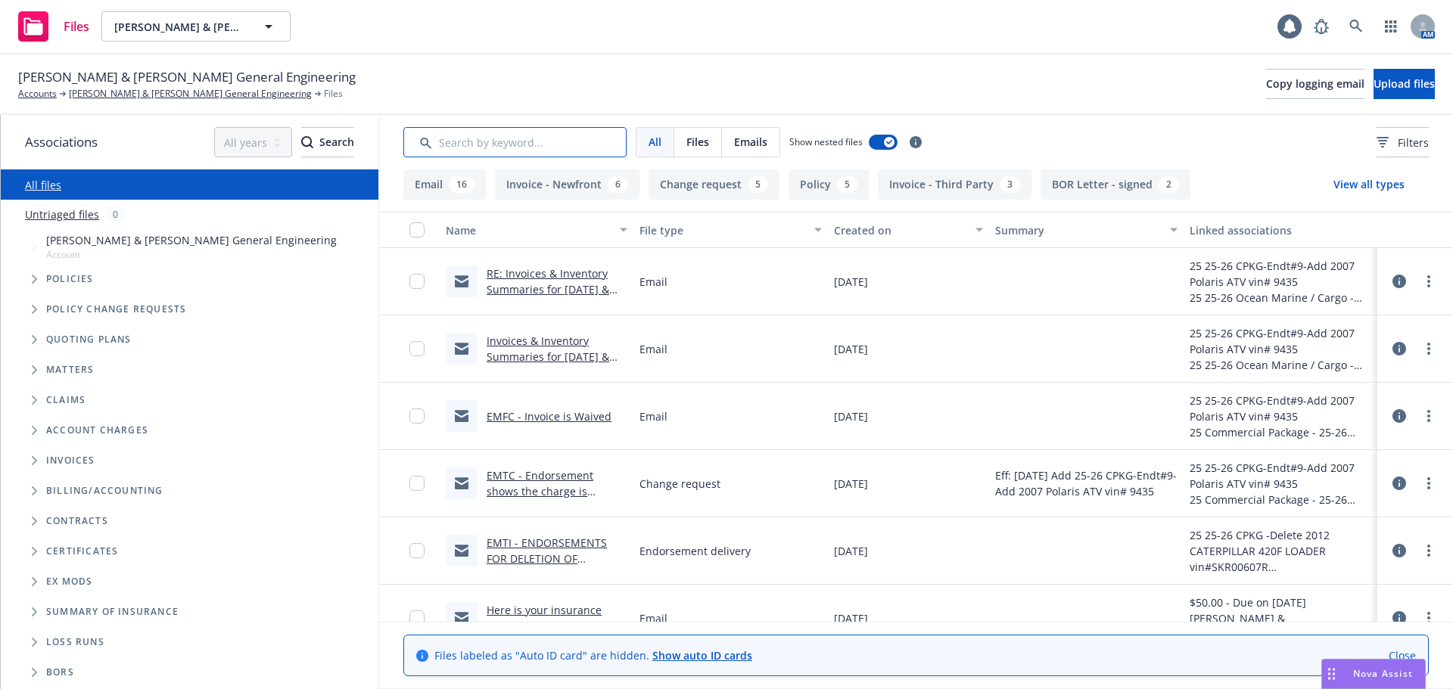
click at [455, 138] on input "Search by keyword..." at bounding box center [514, 142] width 223 height 30
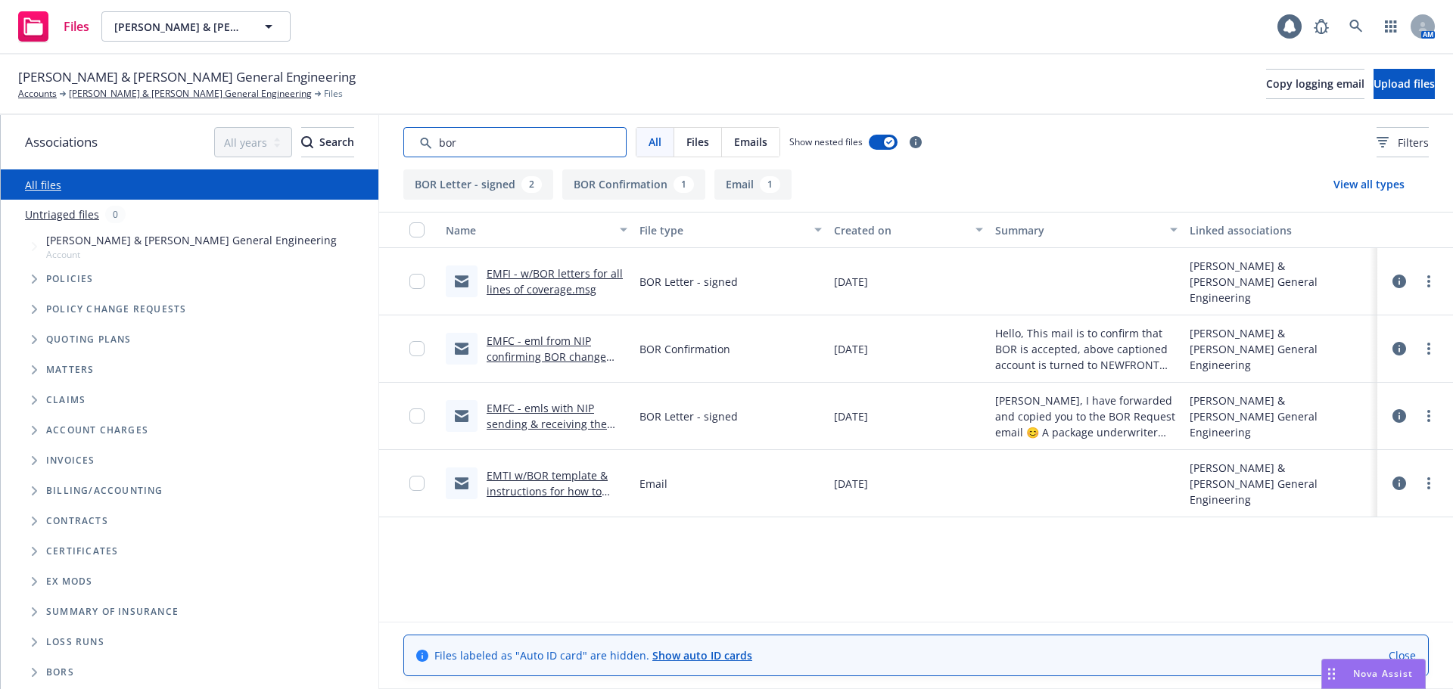
type input "bor"
click at [91, 95] on link "Bohan & Canelis General Engineering" at bounding box center [190, 94] width 243 height 14
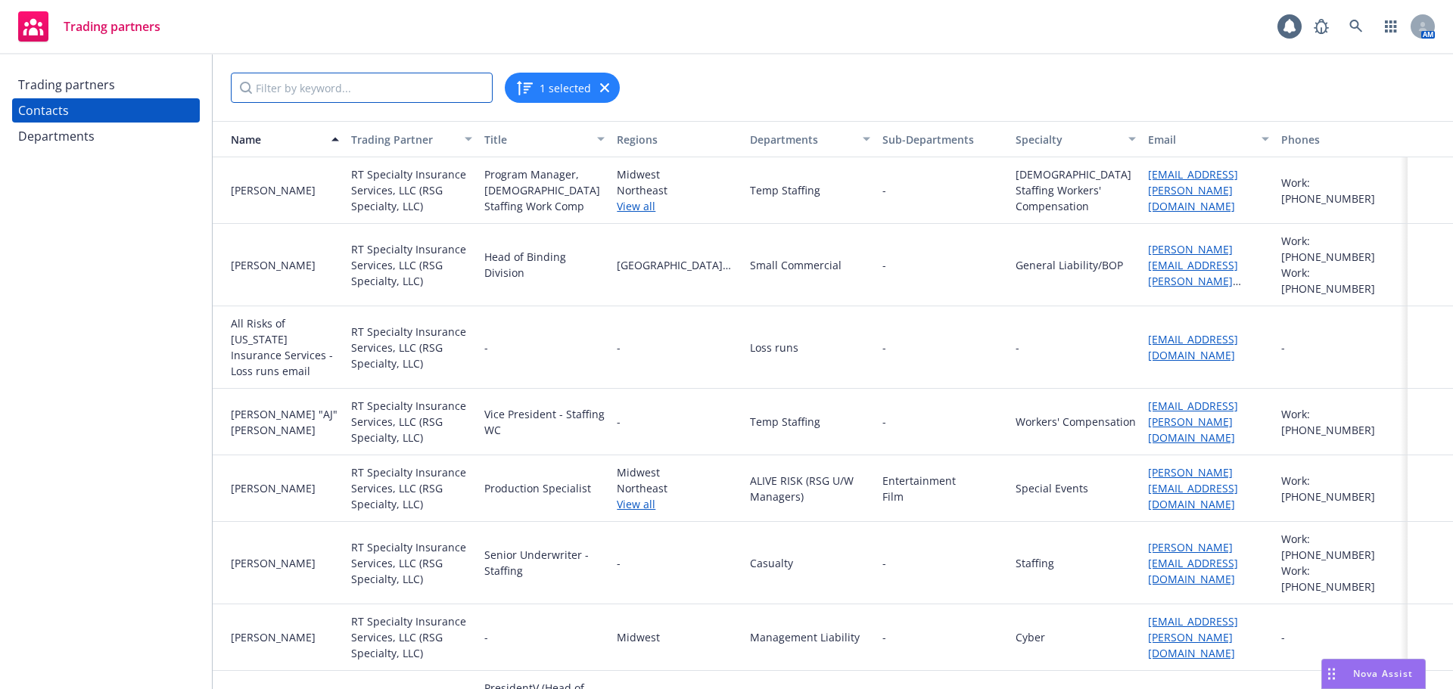
click at [340, 77] on input "Filter by keyword..." at bounding box center [362, 88] width 262 height 30
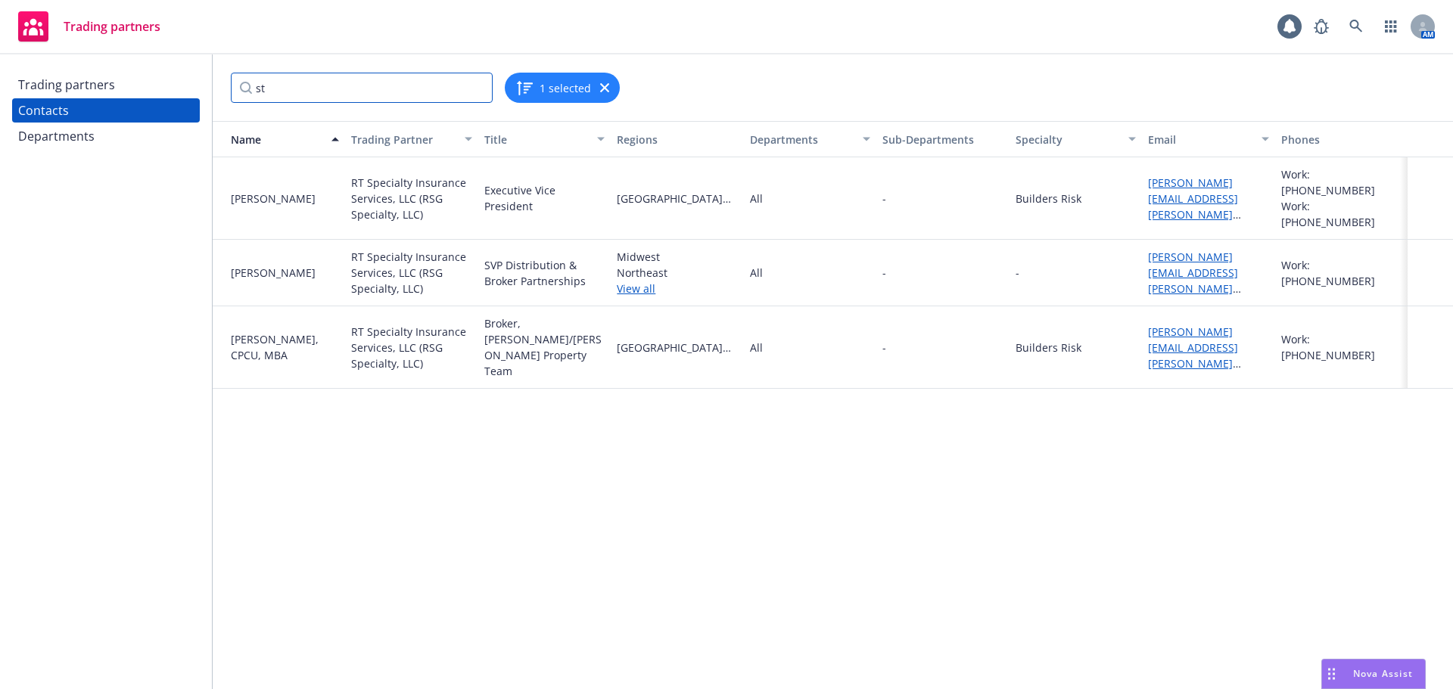
type input "s"
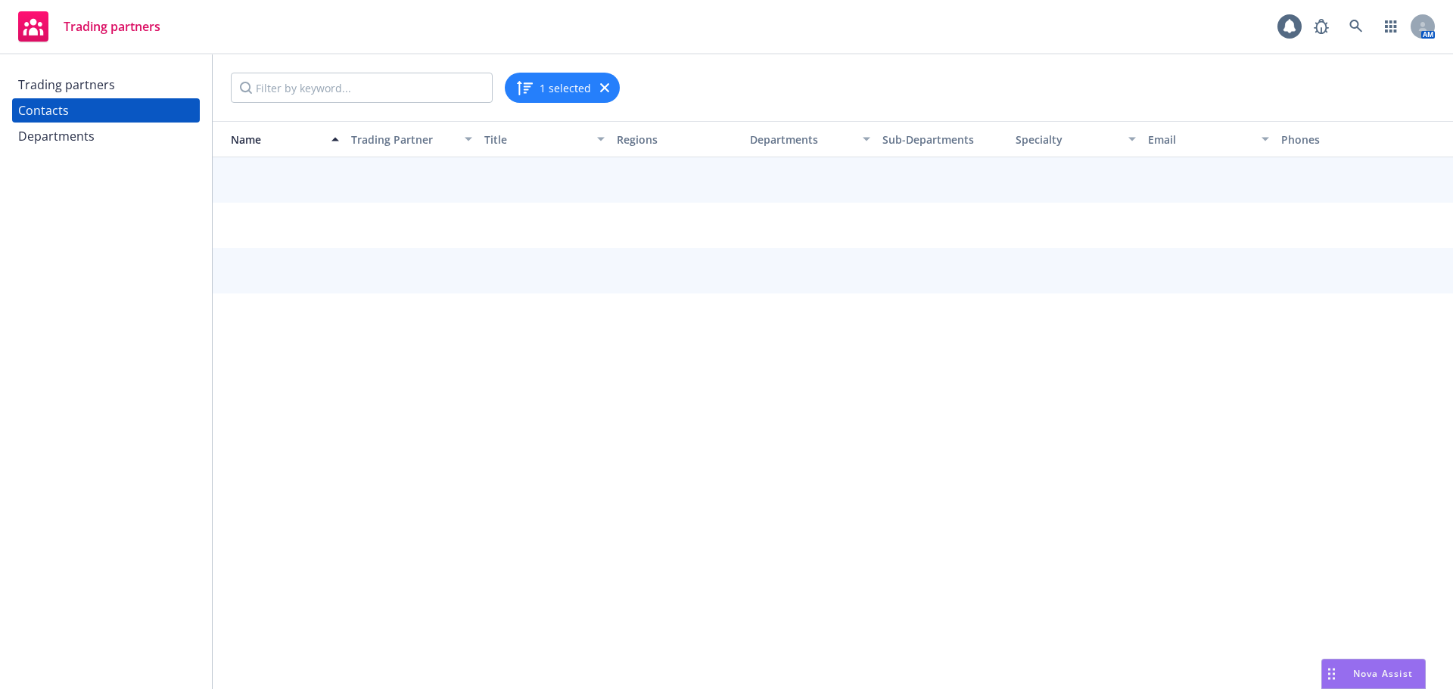
click at [69, 85] on div "Trading partners" at bounding box center [66, 85] width 97 height 24
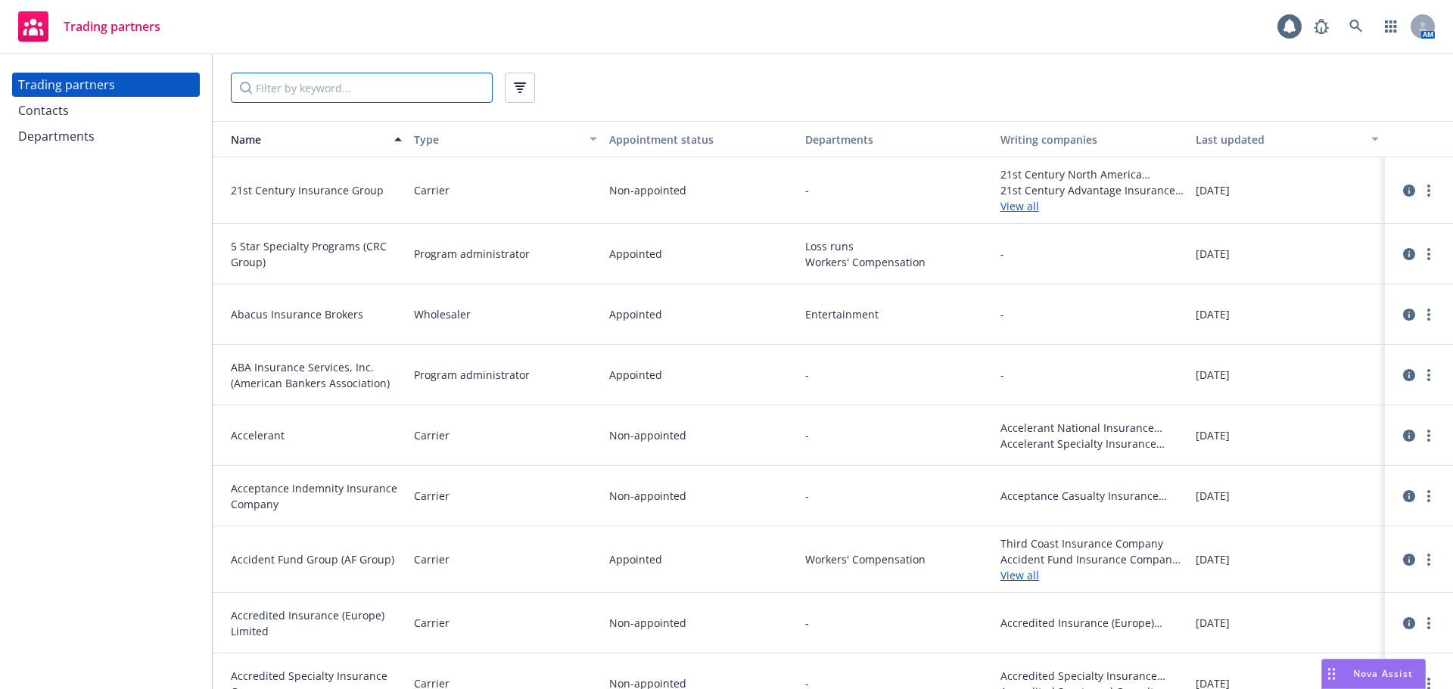
click at [293, 90] on input "Filter by keyword..." at bounding box center [362, 88] width 262 height 30
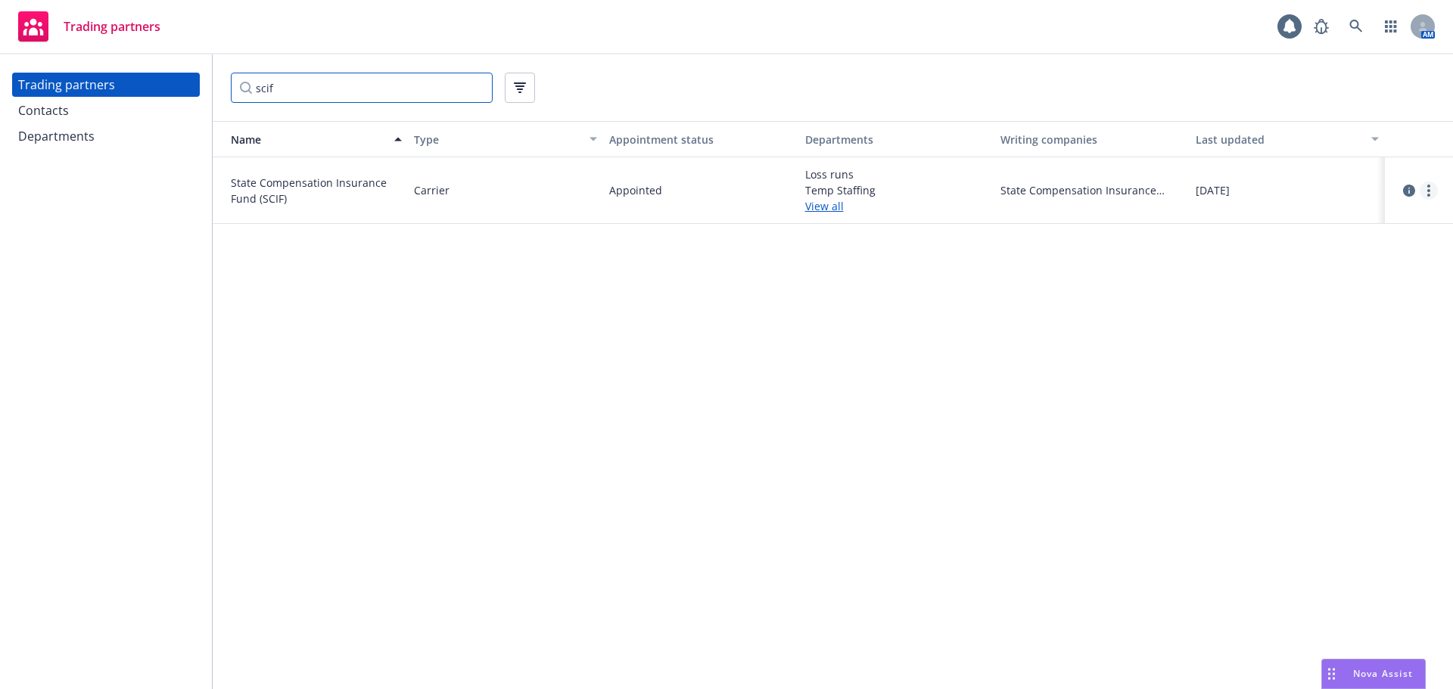
type input "scif"
click at [1427, 191] on link "more" at bounding box center [1428, 191] width 18 height 18
click at [1336, 221] on link "View contacts" at bounding box center [1352, 222] width 169 height 30
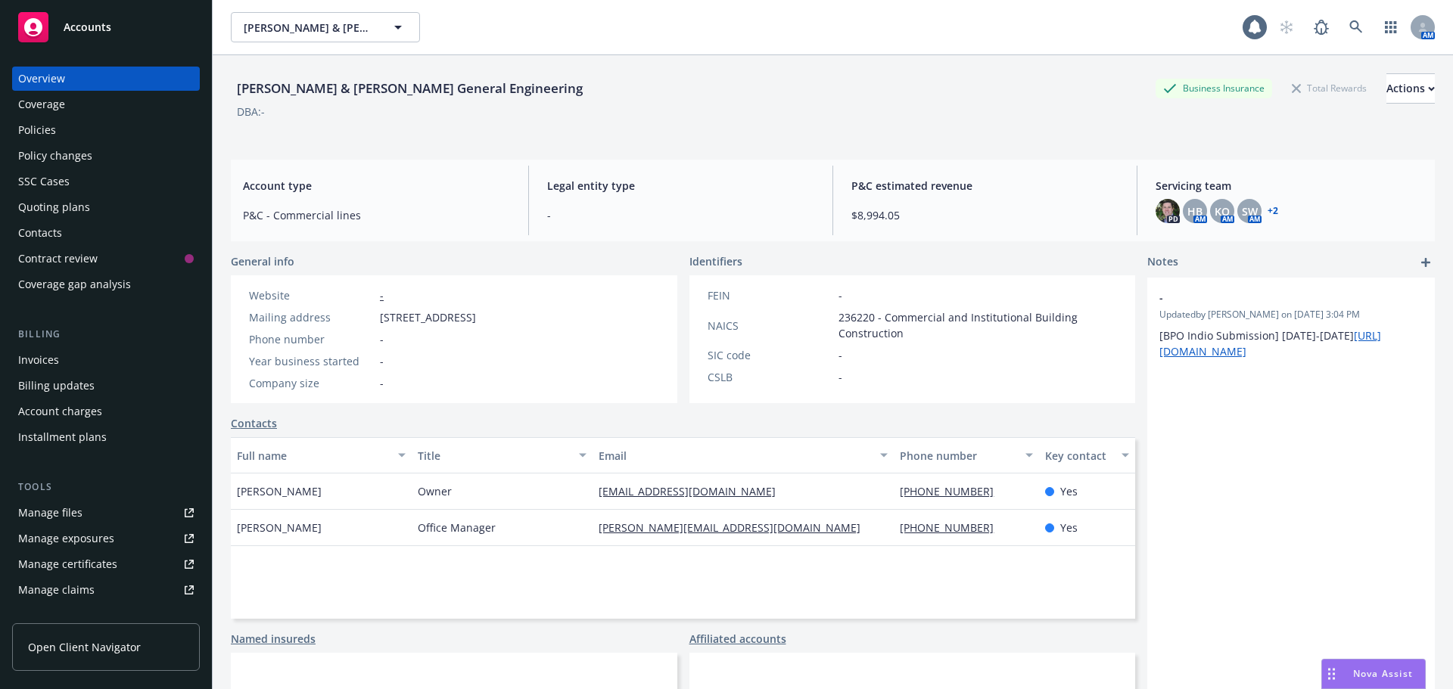
click at [64, 119] on div "Policies" at bounding box center [106, 130] width 176 height 24
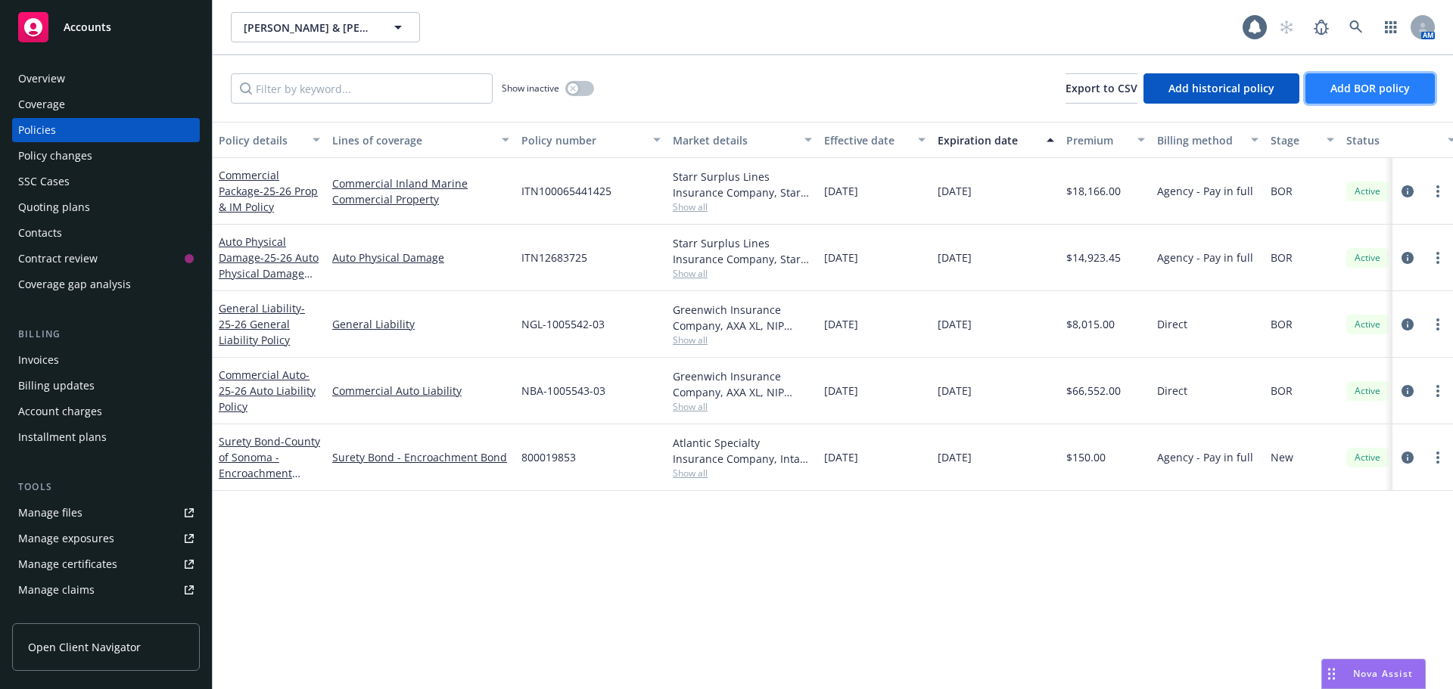
click at [1364, 93] on span "Add BOR policy" at bounding box center [1369, 88] width 79 height 14
select select "other"
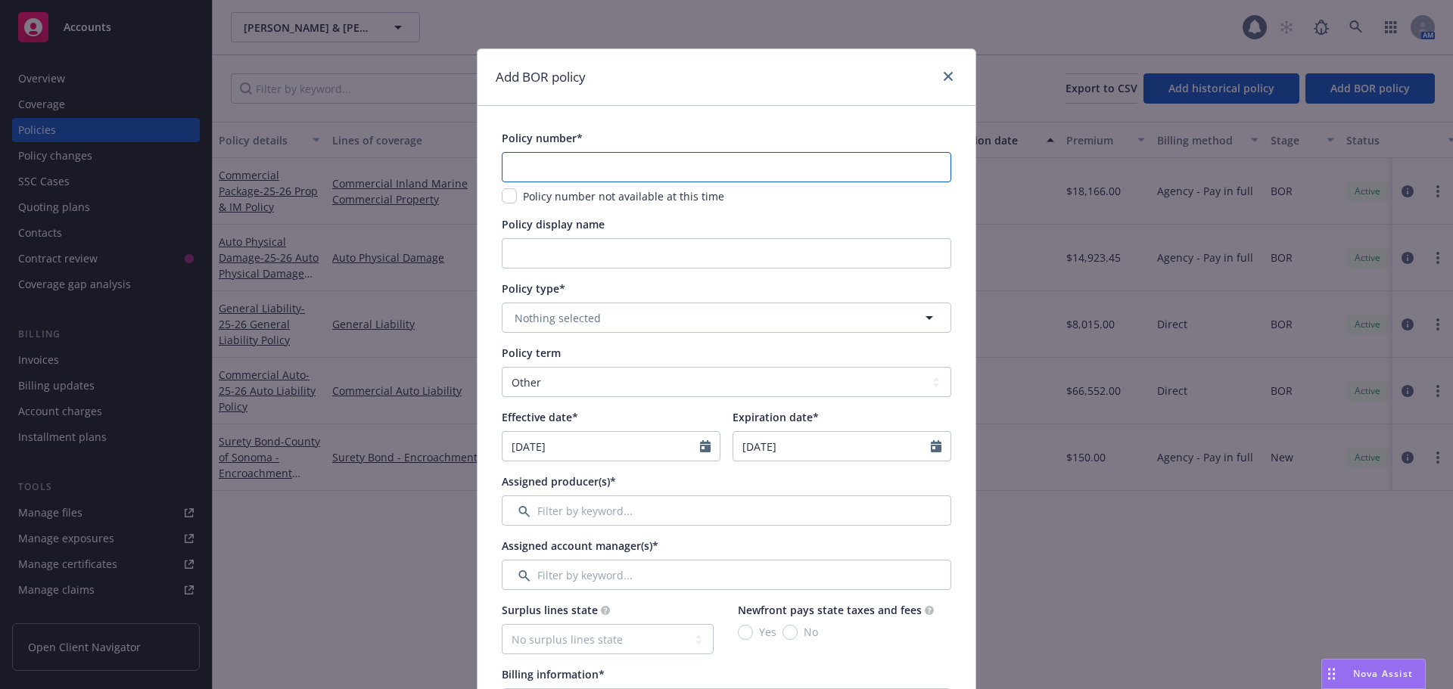
click at [611, 177] on input "text" at bounding box center [726, 167] width 449 height 30
type input "9141820"
type input "24-25 Work Comp"
click at [635, 315] on button "Nothing selected" at bounding box center [726, 318] width 449 height 30
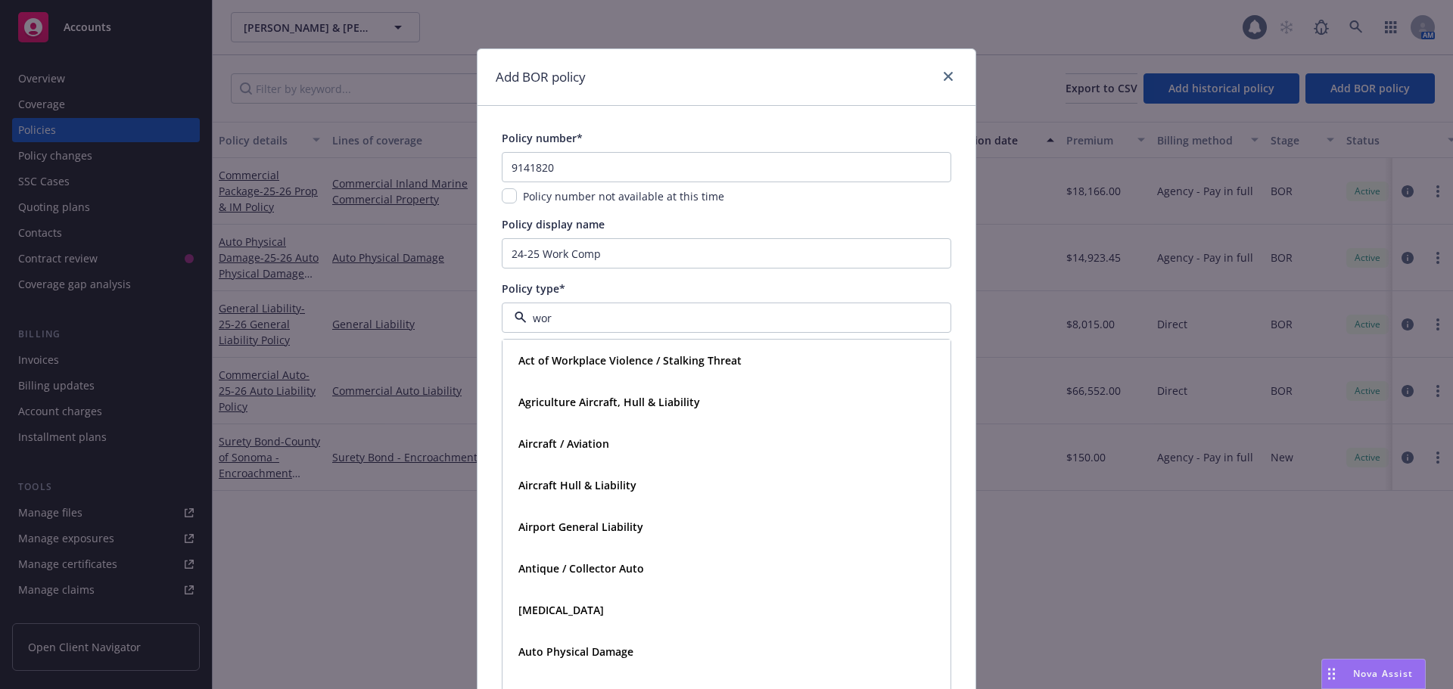
type input "work"
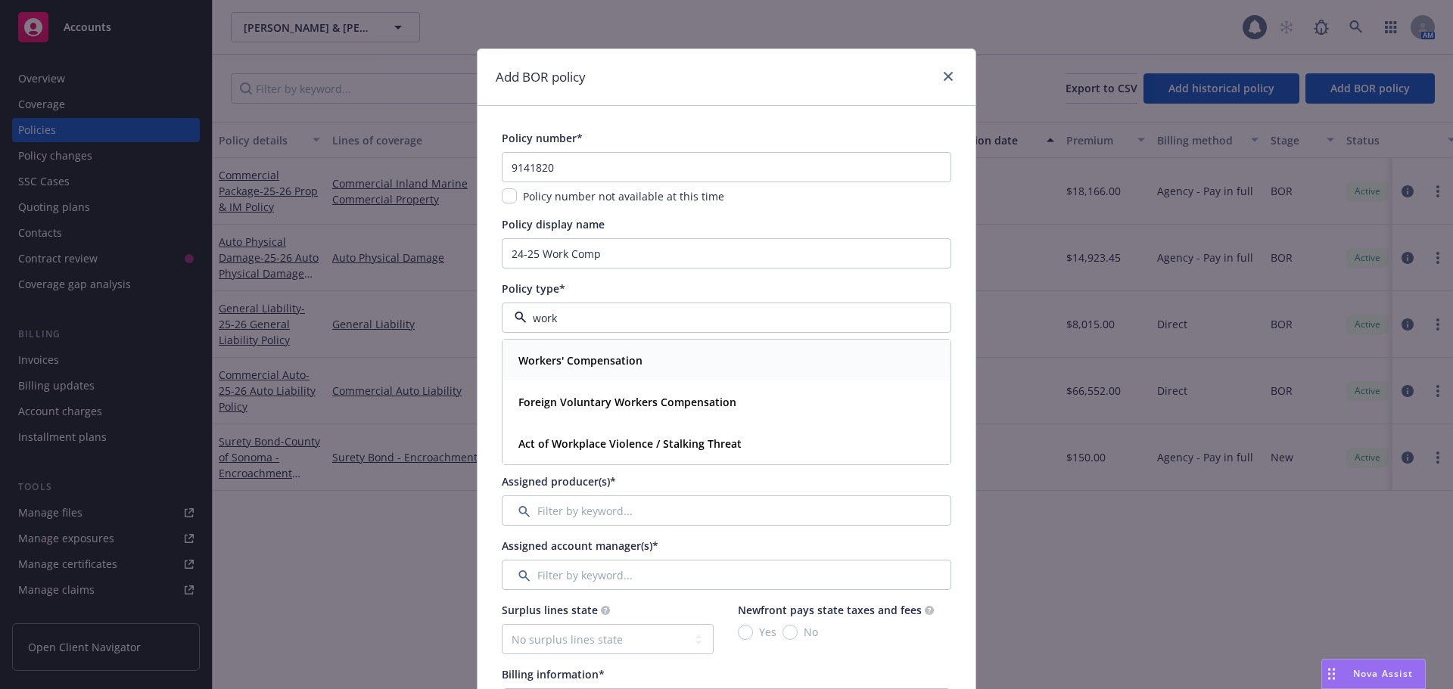
click at [605, 378] on div "Workers' Compensation" at bounding box center [726, 360] width 446 height 40
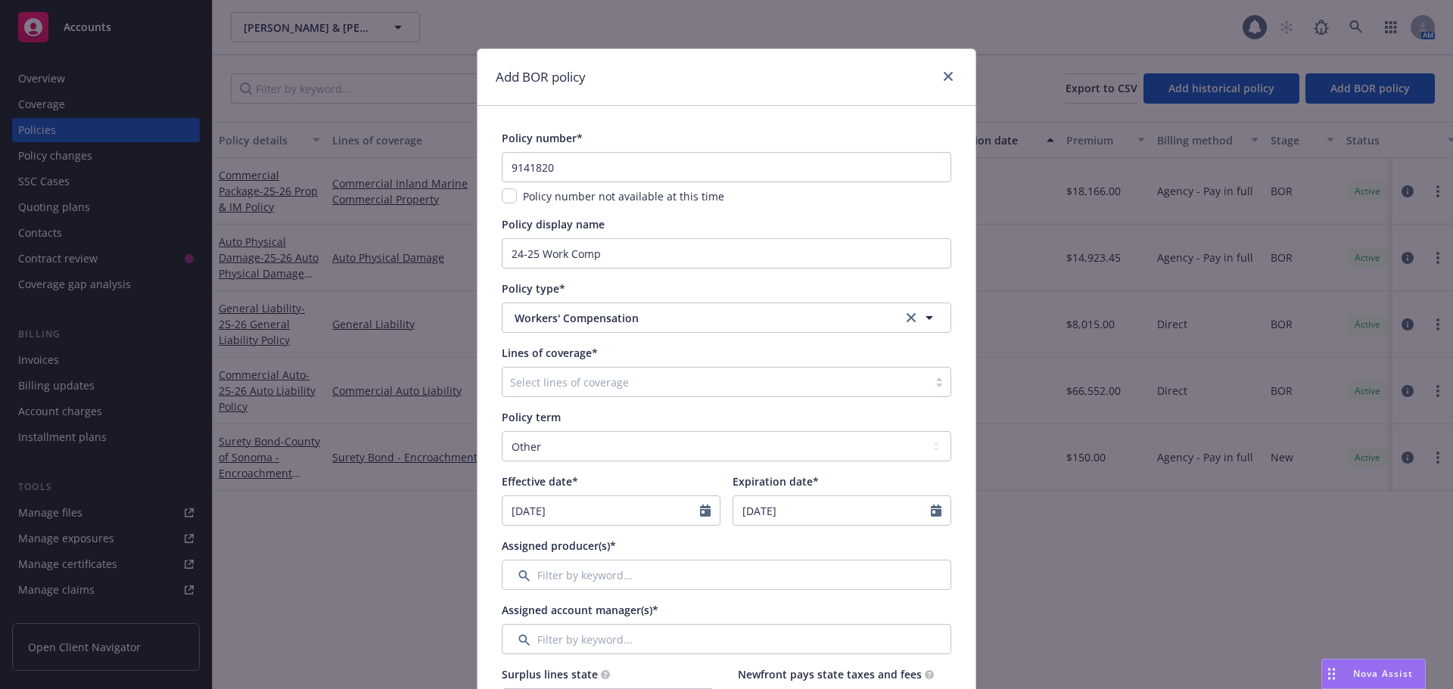
click at [576, 381] on div at bounding box center [715, 382] width 410 height 18
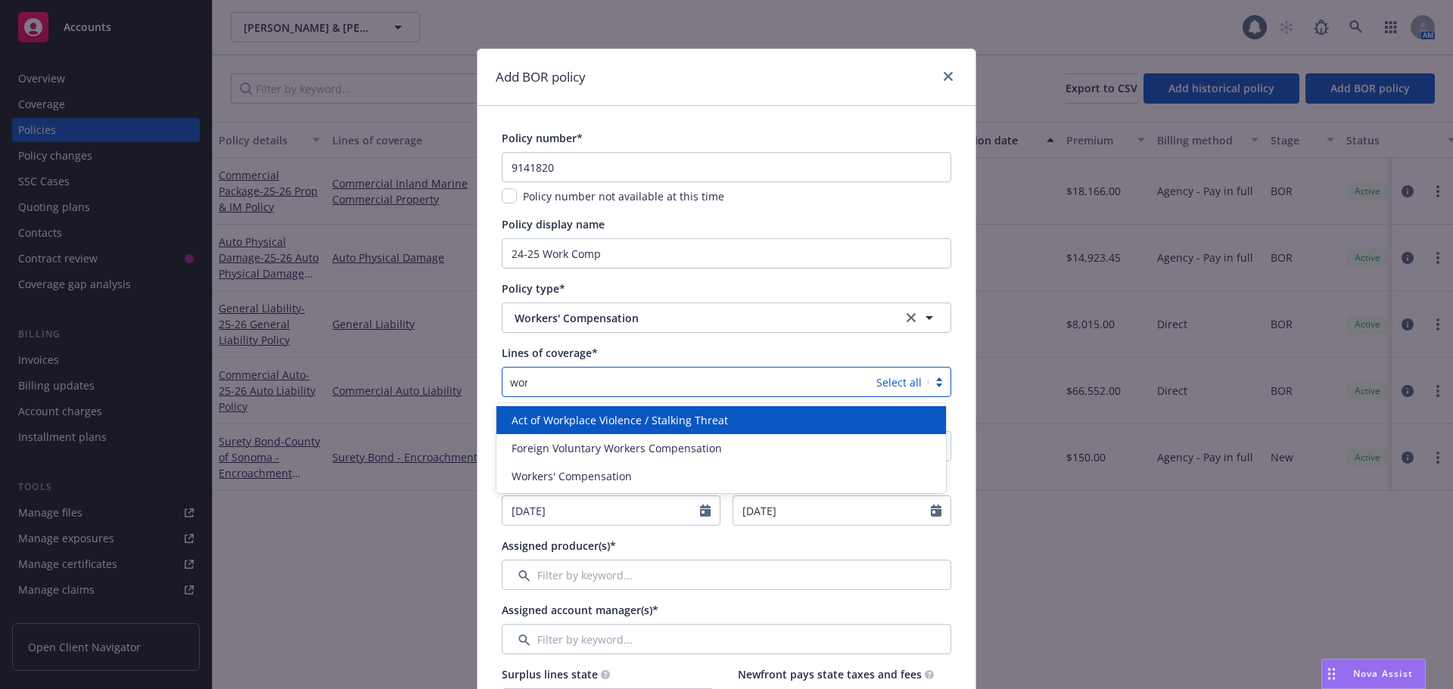
type input "work"
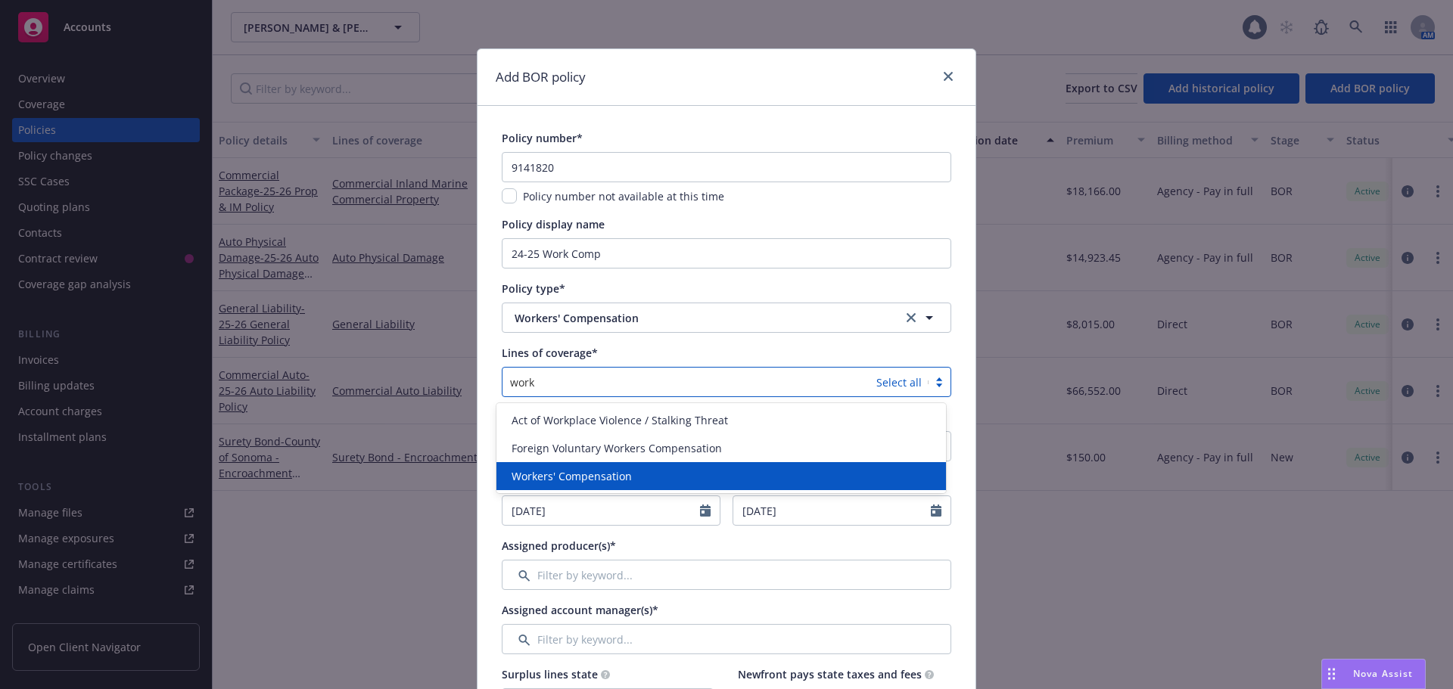
click at [575, 486] on div "Workers' Compensation" at bounding box center [720, 476] width 449 height 28
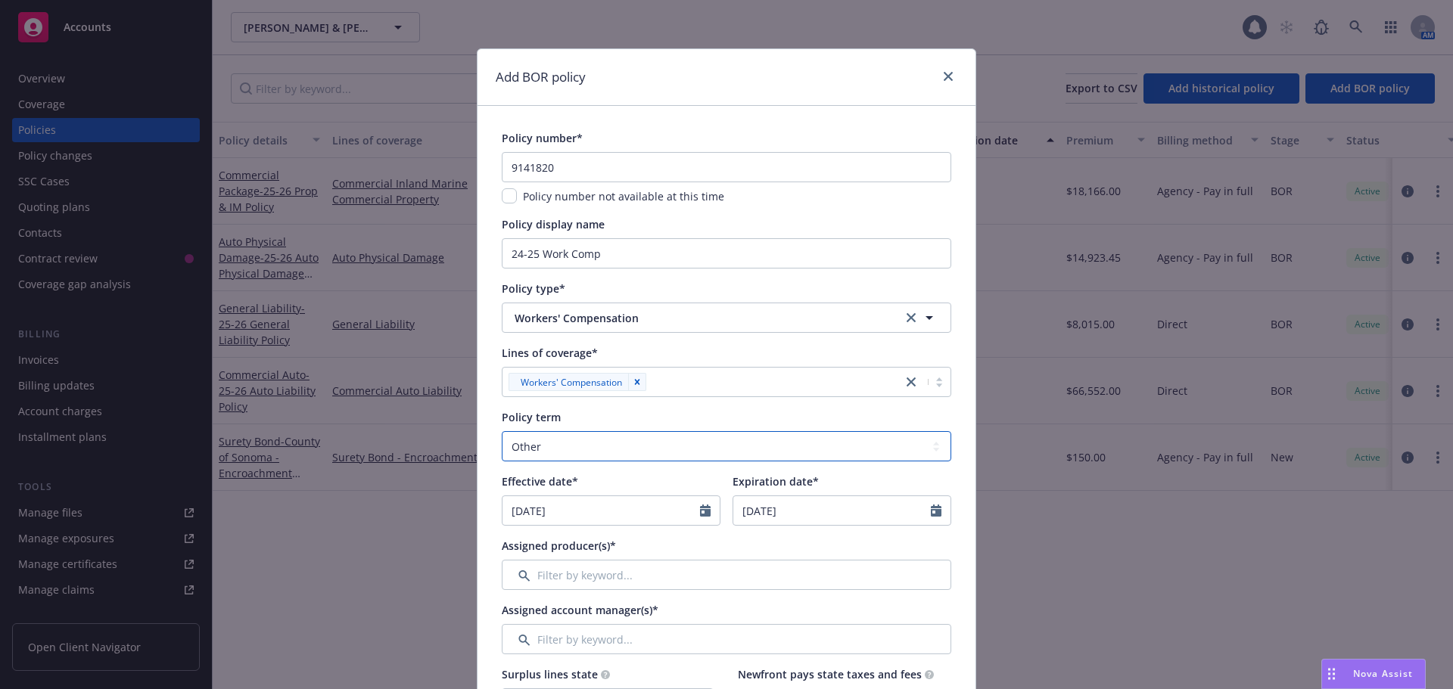
drag, startPoint x: 621, startPoint y: 443, endPoint x: 620, endPoint y: 434, distance: 8.5
click at [621, 443] on select "Select policy term 12 Month 6 Month 4 Month 3 Month 2 Month 1 Month 36 Month (3…" at bounding box center [726, 446] width 449 height 30
select select "12"
click at [502, 431] on select "Select policy term 12 Month 6 Month 4 Month 3 Month 2 Month 1 Month 36 Month (3…" at bounding box center [726, 446] width 449 height 30
click at [700, 511] on icon "Calendar" at bounding box center [705, 511] width 11 height 12
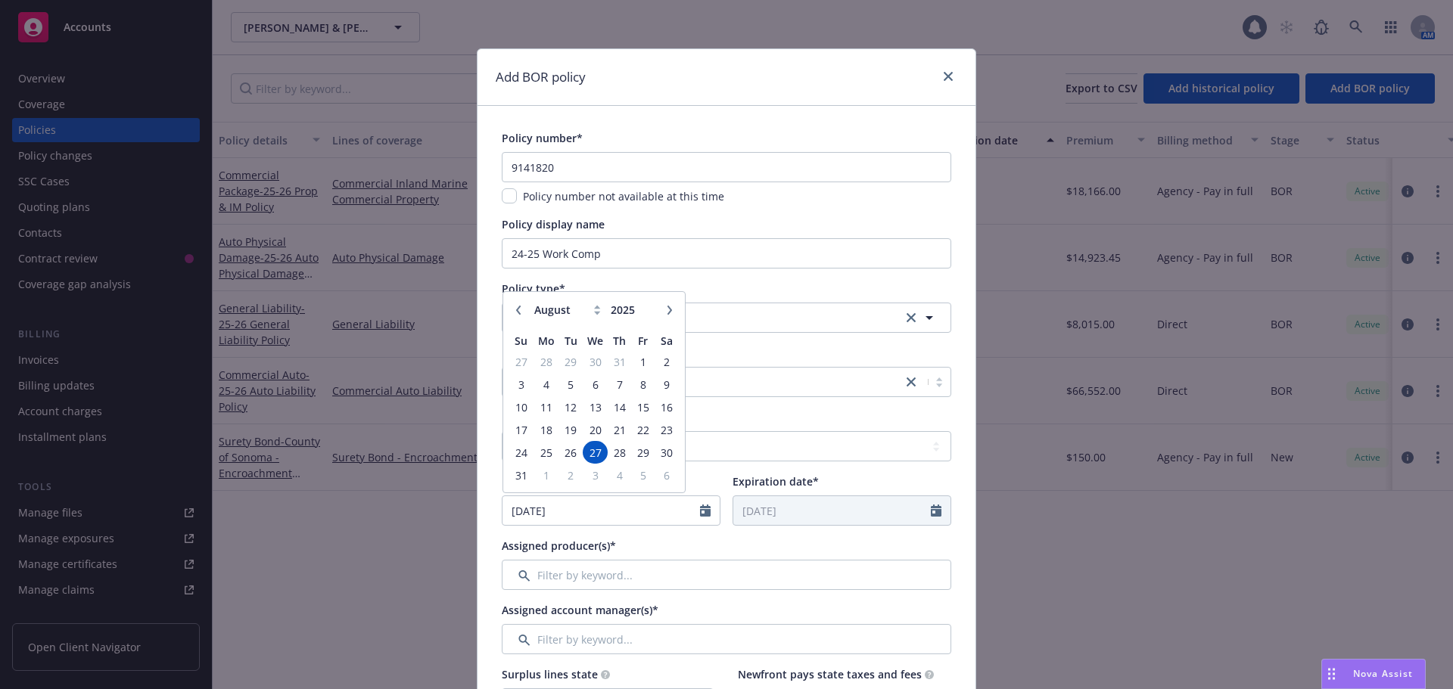
click at [517, 309] on icon "button" at bounding box center [518, 310] width 9 height 9
click at [516, 309] on icon "button" at bounding box center [518, 310] width 9 height 9
click at [515, 311] on icon "button" at bounding box center [518, 310] width 9 height 9
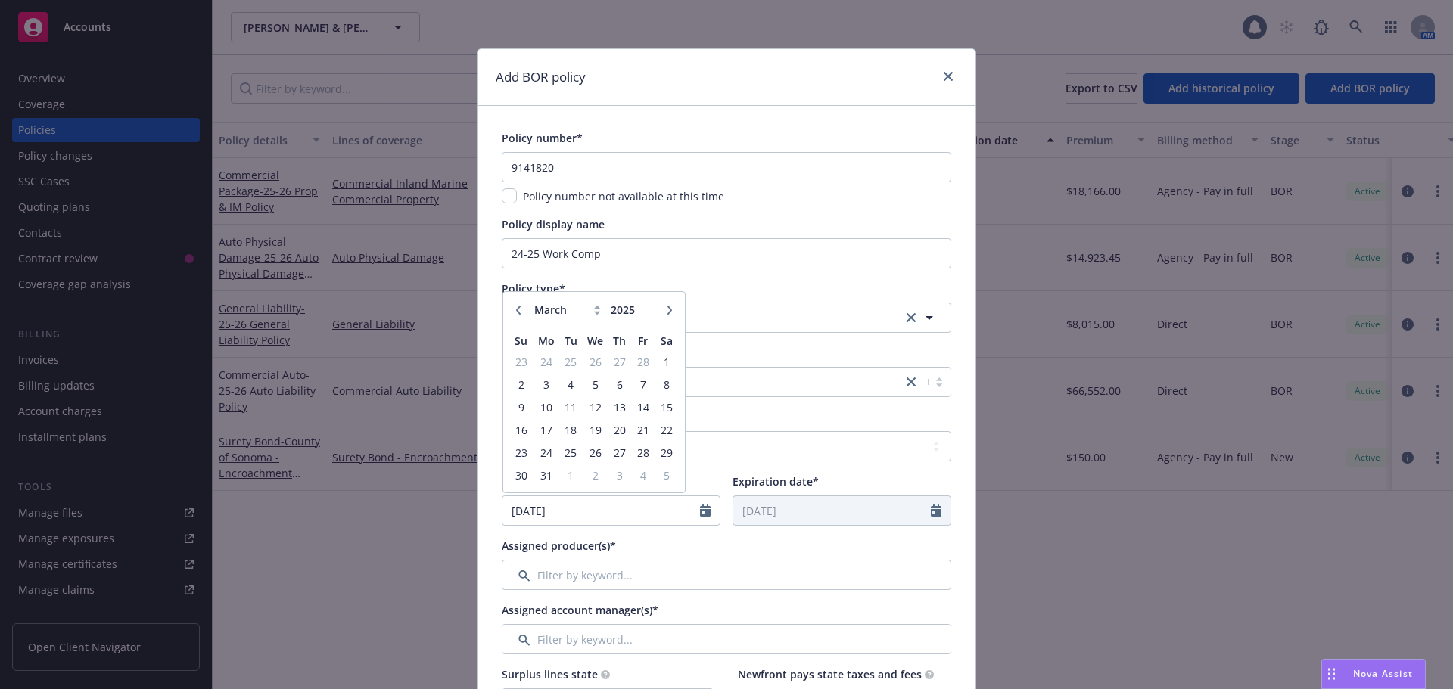
click at [515, 311] on icon "button" at bounding box center [518, 310] width 9 height 9
select select "12"
type input "2024"
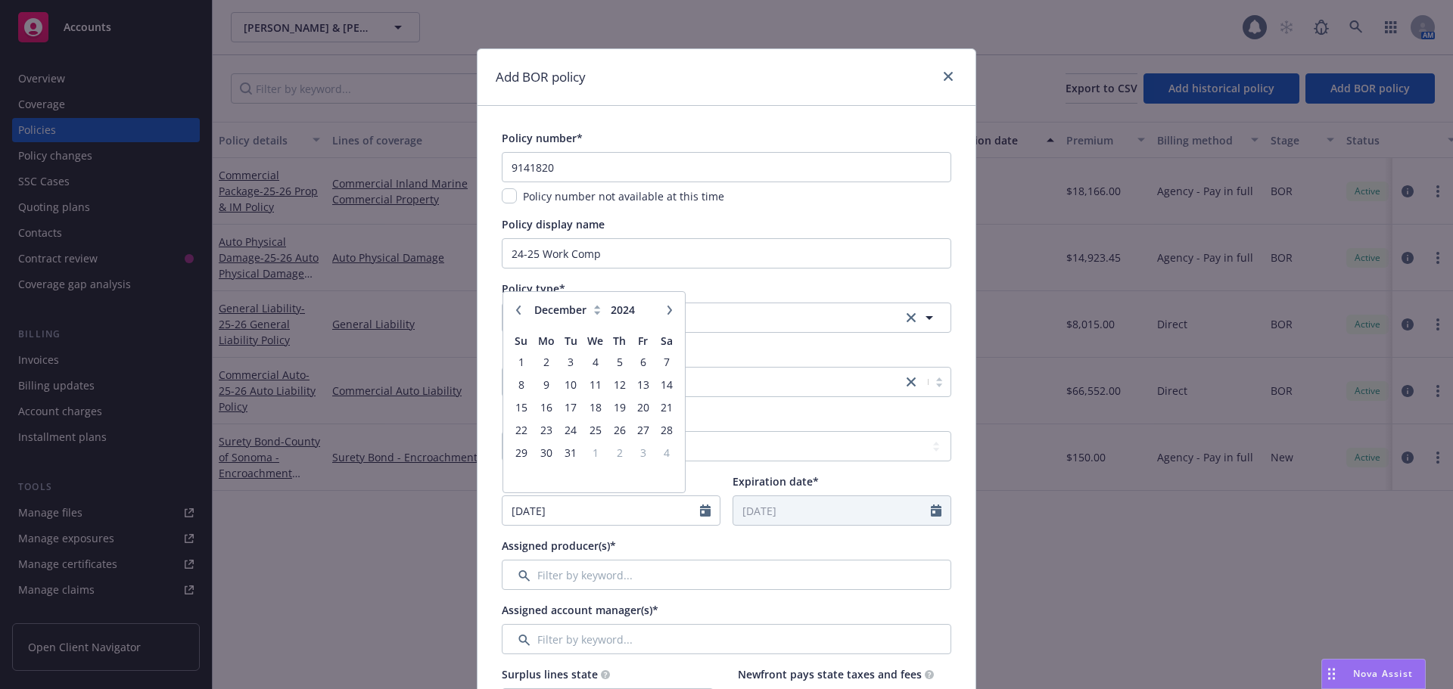
click at [515, 311] on icon "button" at bounding box center [518, 310] width 9 height 9
select select "10"
click at [561, 362] on span "1" at bounding box center [571, 362] width 20 height 19
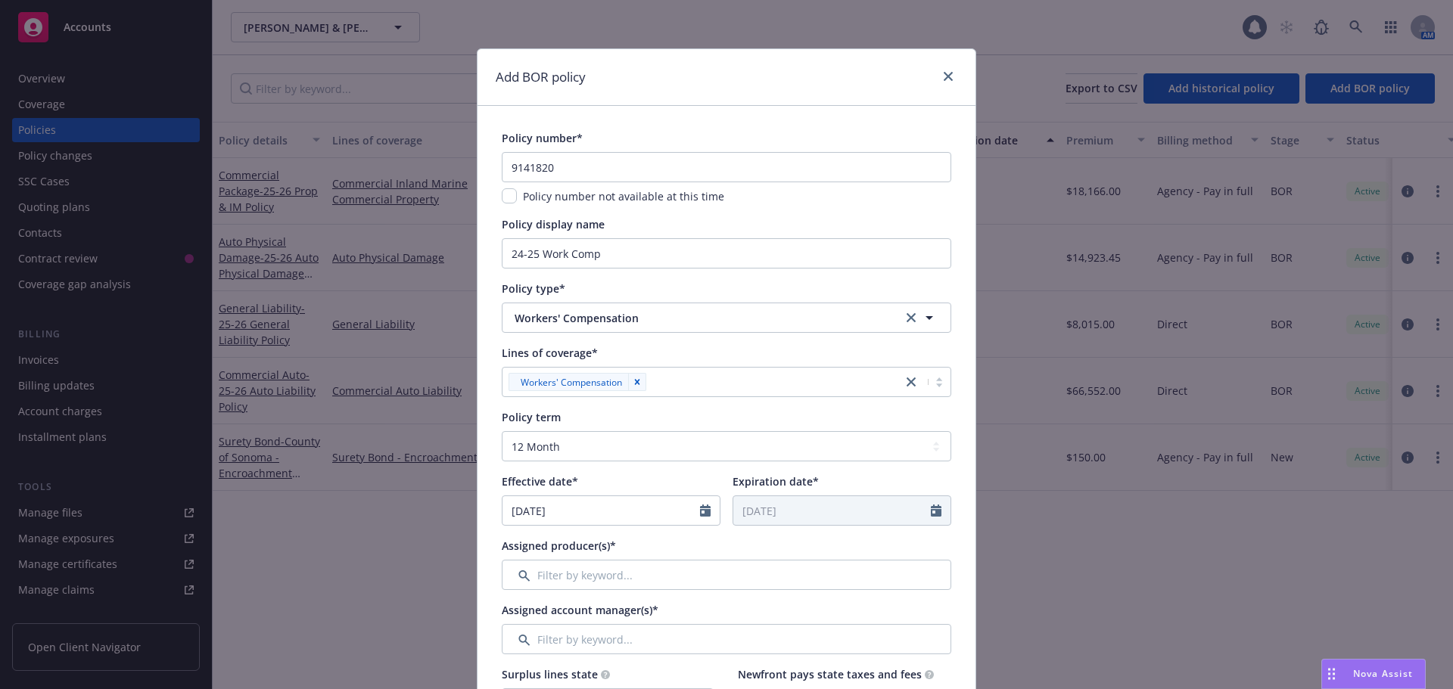
type input "[DATE]"
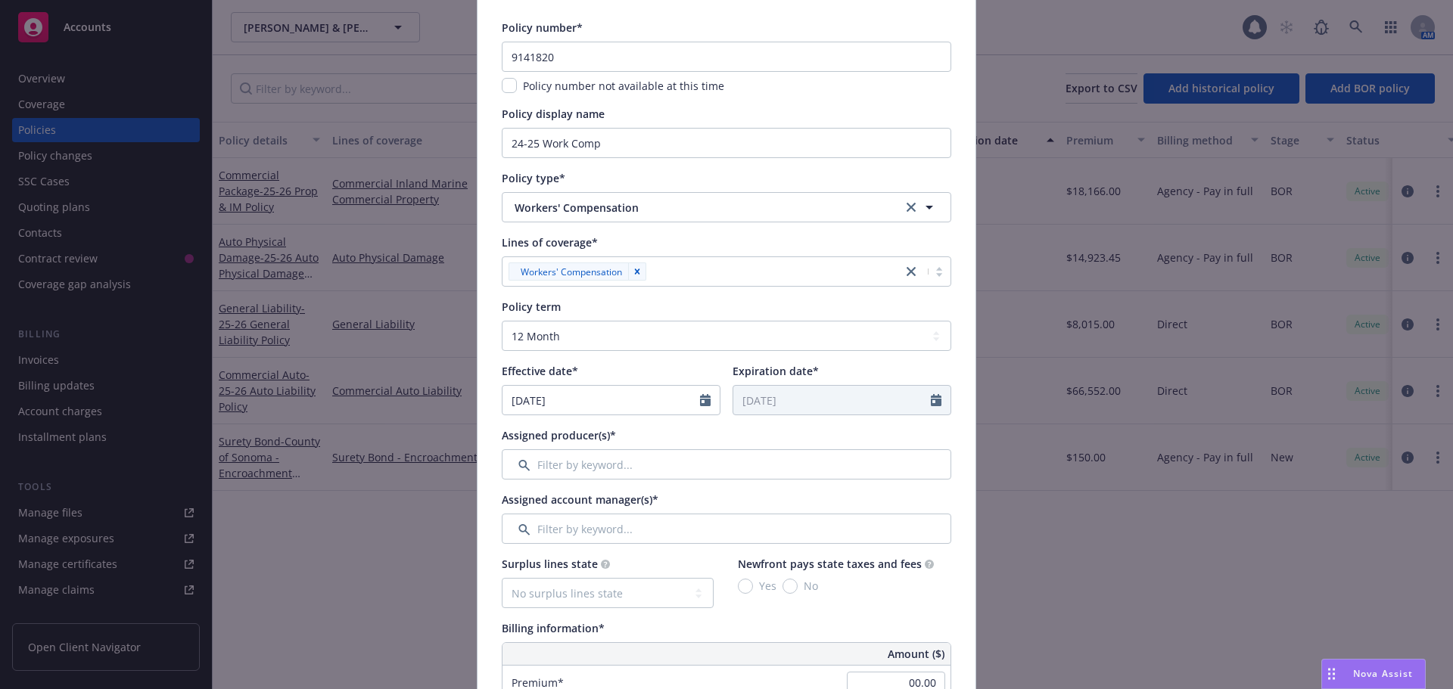
scroll to position [227, 0]
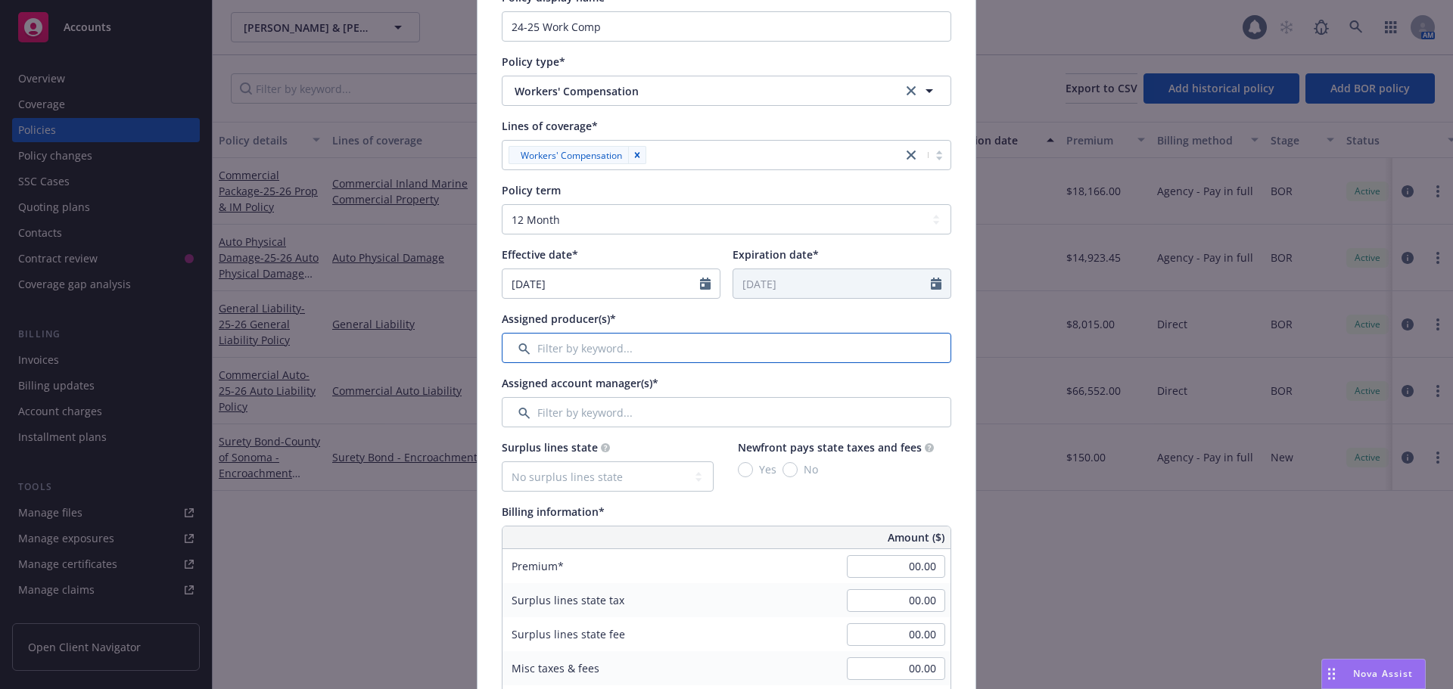
click at [563, 349] on input "Filter by keyword..." at bounding box center [726, 348] width 449 height 30
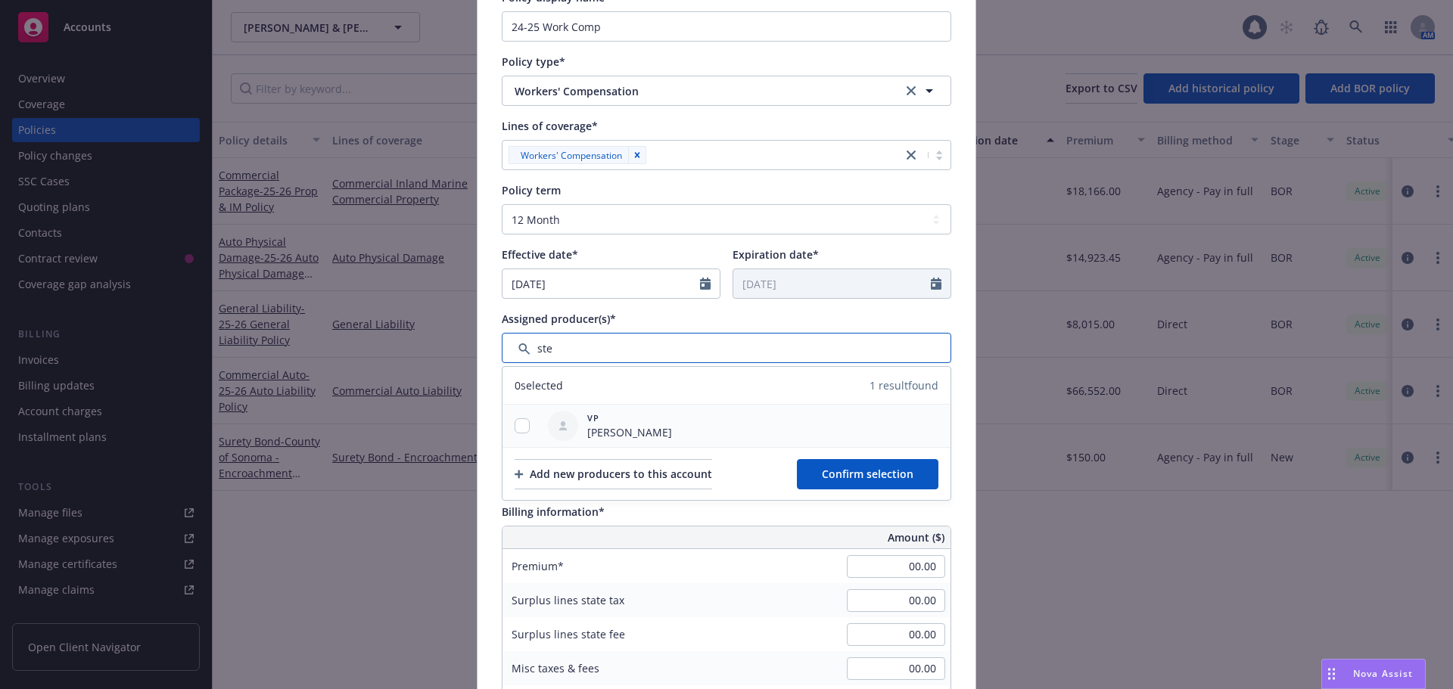
type input "ste"
click at [517, 421] on input "checkbox" at bounding box center [521, 425] width 15 height 15
checkbox input "true"
drag, startPoint x: 873, startPoint y: 496, endPoint x: 847, endPoint y: 471, distance: 36.4
click at [873, 492] on div "Add new producers to this account Confirm selection" at bounding box center [726, 473] width 448 height 53
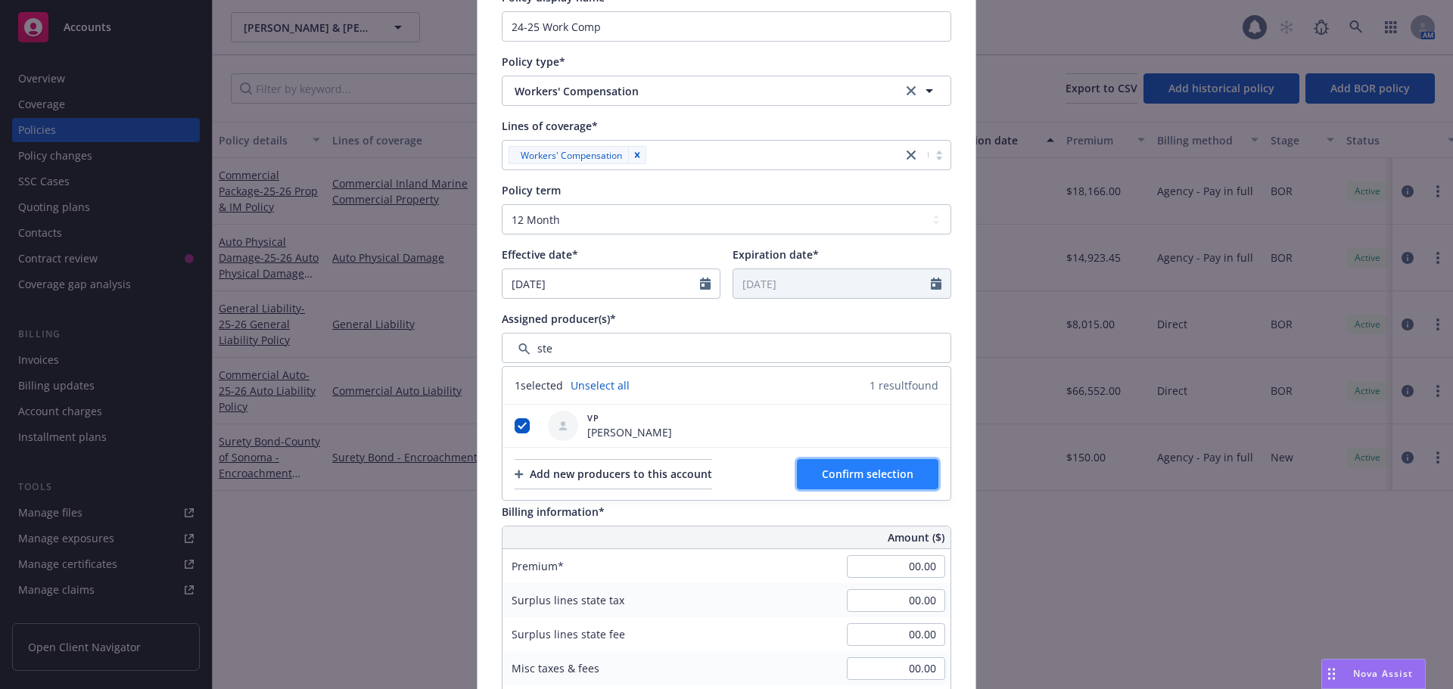
click at [847, 470] on span "Confirm selection" at bounding box center [868, 474] width 92 height 14
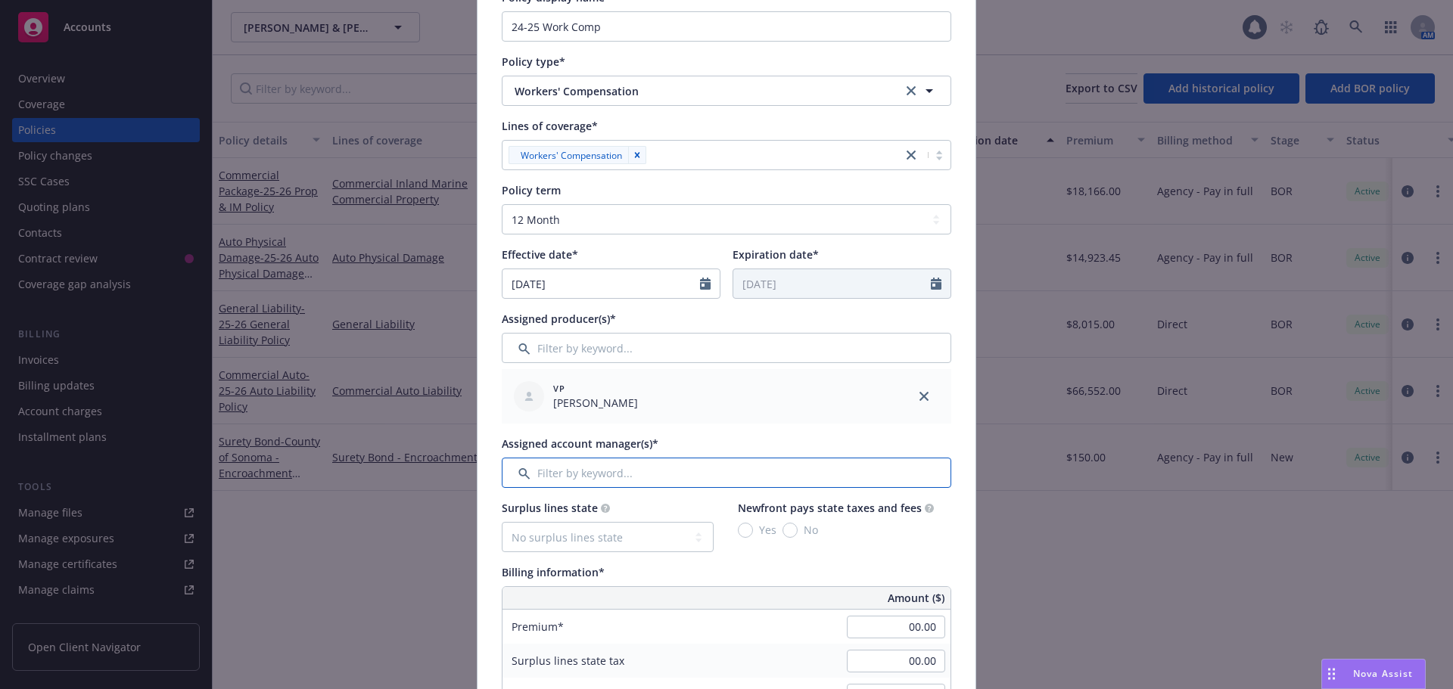
click at [577, 460] on input "Filter by keyword..." at bounding box center [726, 473] width 449 height 30
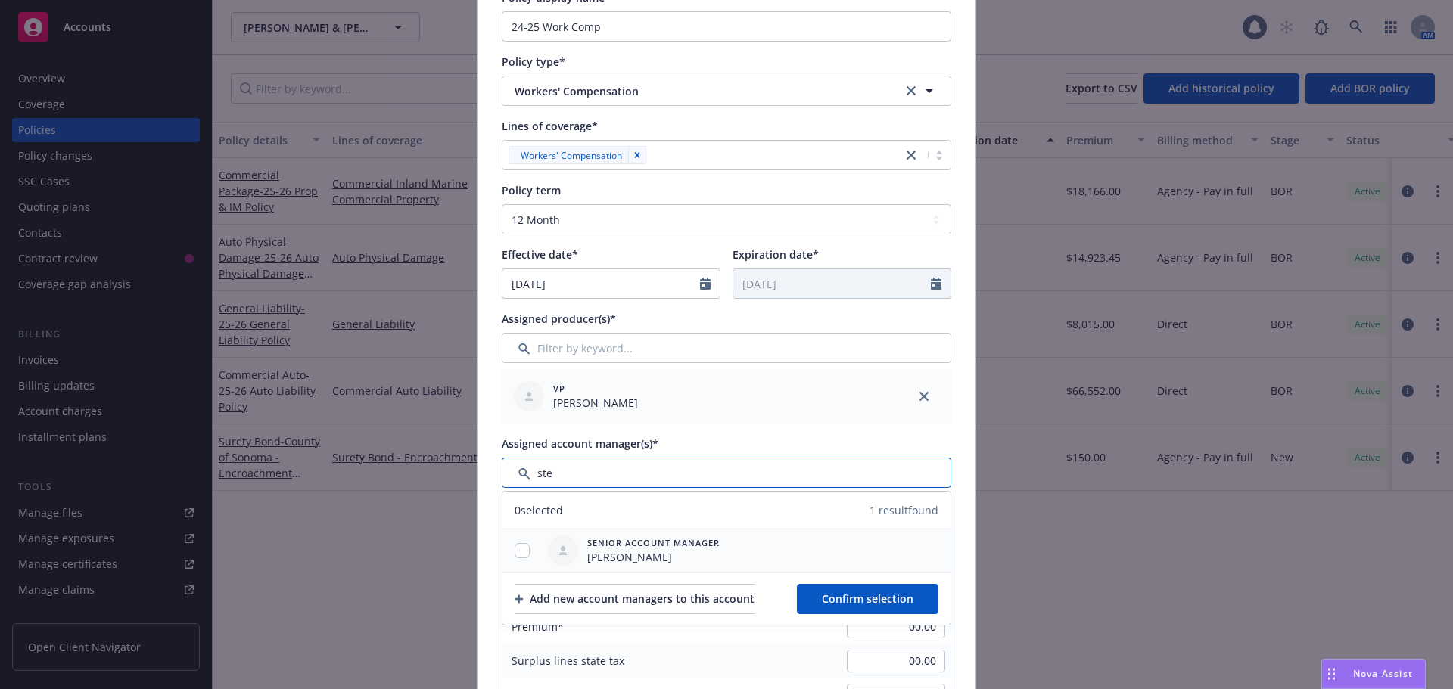
type input "ste"
click at [518, 546] on input "checkbox" at bounding box center [521, 550] width 15 height 15
checkbox input "true"
click at [838, 594] on span "Confirm selection" at bounding box center [868, 599] width 92 height 14
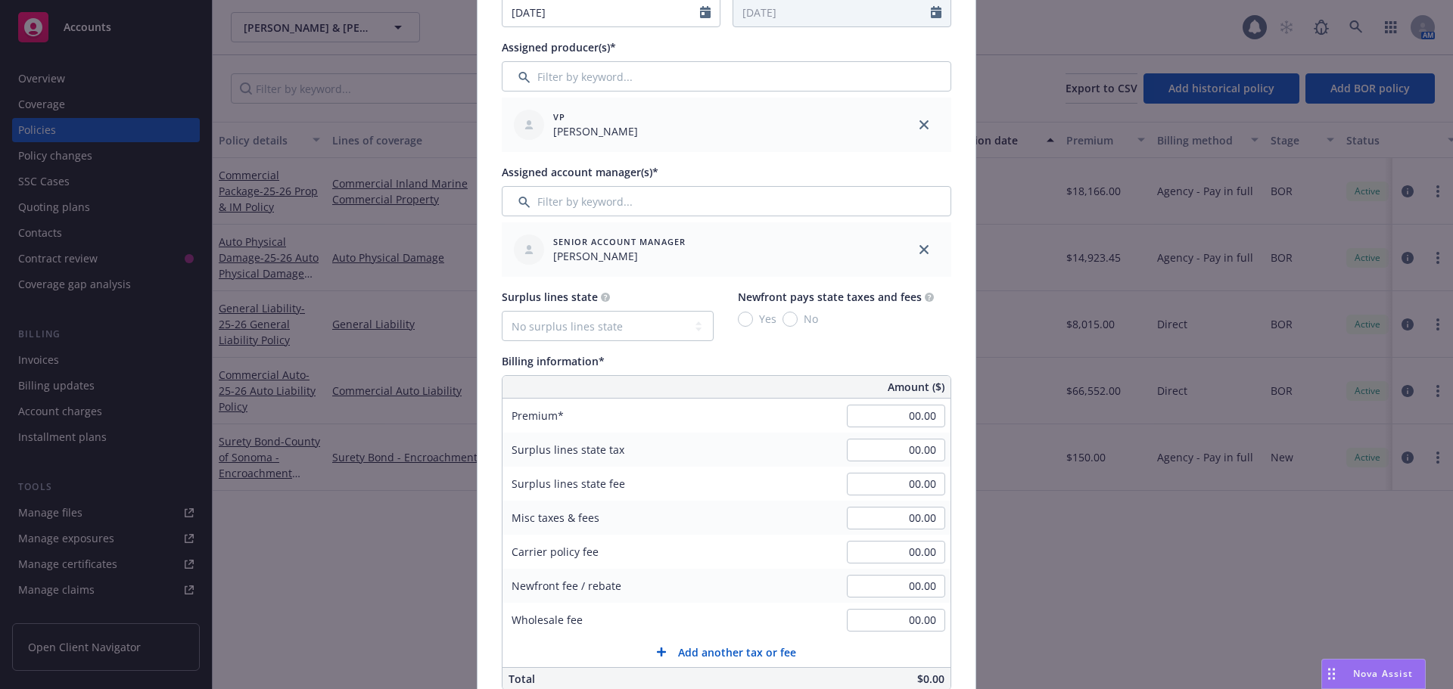
scroll to position [530, 0]
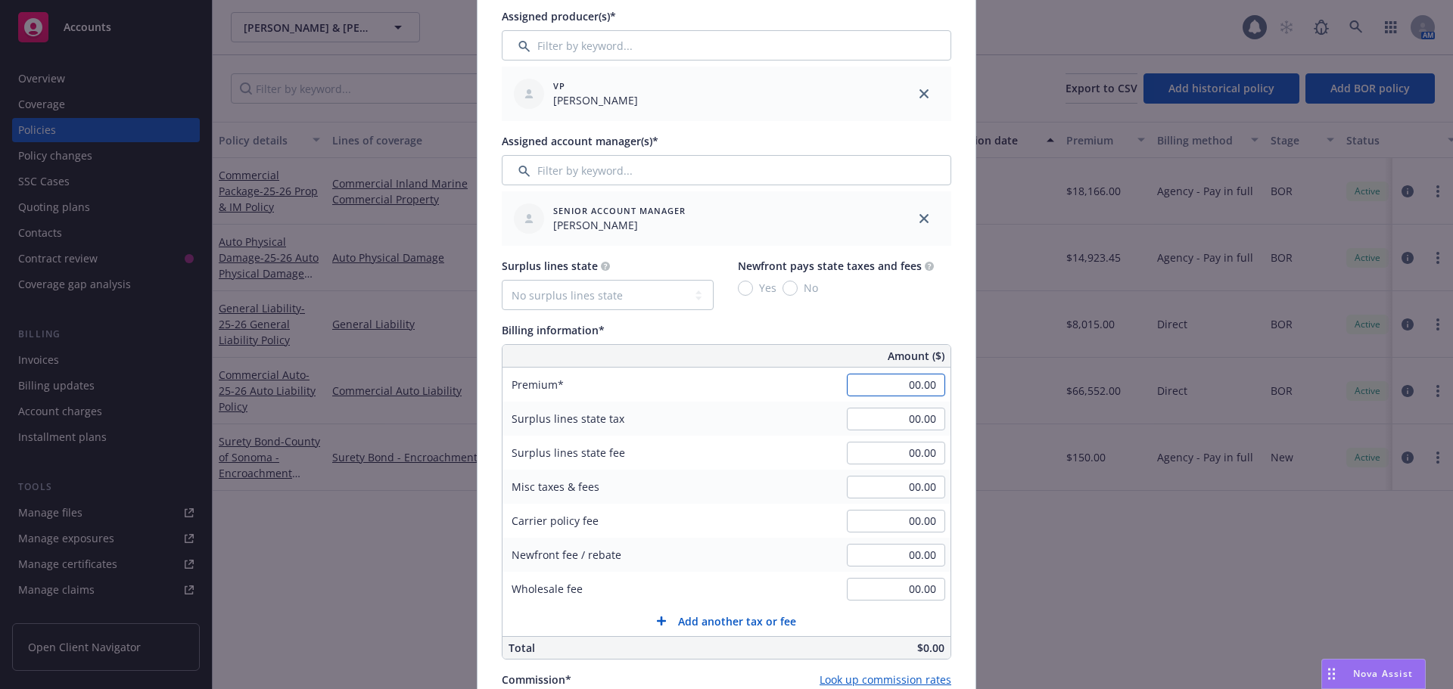
click at [887, 384] on input "00.00" at bounding box center [896, 385] width 98 height 23
type input "25,000.00"
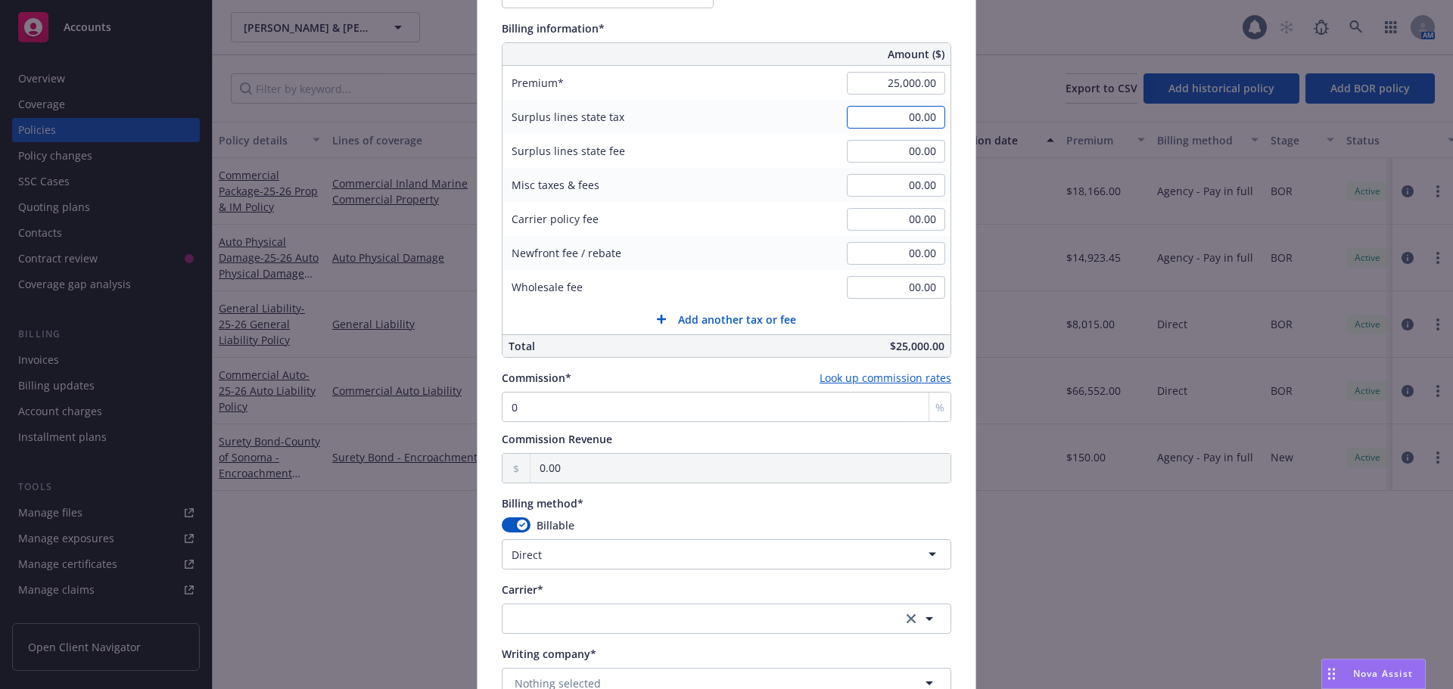
scroll to position [832, 0]
click at [520, 415] on input "0" at bounding box center [726, 406] width 449 height 30
type input "1"
type input "250.00"
type input "15"
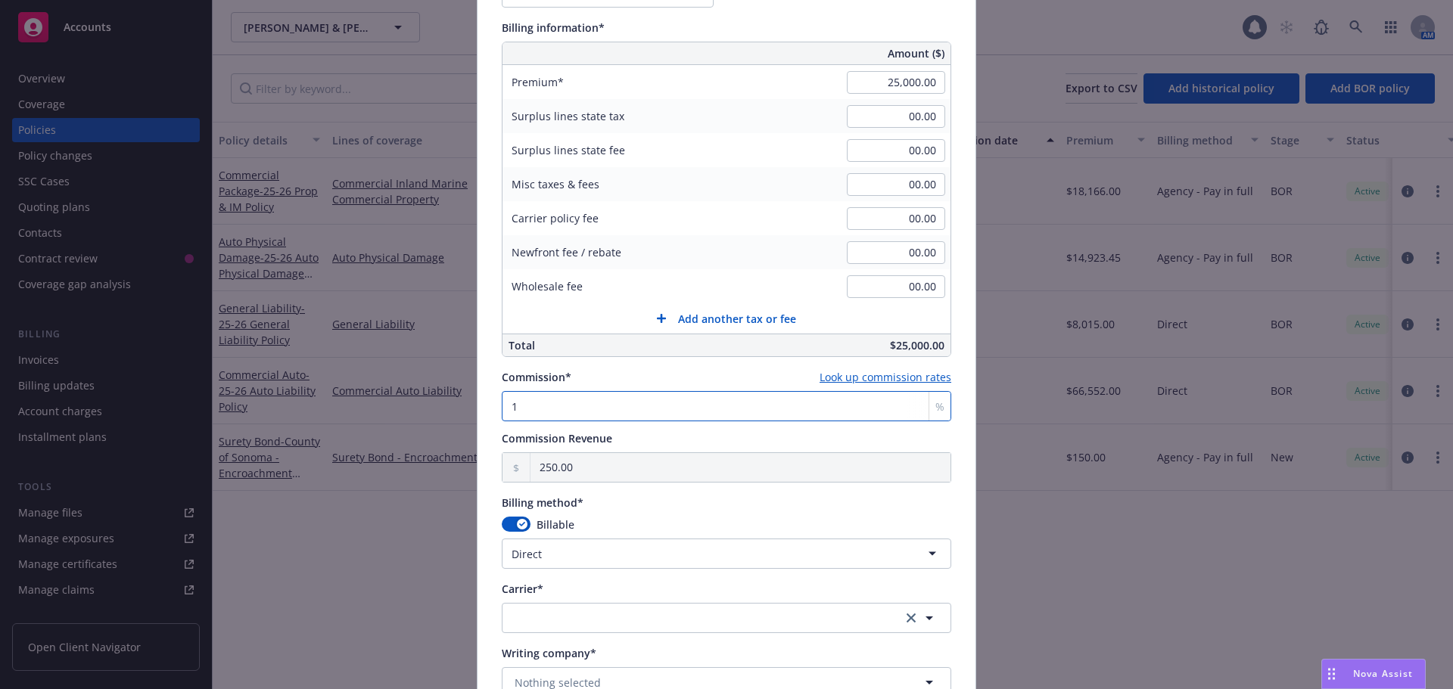
type input "3,750.00"
type input "15"
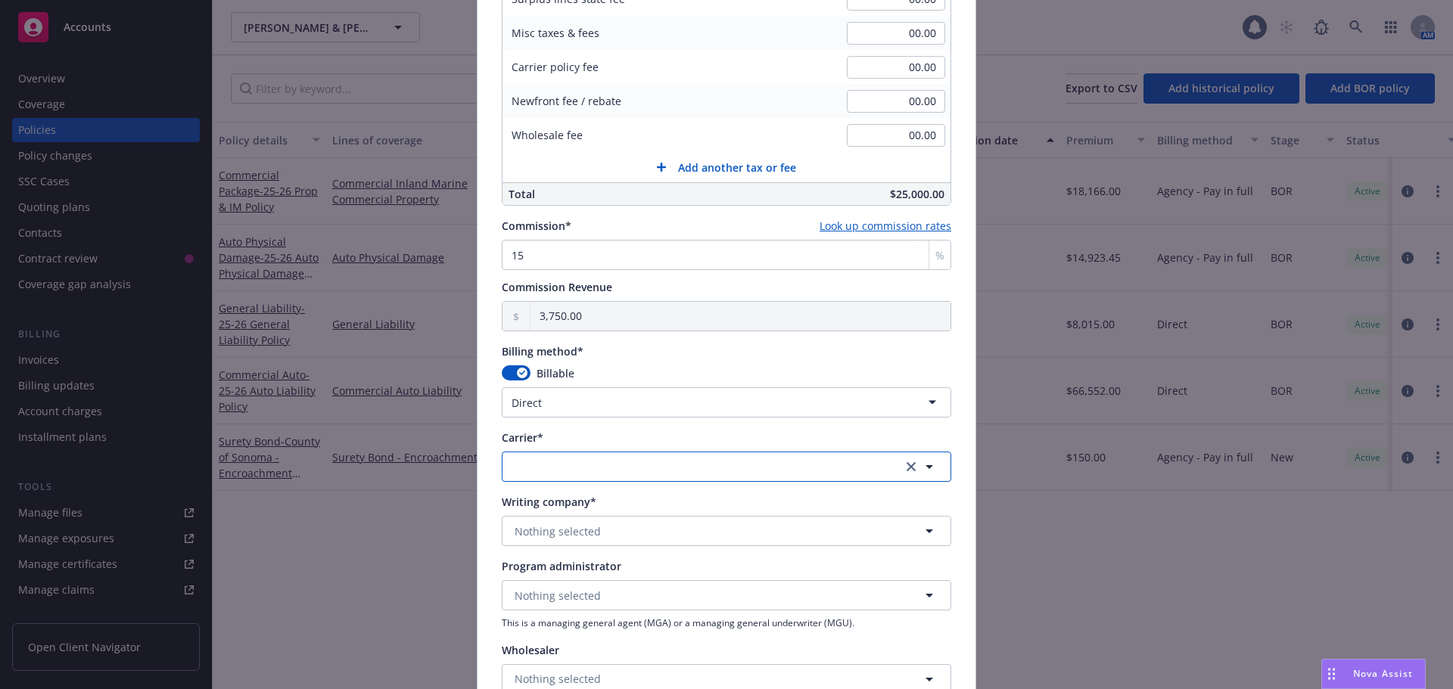
click at [568, 465] on button "button" at bounding box center [726, 467] width 449 height 30
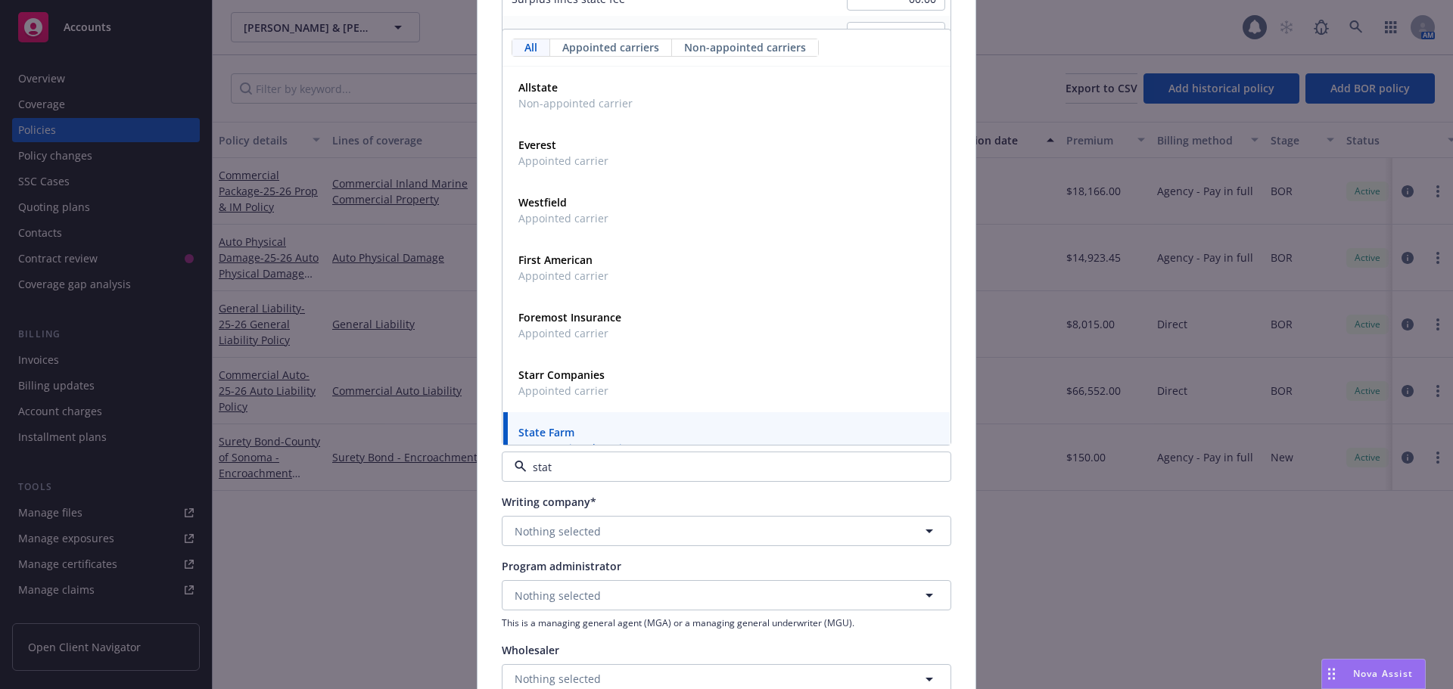
type input "state"
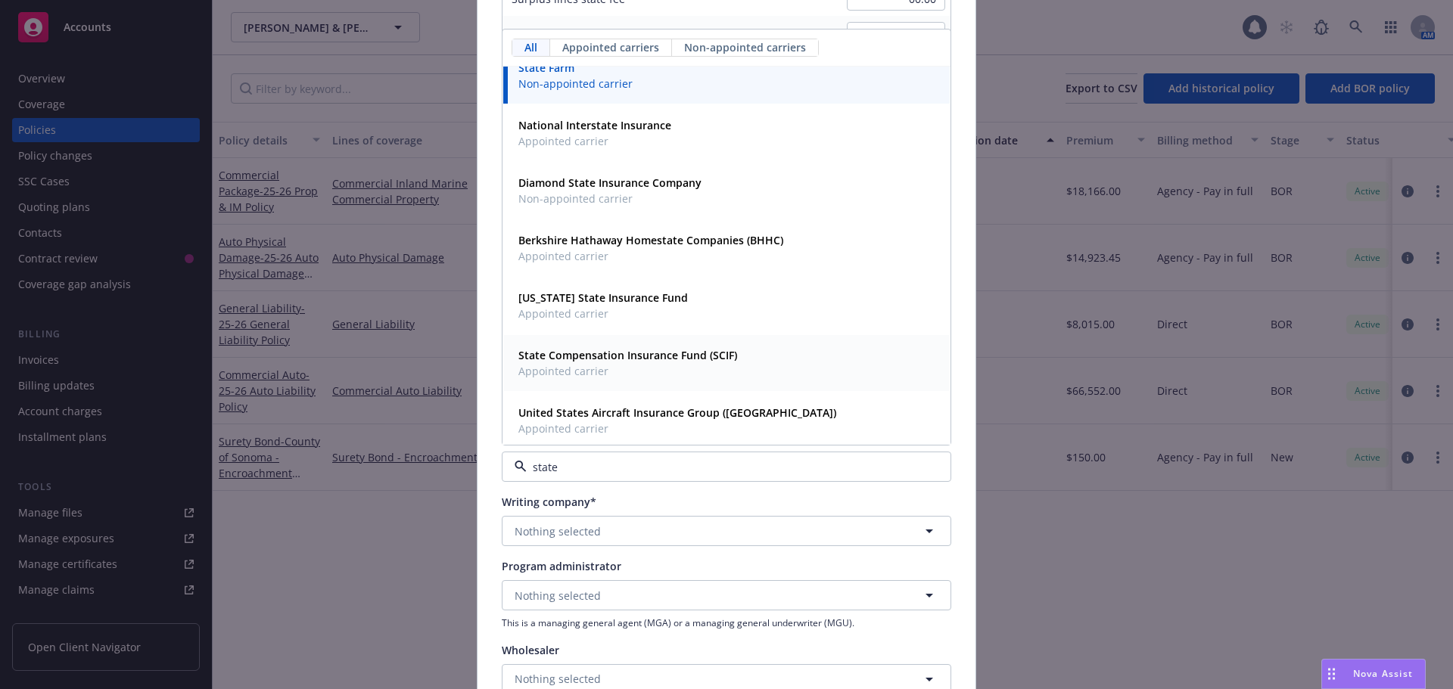
scroll to position [82, 0]
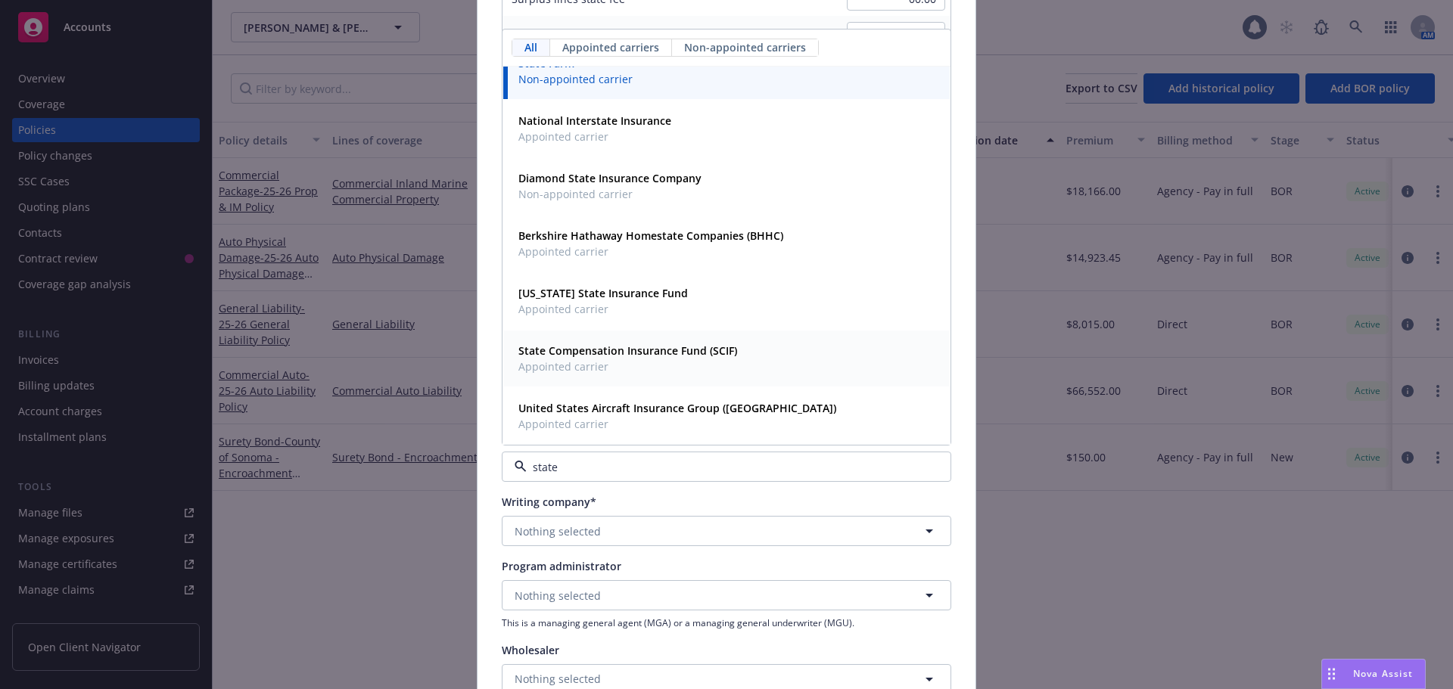
click at [589, 356] on strong "State Compensation Insurance Fund (SCIF)" at bounding box center [627, 350] width 219 height 14
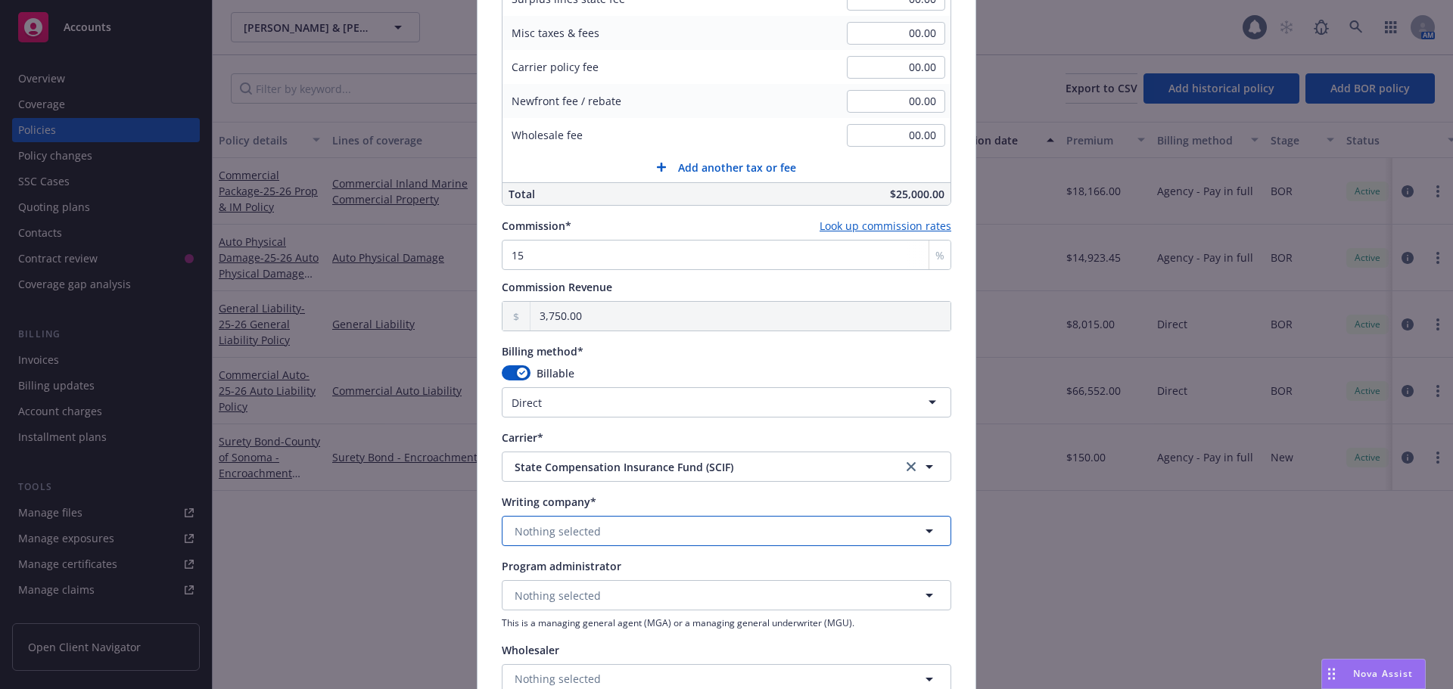
click at [596, 530] on button "Nothing selected" at bounding box center [726, 531] width 449 height 30
click at [586, 588] on span "Domestic - 35076" at bounding box center [612, 590] width 188 height 16
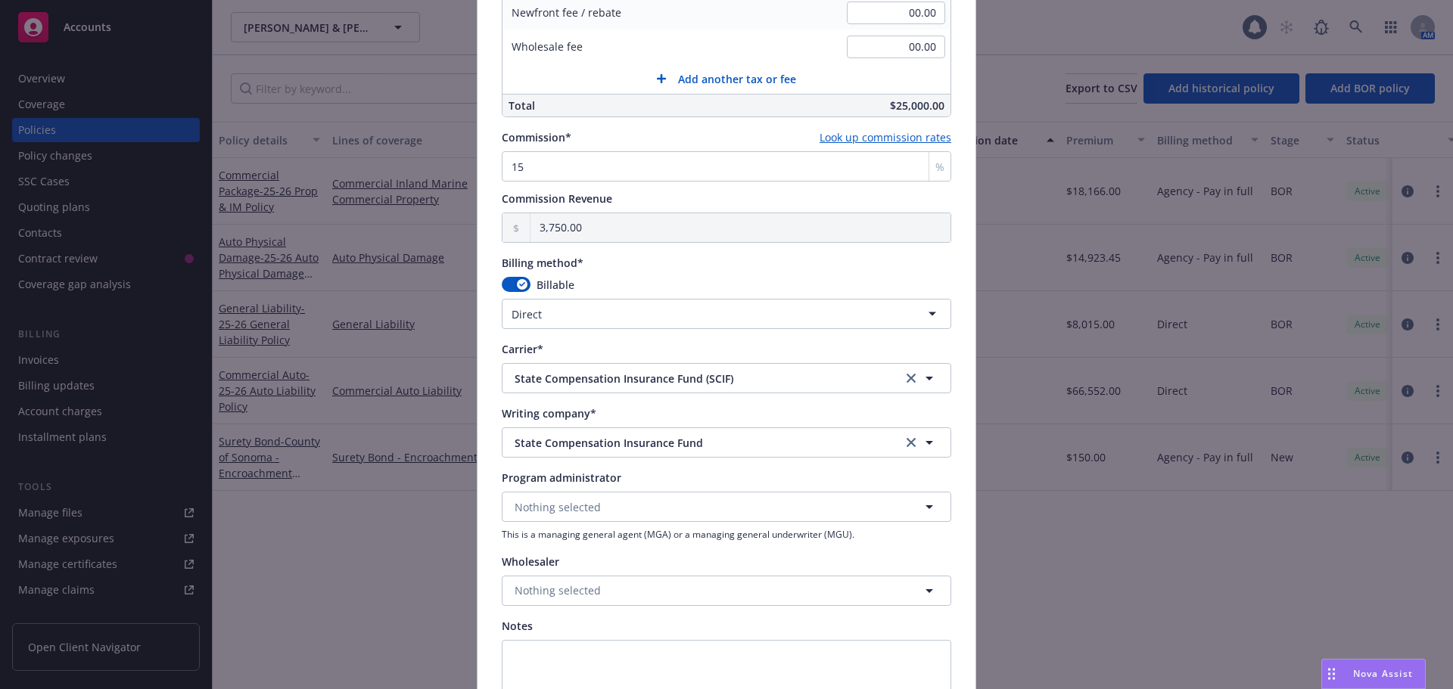
scroll to position [1277, 0]
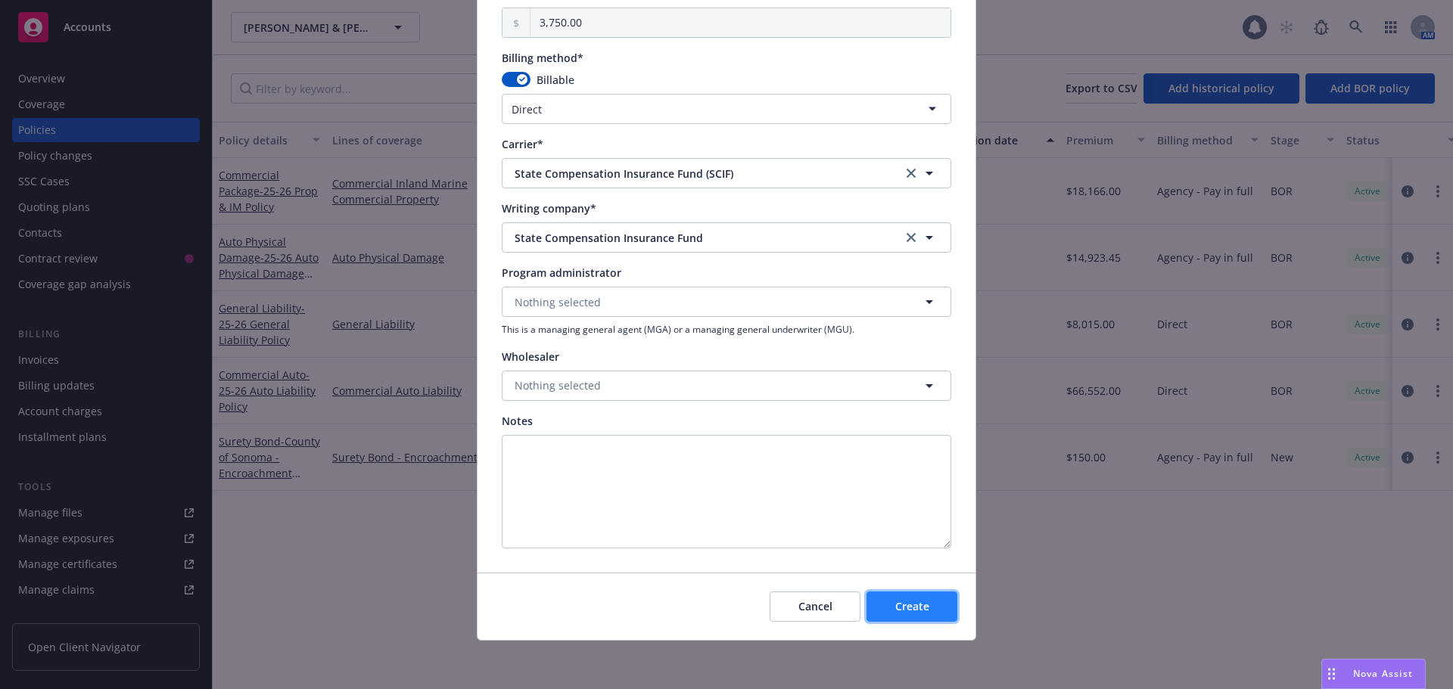
click at [880, 608] on button "Create" at bounding box center [911, 607] width 91 height 30
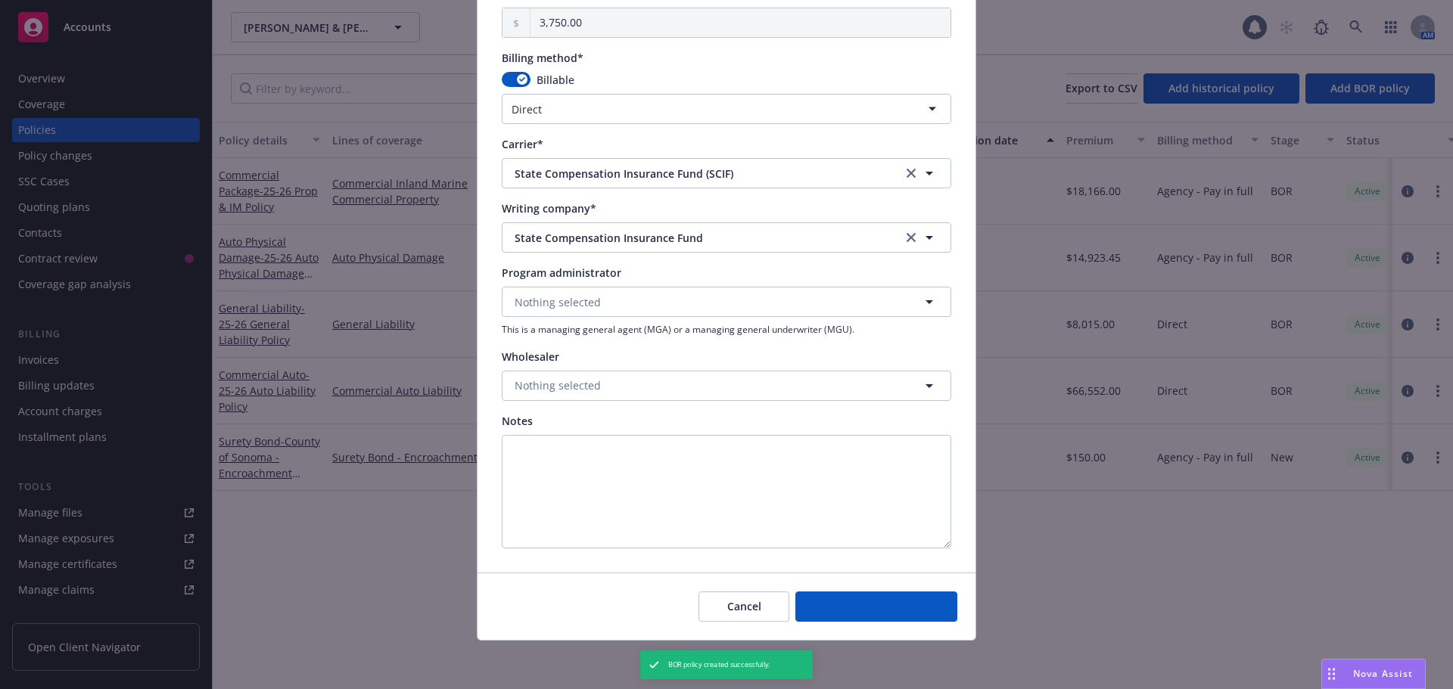
select select "other"
type input "[DATE]"
type input "00.00"
type input "0"
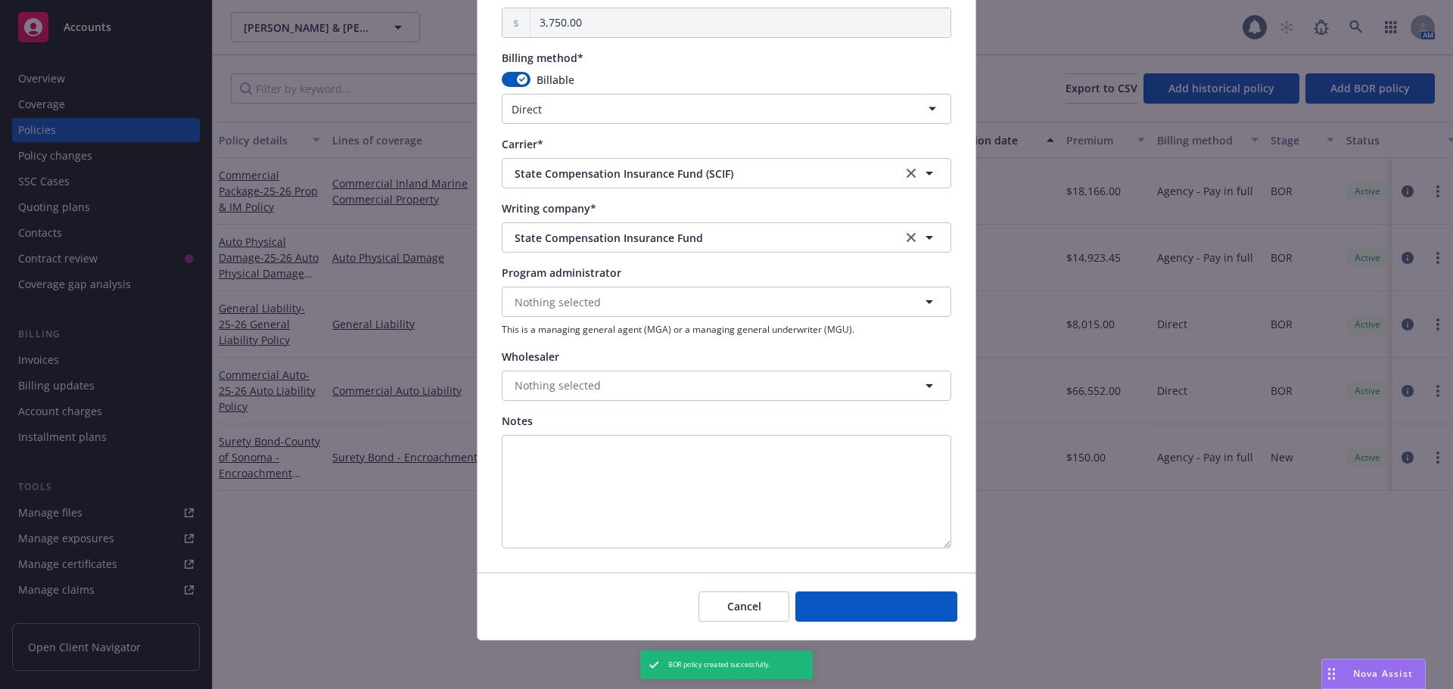
type input "0.00"
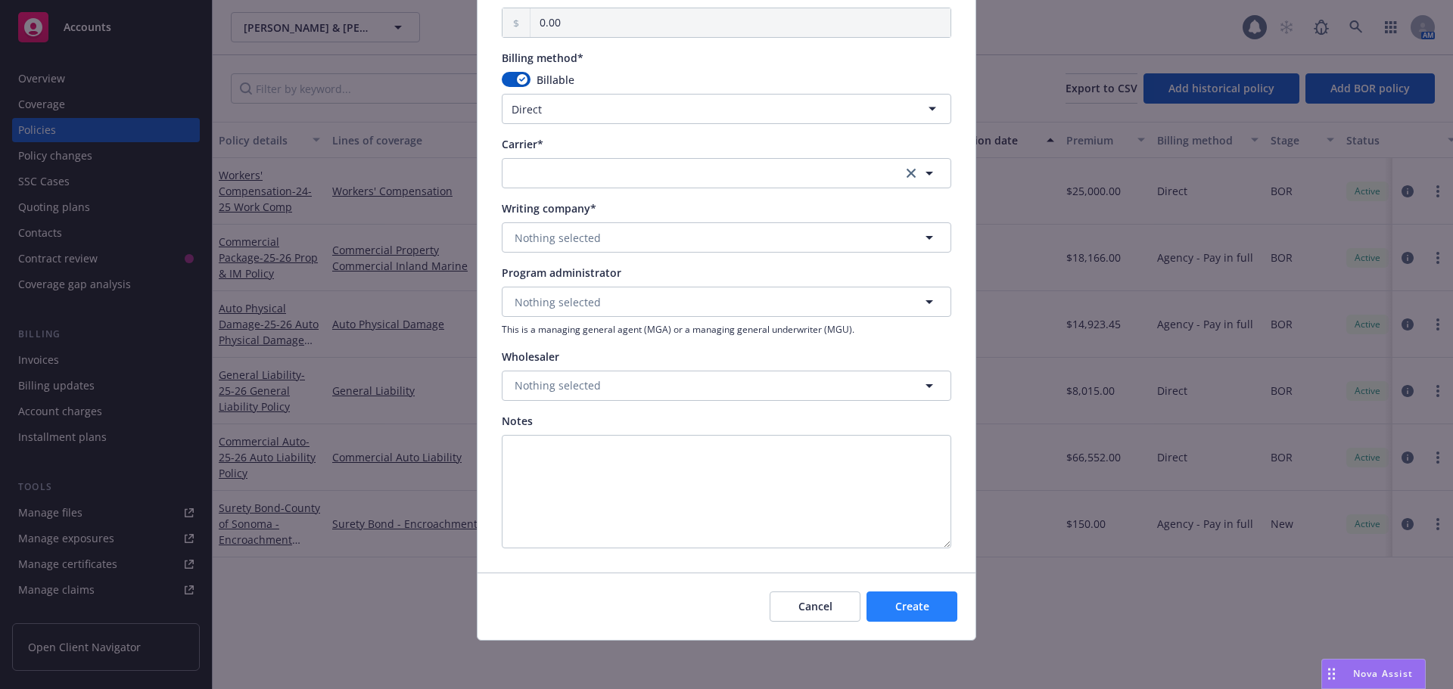
scroll to position [1156, 0]
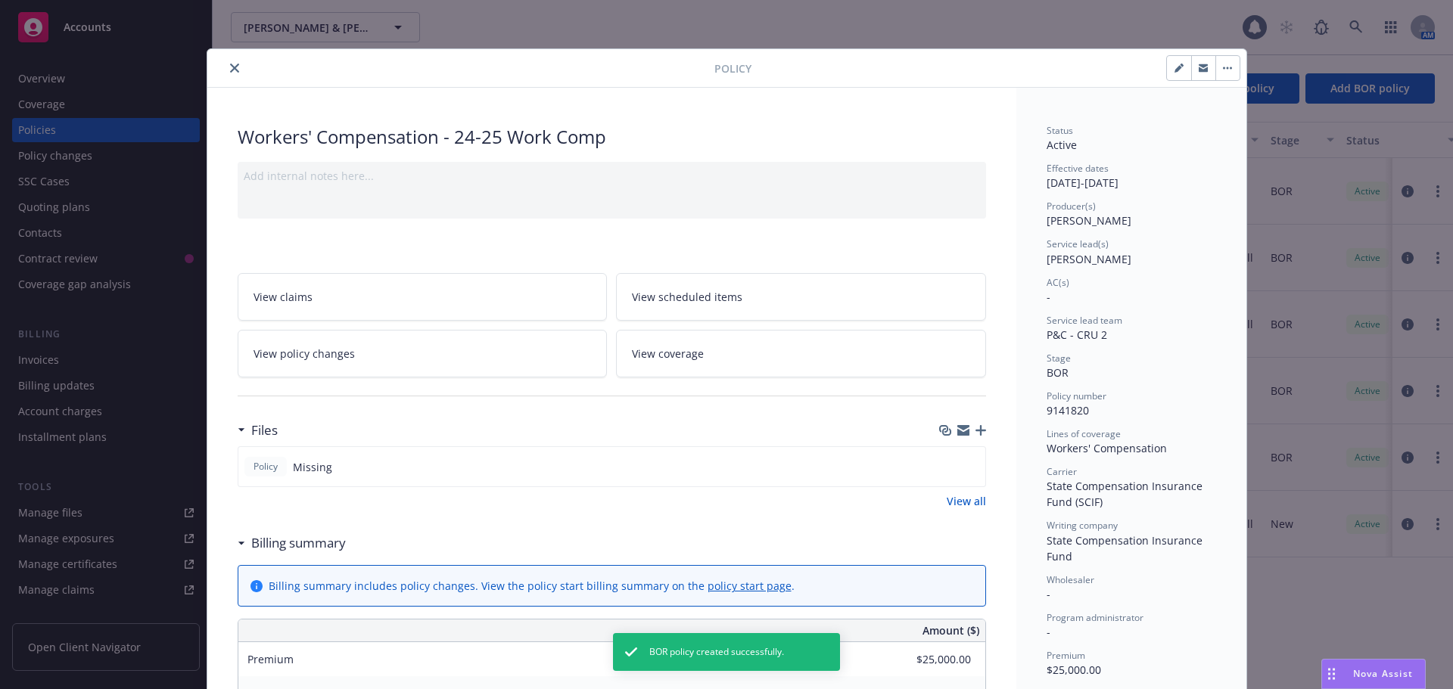
click at [1170, 75] on button "button" at bounding box center [1179, 68] width 24 height 24
select select "BOR"
select select "12"
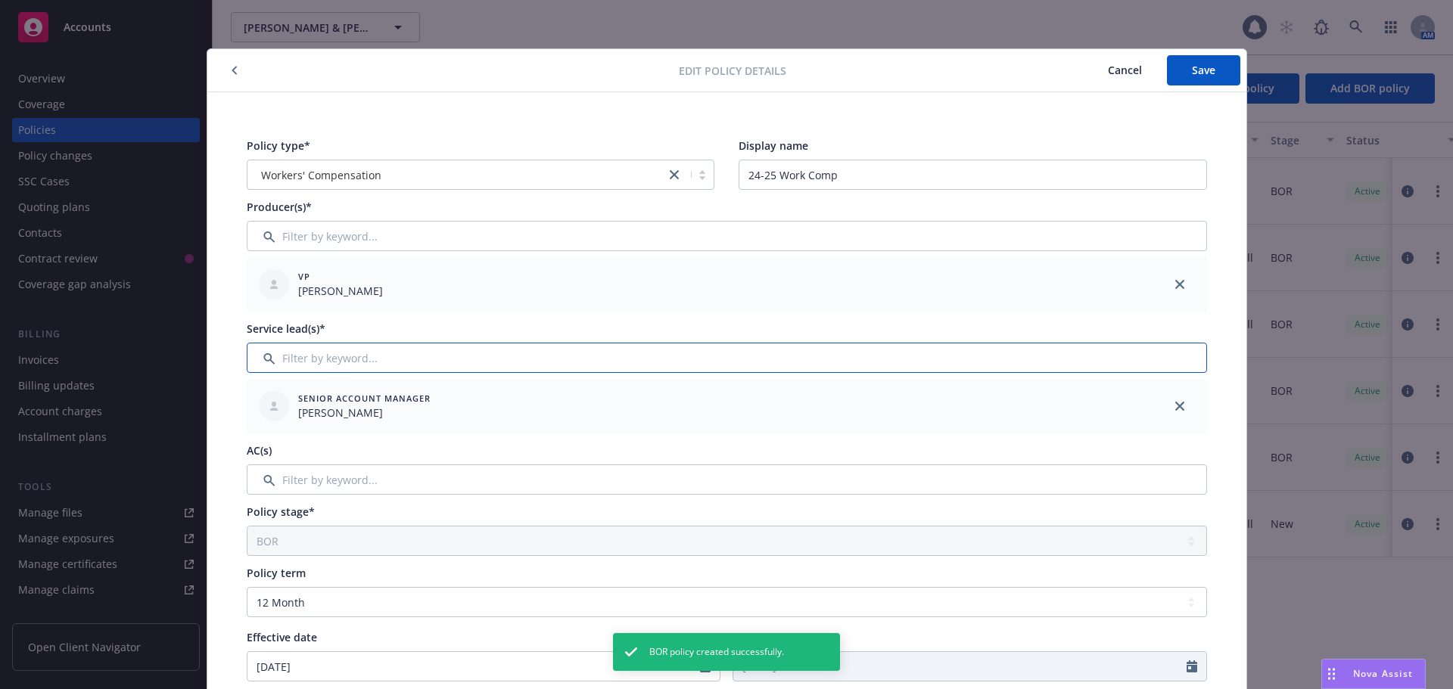
click at [403, 362] on input "Filter by keyword..." at bounding box center [727, 358] width 960 height 30
click at [345, 491] on input "Filter by keyword..." at bounding box center [727, 480] width 960 height 30
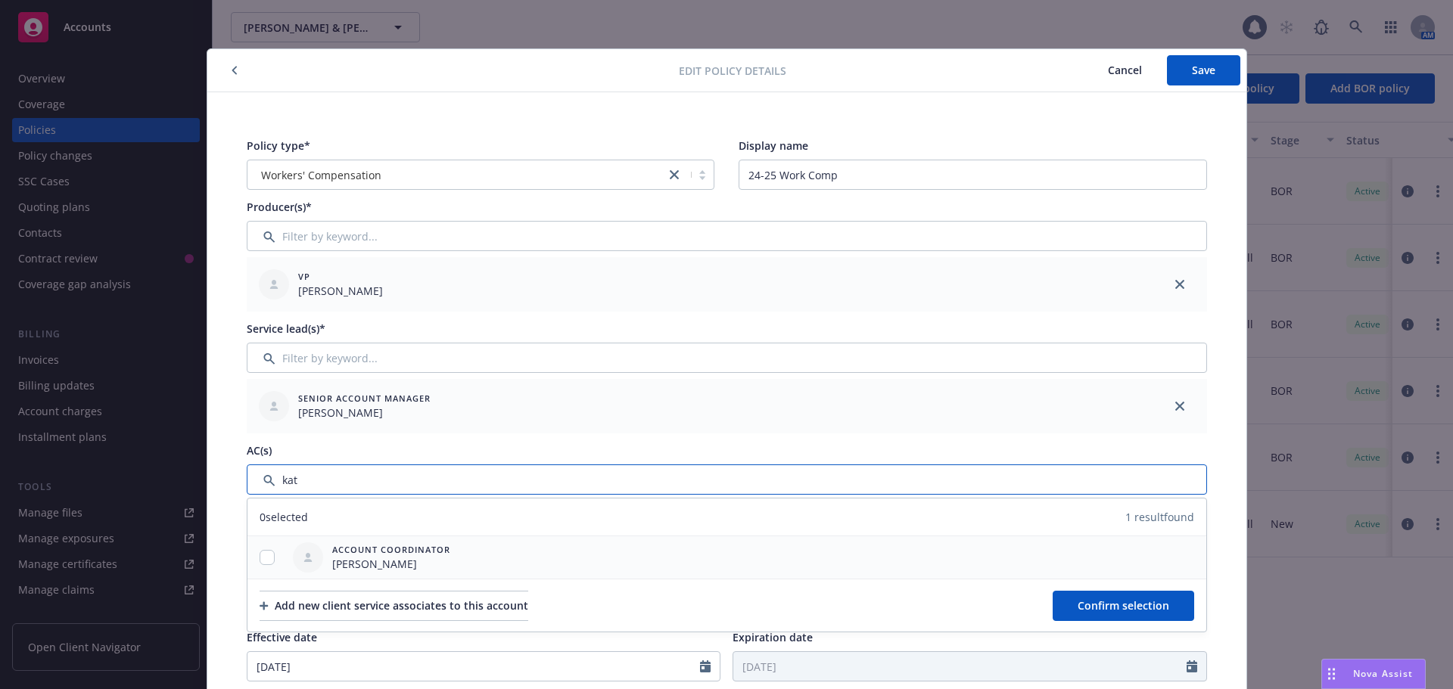
type input "kat"
click at [263, 557] on input "checkbox" at bounding box center [267, 557] width 15 height 15
checkbox input "true"
click at [1140, 610] on span "Confirm selection" at bounding box center [1123, 605] width 92 height 14
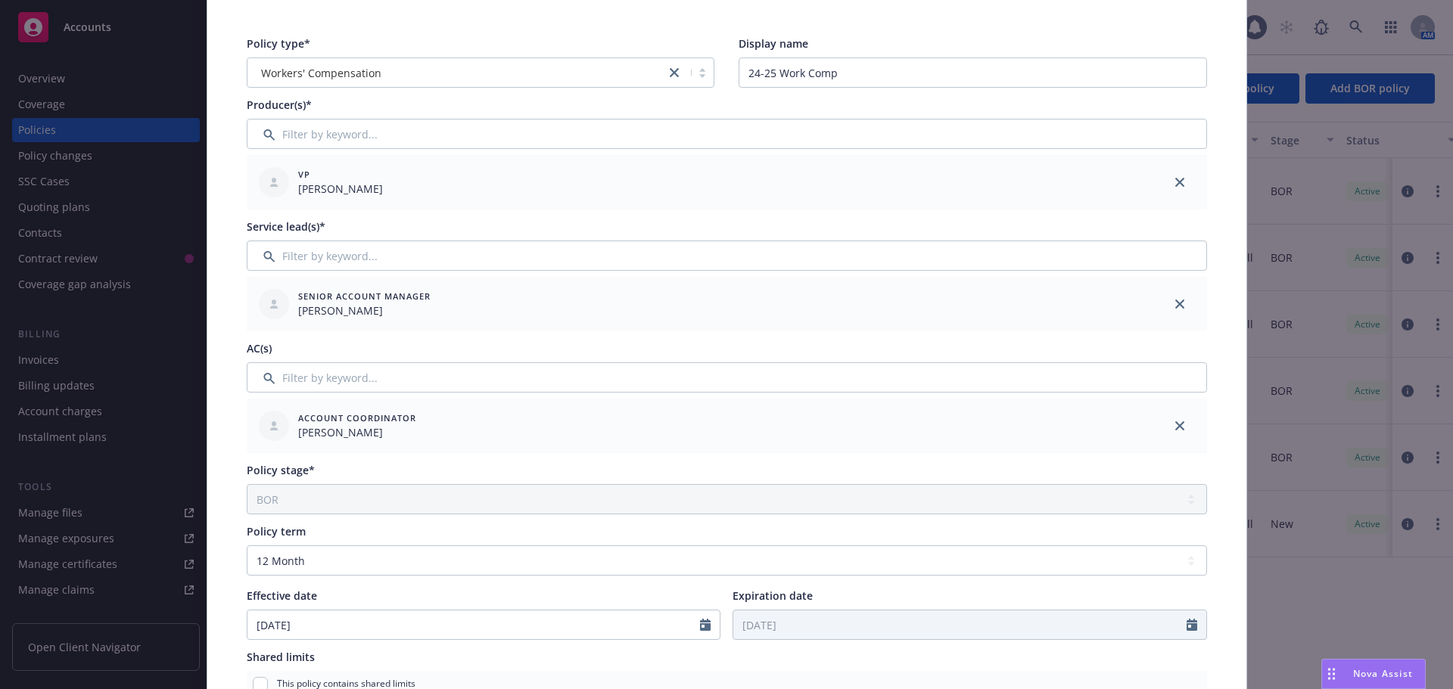
scroll to position [0, 0]
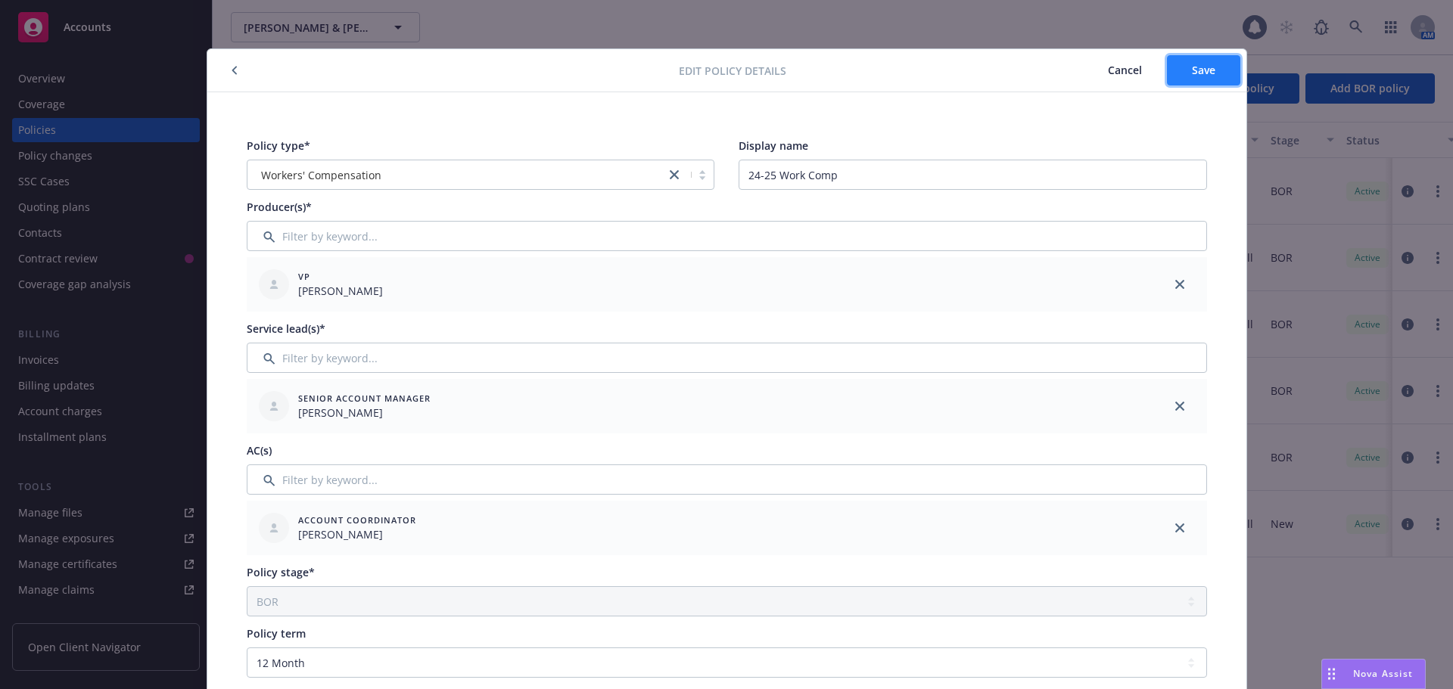
click at [1202, 73] on span "Save" at bounding box center [1203, 70] width 23 height 14
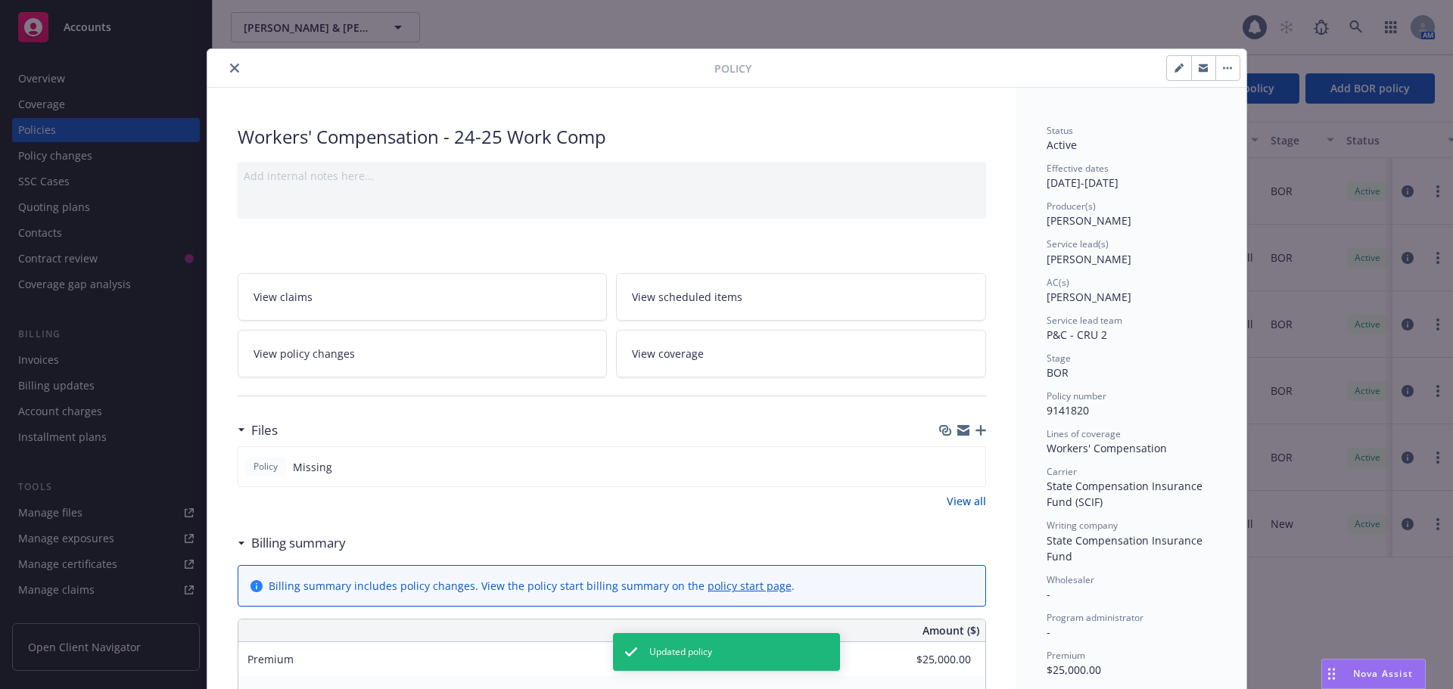
click at [975, 431] on icon "button" at bounding box center [980, 430] width 11 height 11
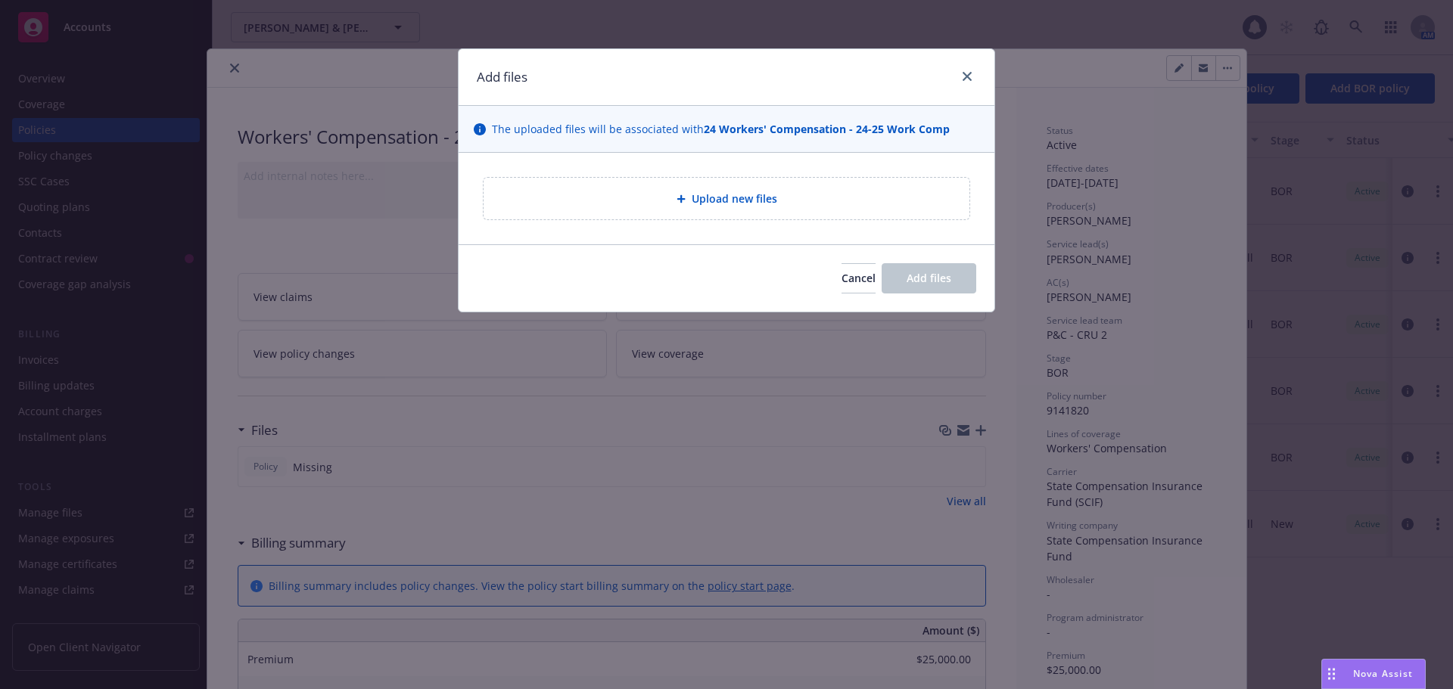
click at [738, 194] on span "Upload new files" at bounding box center [734, 199] width 85 height 16
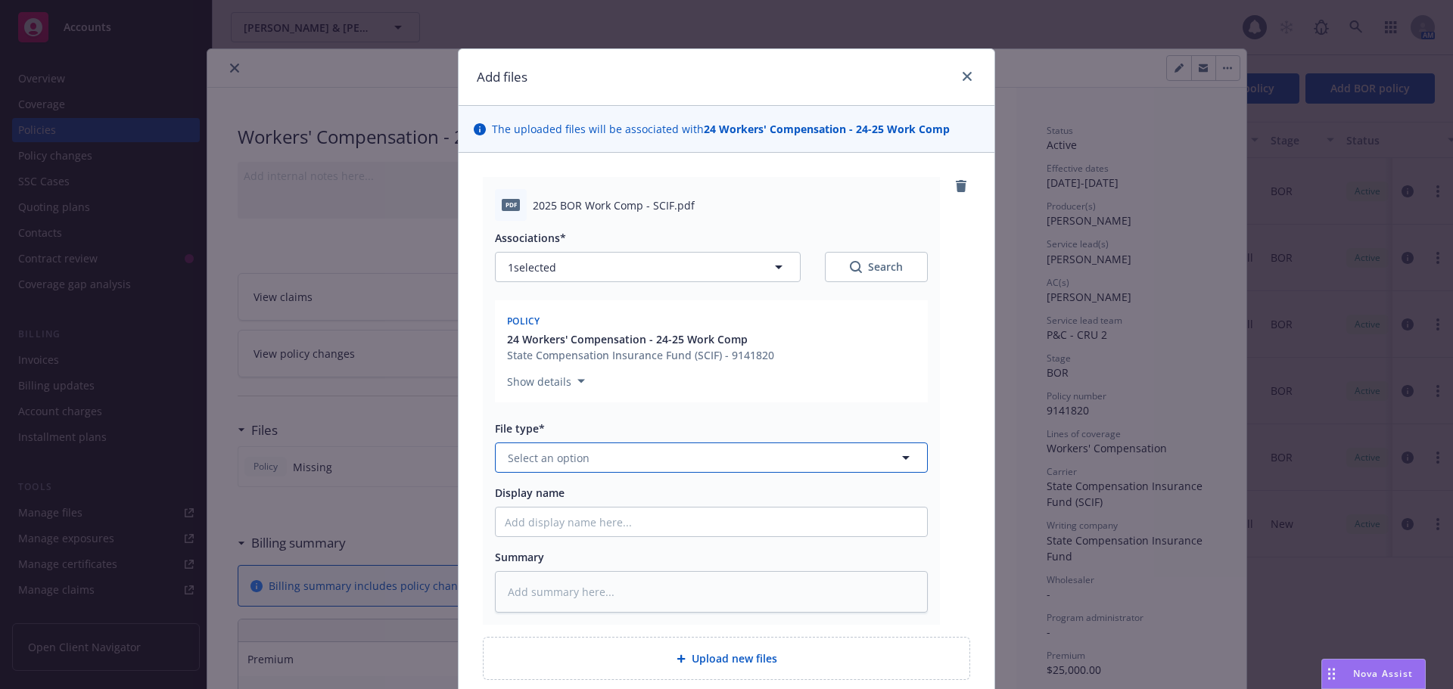
click at [511, 456] on span "Select an option" at bounding box center [549, 458] width 82 height 16
type input "bor"
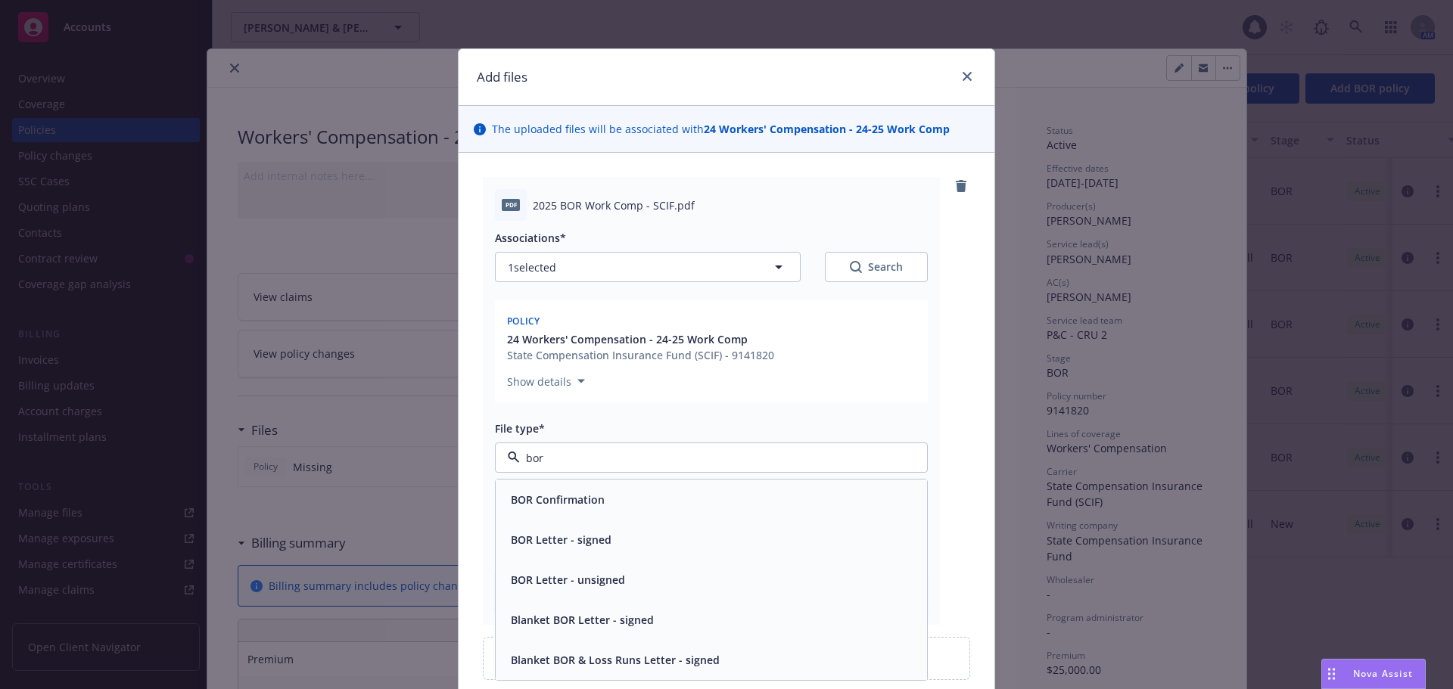
click at [521, 544] on span "BOR Letter - signed" at bounding box center [561, 540] width 101 height 16
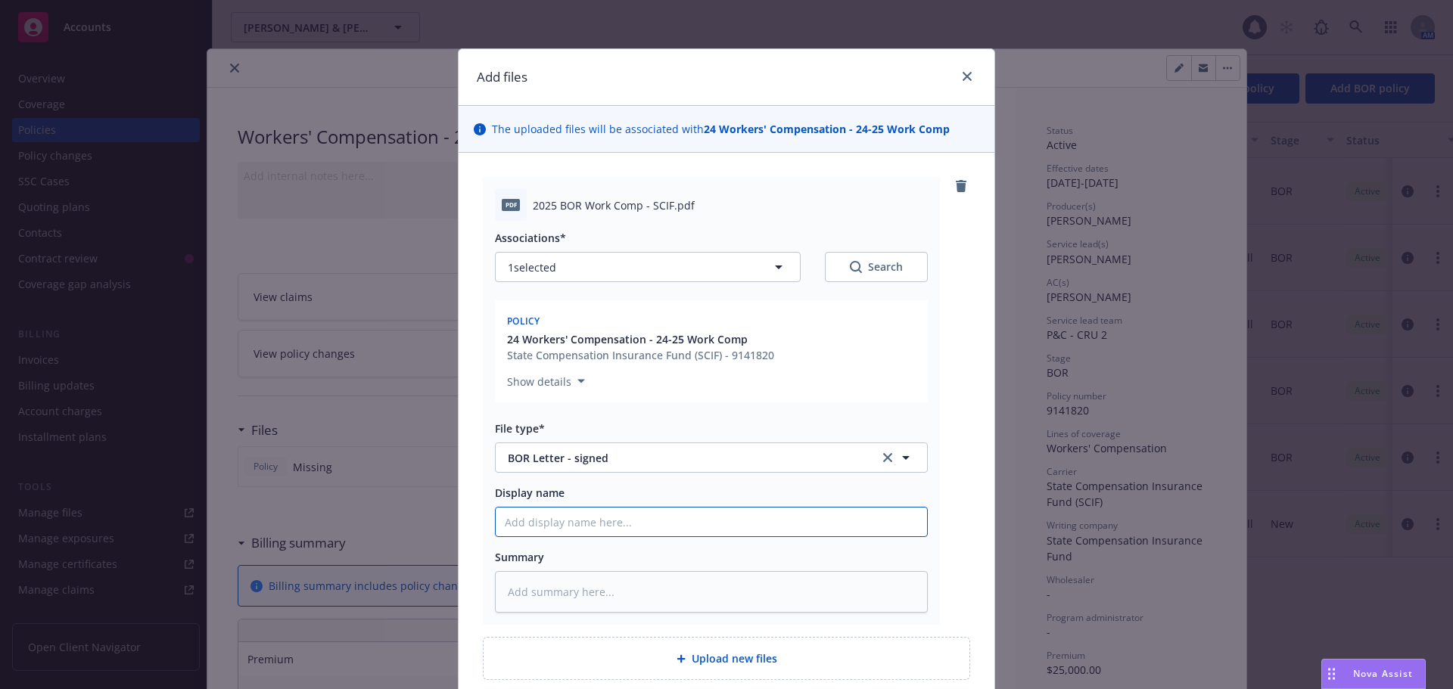
click at [521, 532] on input "Display name" at bounding box center [711, 522] width 431 height 29
type textarea "x"
type input "2"
type textarea "x"
type input "24"
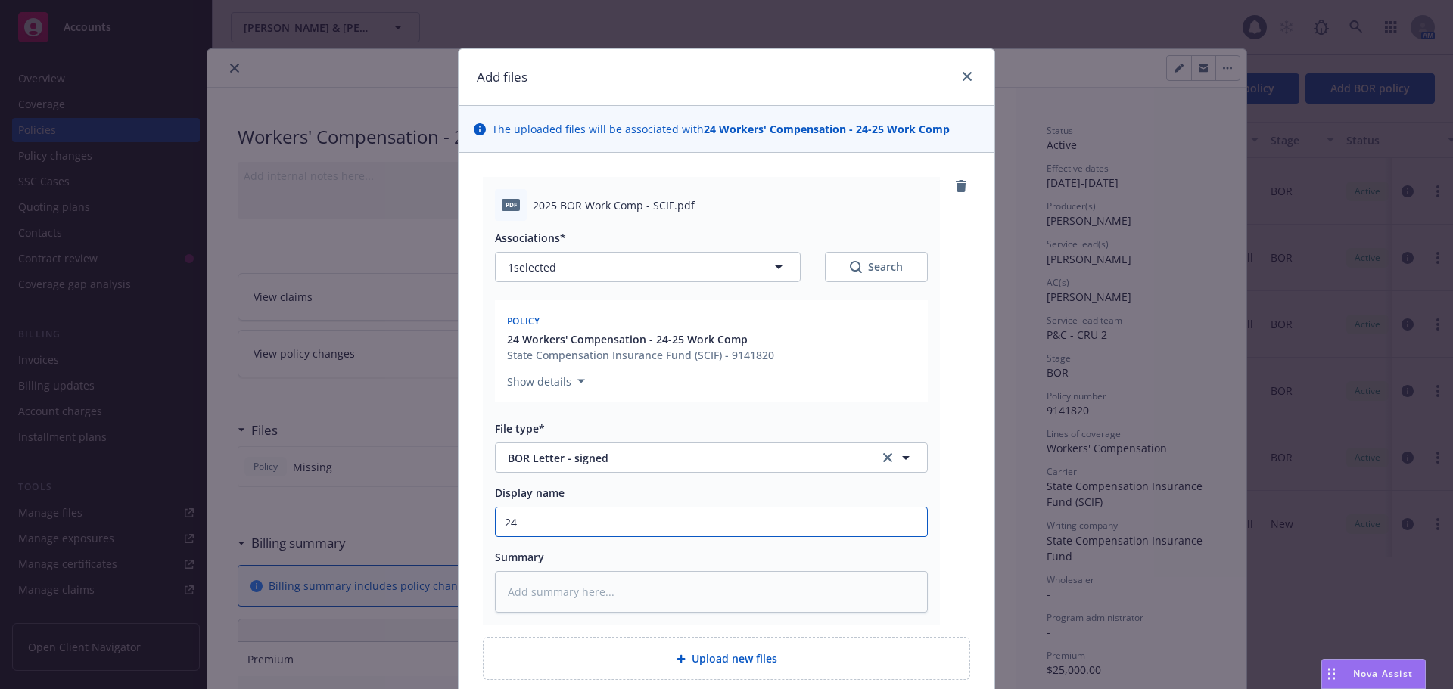
type textarea "x"
type input "24-"
type textarea "x"
type input "24-2"
type textarea "x"
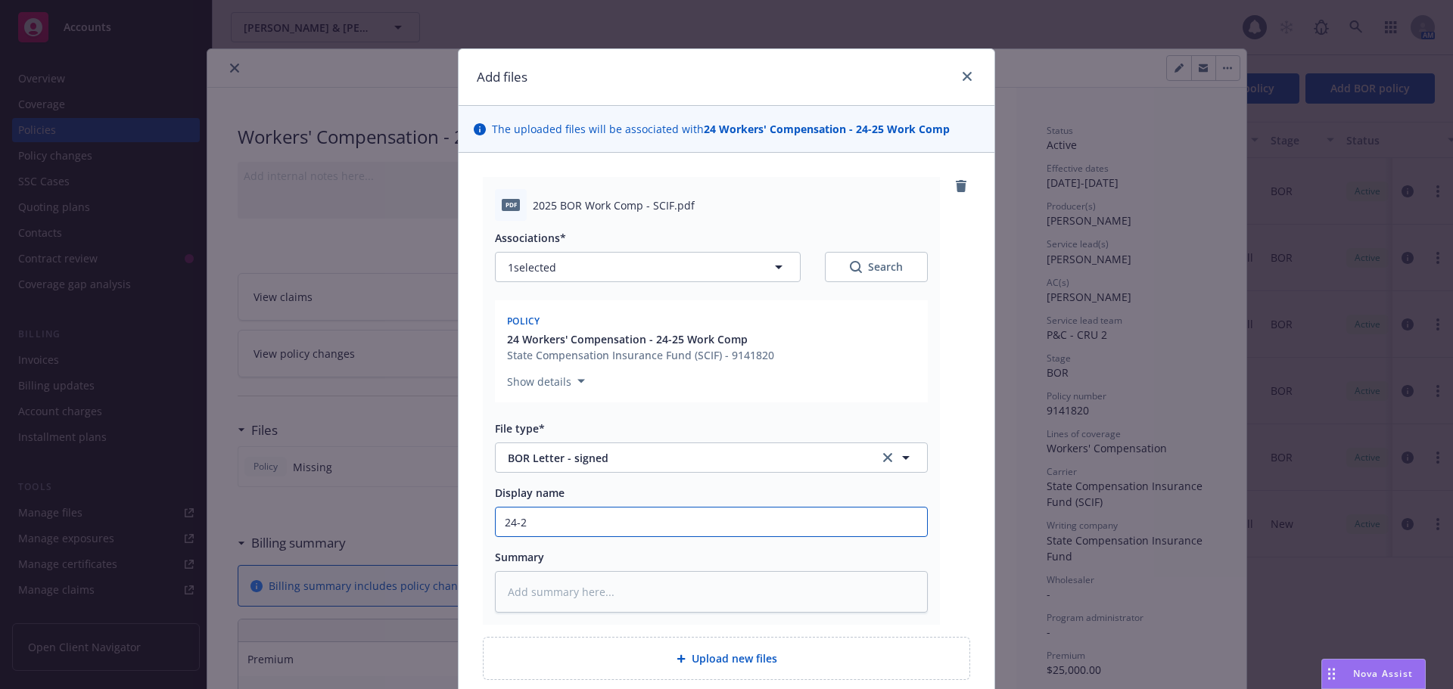
type input "24-25"
type textarea "x"
type input "24-25"
type textarea "x"
type input "24-25 W"
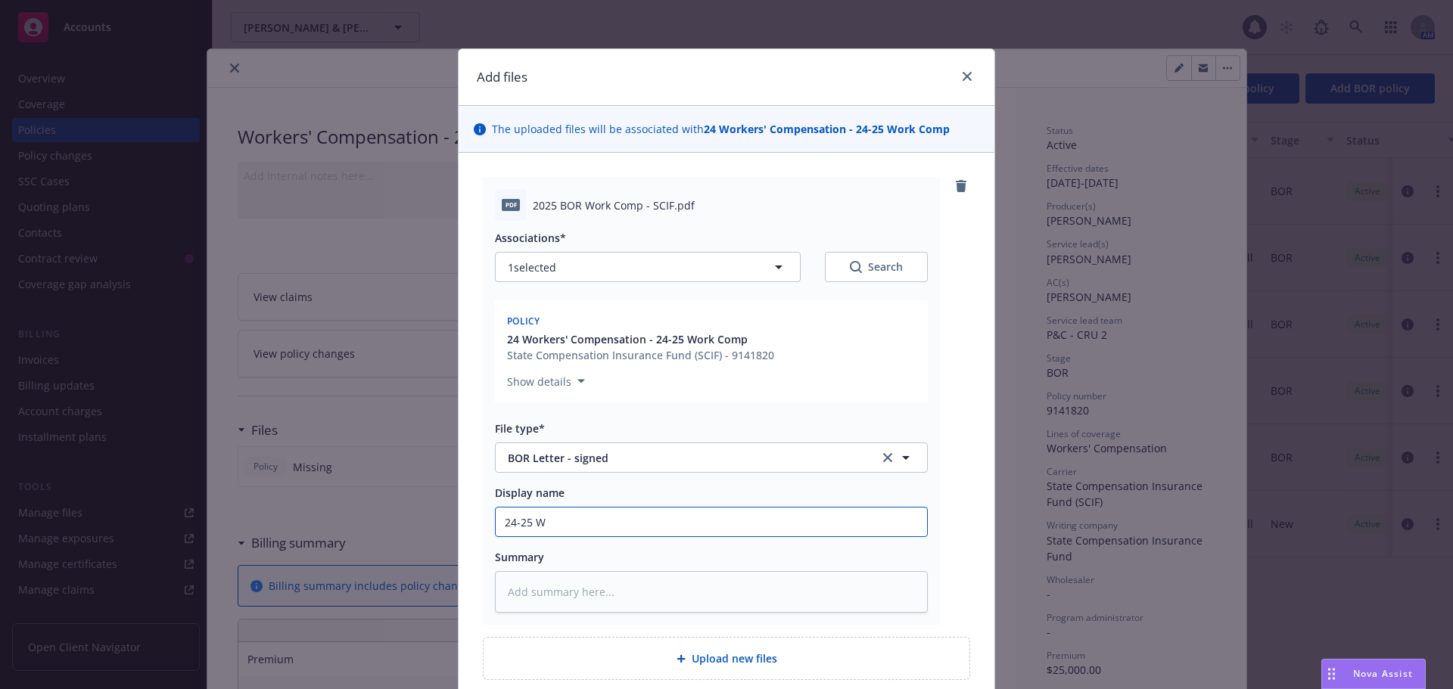
type textarea "x"
type input "24-25 WC"
type textarea "x"
type input "24-25 WC"
type textarea "x"
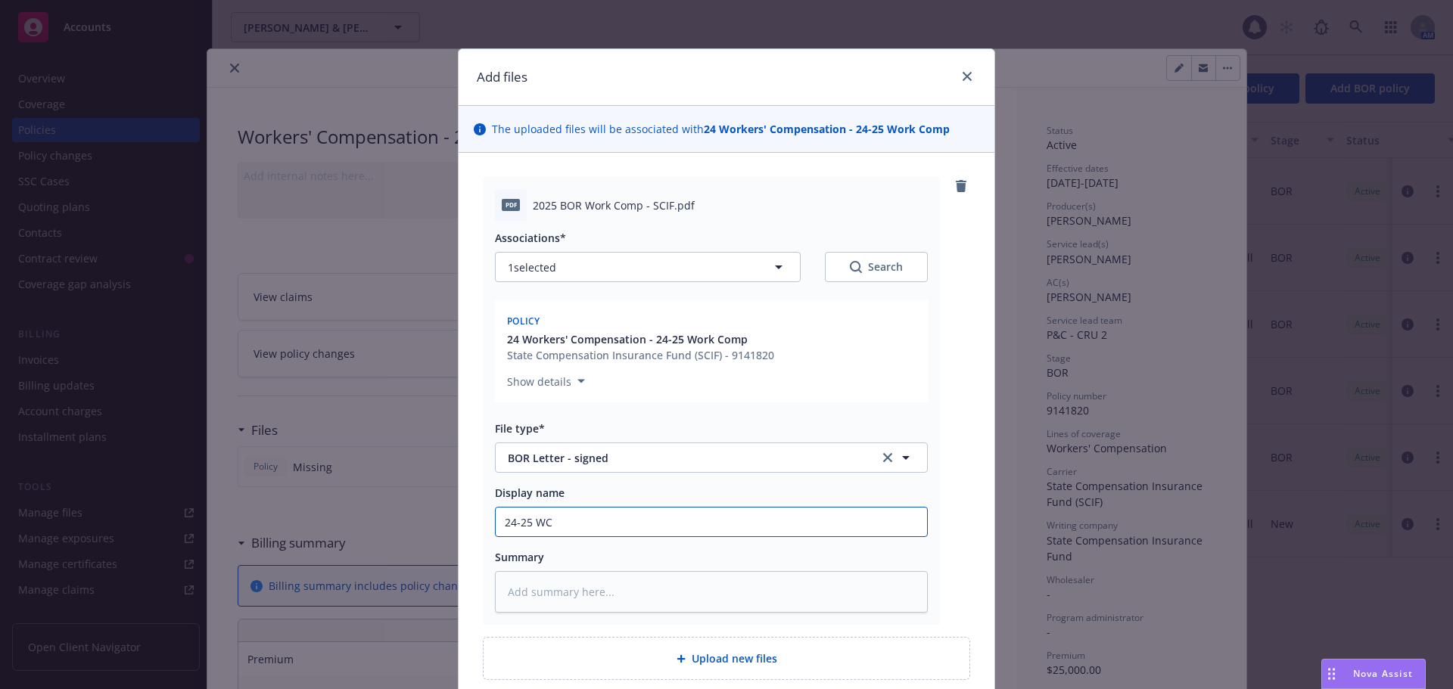
type input "24-25 WC B"
type textarea "x"
type input "24-25 WC BO"
type textarea "x"
type input "24-25 [PERSON_NAME]"
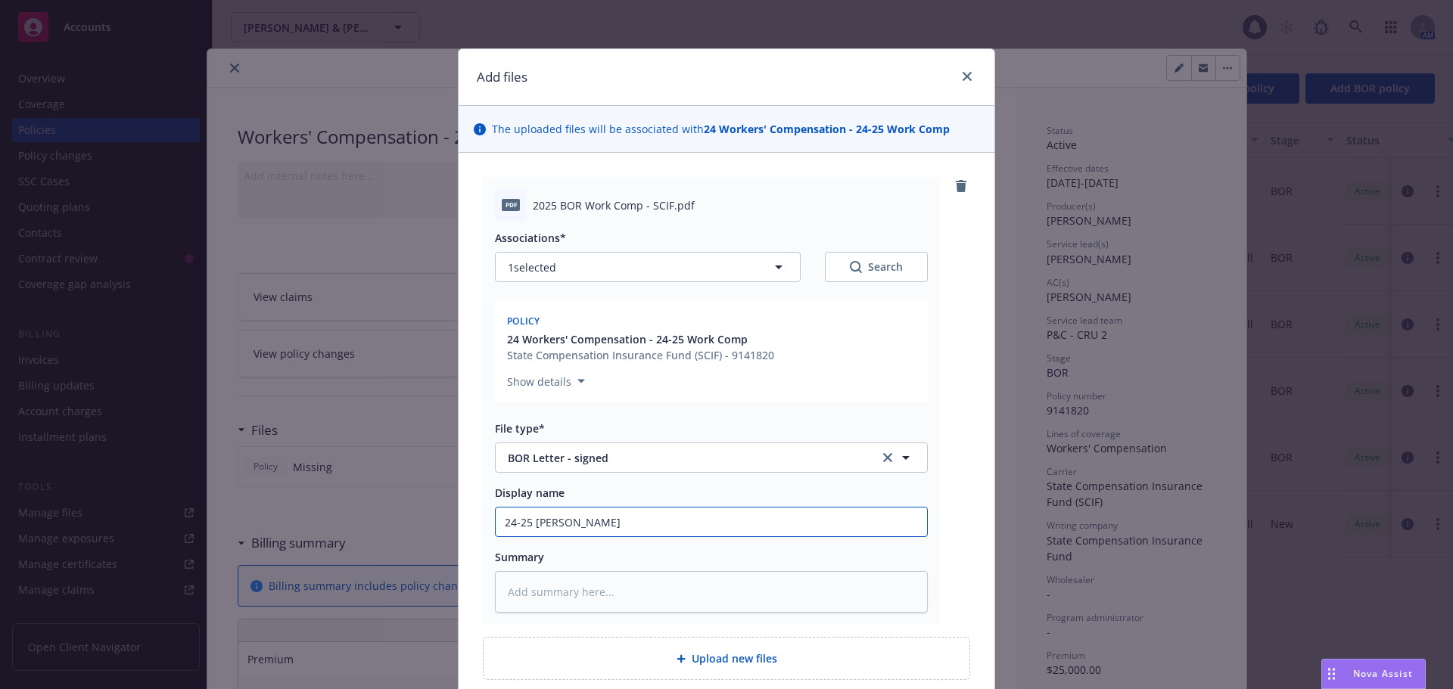
type textarea "x"
type input "24-25 [PERSON_NAME] L"
type textarea "x"
type input "24-25 [PERSON_NAME] Le"
type textarea "x"
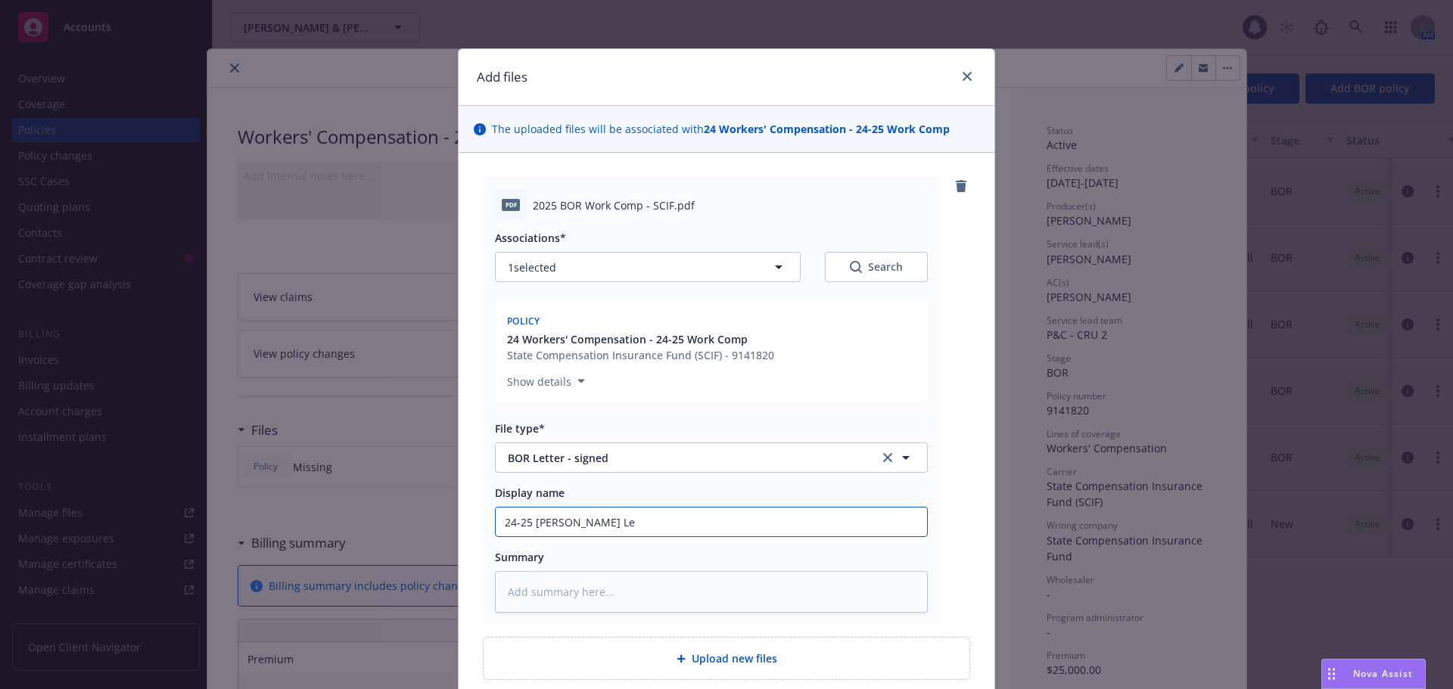
type input "24-25 [PERSON_NAME] Let"
type textarea "x"
type input "24-25 [PERSON_NAME] Lett"
type textarea "x"
type input "24-25 [PERSON_NAME] Lette"
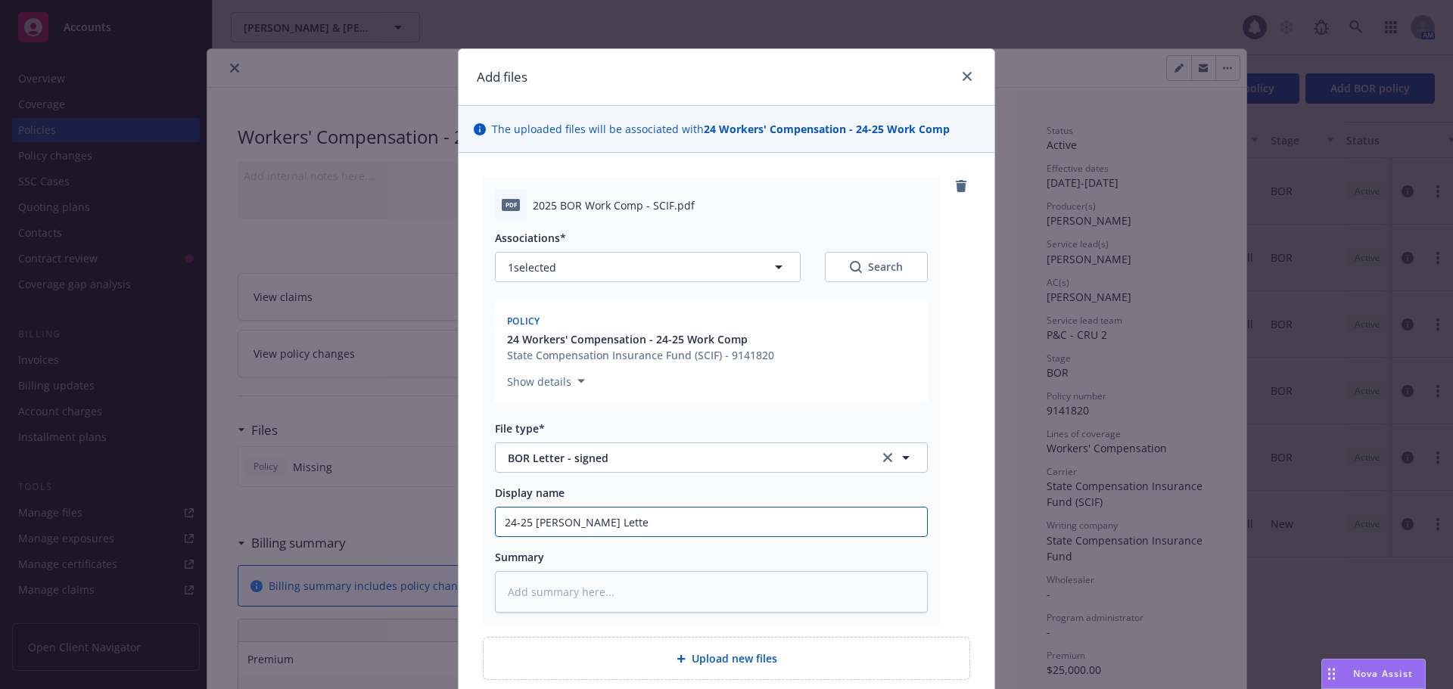
type textarea "x"
type input "24-25 [PERSON_NAME] Letter"
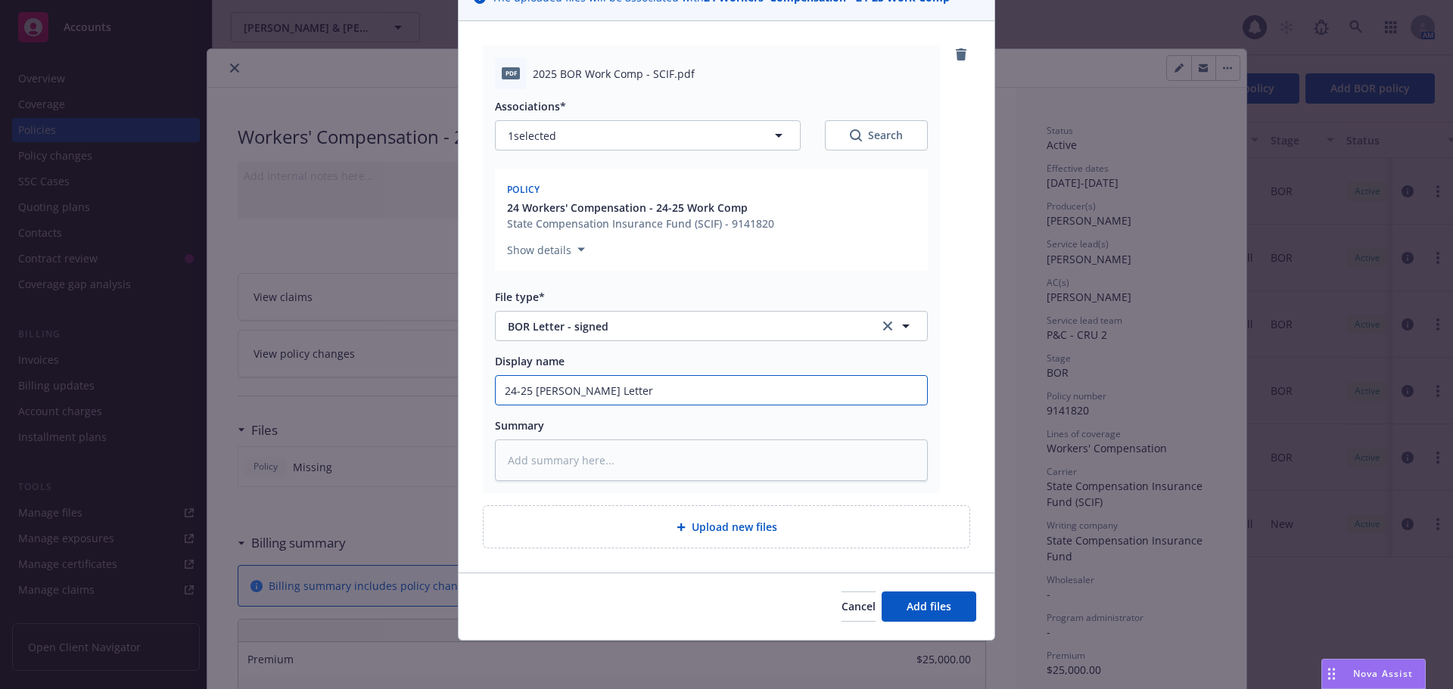
click at [530, 390] on input "24-25 [PERSON_NAME] Letter" at bounding box center [711, 390] width 431 height 29
type textarea "x"
type input "24-25 SWC BOR Letter"
type textarea "x"
type input "24-25 SCWC BOR Letter"
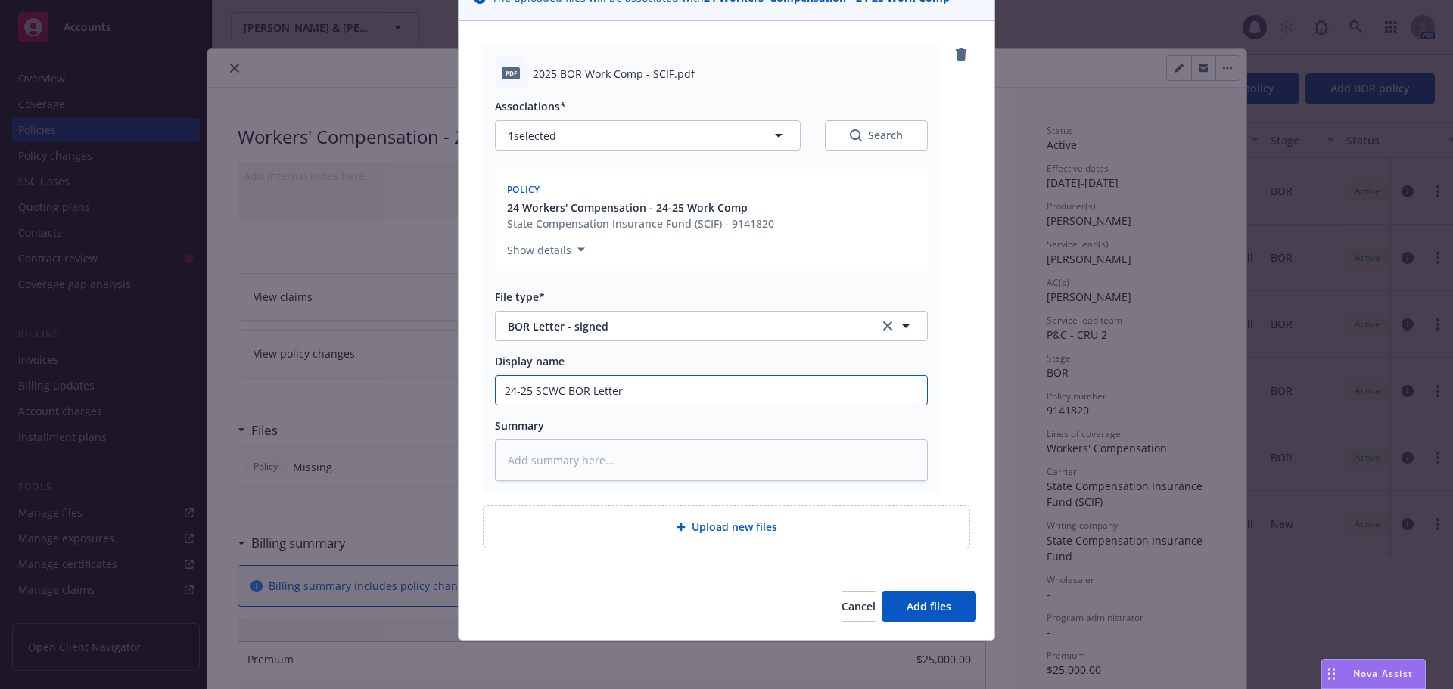
type textarea "x"
type input "24-25 SCIWC BOR Letter"
type textarea "x"
type input "24-25 SCIFWC BOR Letter"
type textarea "x"
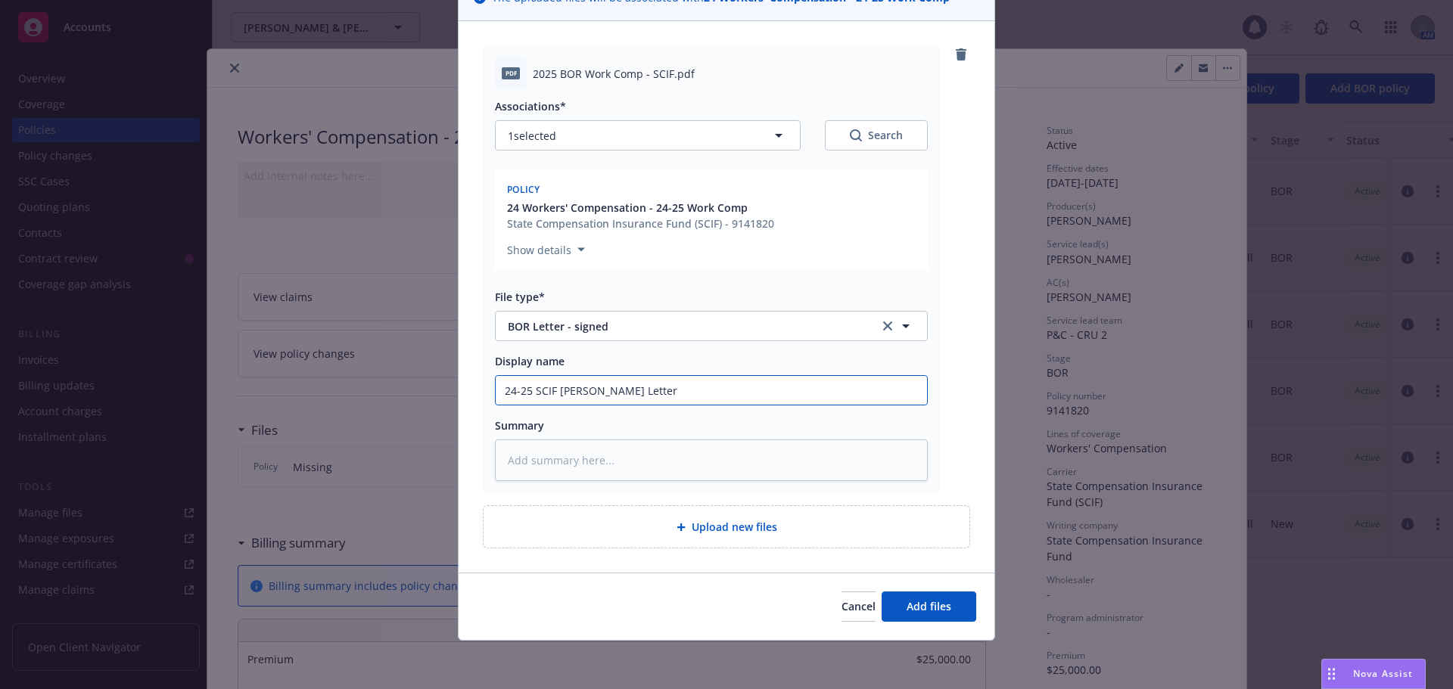
type input "24-25 SCIF [PERSON_NAME] Letter"
drag, startPoint x: 897, startPoint y: 588, endPoint x: 912, endPoint y: 602, distance: 20.3
click at [900, 590] on div "Cancel Add files" at bounding box center [726, 606] width 536 height 67
click at [912, 608] on span "Add files" at bounding box center [928, 606] width 45 height 14
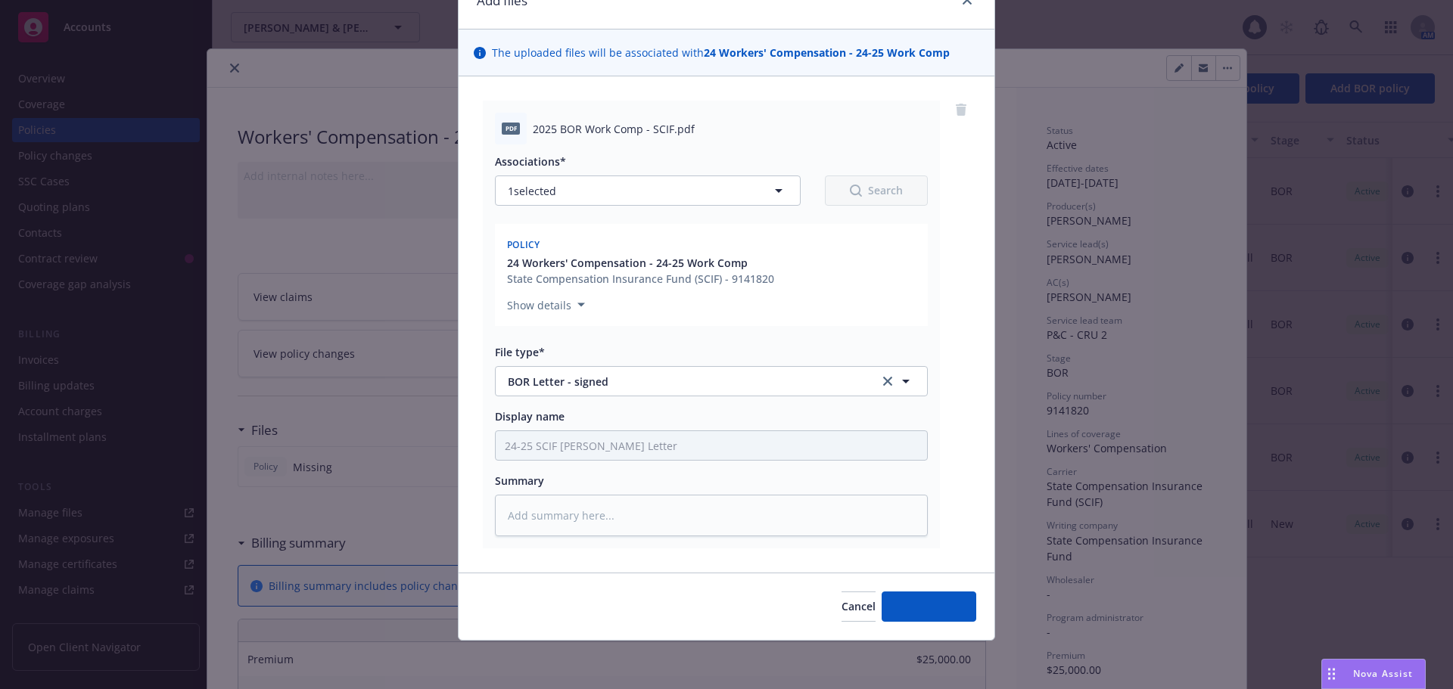
scroll to position [76, 0]
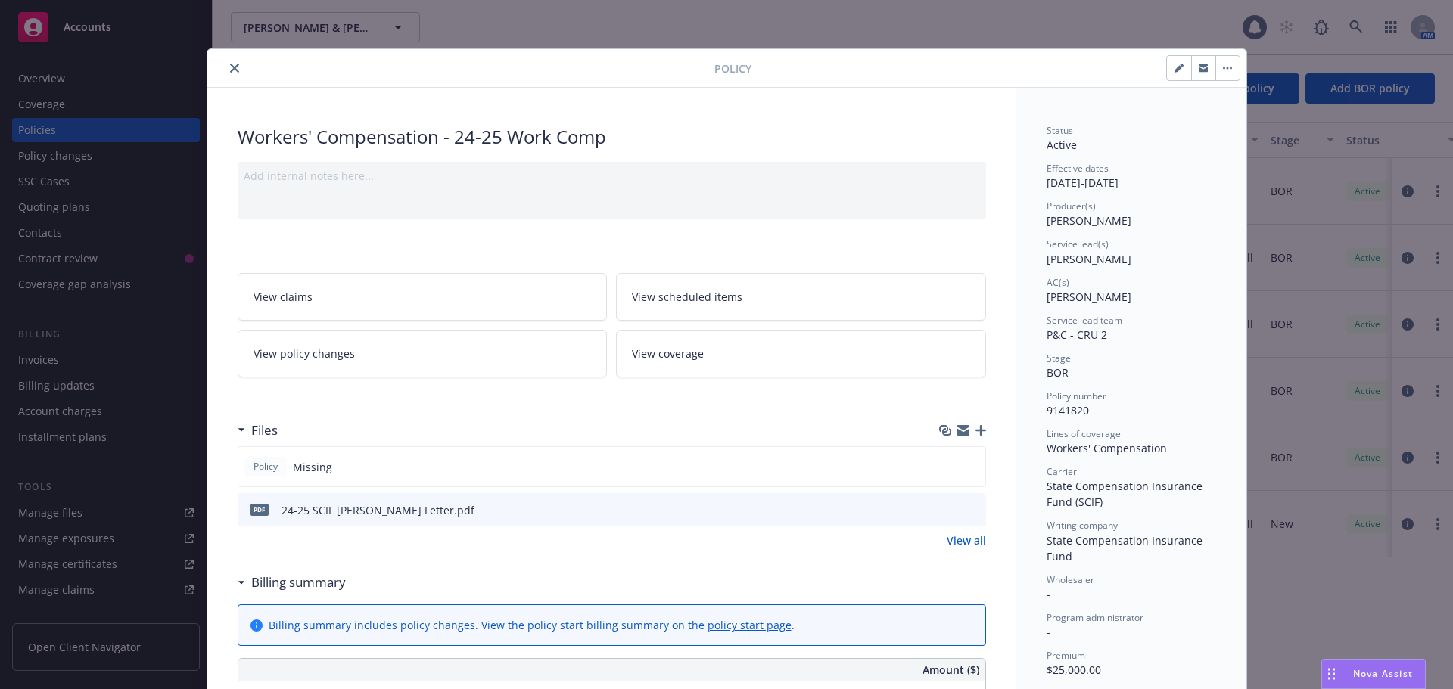
click at [975, 431] on icon "button" at bounding box center [980, 430] width 11 height 11
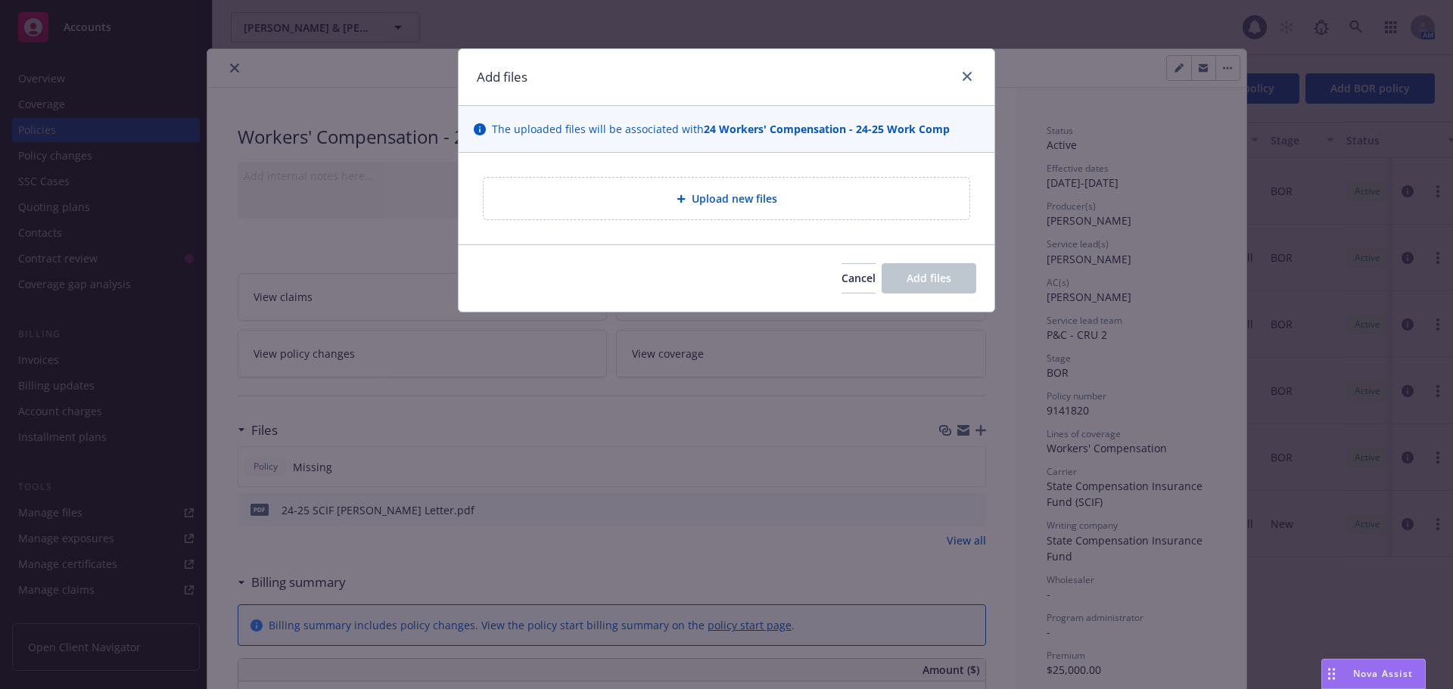
type textarea "x"
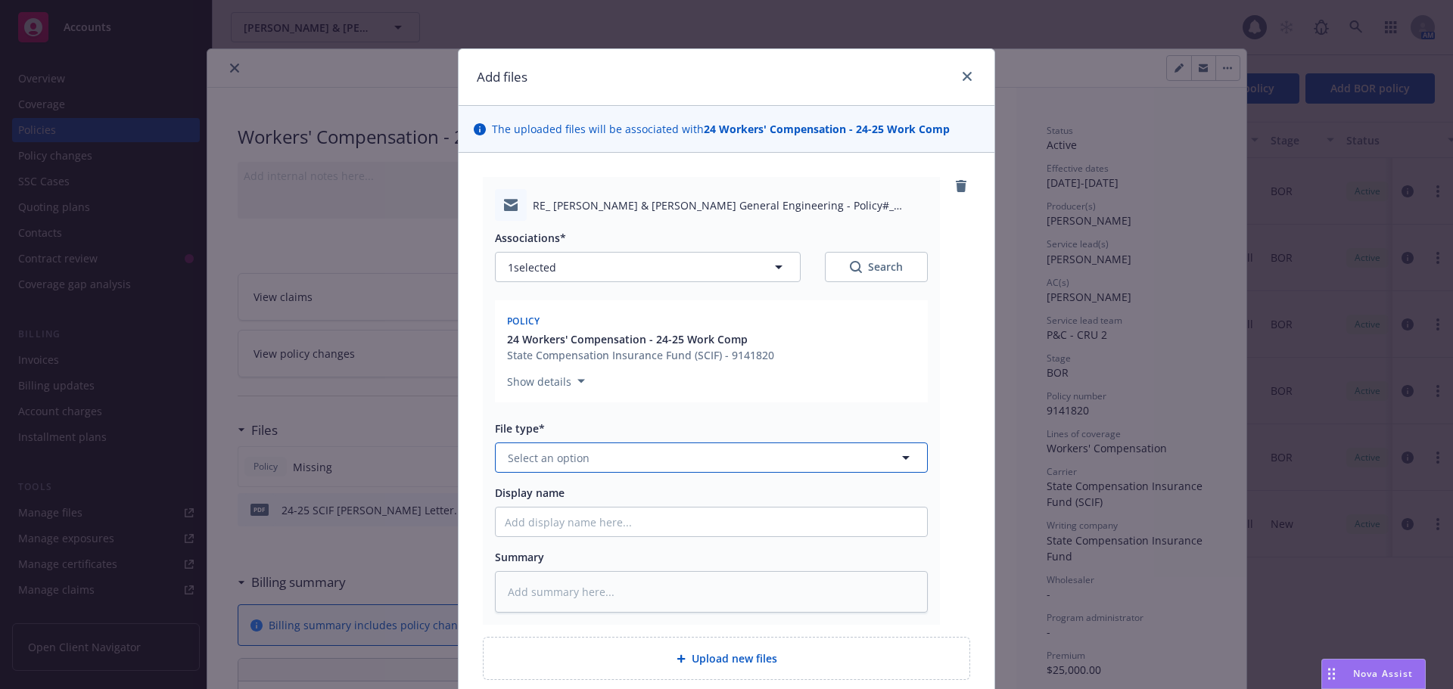
click at [534, 458] on span "Select an option" at bounding box center [549, 458] width 82 height 16
type input "email"
click at [529, 506] on span "Email" at bounding box center [525, 500] width 28 height 16
click at [529, 511] on input "Display name" at bounding box center [711, 522] width 431 height 29
type textarea "x"
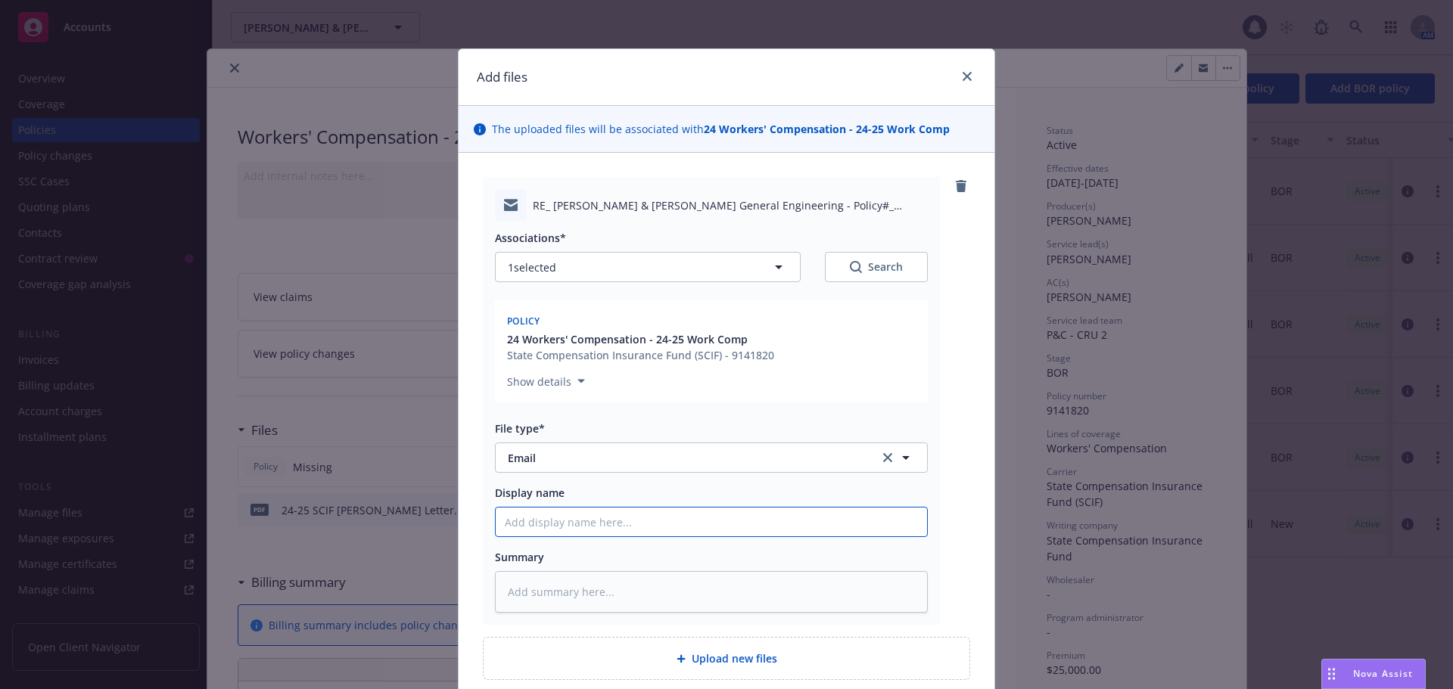
type input "E"
type textarea "x"
type input "EM"
type textarea "x"
type input "EML"
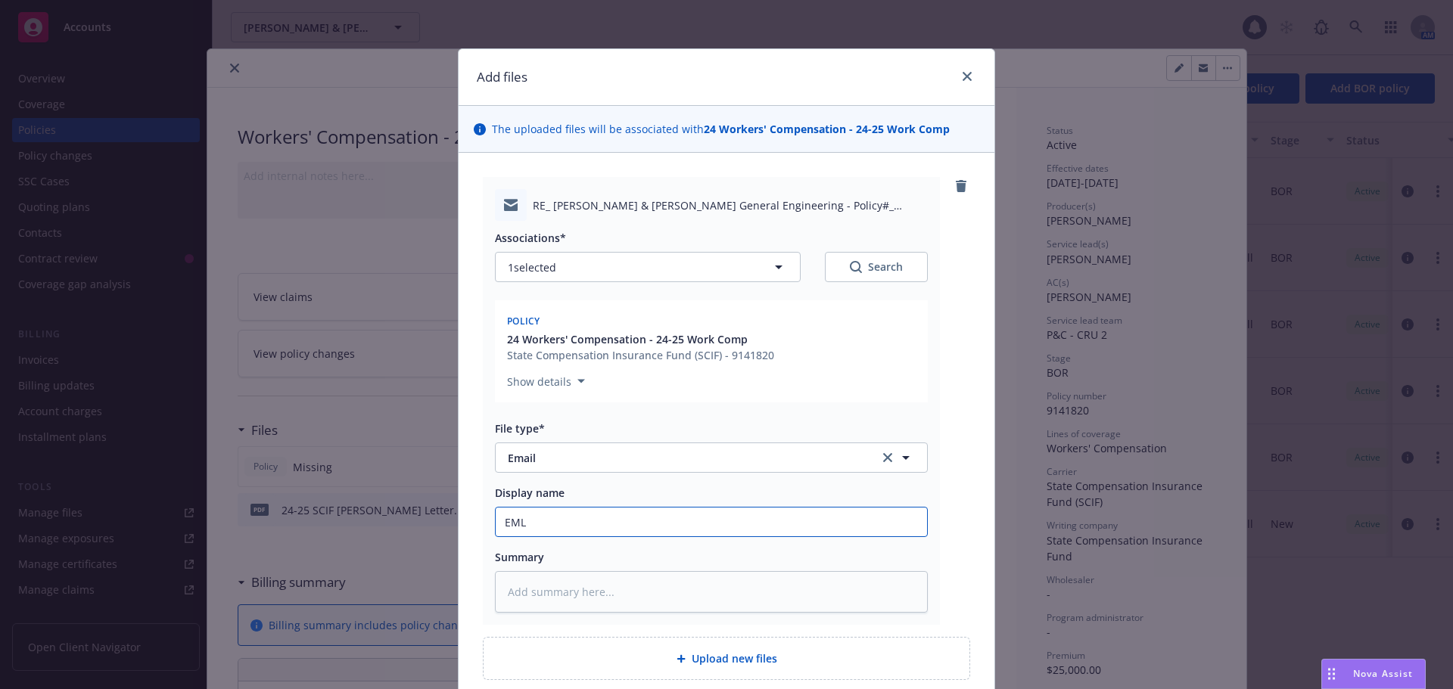
type textarea "x"
type input "EMLD"
type textarea "x"
type input "EMLD"
type textarea "x"
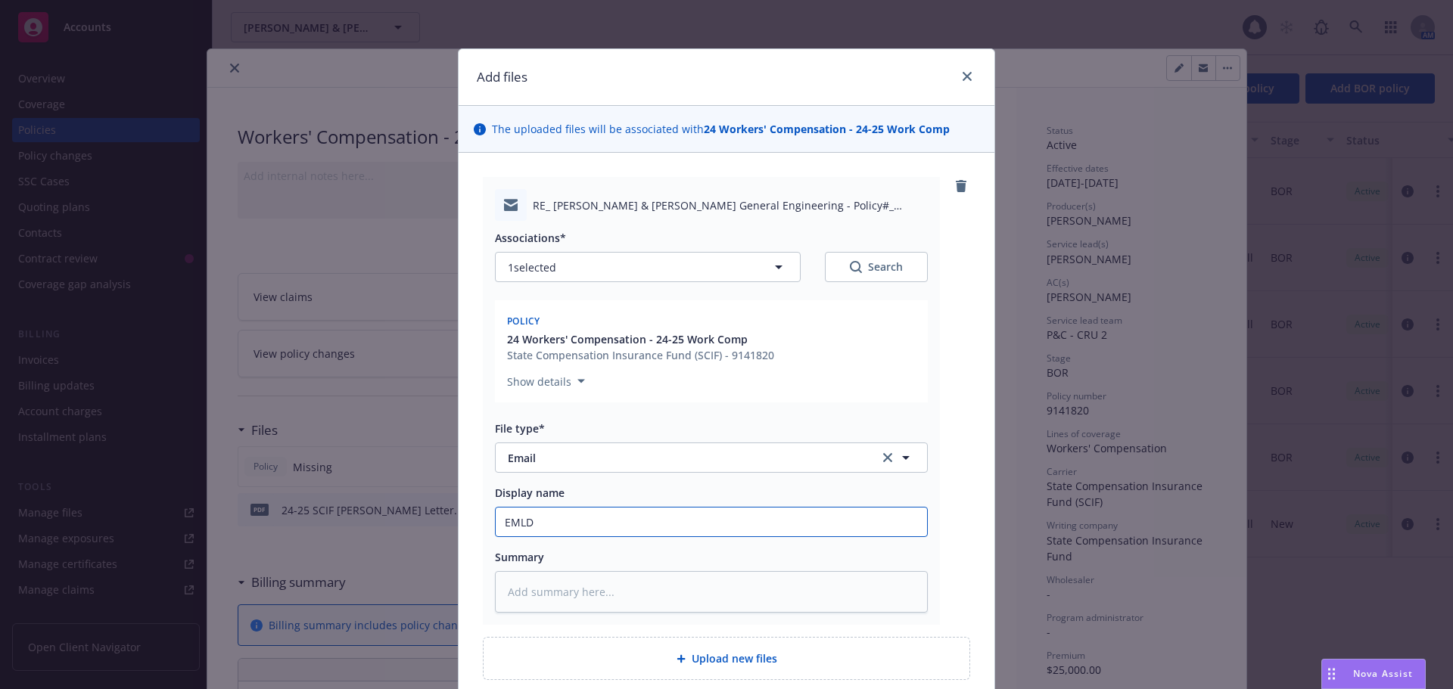
type input "EMLD c"
type textarea "x"
type input "EMLD co"
type textarea "x"
type input "EMLD cop"
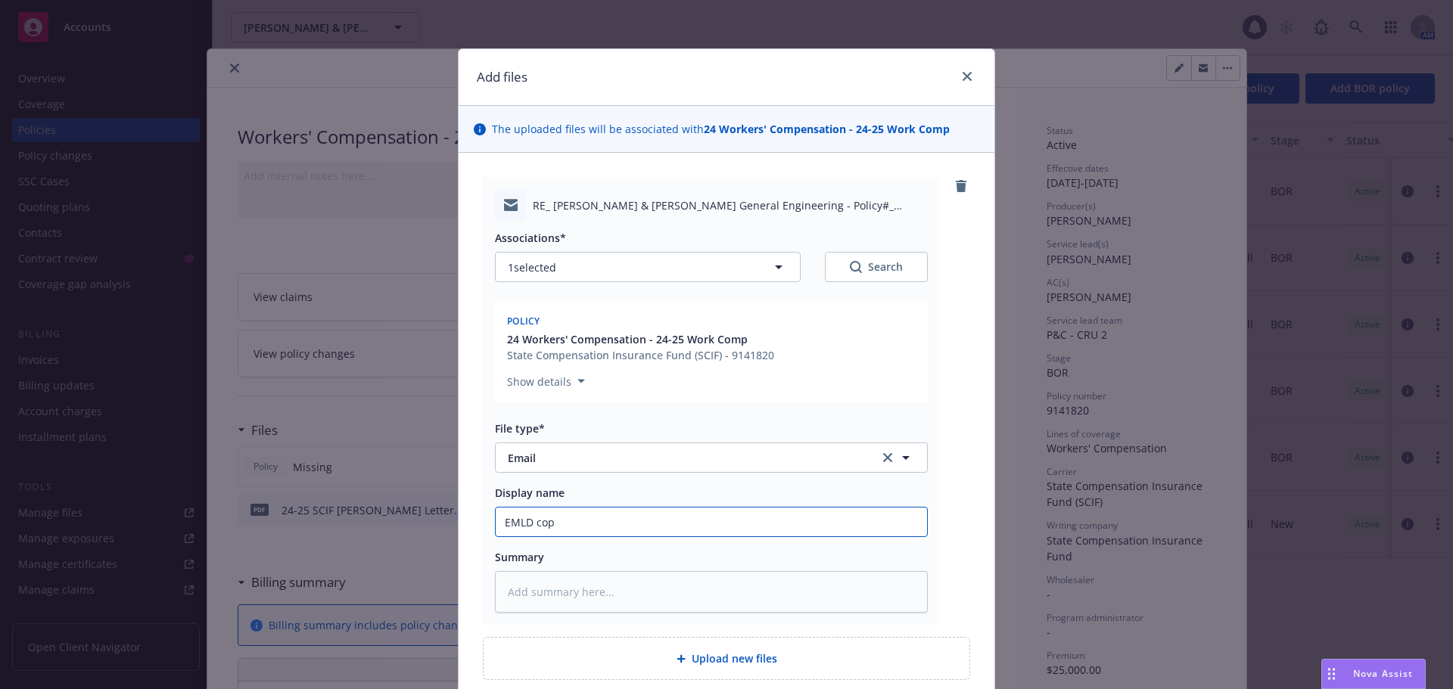
type textarea "x"
type input "EMLD copy"
type textarea "x"
type input "EMLD copy"
type textarea "x"
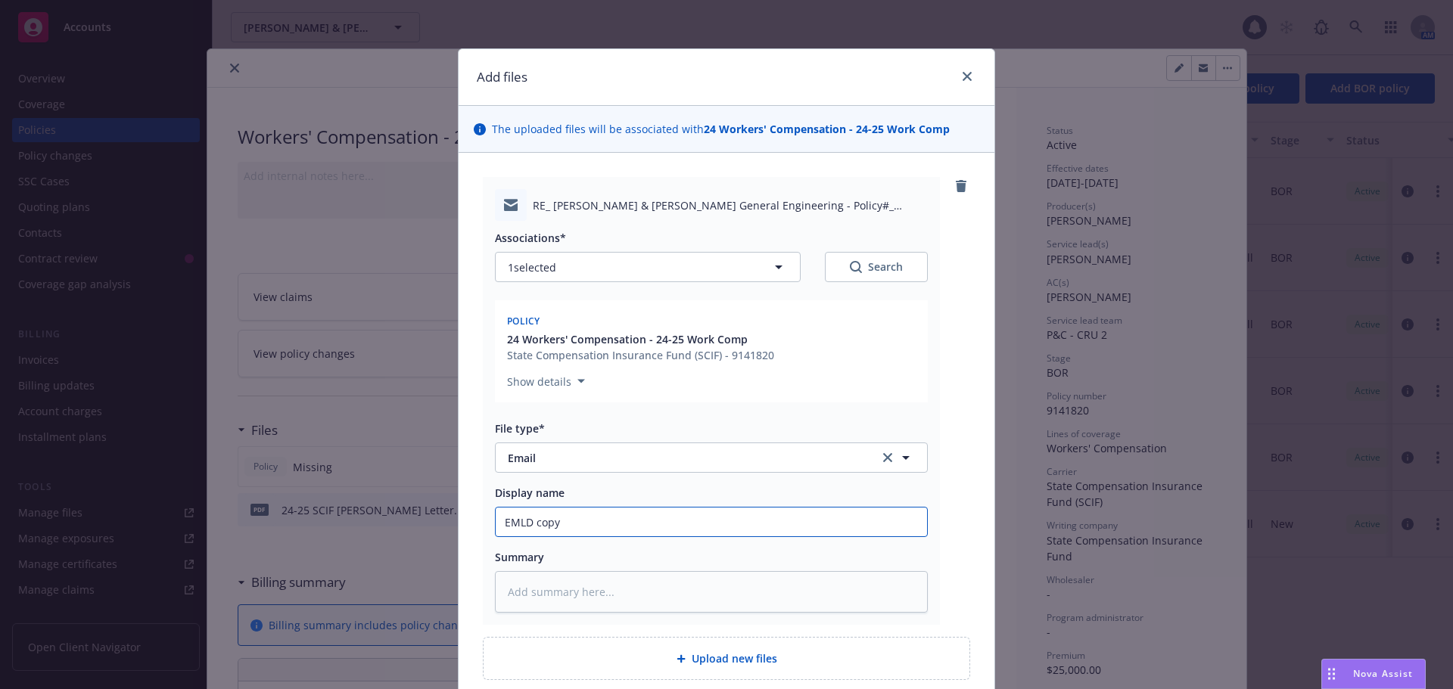
type input "EMLD copy o"
type textarea "x"
type input "EMLD copy of"
type textarea "x"
type input "EMLD copy of"
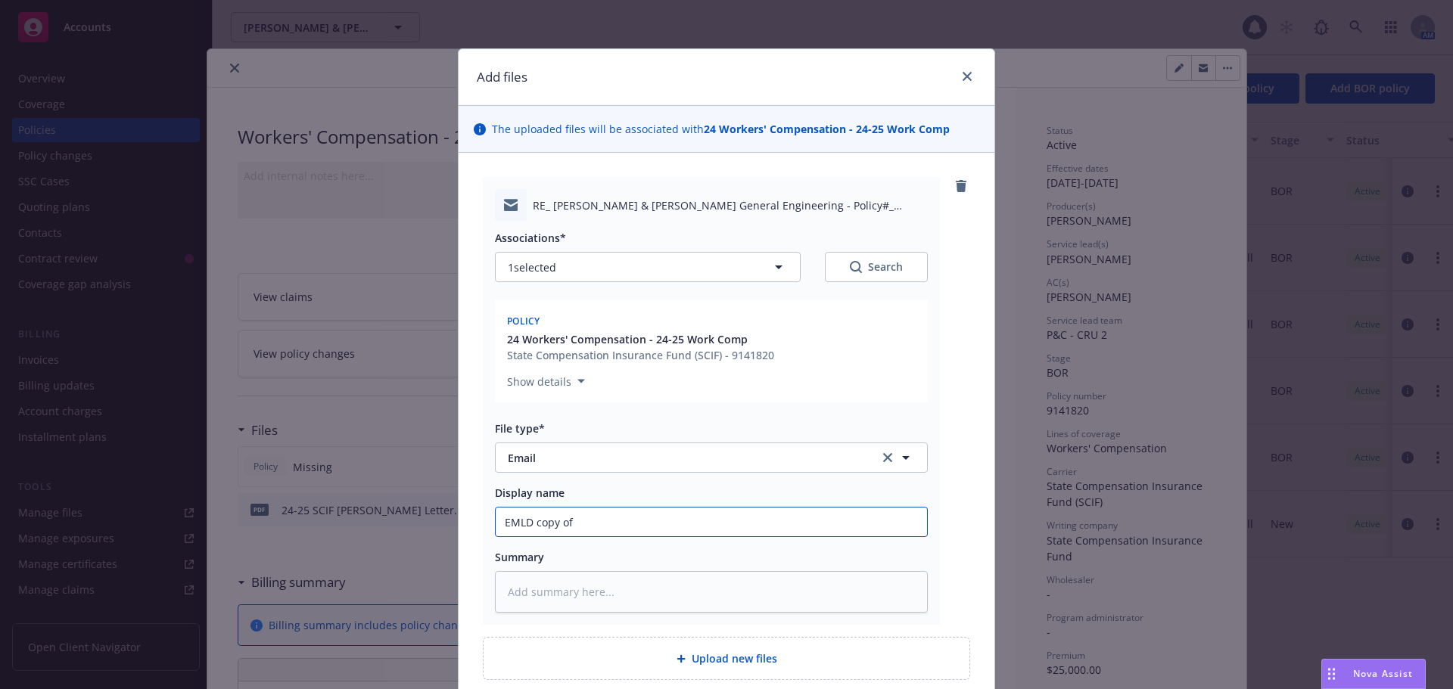
type textarea "x"
type input "EMLD copy of B"
type textarea "x"
type input "EMLD copy of BO"
type textarea "x"
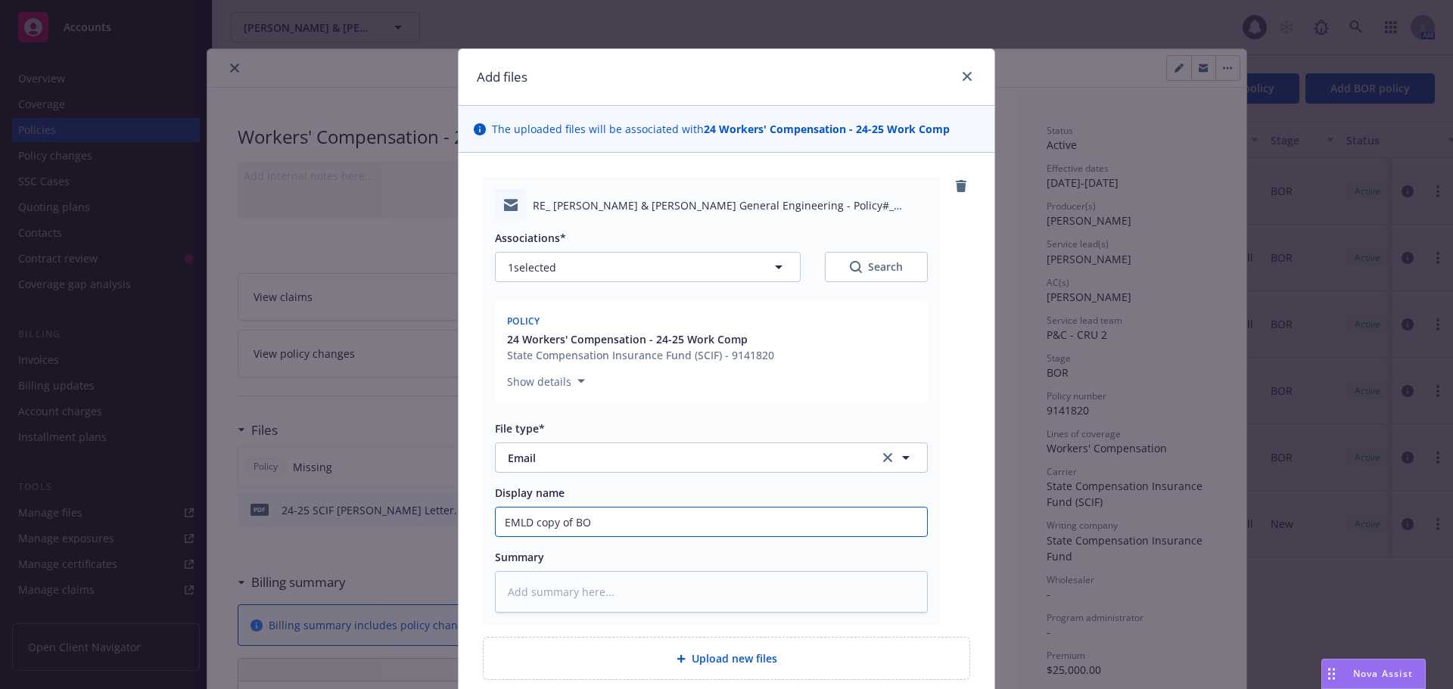
type input "EMLD copy of BOR"
type textarea "x"
type input "EMLD copy of BOR"
type textarea "x"
type input "EMLD copy of BOR l"
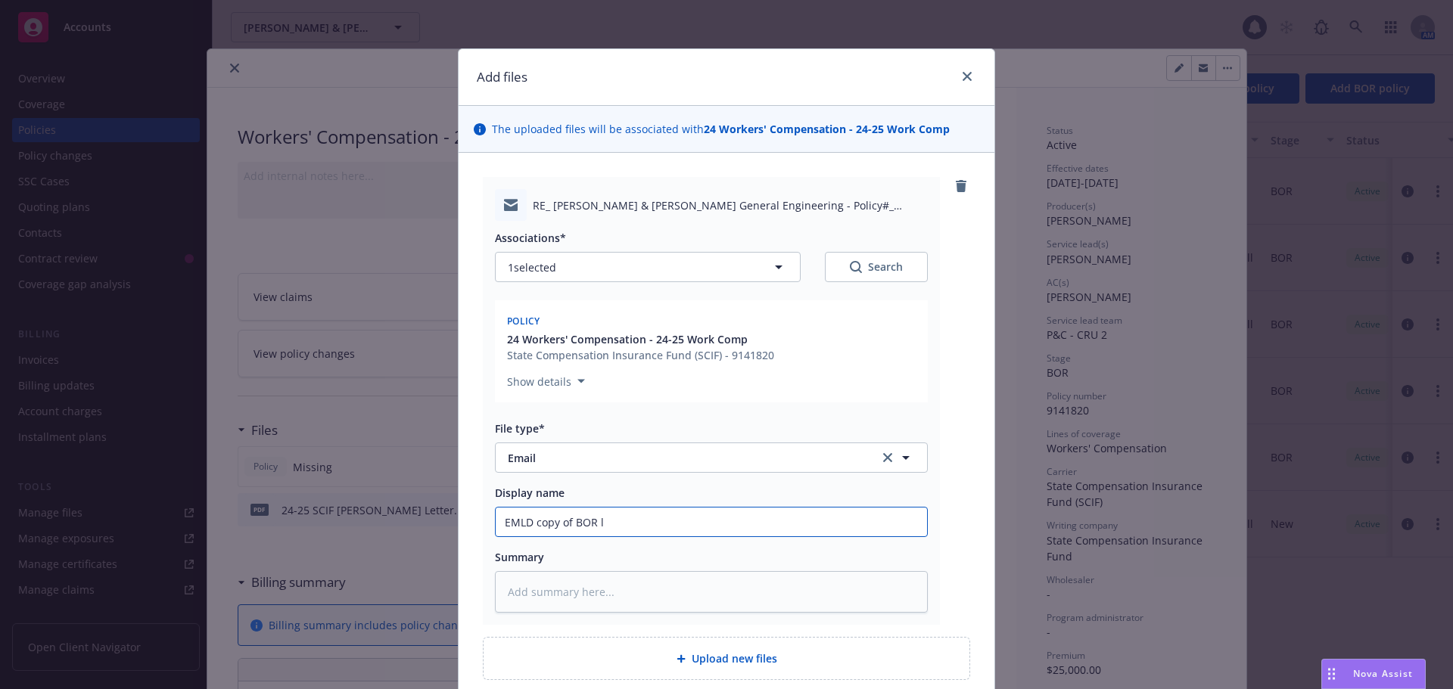
type textarea "x"
type input "EMLD copy of BOR le"
type textarea "x"
type input "EMLD copy of BOR let"
type textarea "x"
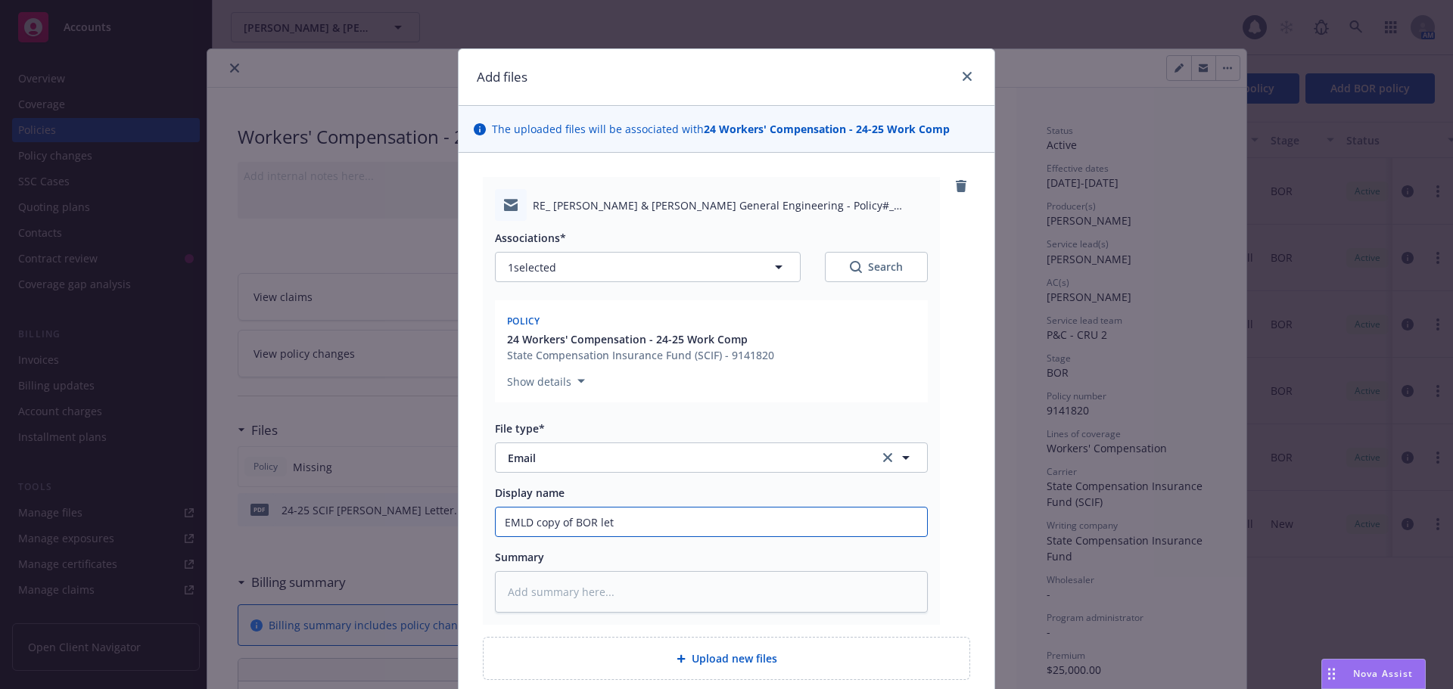
type input "EMLD copy of BOR lett"
type textarea "x"
type input "EMLD copy of BOR lette"
type textarea "x"
type input "EMLD copy of BOR letter"
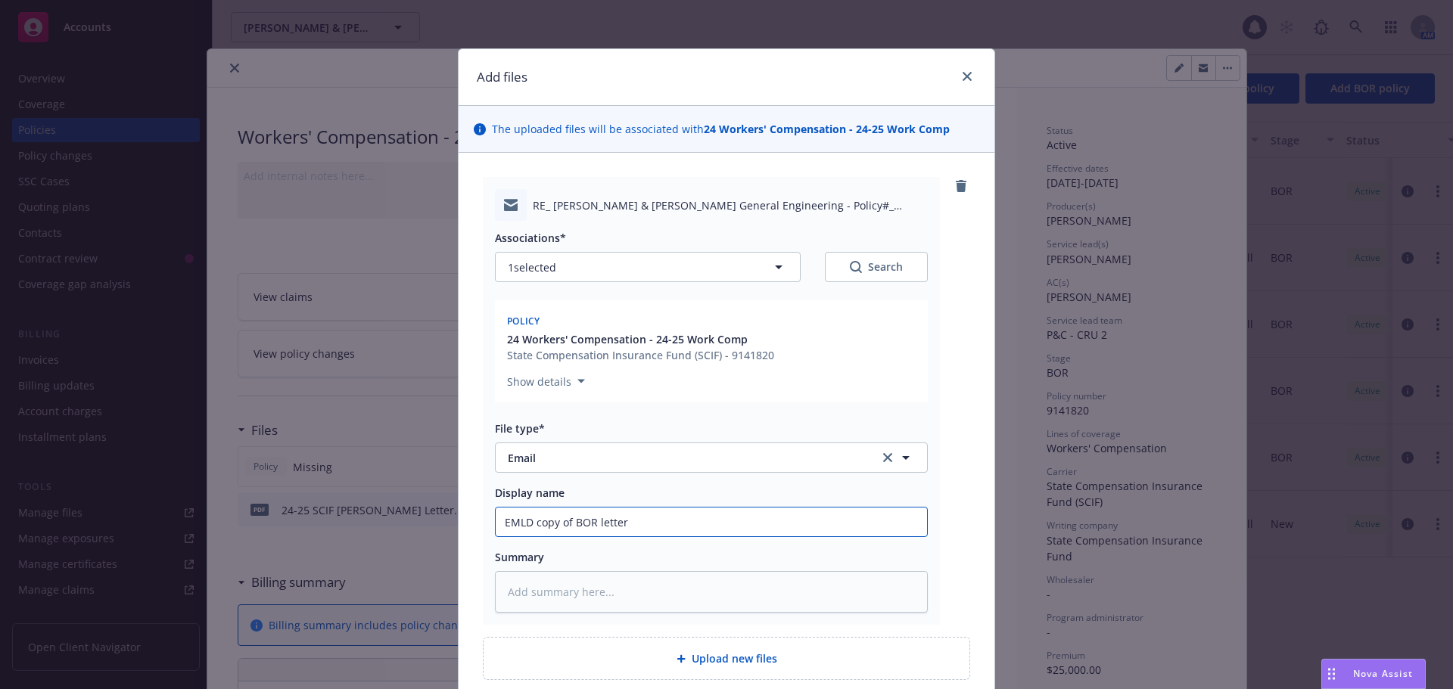
type textarea "x"
type input "EMLD copy of BOR letter"
type textarea "x"
type input "EMLD copy of BOR letter t"
type textarea "x"
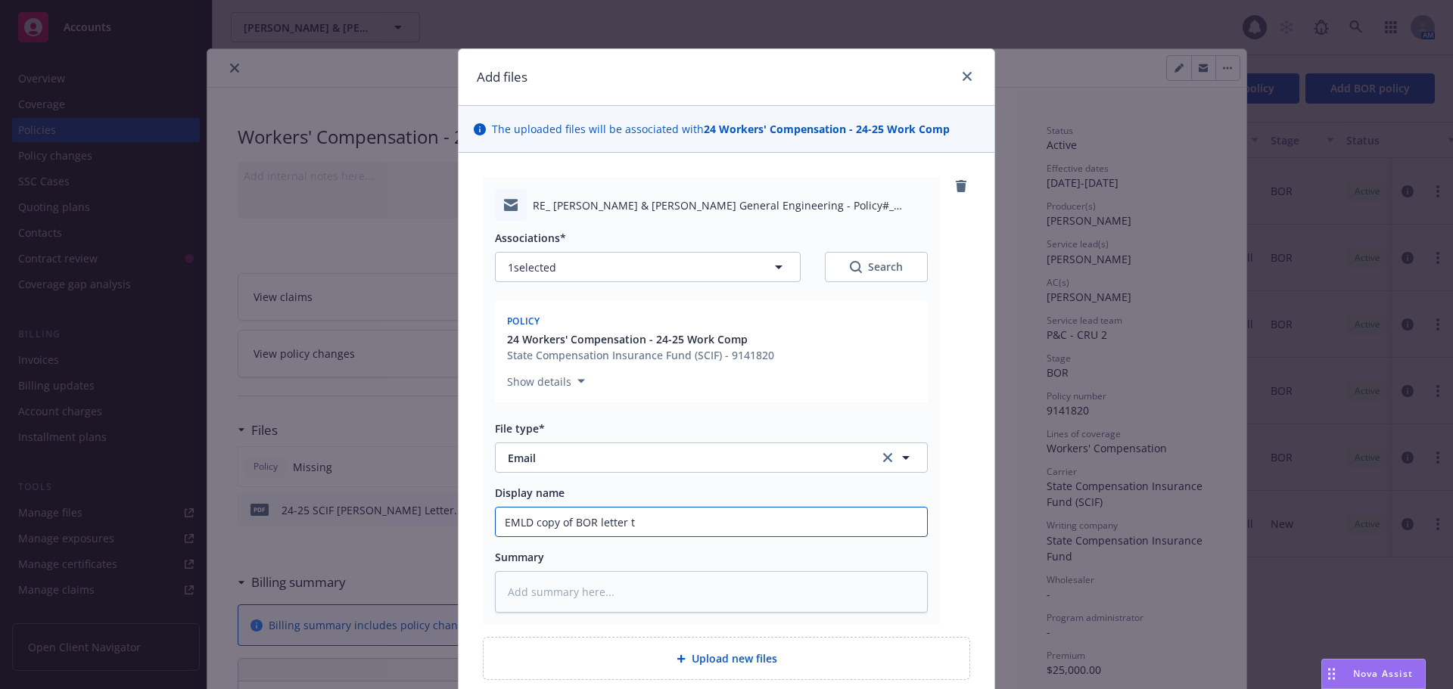
type input "EMLD copy of BOR letter to"
type textarea "x"
type input "EMLD copy of BOR letter to s"
type textarea "x"
type input "EMLD copy of BOR letter to sC"
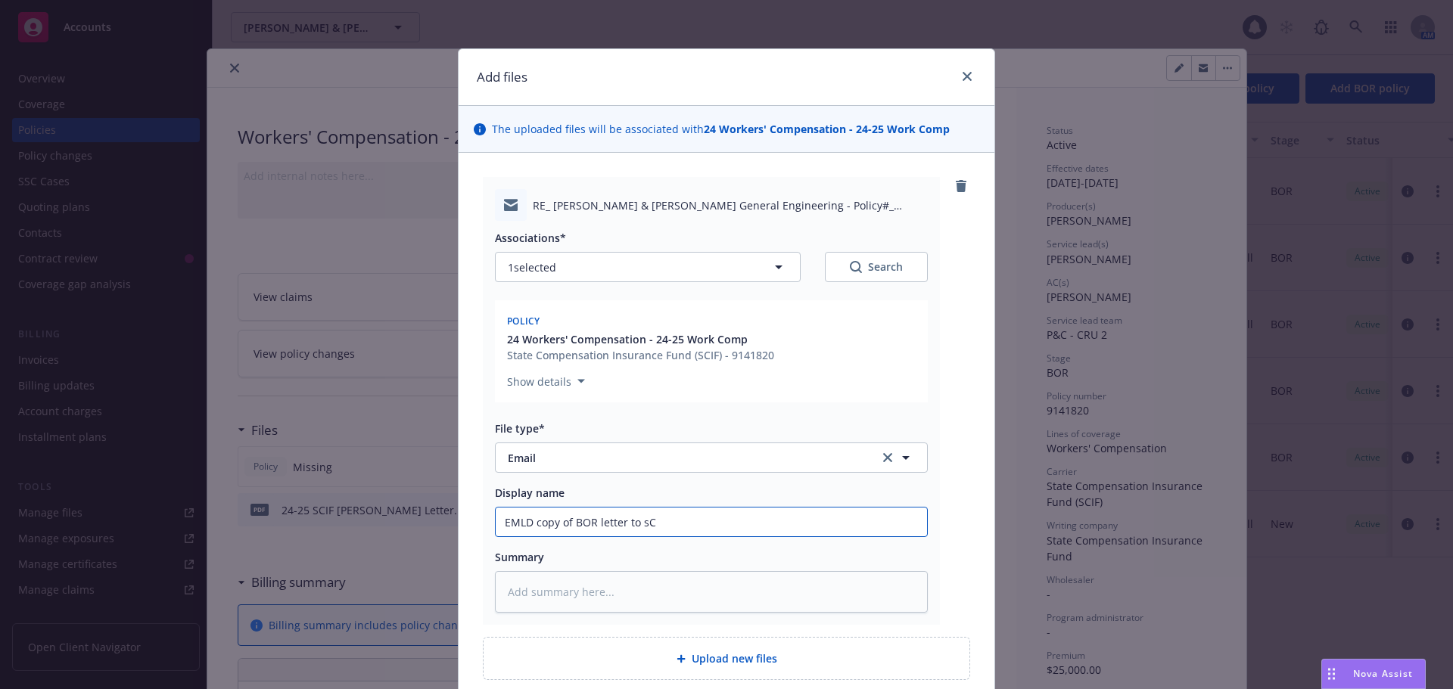
type textarea "x"
type input "EMLD copy of BOR letter to sCI"
type textarea "x"
type input "EMLD copy of BOR letter to sCIF"
type textarea "x"
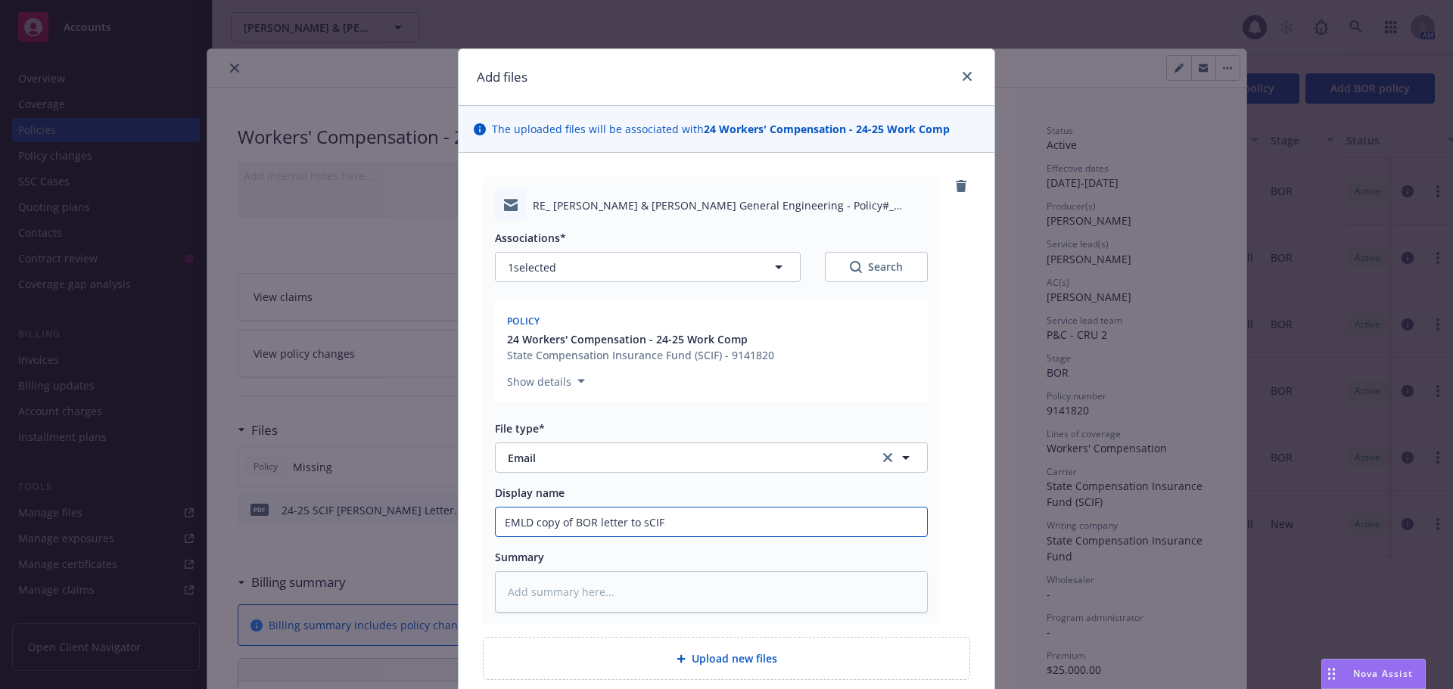
type input "EMLD copy of BOR letter to sCIF"
type textarea "x"
type input "EMLD copy of BOR letter to sCIF"
type textarea "x"
type input "EMLD copy of BOR letter to sCI"
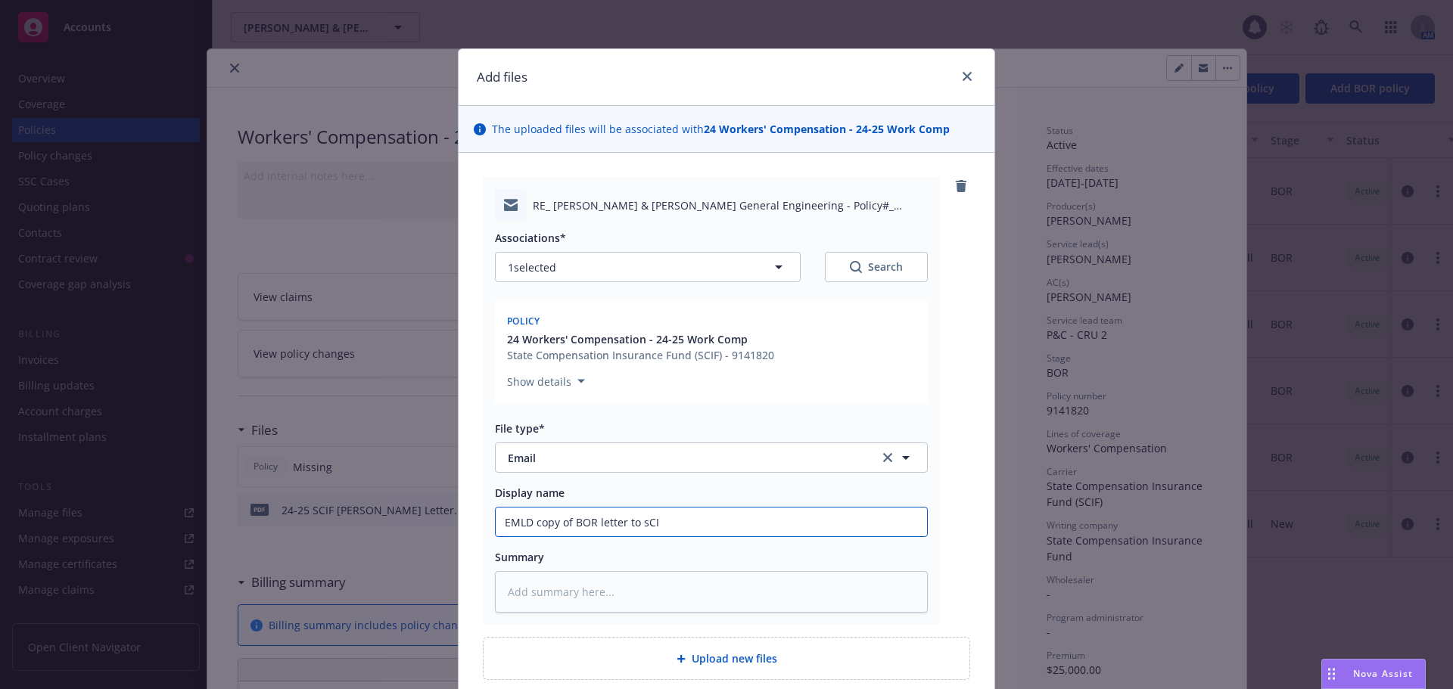
type textarea "x"
type input "EMLD copy of BOR letter to sC"
type textarea "x"
type input "EMLD copy of BOR letter to s"
type textarea "x"
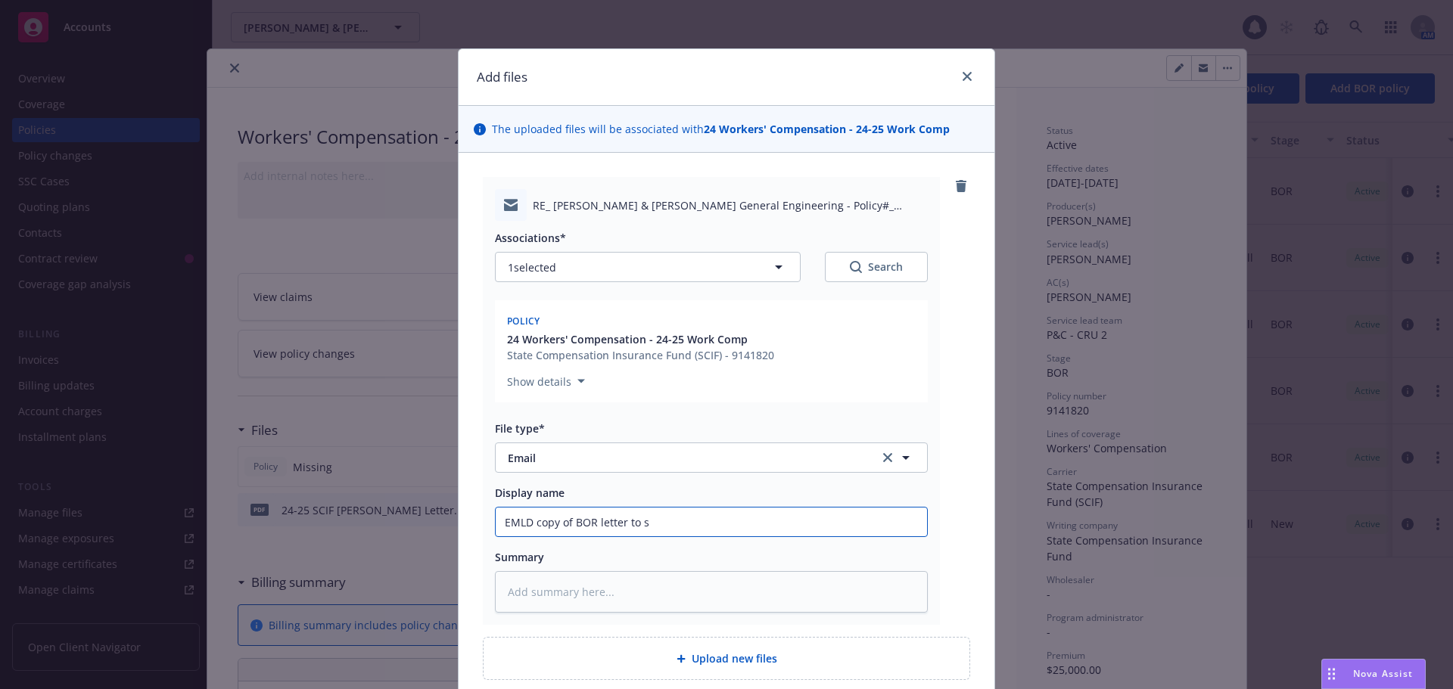
type input "EMLD copy of BOR letter to"
type textarea "x"
type input "EMLD copy of BOR letter to S"
type textarea "x"
type input "EMLD copy of BOR letter to SC"
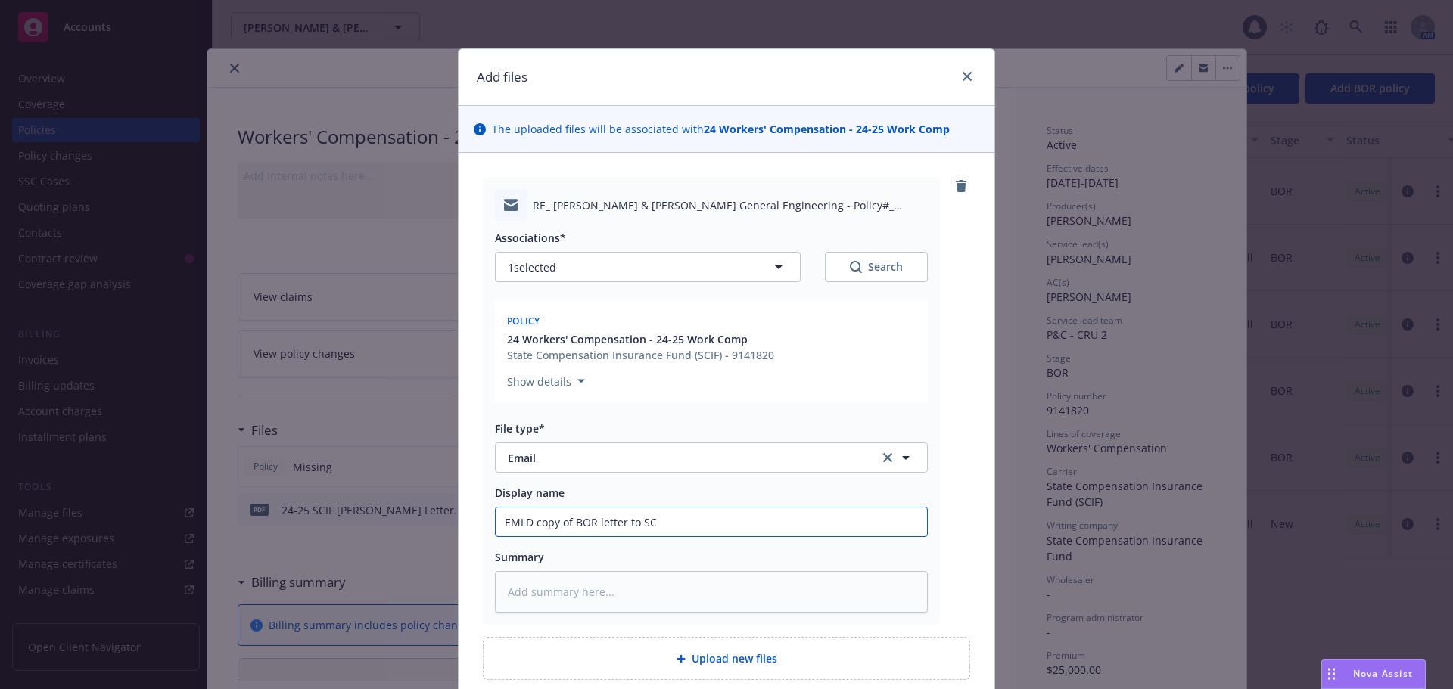
type textarea "x"
type input "EMLD copy of BOR letter to SCI"
type textarea "x"
type input "EMLD copy of BOR letter to SCIF"
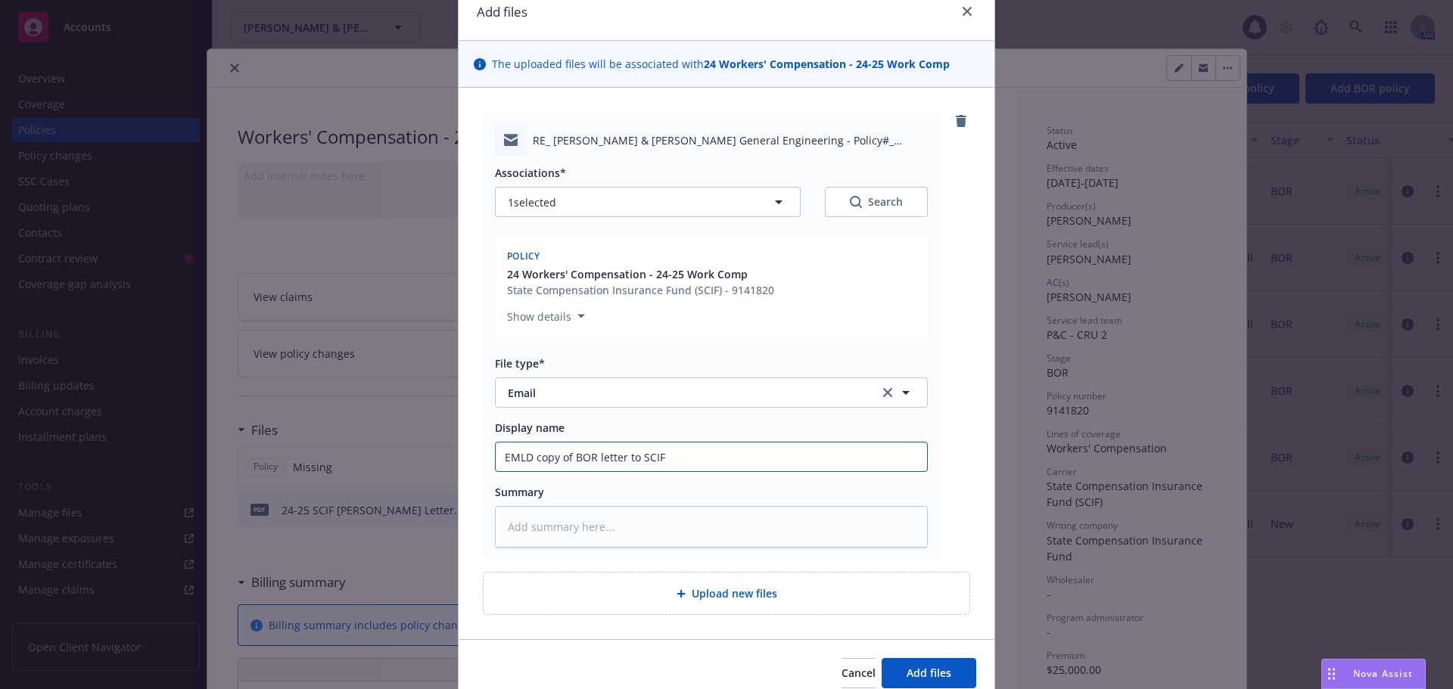
scroll to position [132, 0]
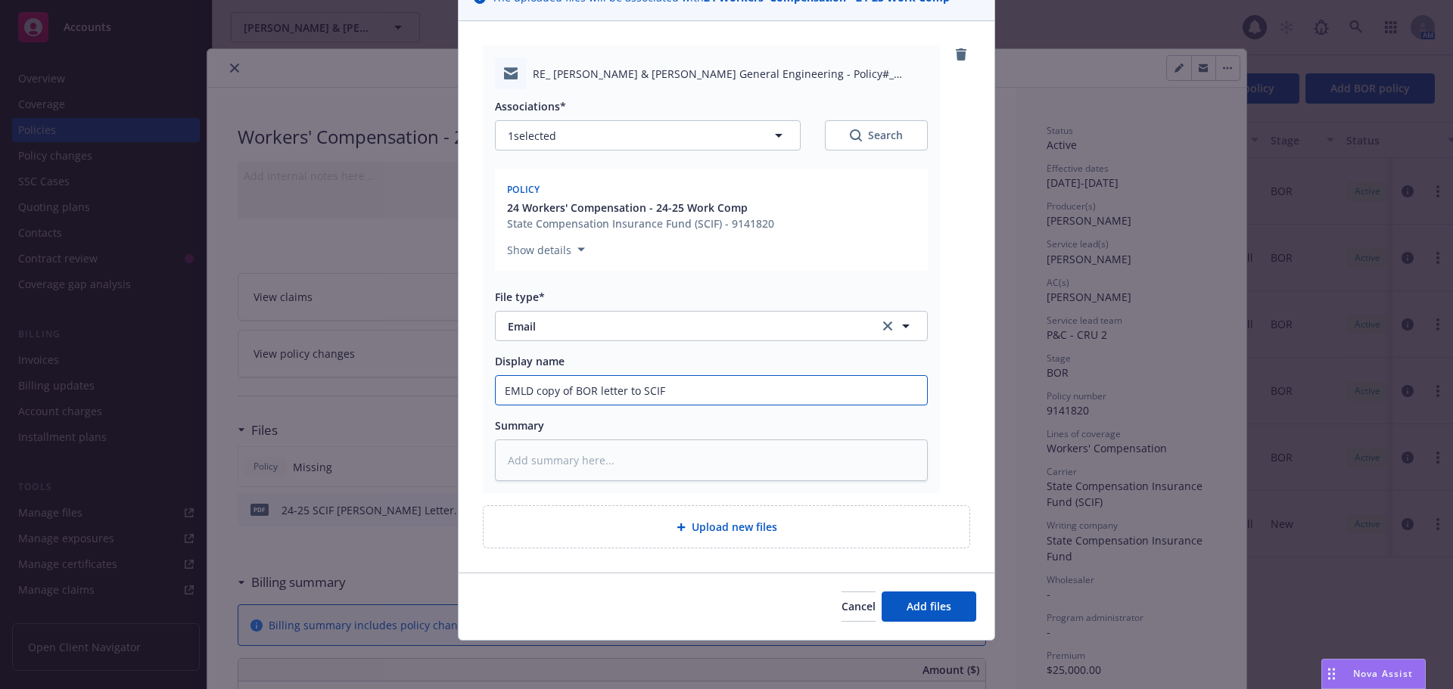
type textarea "x"
type input "EMLD copy of BOR letter to SCIF f"
type textarea "x"
type input "EMLD copy of BOR letter to SCIF fo"
type textarea "x"
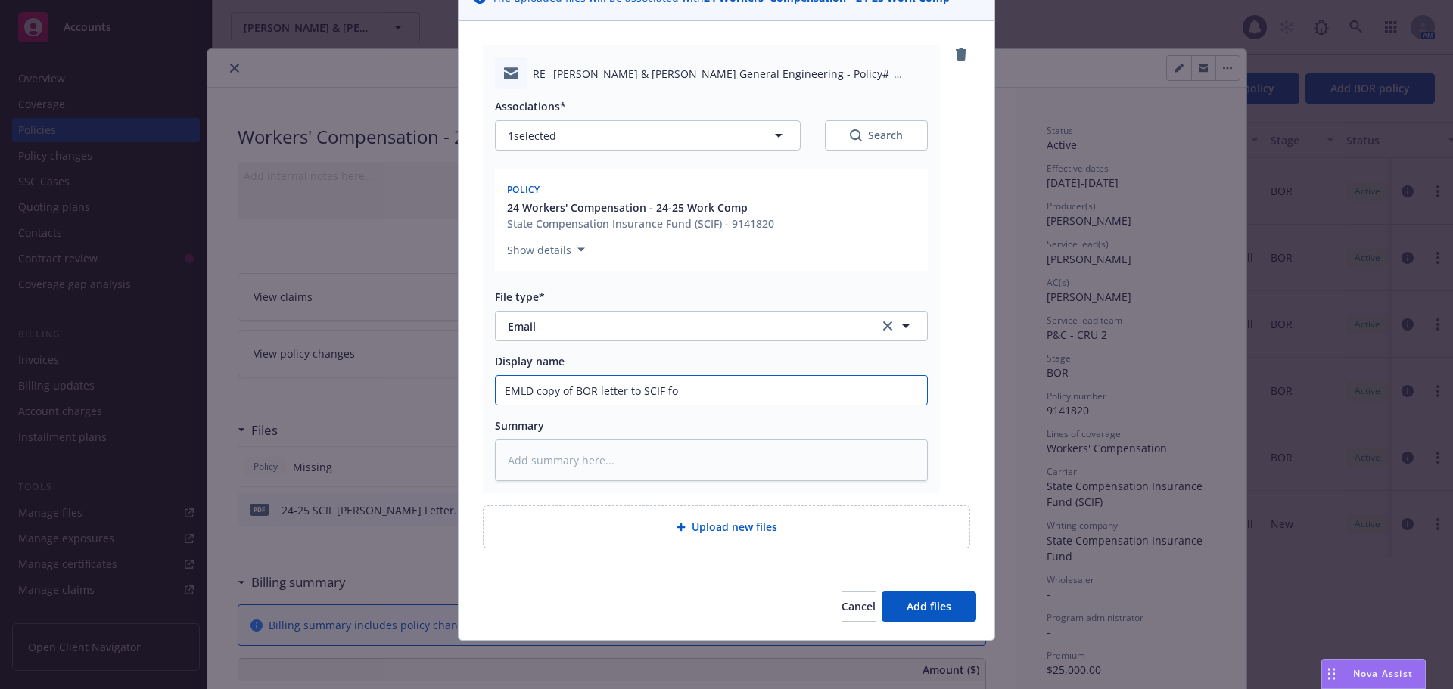
type input "EMLD copy of BOR letter to SCIF for"
type textarea "x"
type input "EMLD copy of BOR letter to SCIF for"
type textarea "x"
type input "EMLD copy of BOR letter to SCIF for p"
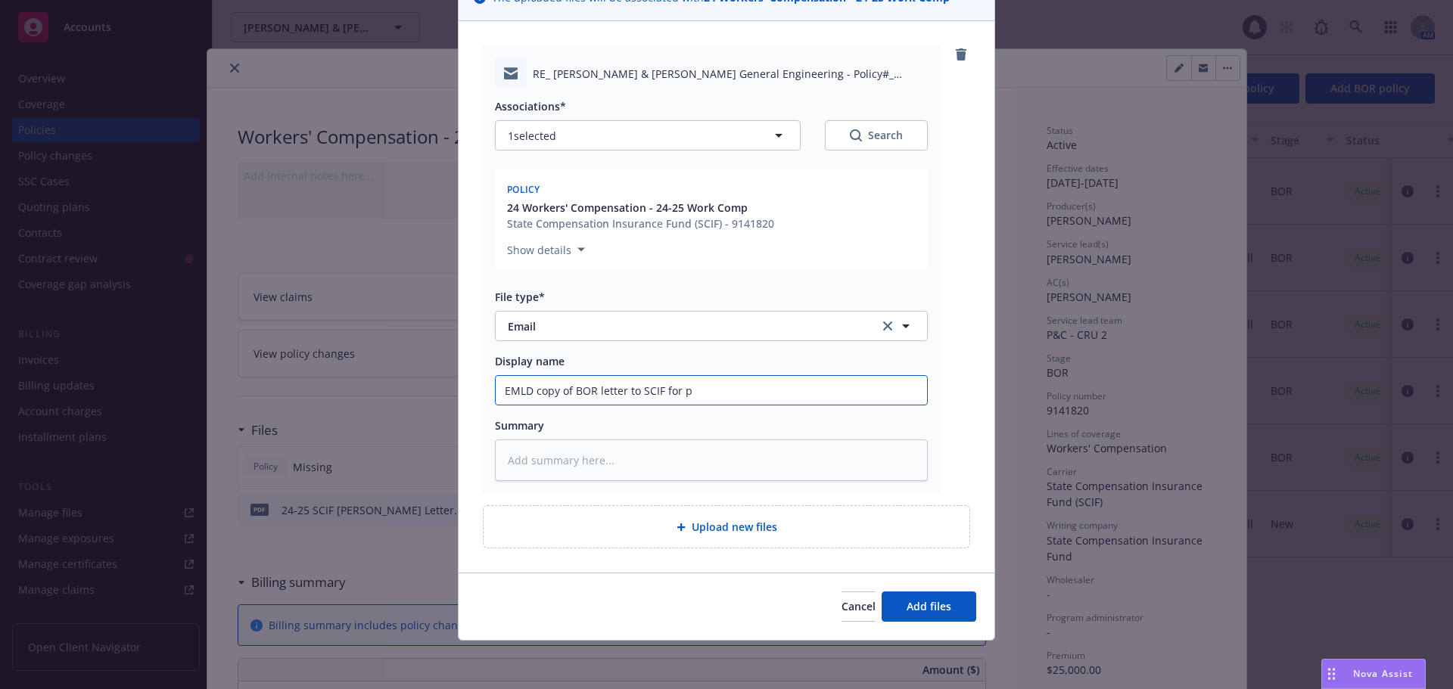
type textarea "x"
type input "EMLD copy of BOR letter to SCIF for pr"
type textarea "x"
type input "EMLD copy of BOR letter to SCIF for pro"
type textarea "x"
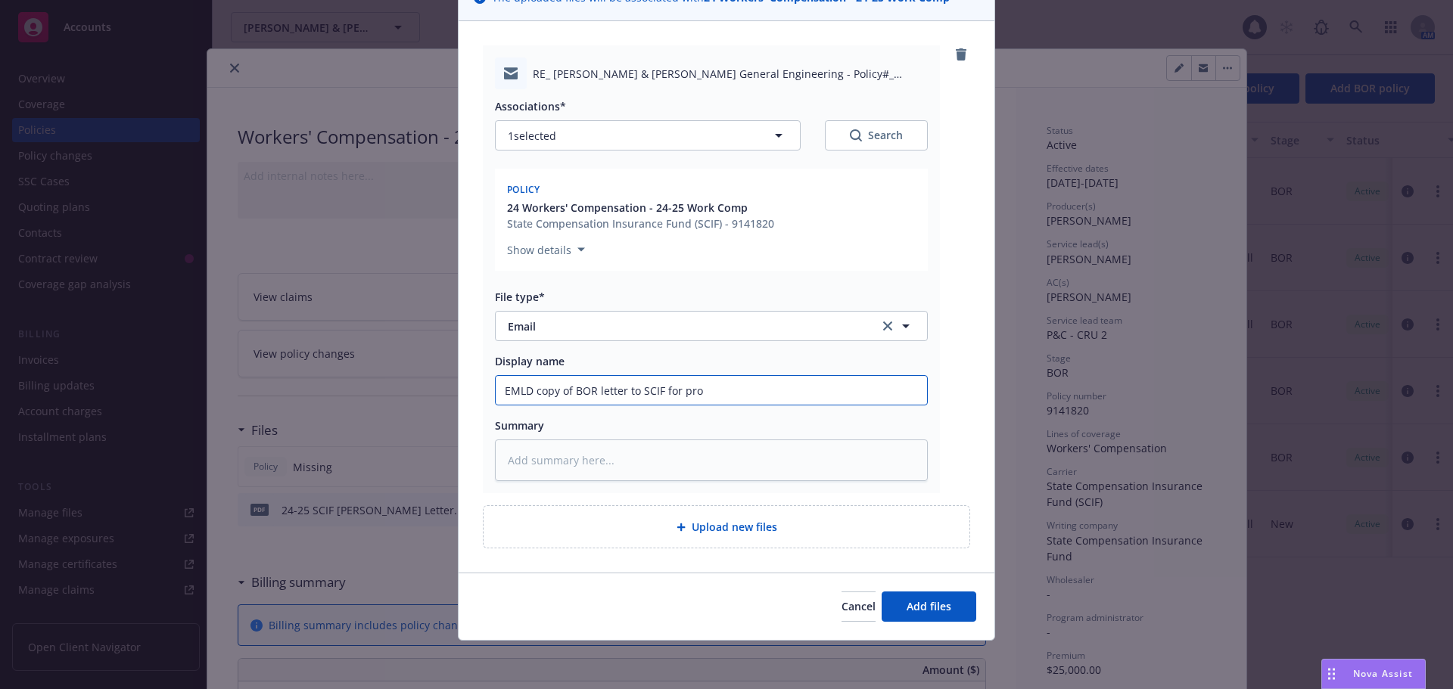
type input "EMLD copy of BOR letter to SCIF for proc"
type textarea "x"
type input "EMLD copy of BOR letter to SCIF for proce"
type textarea "x"
type input "EMLD copy of BOR letter to SCIF for proces"
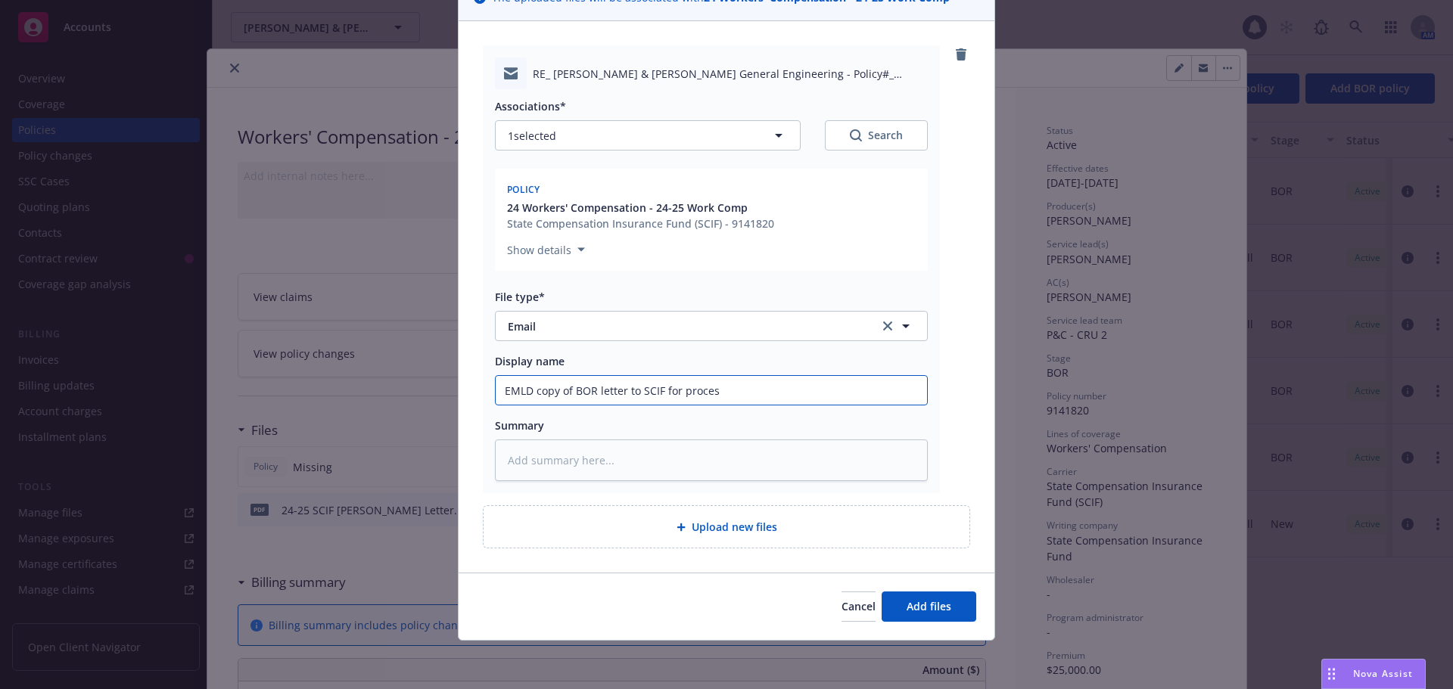
type textarea "x"
type input "EMLD copy of BOR letter to SCIF for process"
type textarea "x"
type input "EMLD copy of BOR letter to SCIF for processi"
type textarea "x"
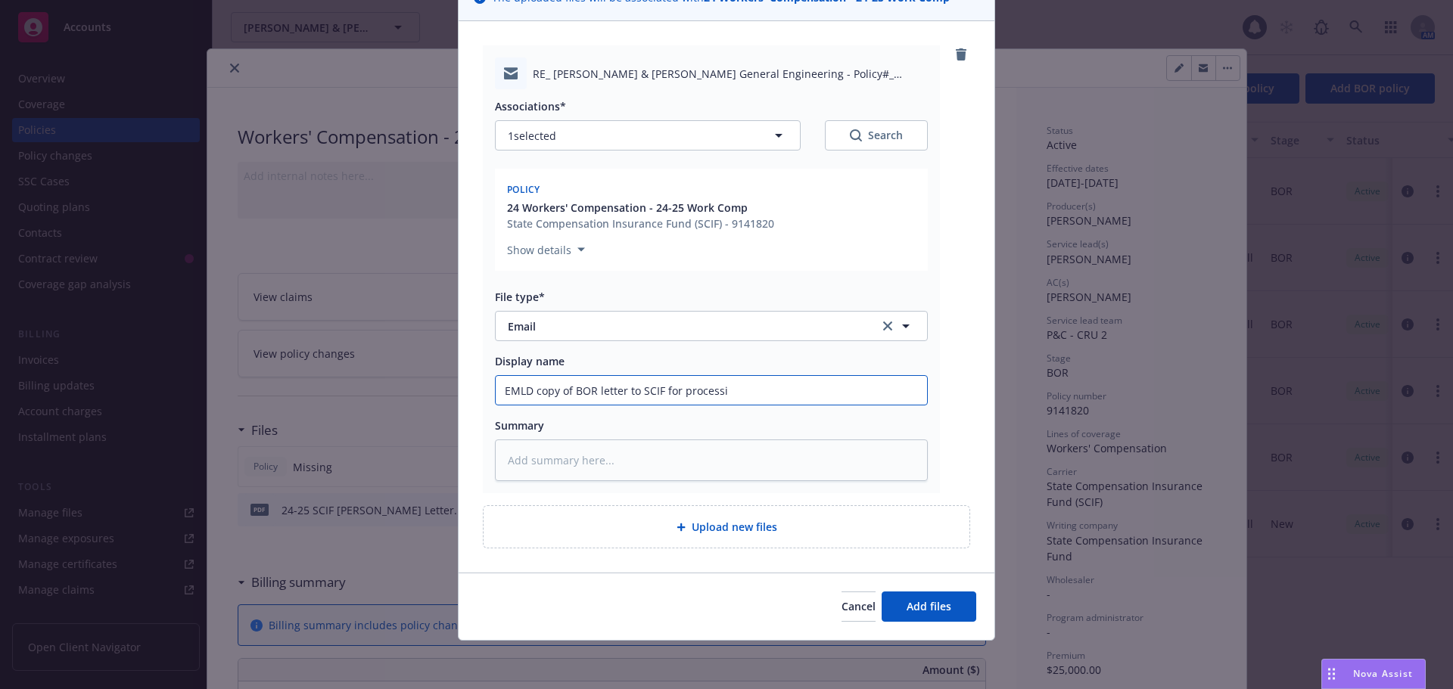
type input "EMLD copy of BOR letter to SCIF for processin"
type textarea "x"
type input "EMLD copy of BOR letter to SCIF for processing"
click at [931, 606] on span "Add files" at bounding box center [928, 606] width 45 height 14
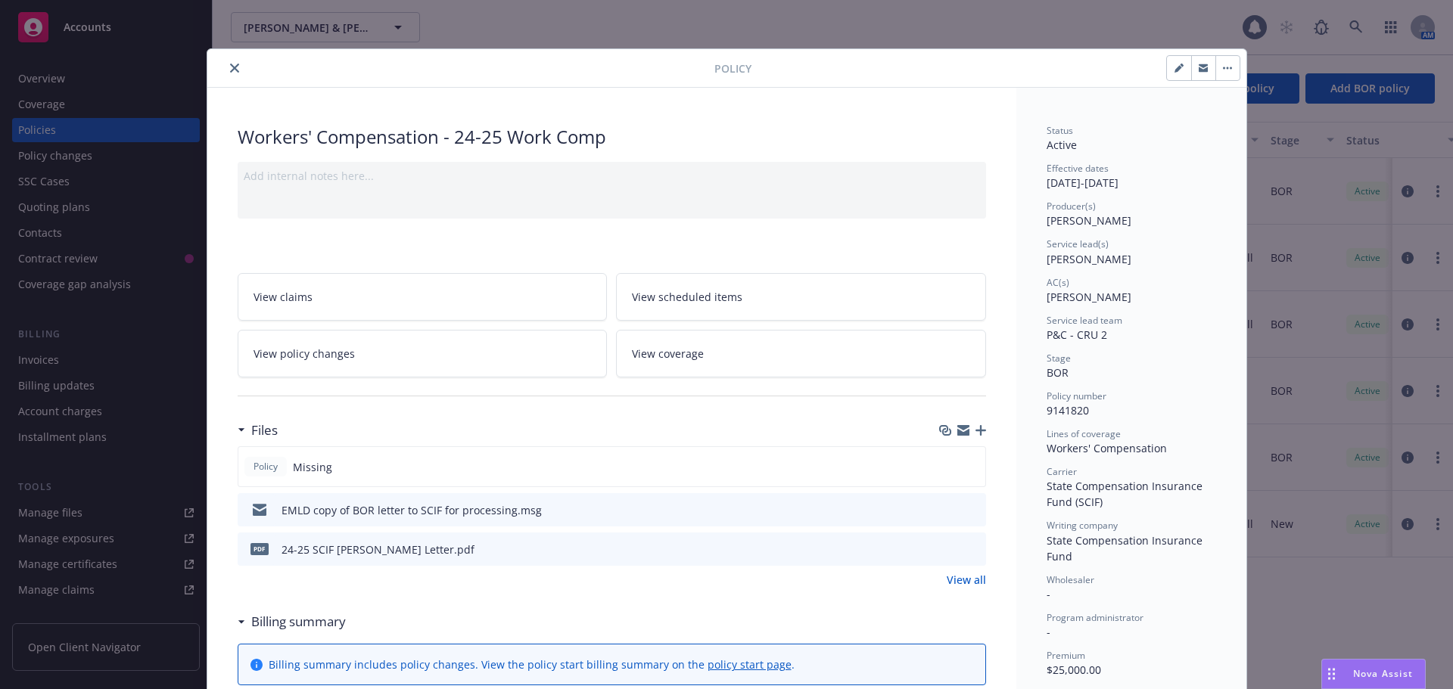
click at [975, 428] on icon "button" at bounding box center [980, 430] width 11 height 11
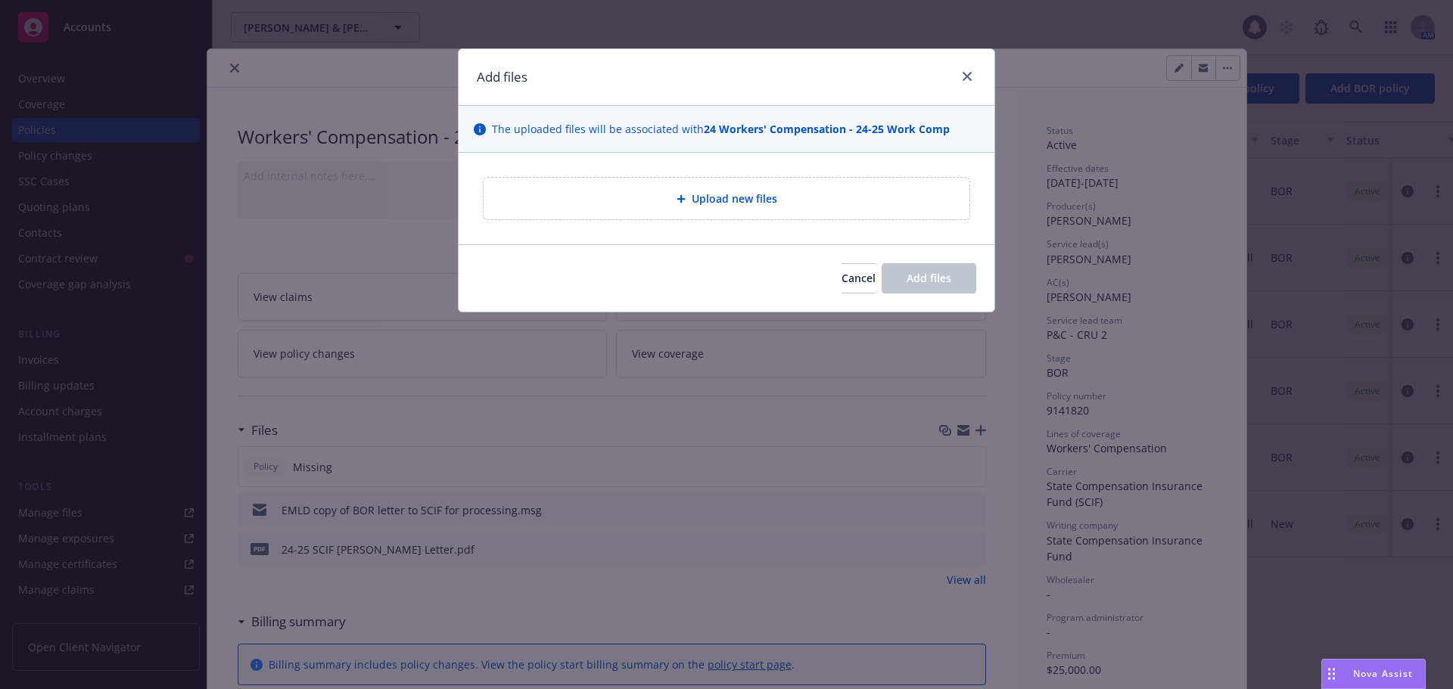
type textarea "x"
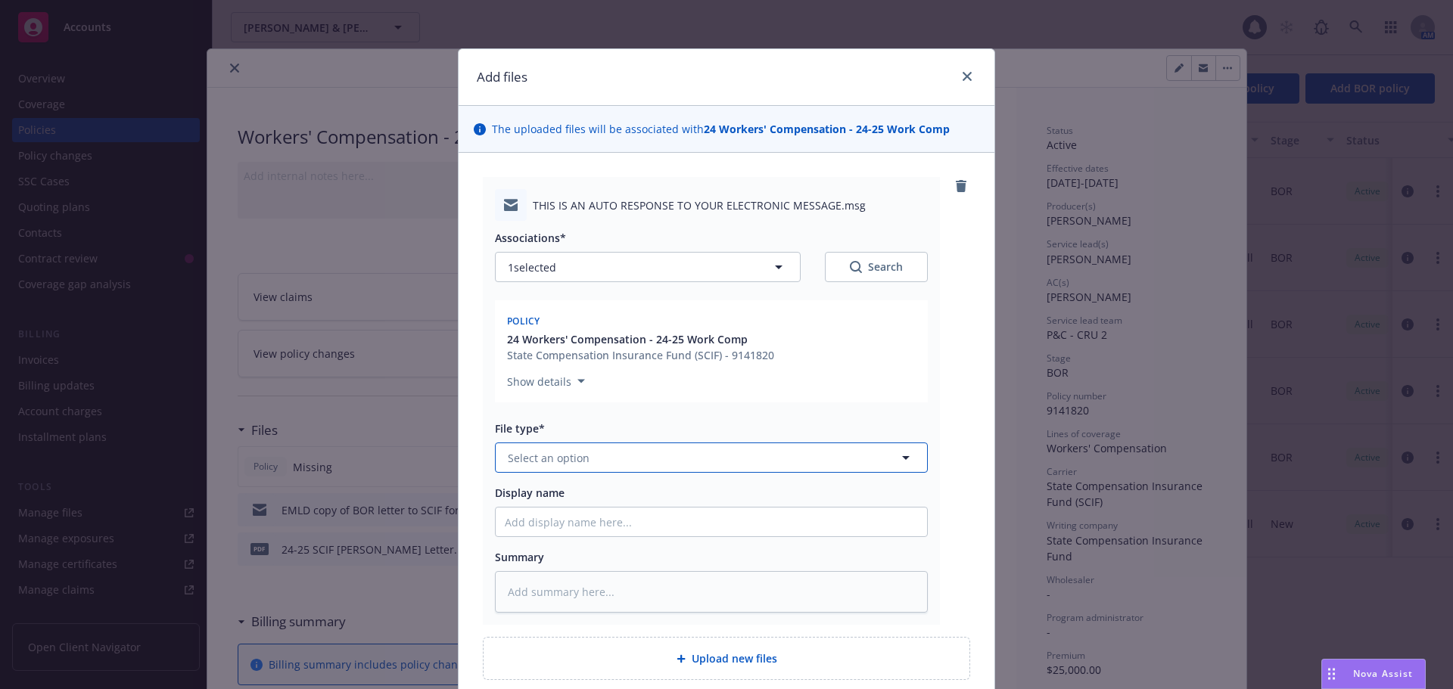
click at [596, 457] on button "Select an option" at bounding box center [711, 458] width 433 height 30
type input "emai"
click at [581, 509] on div "Email" at bounding box center [711, 500] width 413 height 22
drag, startPoint x: 552, startPoint y: 533, endPoint x: 557, endPoint y: 482, distance: 51.0
click at [552, 532] on input "Display name" at bounding box center [711, 522] width 431 height 29
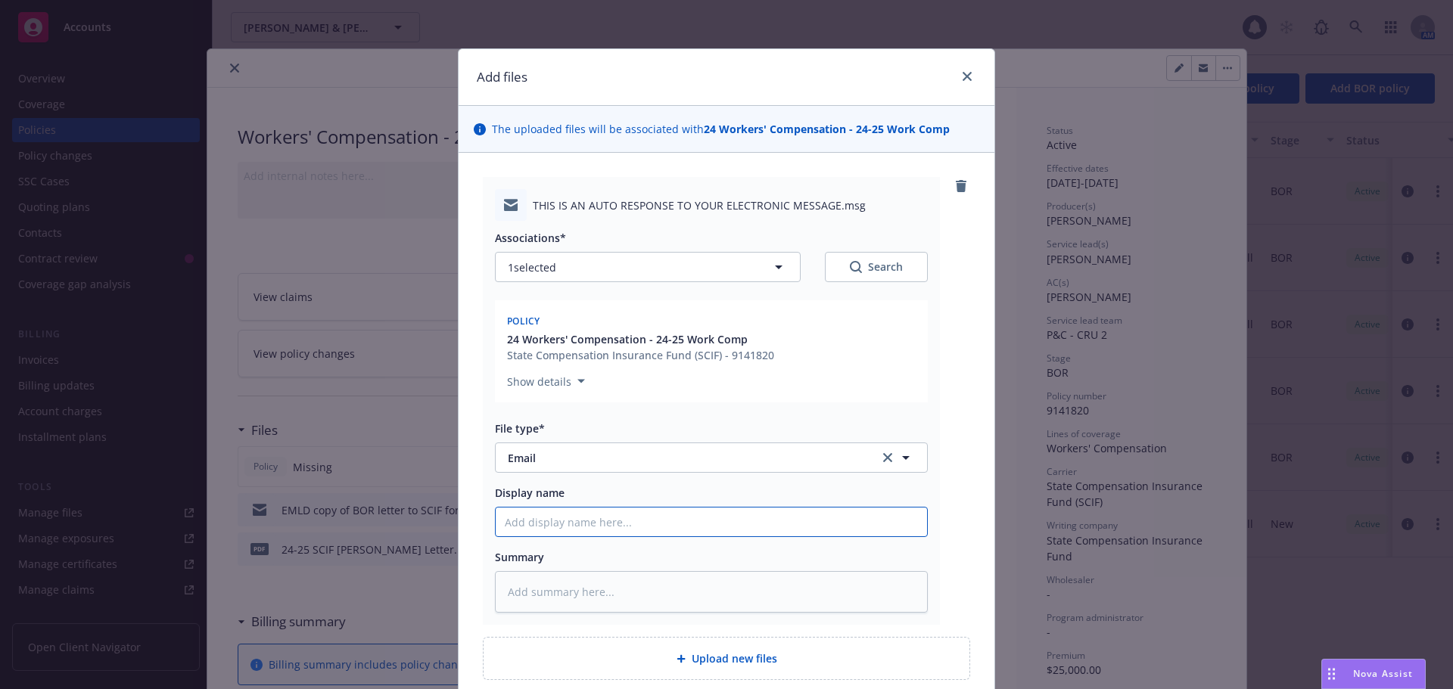
type textarea "x"
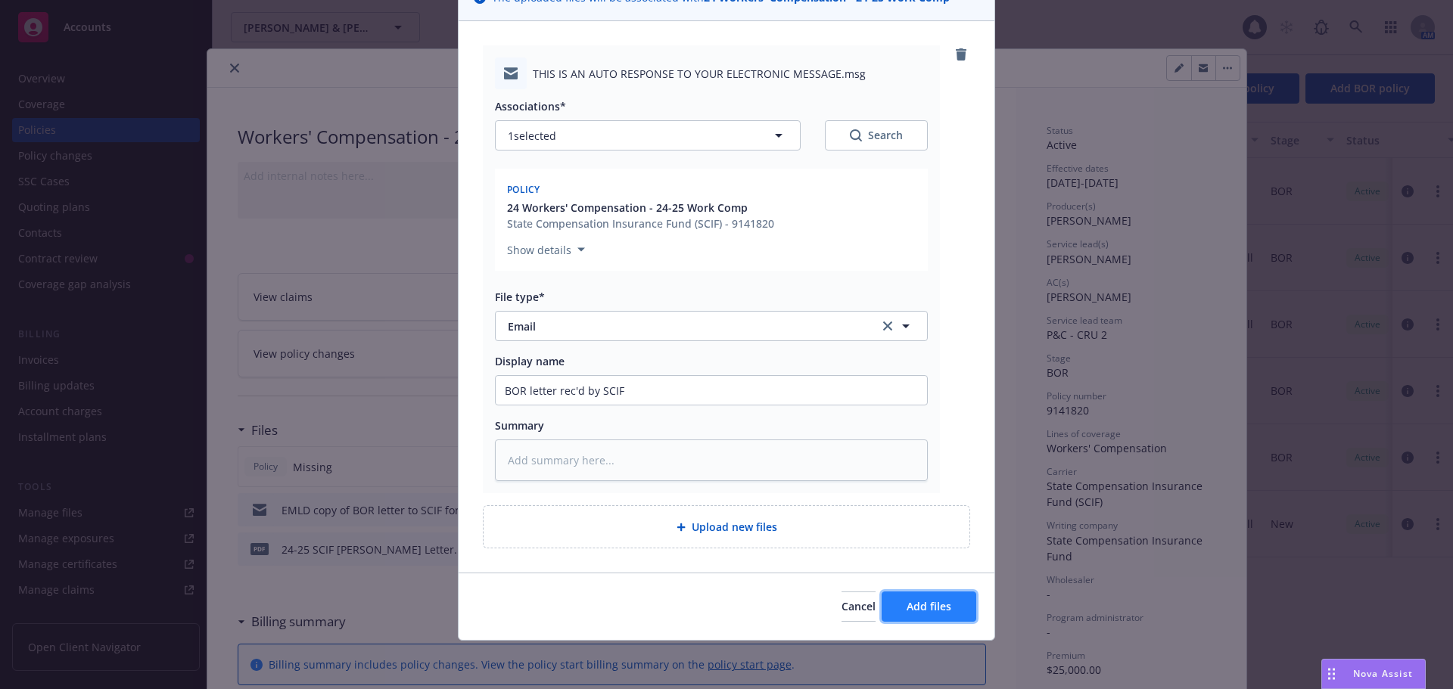
click at [909, 606] on span "Add files" at bounding box center [928, 606] width 45 height 14
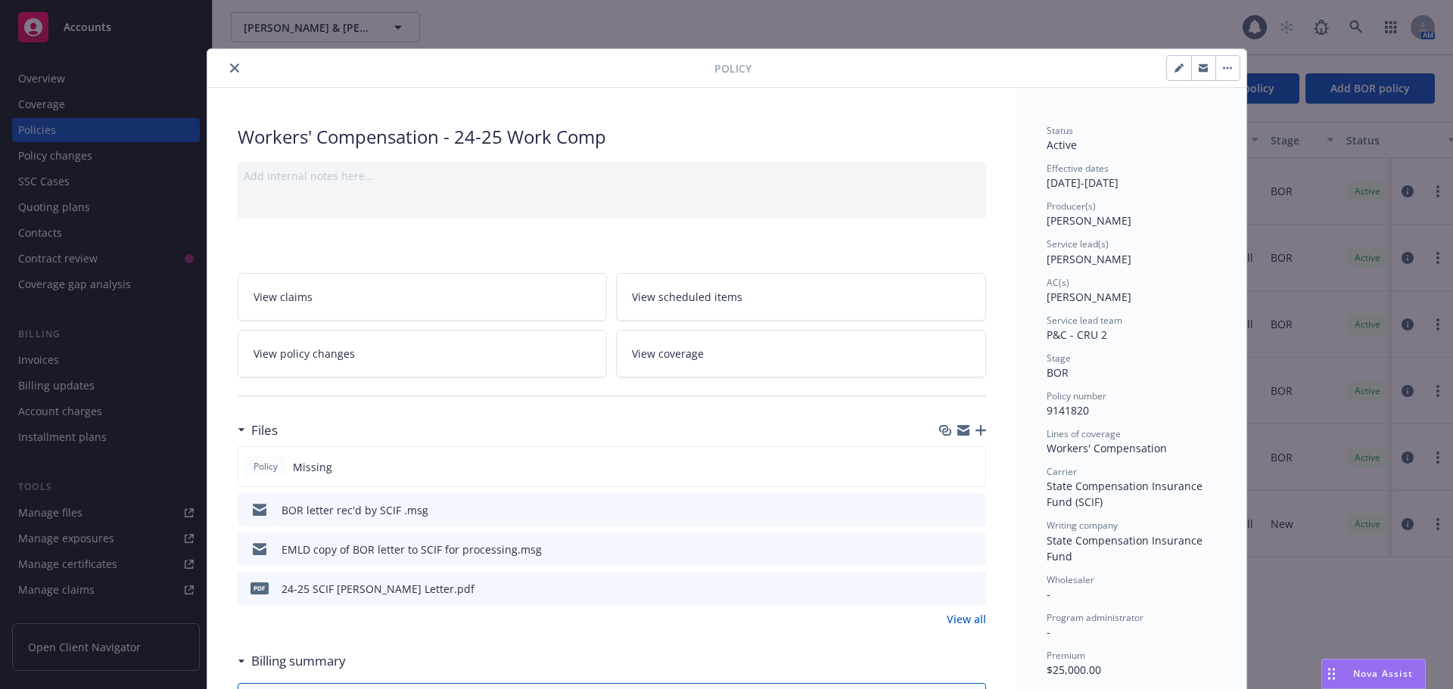
click at [219, 64] on div at bounding box center [463, 68] width 501 height 18
click at [230, 67] on icon "close" at bounding box center [234, 68] width 9 height 9
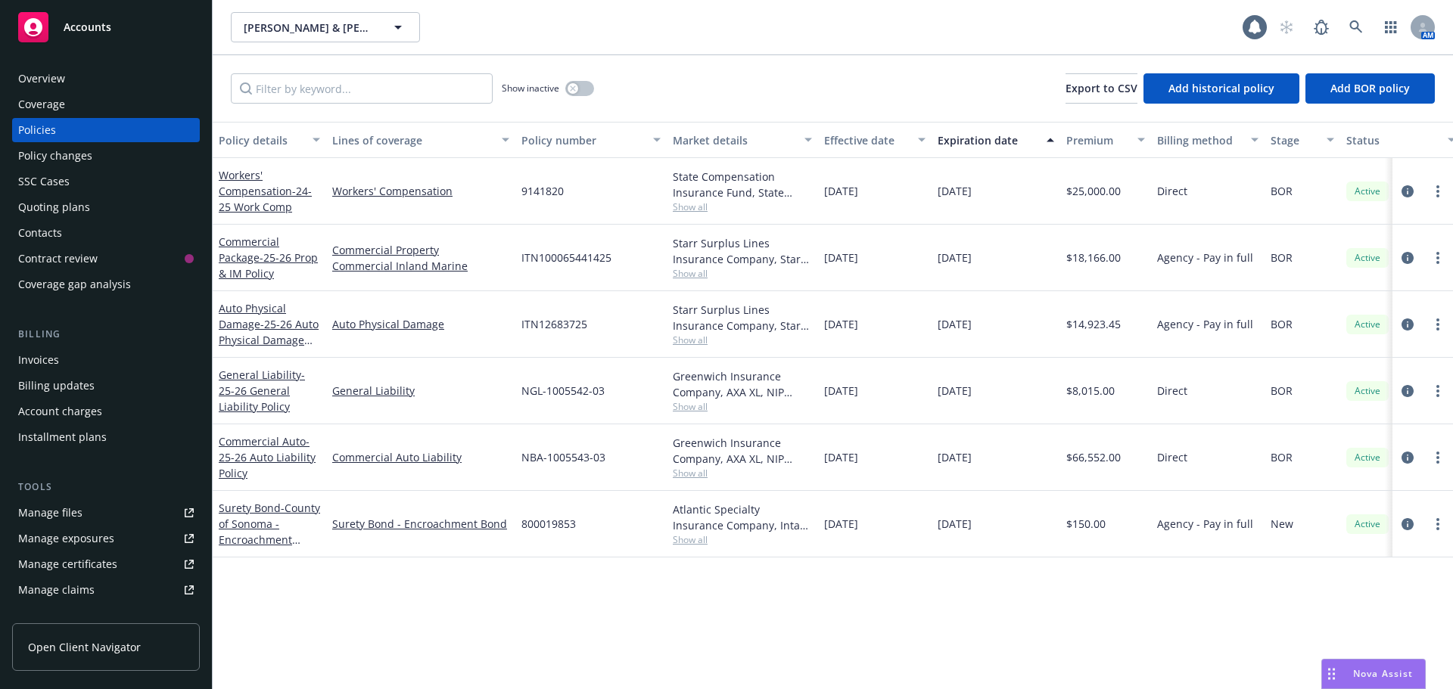
click at [61, 37] on div "Accounts" at bounding box center [106, 27] width 176 height 30
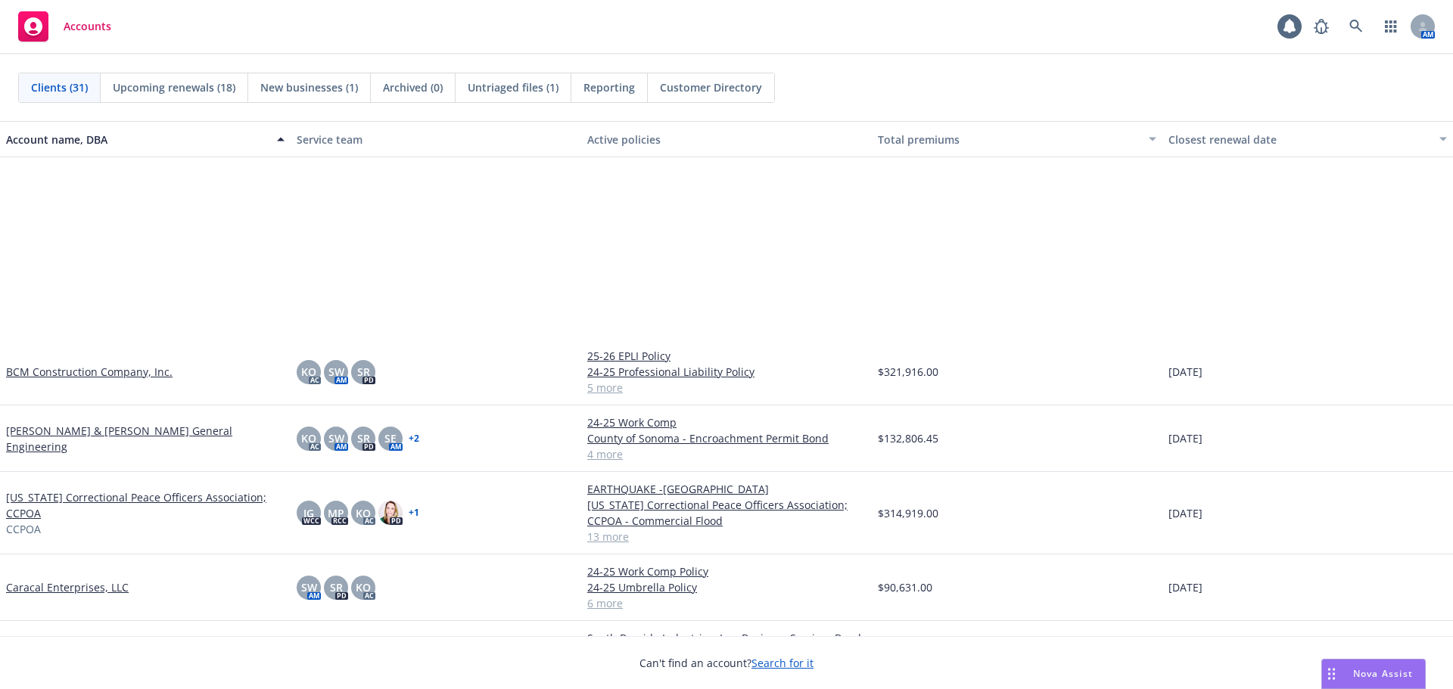
scroll to position [303, 0]
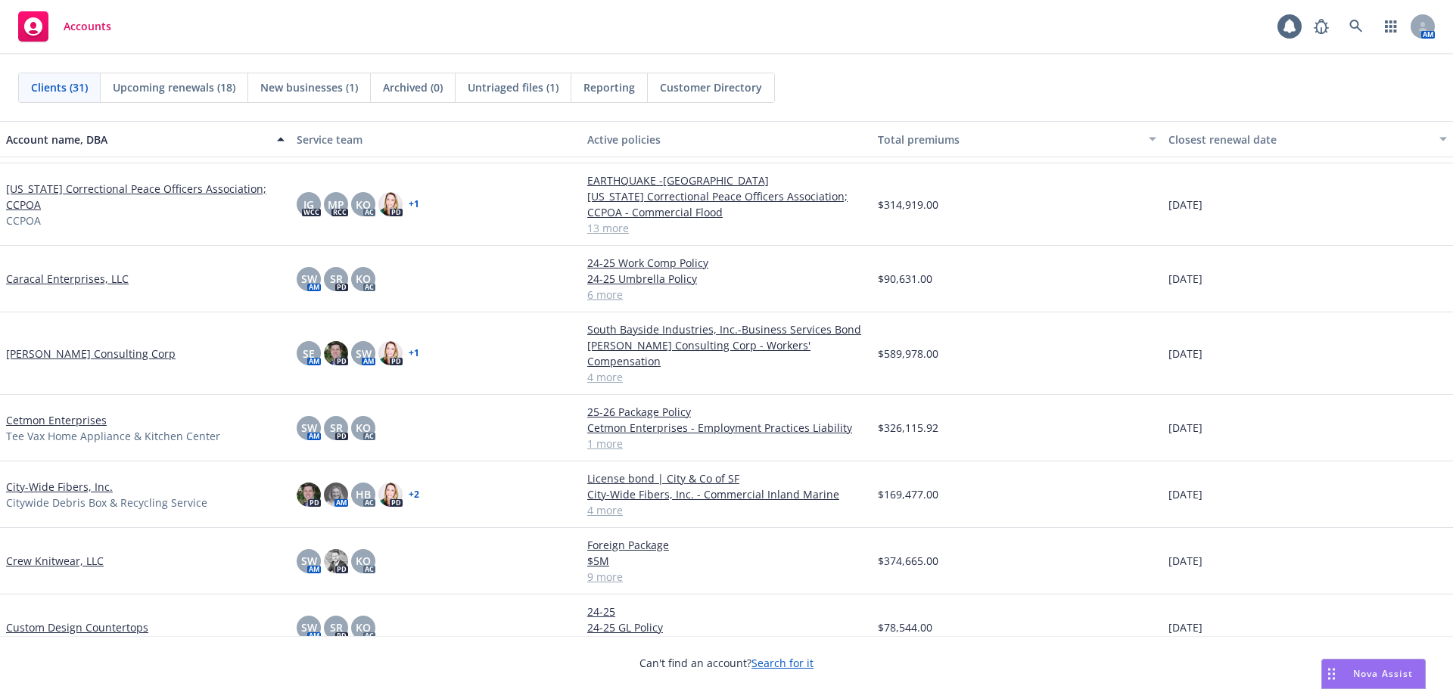
click at [65, 282] on link "Caracal Enterprises, LLC" at bounding box center [67, 279] width 123 height 16
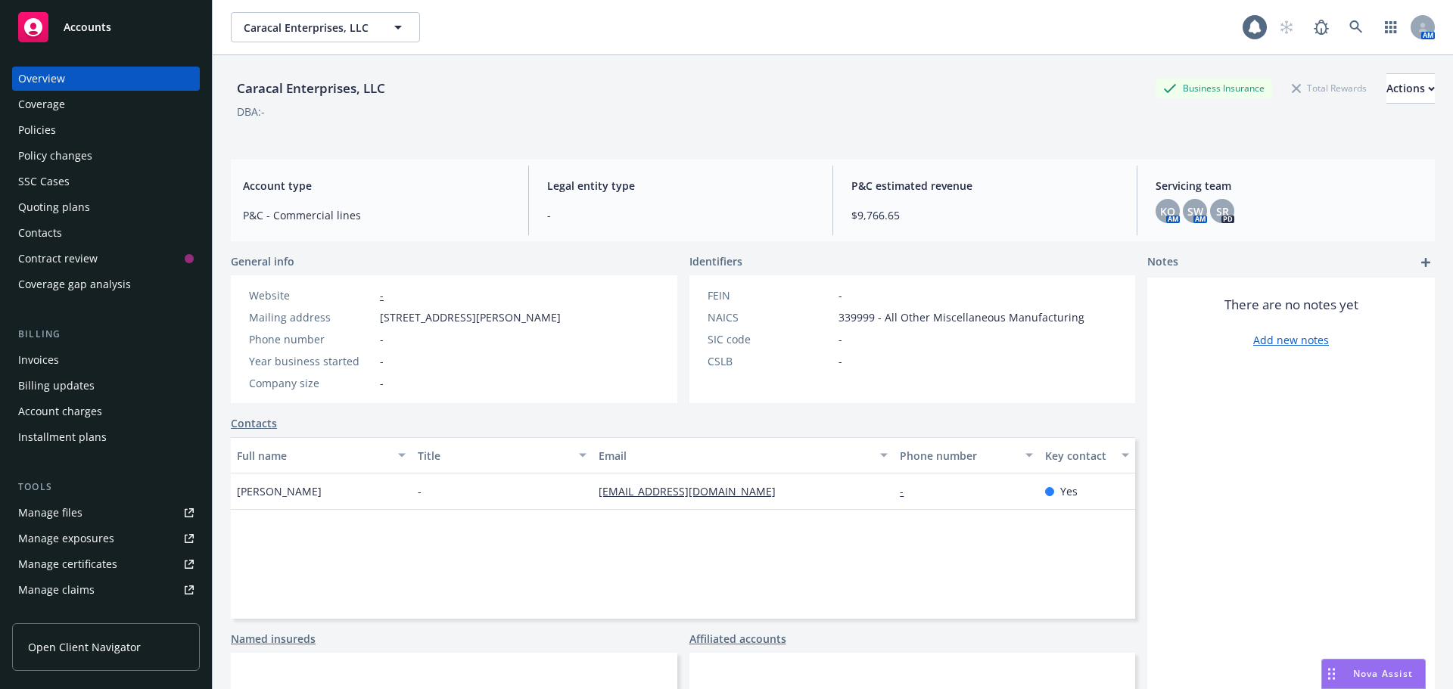
click at [81, 134] on div "Policies" at bounding box center [106, 130] width 176 height 24
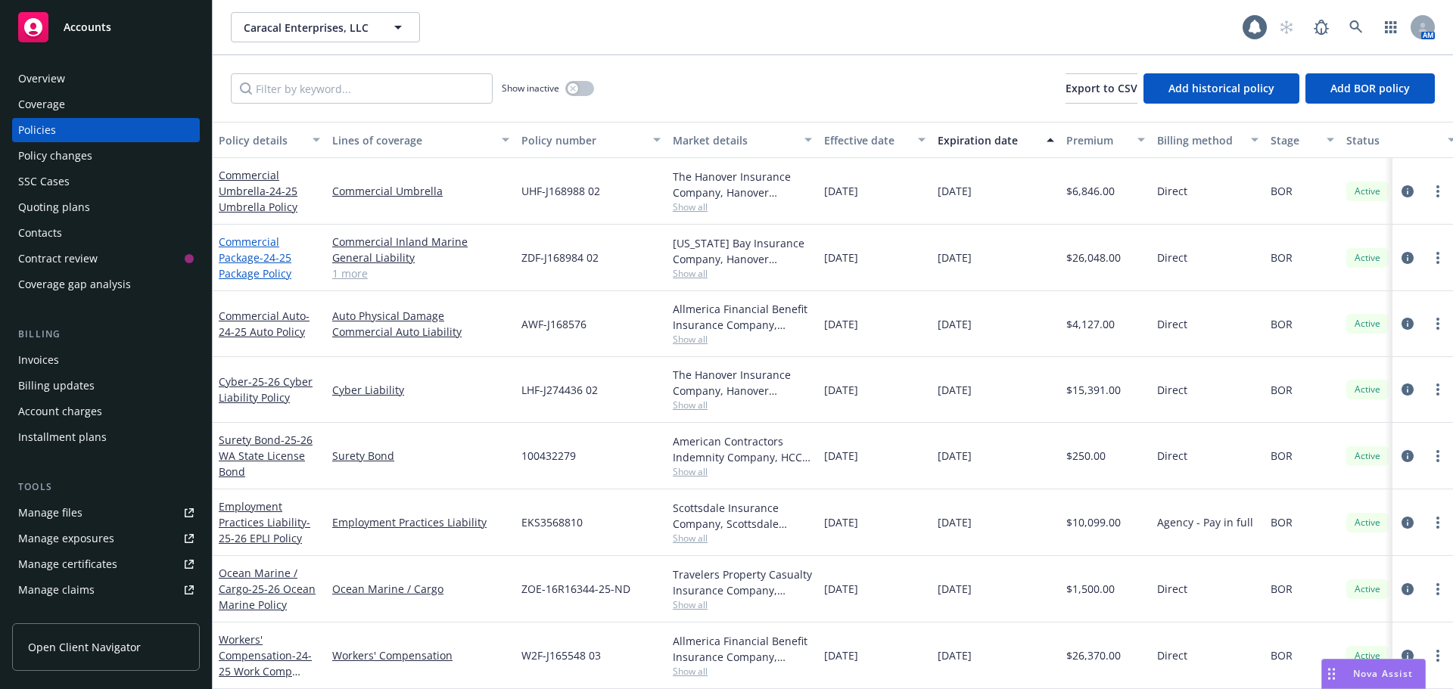
click at [234, 252] on link "Commercial Package - 24-25 Package Policy" at bounding box center [255, 258] width 73 height 46
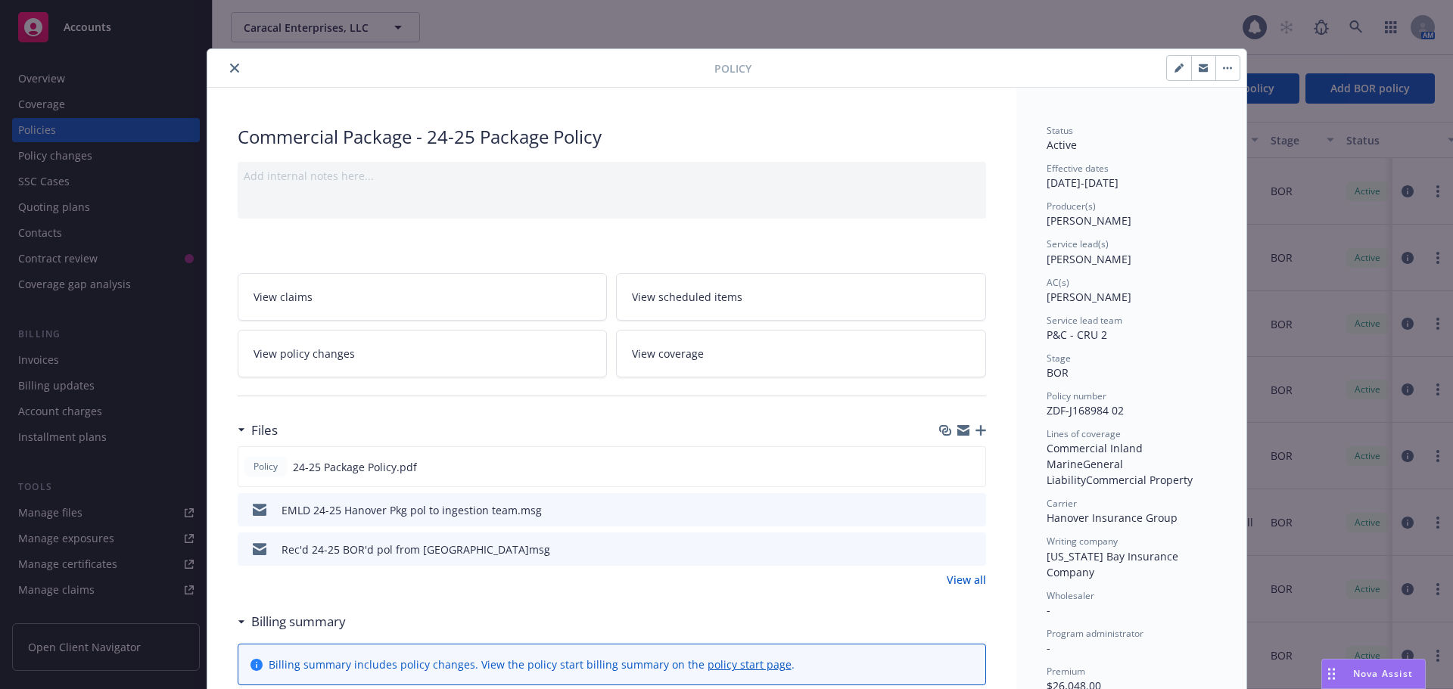
click at [975, 430] on icon "button" at bounding box center [980, 430] width 11 height 11
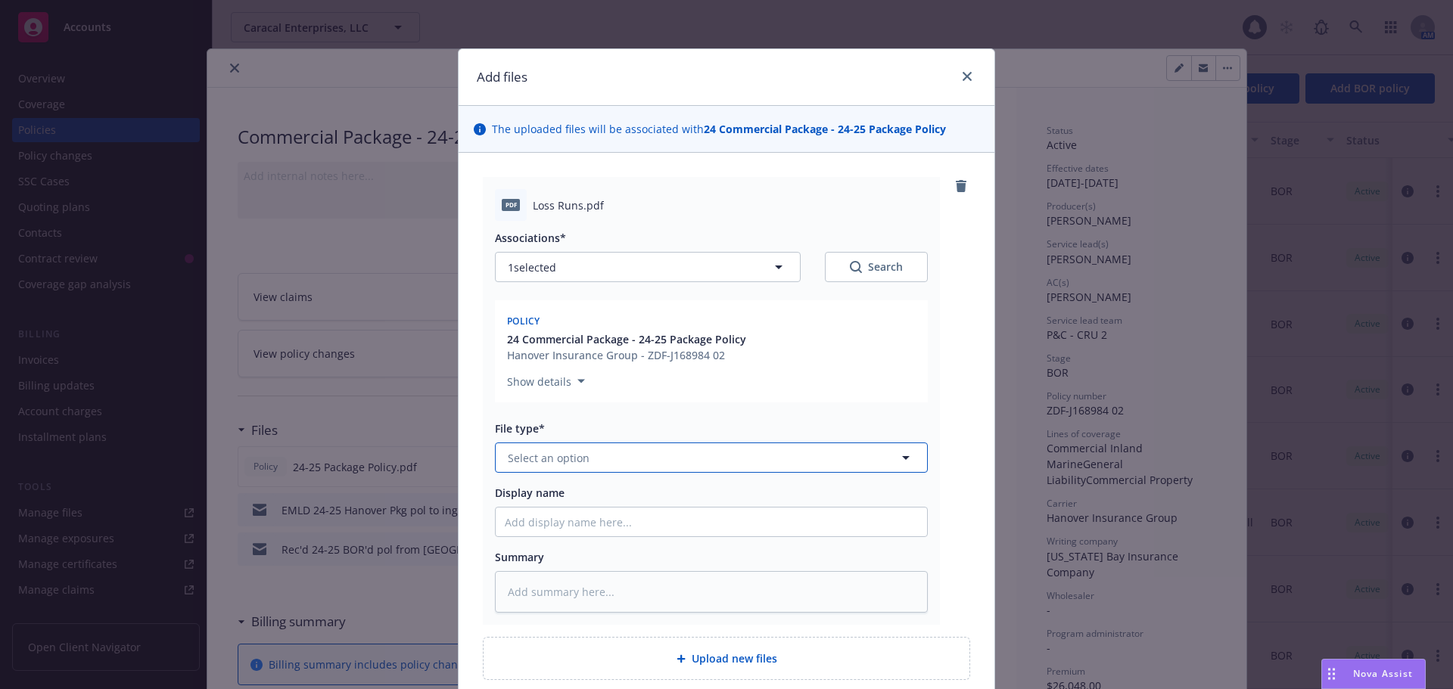
click at [514, 471] on button "Select an option" at bounding box center [711, 458] width 433 height 30
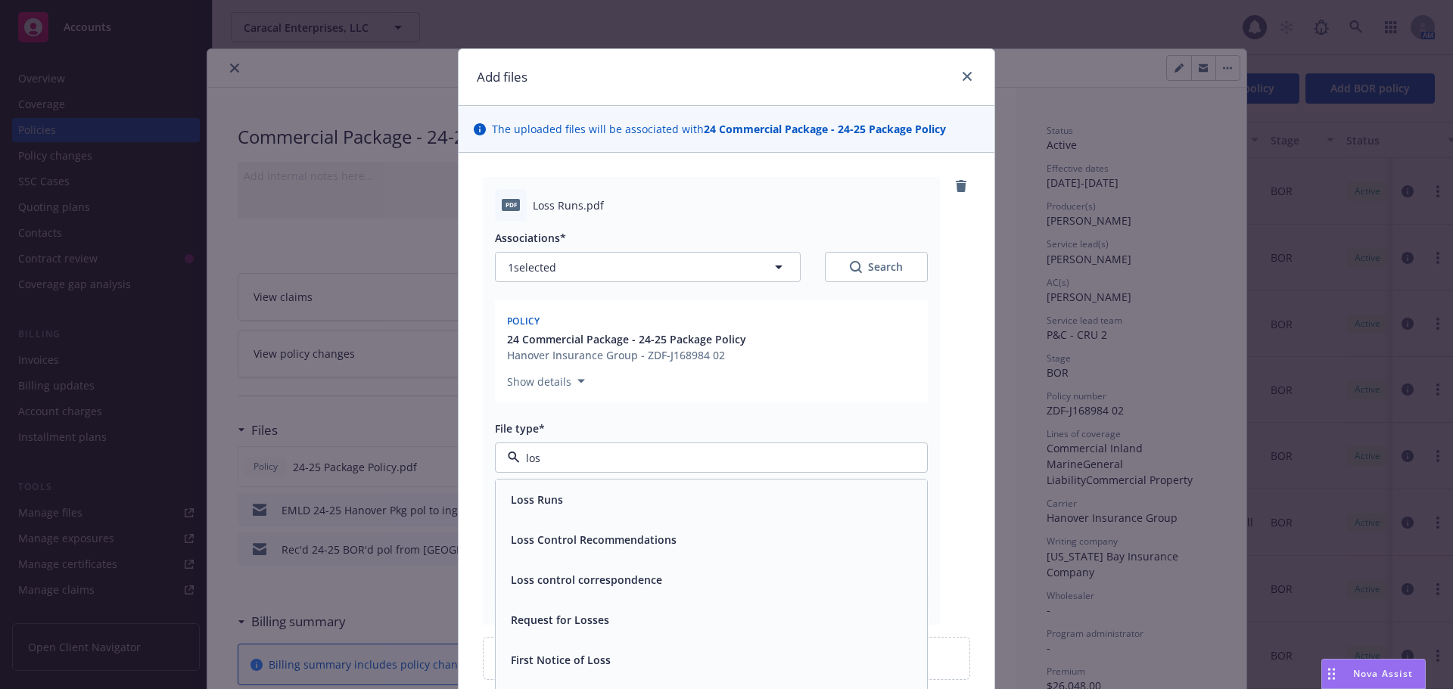
click at [530, 499] on span "Loss Runs" at bounding box center [537, 500] width 52 height 16
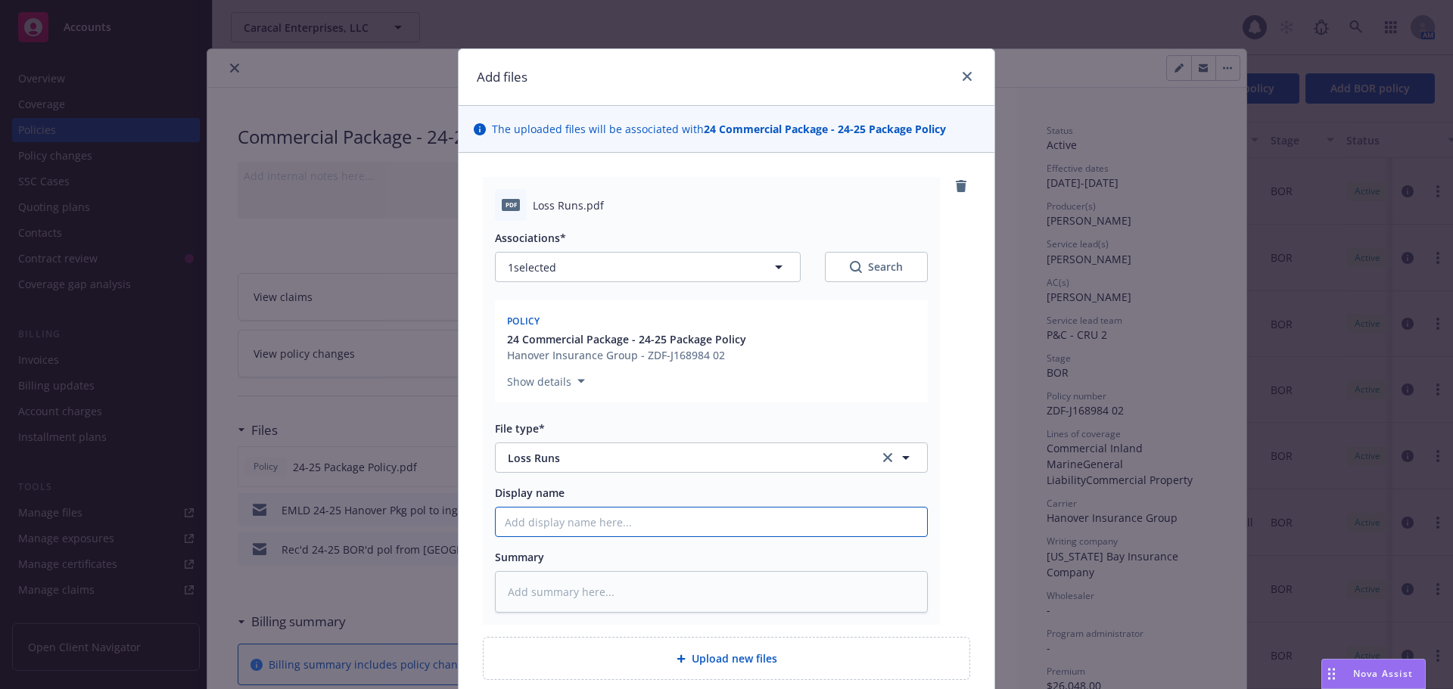
click at [527, 529] on input "Display name" at bounding box center [711, 522] width 431 height 29
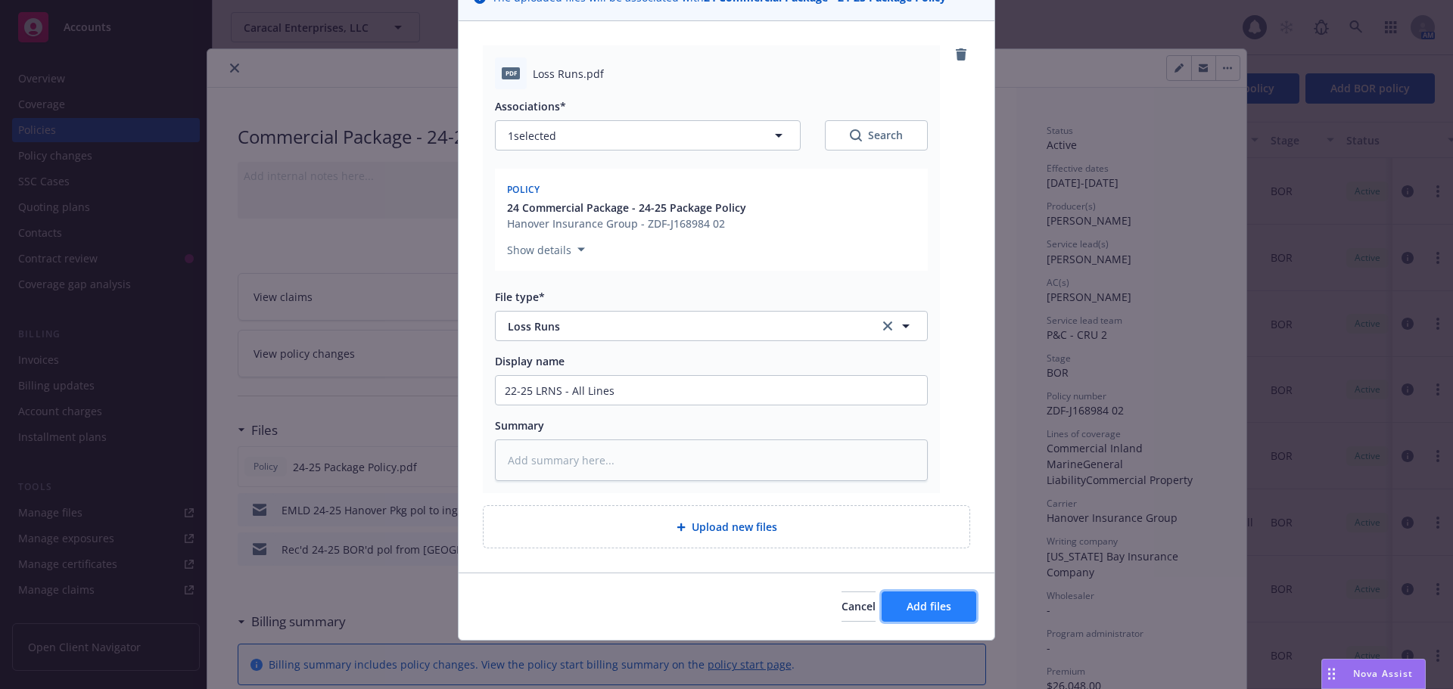
click at [907, 613] on span "Add files" at bounding box center [928, 606] width 45 height 14
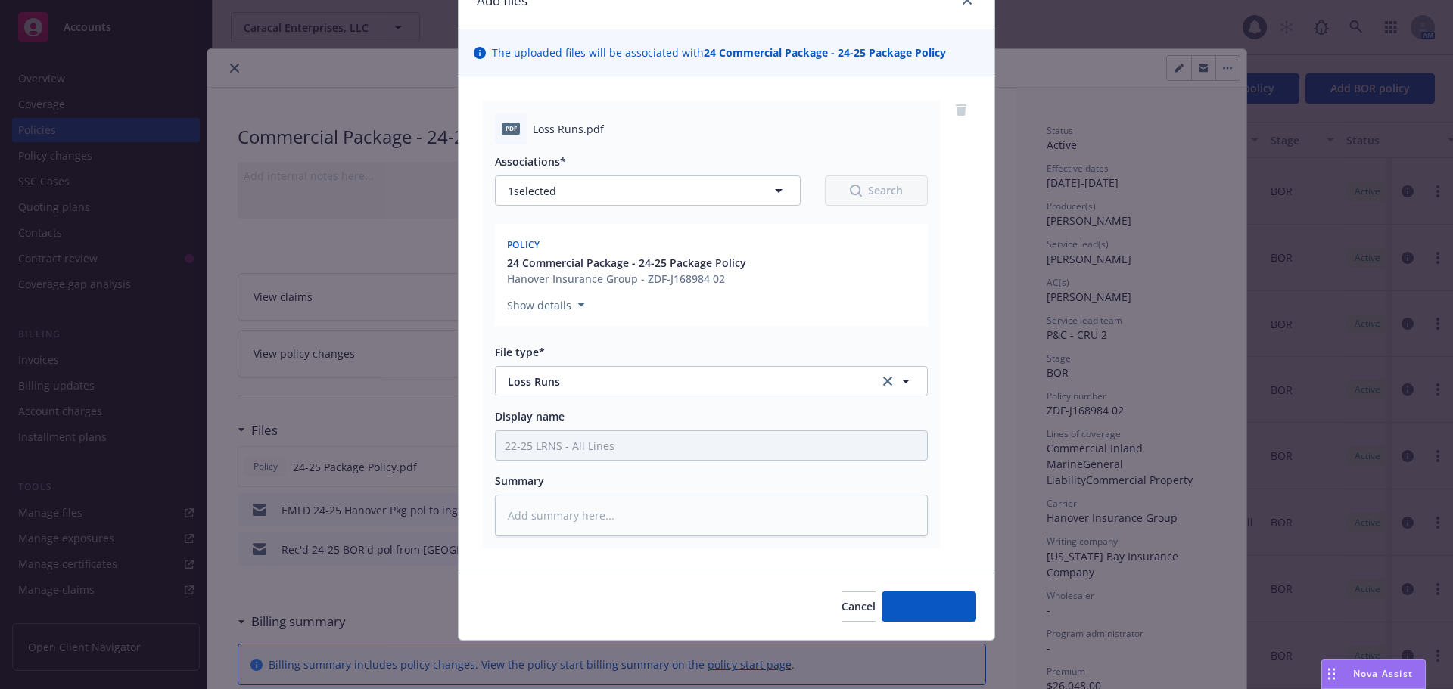
scroll to position [76, 0]
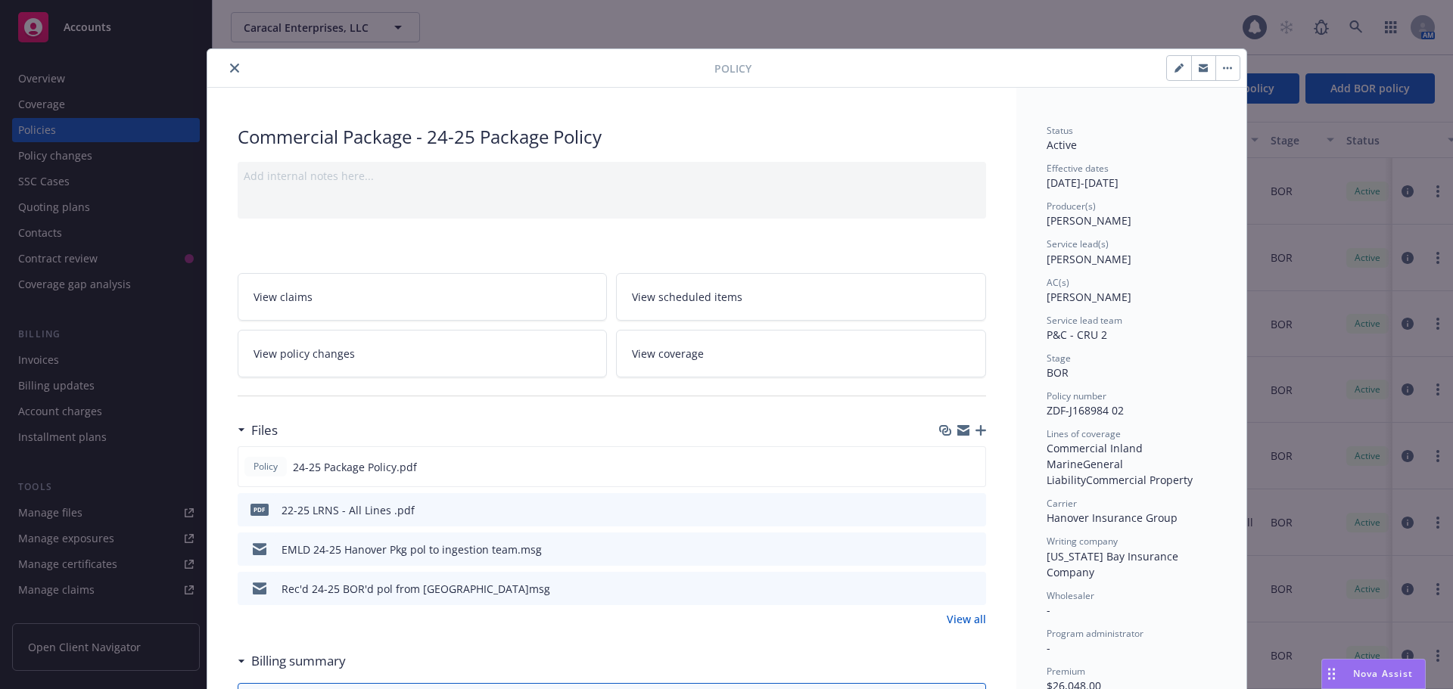
click at [978, 429] on icon "button" at bounding box center [980, 430] width 11 height 11
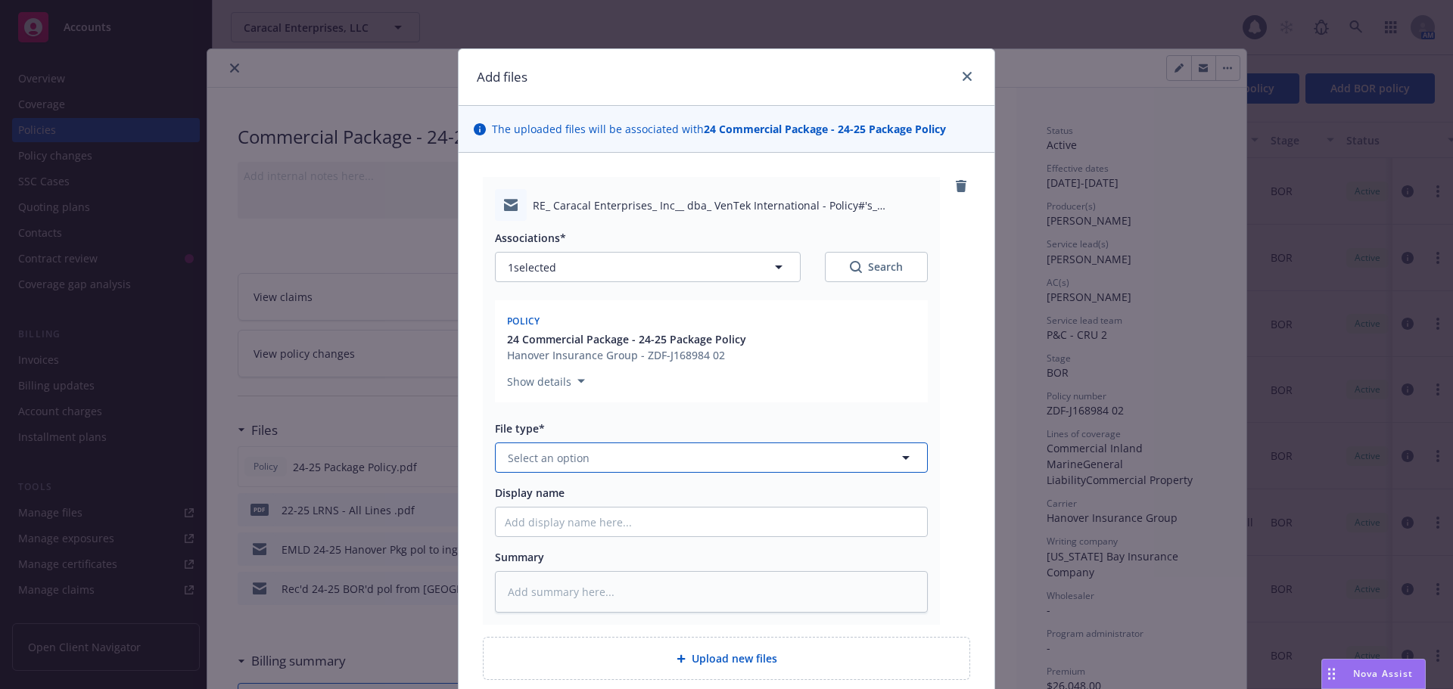
click at [714, 452] on button "Select an option" at bounding box center [711, 458] width 433 height 30
click at [723, 497] on div "Email" at bounding box center [711, 500] width 413 height 22
click at [601, 541] on div "Associations* 1 selected Search Policy 24 Commercial Package - 24-25 Package Po…" at bounding box center [711, 417] width 433 height 392
click at [593, 527] on input "Display name" at bounding box center [711, 522] width 431 height 29
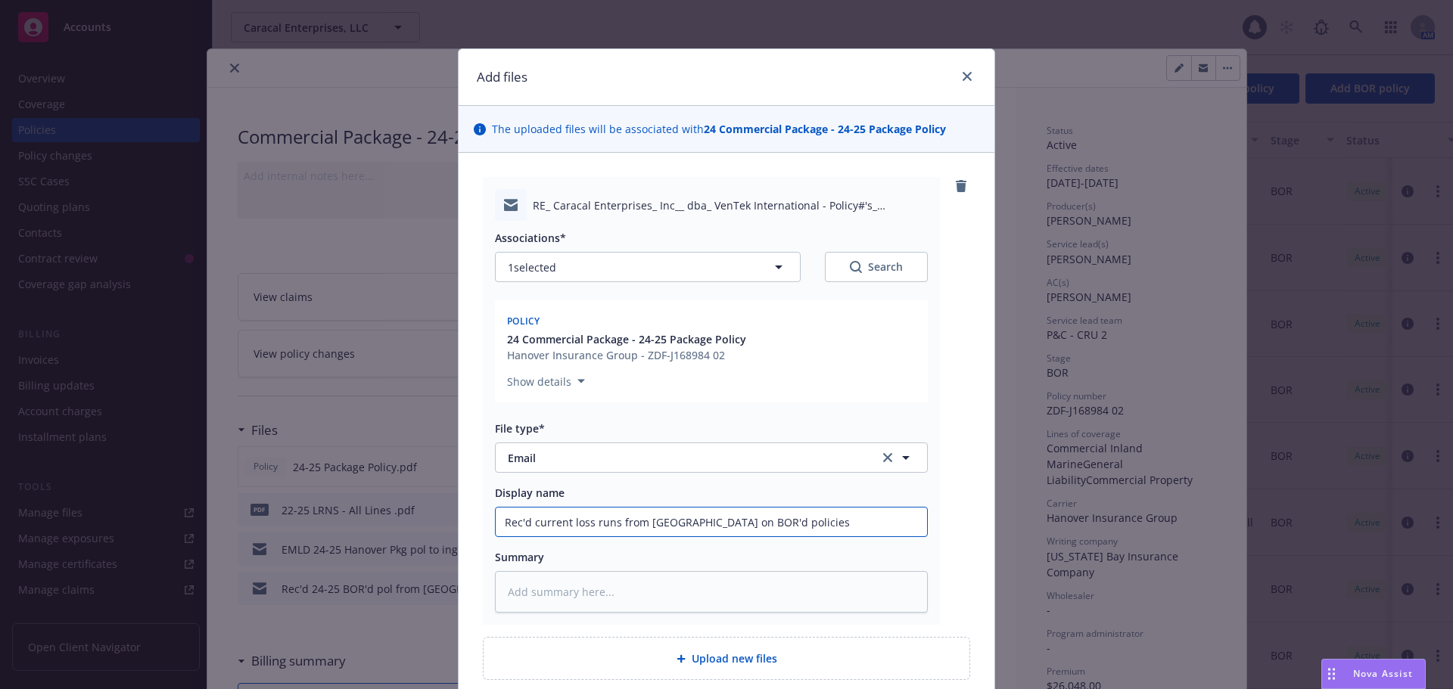
scroll to position [132, 0]
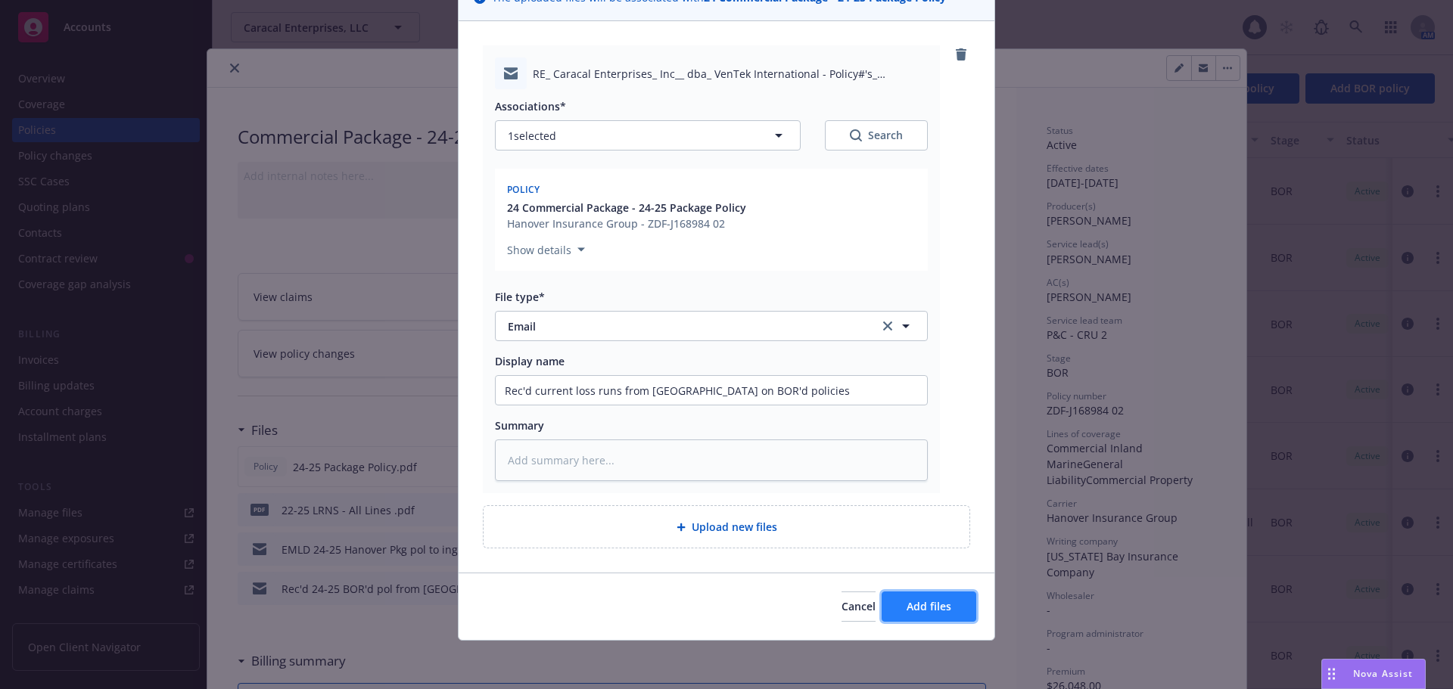
click at [917, 596] on button "Add files" at bounding box center [928, 607] width 95 height 30
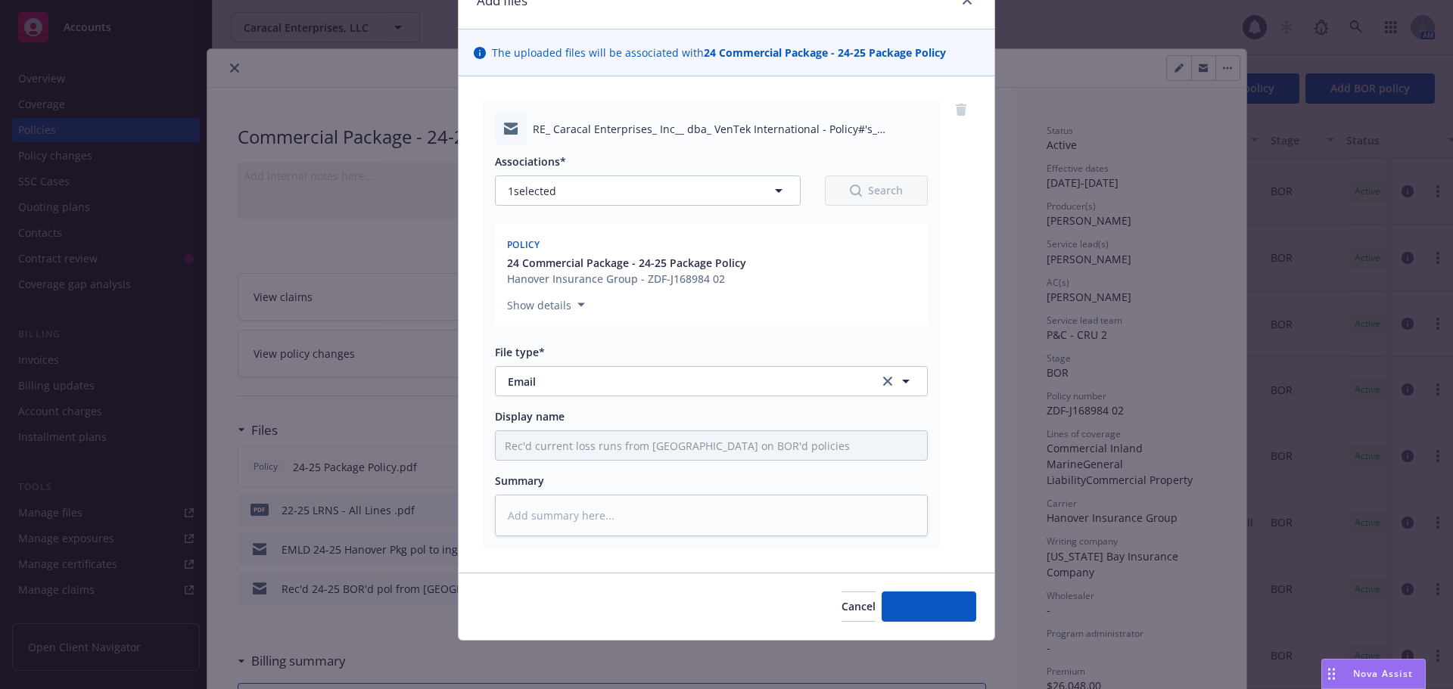
scroll to position [76, 0]
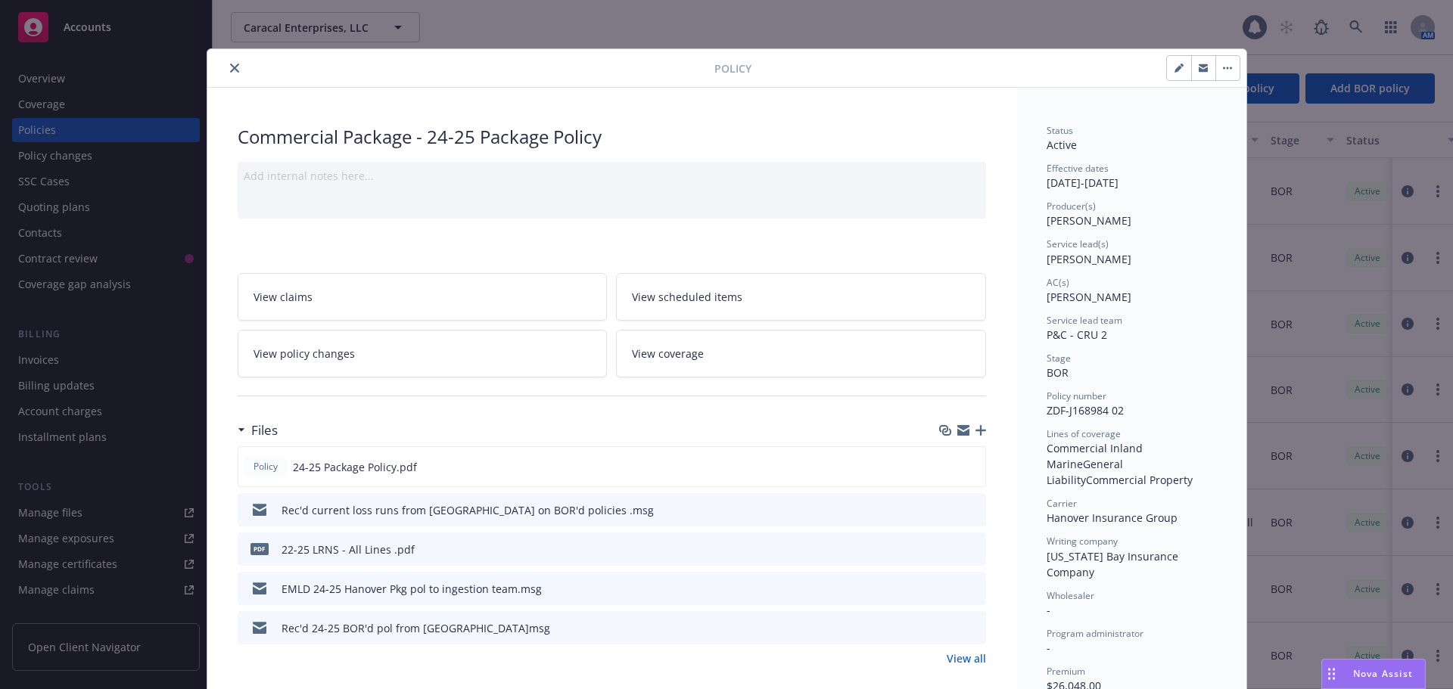
click at [230, 69] on icon "close" at bounding box center [234, 68] width 9 height 9
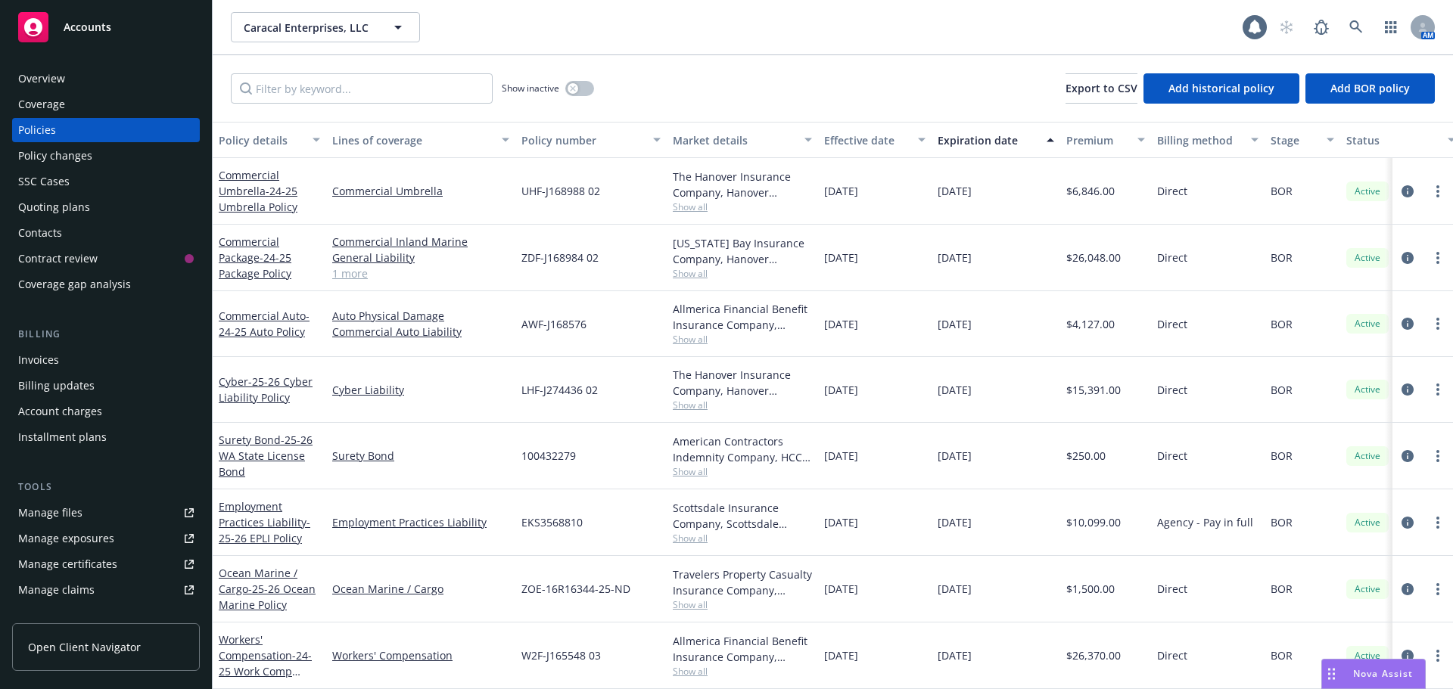
click at [121, 35] on div "Accounts" at bounding box center [106, 27] width 176 height 30
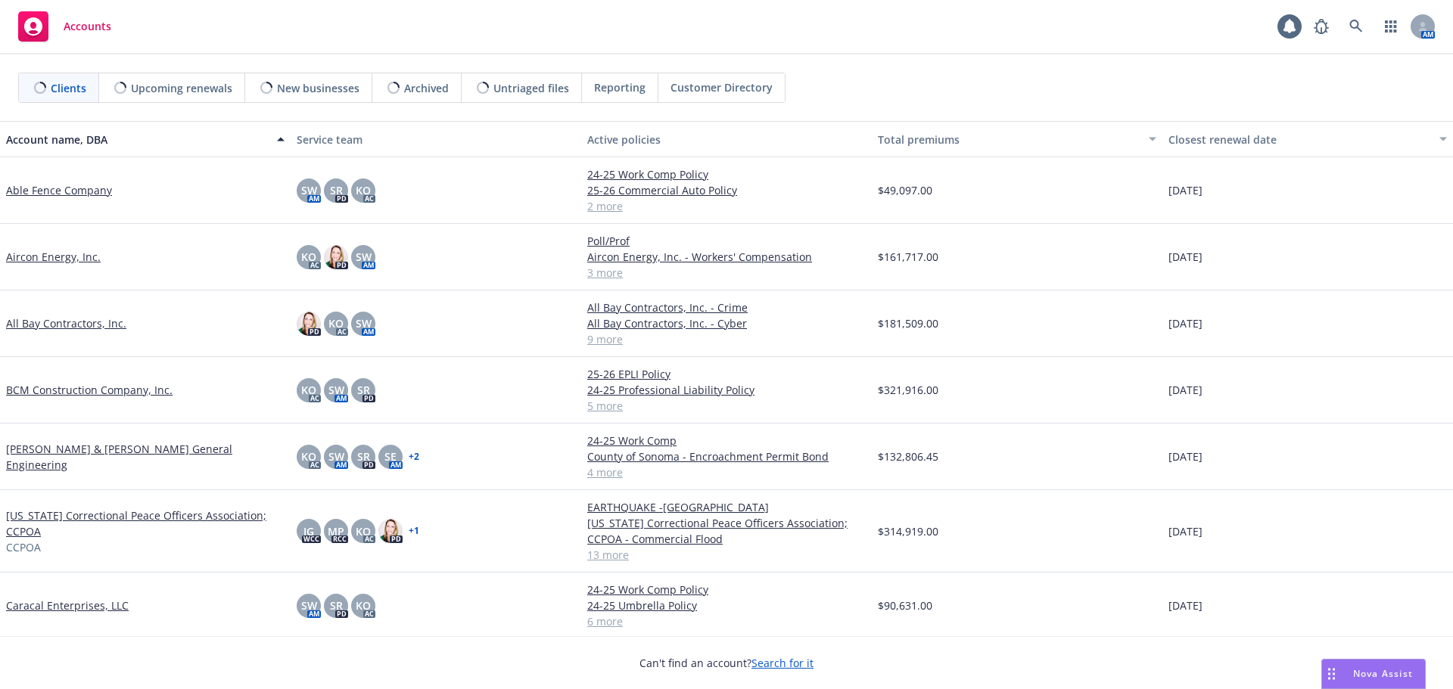
scroll to position [76, 0]
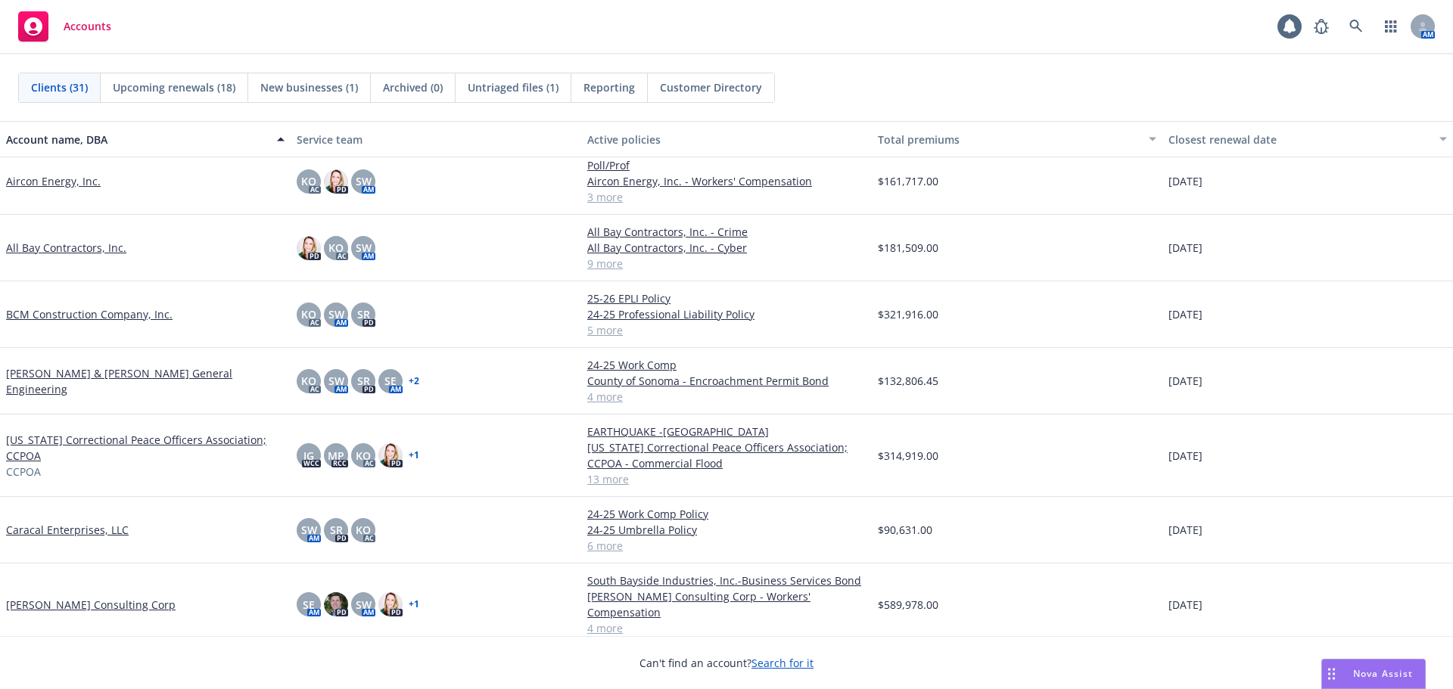
click at [73, 597] on link "[PERSON_NAME] Consulting Corp" at bounding box center [90, 605] width 169 height 16
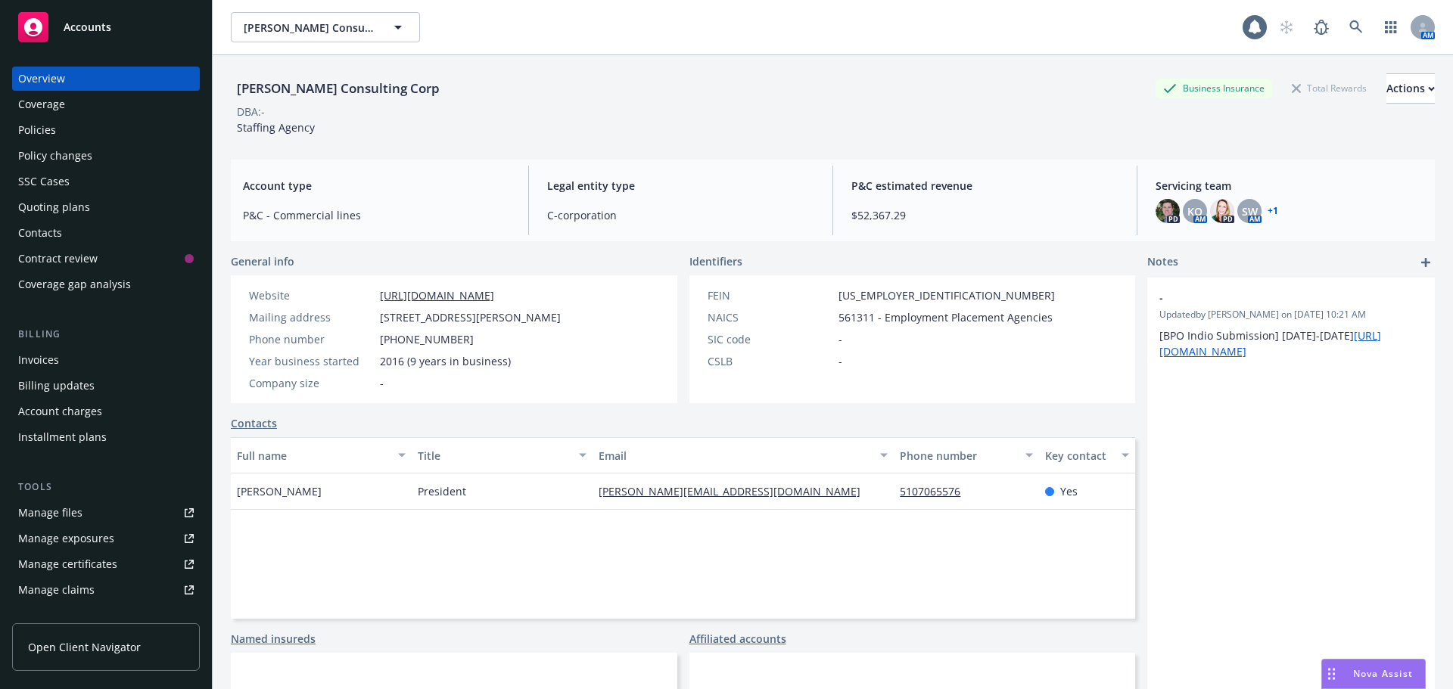
click at [42, 123] on div "Policies" at bounding box center [37, 130] width 38 height 24
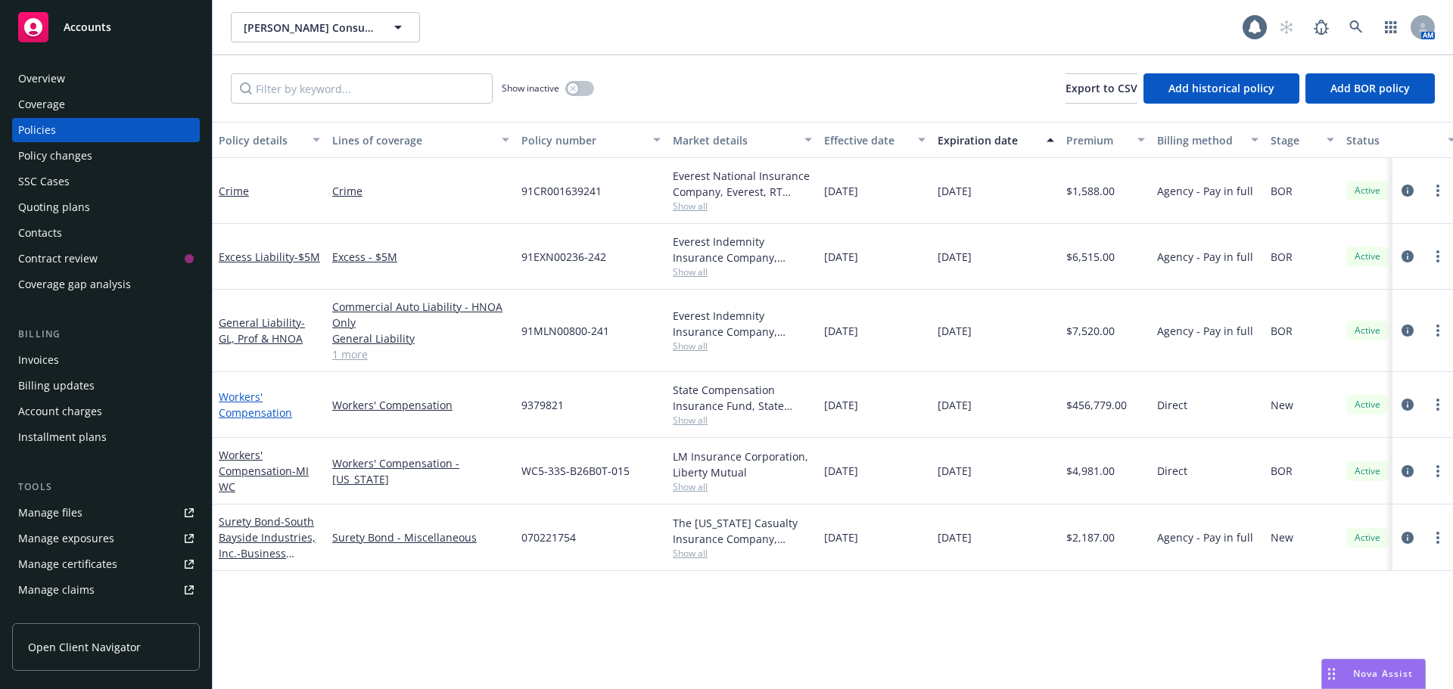
click at [227, 412] on link "Workers' Compensation" at bounding box center [255, 405] width 73 height 30
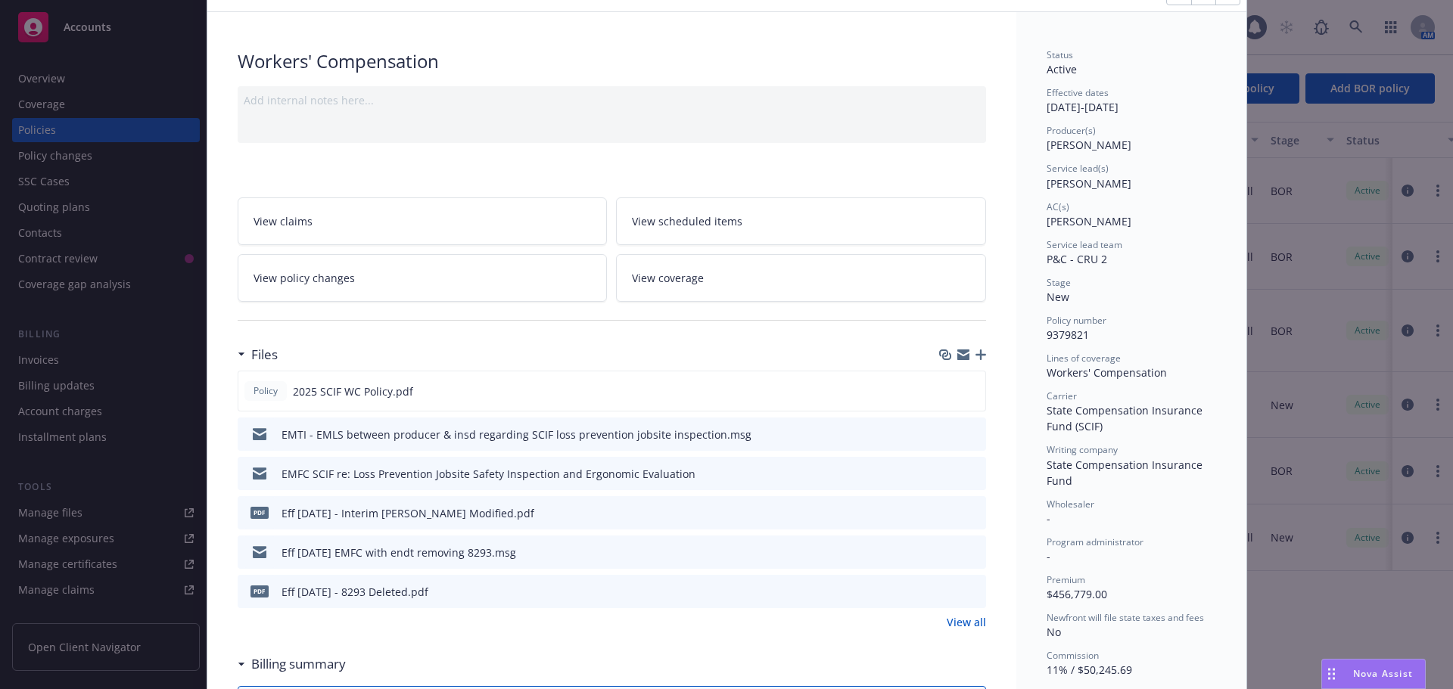
scroll to position [151, 0]
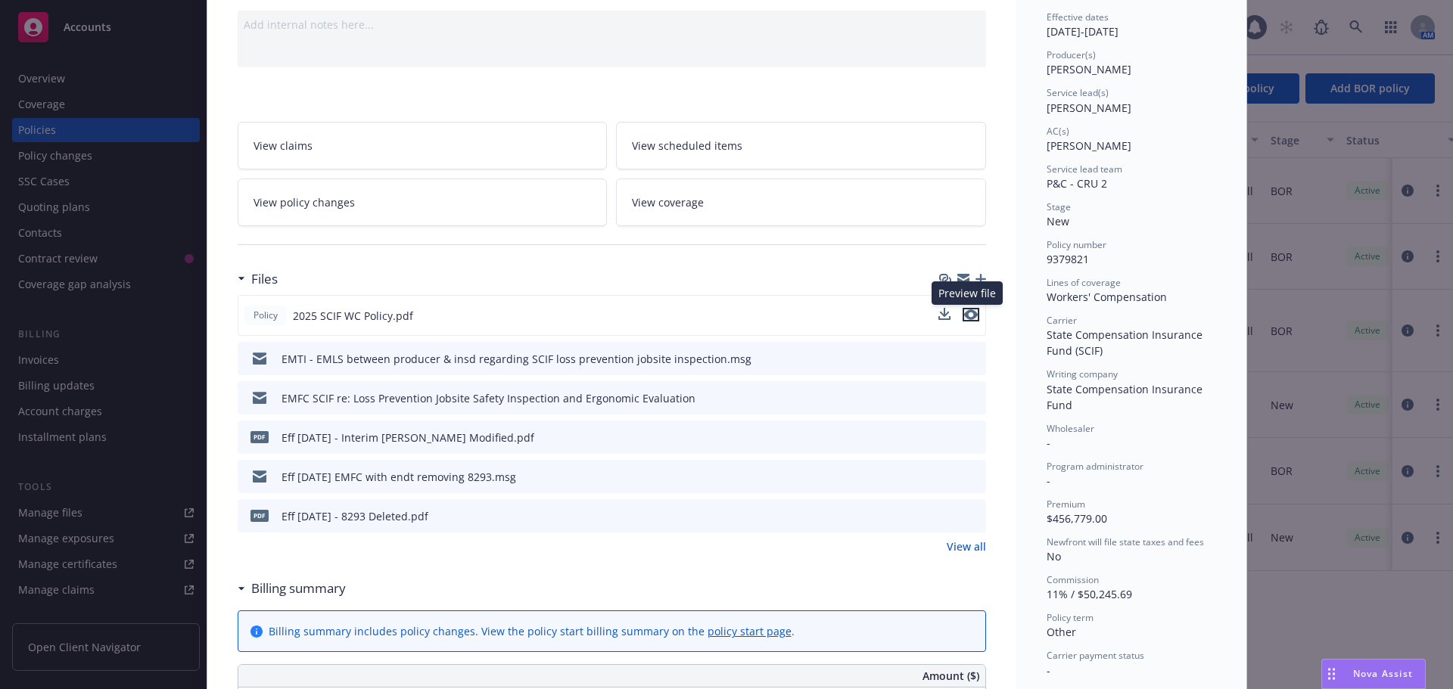
click at [965, 314] on icon "preview file" at bounding box center [971, 314] width 14 height 11
